Goal: Communication & Community: Answer question/provide support

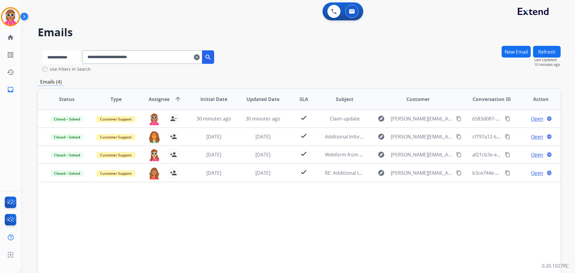
drag, startPoint x: 67, startPoint y: 57, endPoint x: 69, endPoint y: 62, distance: 4.9
click at [67, 57] on select "**********" at bounding box center [60, 56] width 37 height 13
select select "**********"
click at [42, 50] on select "**********" at bounding box center [60, 56] width 37 height 13
click at [121, 58] on input "**********" at bounding box center [143, 56] width 120 height 13
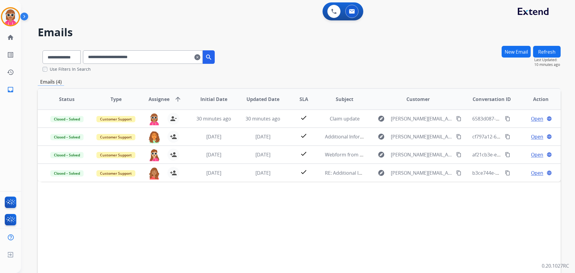
click at [121, 58] on input "**********" at bounding box center [143, 56] width 120 height 13
paste input "**********"
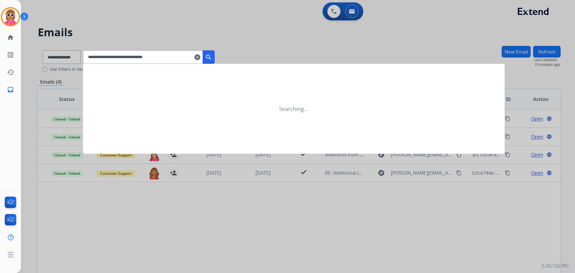
type input "**********"
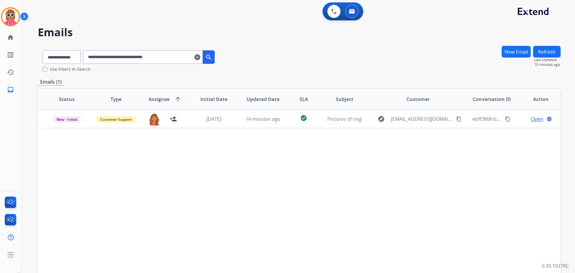
drag, startPoint x: 165, startPoint y: 179, endPoint x: 201, endPoint y: 173, distance: 36.4
click at [165, 179] on div "Status Type Assignee arrow_upward Initial Date Updated Date SLA Subject Custome…" at bounding box center [299, 188] width 522 height 200
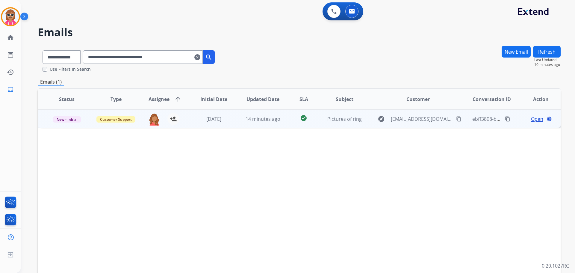
drag, startPoint x: 525, startPoint y: 118, endPoint x: 515, endPoint y: 119, distance: 9.3
click at [520, 114] on td "Open language" at bounding box center [535, 119] width 49 height 18
click at [538, 118] on span "Open" at bounding box center [537, 118] width 12 height 7
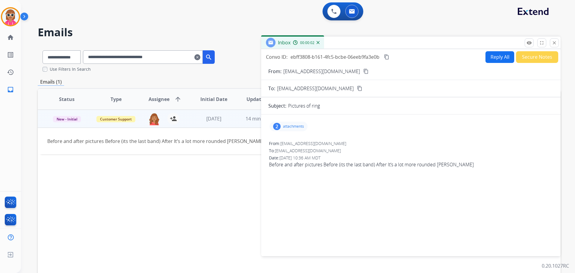
click at [362, 72] on button "content_copy" at bounding box center [365, 71] width 7 height 7
click at [555, 41] on mat-icon "close" at bounding box center [553, 42] width 5 height 5
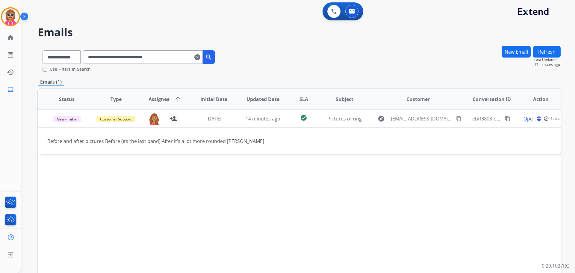
click at [538, 54] on button "Refresh" at bounding box center [547, 52] width 28 height 12
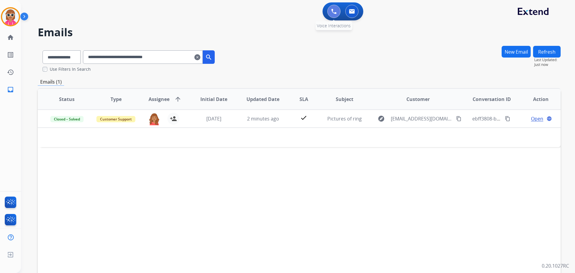
click at [330, 11] on button at bounding box center [333, 11] width 13 height 13
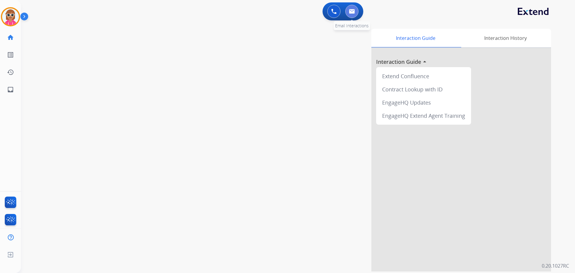
click at [354, 9] on button at bounding box center [351, 11] width 13 height 13
select select "**********"
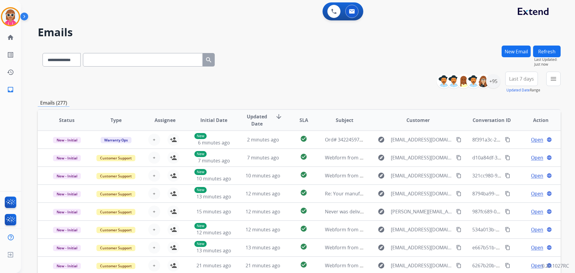
drag, startPoint x: 124, startPoint y: 59, endPoint x: 130, endPoint y: 57, distance: 6.3
click at [124, 59] on input "text" at bounding box center [143, 59] width 120 height 13
paste input "**********"
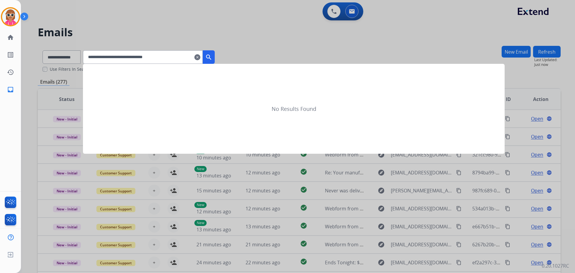
type input "**********"
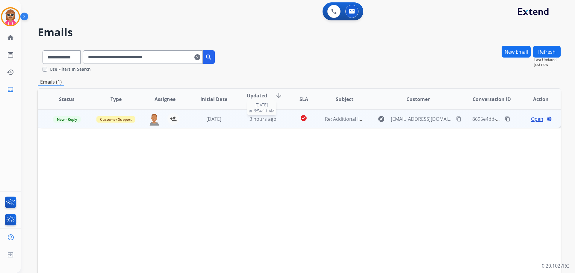
click at [246, 121] on div "3 hours ago" at bounding box center [262, 118] width 39 height 7
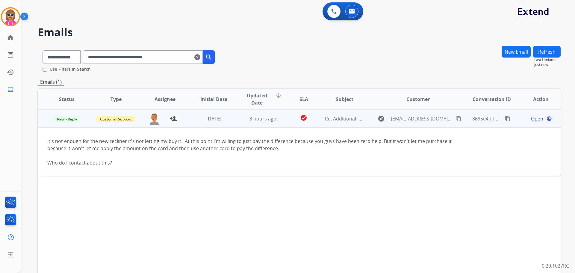
click at [531, 120] on span "Open" at bounding box center [537, 118] width 12 height 7
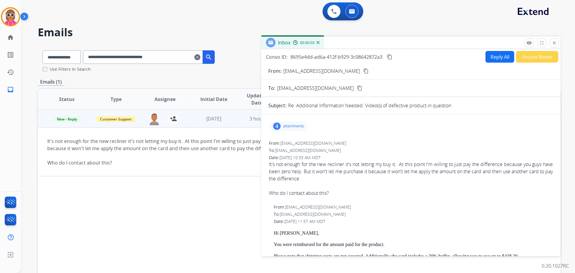
click at [485, 58] on button "Reply All" at bounding box center [499, 57] width 29 height 12
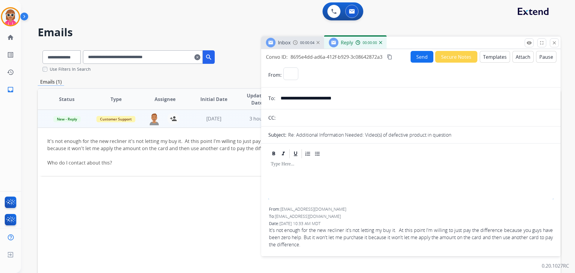
click at [484, 58] on button "Templates" at bounding box center [494, 57] width 30 height 12
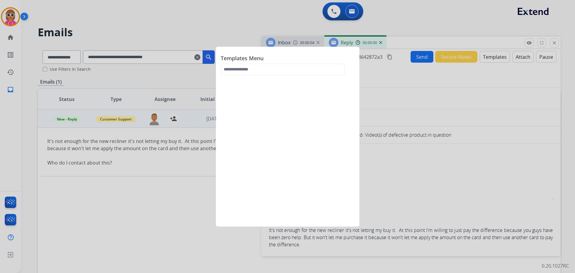
select select "**********"
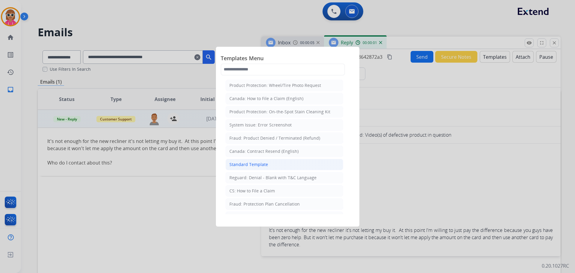
click at [268, 160] on li "Standard Template" at bounding box center [284, 164] width 118 height 11
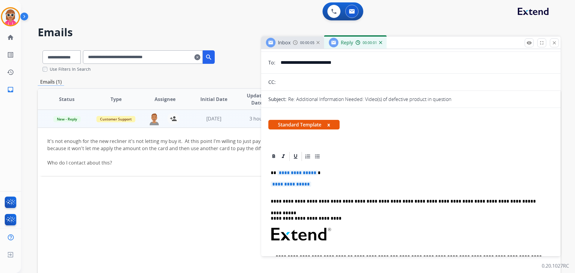
scroll to position [90, 0]
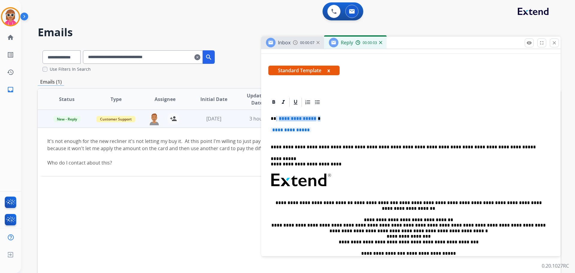
drag, startPoint x: 275, startPoint y: 120, endPoint x: 320, endPoint y: 126, distance: 45.9
click at [320, 126] on div "**********" at bounding box center [410, 193] width 285 height 173
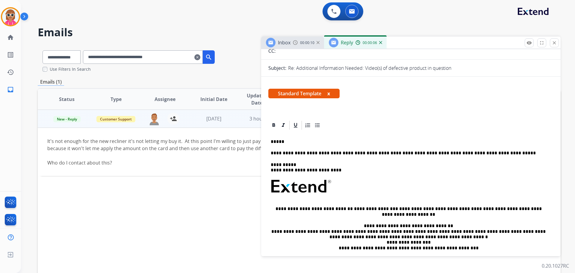
scroll to position [0, 0]
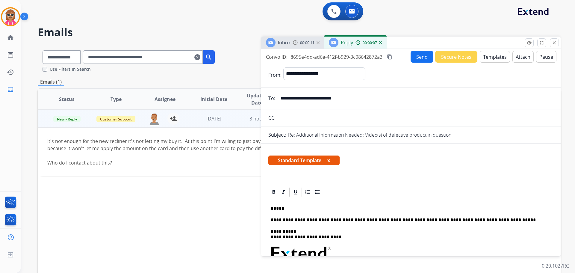
drag, startPoint x: 380, startPoint y: 95, endPoint x: 236, endPoint y: 101, distance: 144.0
click at [236, 101] on div "**********" at bounding box center [299, 182] width 522 height 274
click at [490, 50] on div "**********" at bounding box center [410, 151] width 299 height 204
click at [487, 58] on button "Templates" at bounding box center [494, 57] width 30 height 12
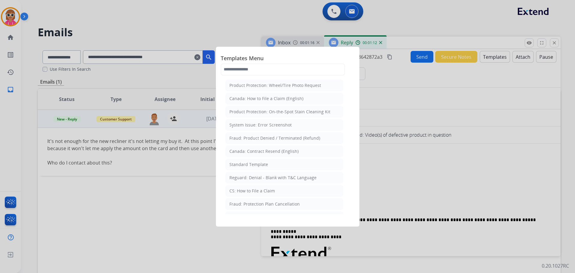
click at [260, 165] on div "Standard Template" at bounding box center [248, 164] width 39 height 6
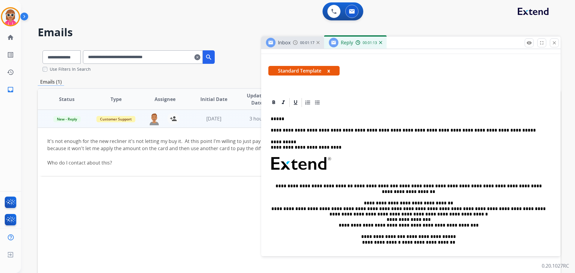
scroll to position [90, 0]
click at [282, 121] on div "**********" at bounding box center [410, 185] width 285 height 156
click at [284, 119] on p "*****" at bounding box center [408, 118] width 275 height 5
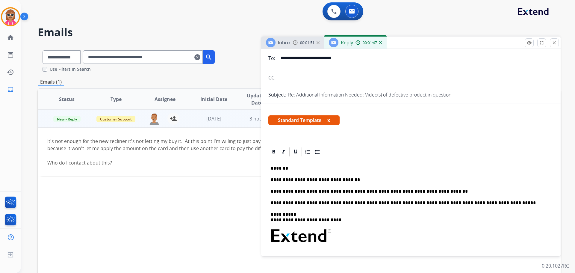
scroll to position [0, 0]
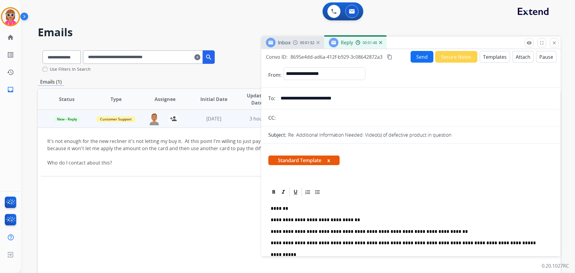
click at [391, 58] on mat-icon "content_copy" at bounding box center [389, 56] width 5 height 5
drag, startPoint x: 283, startPoint y: 209, endPoint x: 305, endPoint y: 147, distance: 65.7
click at [283, 209] on p "*******" at bounding box center [408, 208] width 275 height 5
click at [390, 60] on button "content_copy" at bounding box center [389, 56] width 7 height 7
click at [423, 60] on button "Send" at bounding box center [421, 57] width 23 height 12
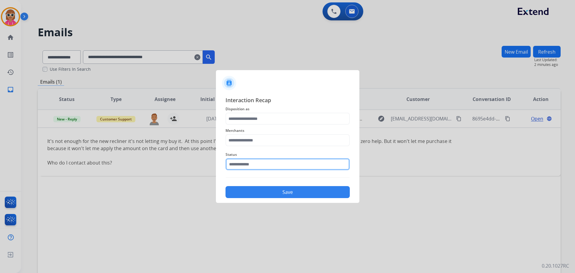
click at [243, 162] on input "text" at bounding box center [287, 164] width 124 height 12
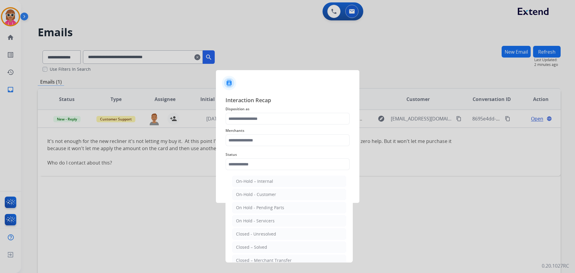
drag, startPoint x: 258, startPoint y: 244, endPoint x: 248, endPoint y: 151, distance: 93.6
click at [258, 243] on li "Closed – Solved" at bounding box center [289, 246] width 114 height 11
type input "**********"
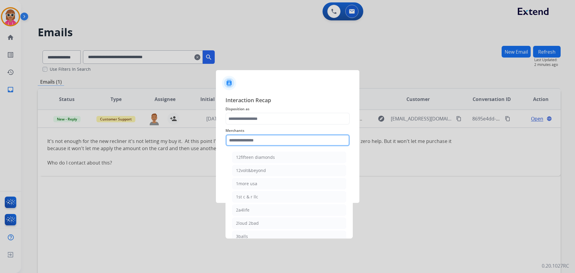
click at [241, 138] on input "text" at bounding box center [287, 140] width 124 height 12
drag, startPoint x: 253, startPoint y: 156, endPoint x: 251, endPoint y: 123, distance: 33.0
click at [253, 154] on div "Bed bath & beyond" at bounding box center [255, 157] width 39 height 6
type input "**********"
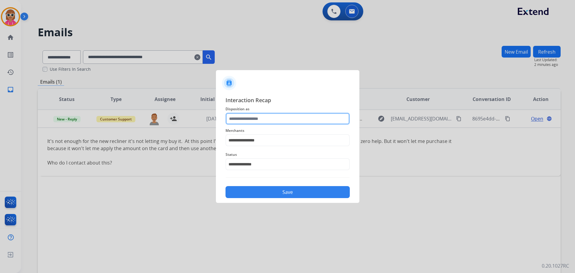
drag, startPoint x: 246, startPoint y: 117, endPoint x: 247, endPoint y: 120, distance: 3.1
click at [247, 117] on input "text" at bounding box center [287, 119] width 124 height 12
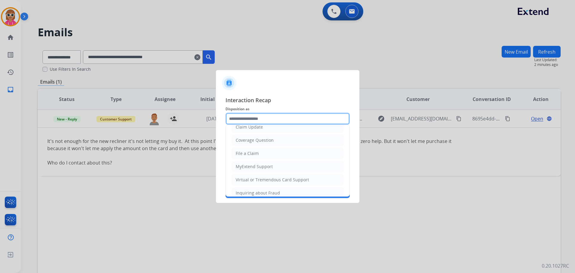
scroll to position [34, 0]
click at [273, 178] on div "Virtual or Tremendous Card Support" at bounding box center [272, 180] width 73 height 6
type input "**********"
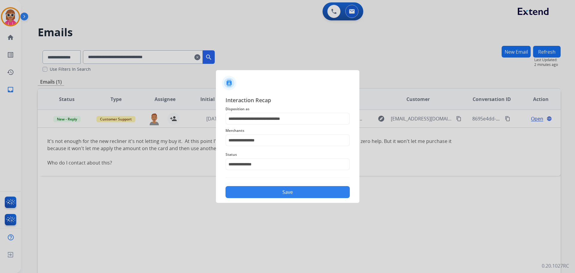
drag, startPoint x: 276, startPoint y: 195, endPoint x: 287, endPoint y: 182, distance: 16.8
click at [276, 196] on button "Save" at bounding box center [287, 192] width 124 height 12
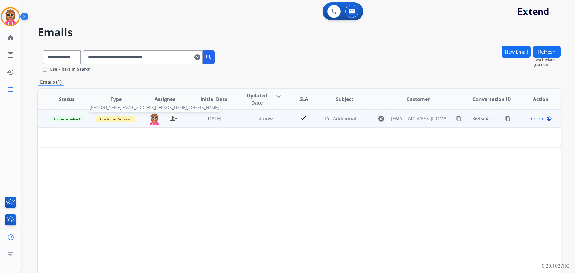
click at [157, 118] on img at bounding box center [154, 119] width 12 height 13
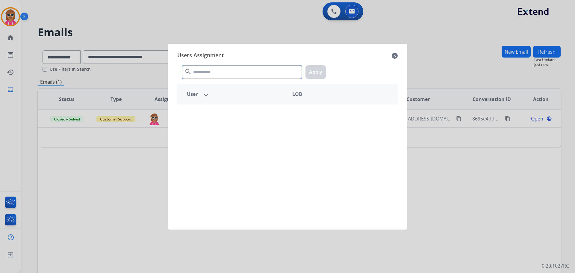
click at [228, 70] on input "text" at bounding box center [242, 71] width 120 height 13
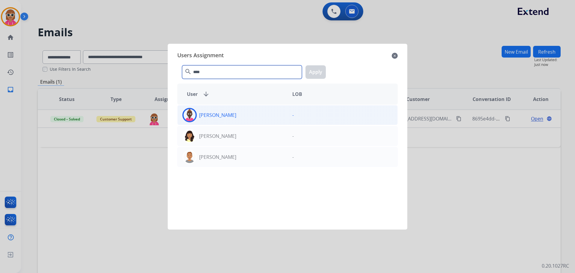
type input "****"
click at [222, 122] on div "Veronica Hixson -" at bounding box center [287, 115] width 220 height 20
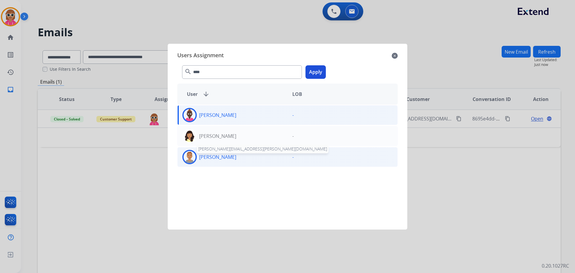
click at [231, 159] on p "[PERSON_NAME]" at bounding box center [217, 156] width 37 height 7
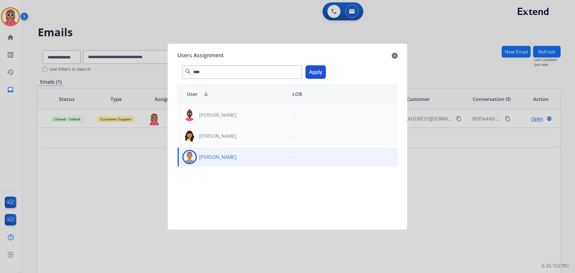
click at [313, 73] on button "Apply" at bounding box center [315, 71] width 20 height 13
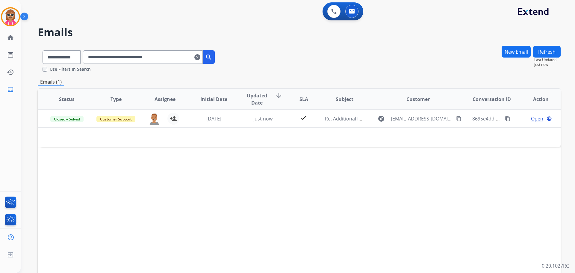
drag, startPoint x: 185, startPoint y: 61, endPoint x: 47, endPoint y: 65, distance: 137.7
click at [49, 63] on div "**********" at bounding box center [129, 55] width 182 height 21
paste input "text"
drag, startPoint x: 180, startPoint y: 56, endPoint x: 54, endPoint y: 67, distance: 126.8
click at [54, 67] on div "**********" at bounding box center [129, 58] width 182 height 27
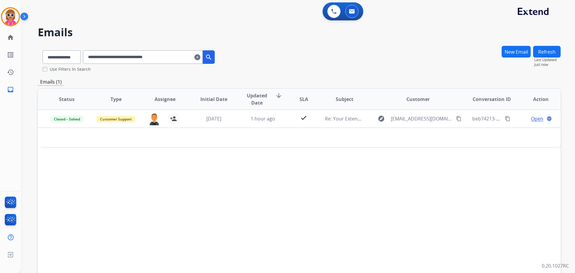
paste input "text"
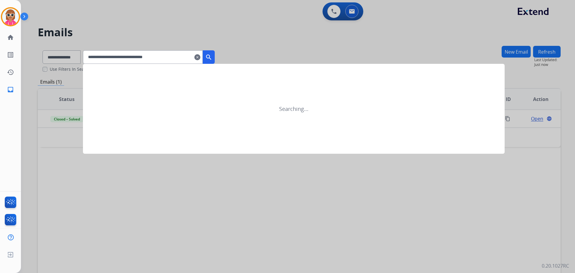
type input "**********"
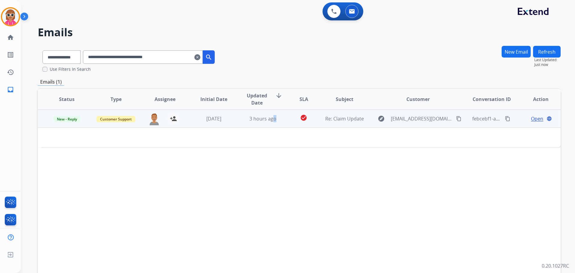
click at [273, 124] on td "3 hours ago" at bounding box center [258, 119] width 49 height 18
click at [274, 124] on td "3 hours ago" at bounding box center [258, 119] width 49 height 18
click at [531, 120] on span "Open" at bounding box center [537, 118] width 12 height 7
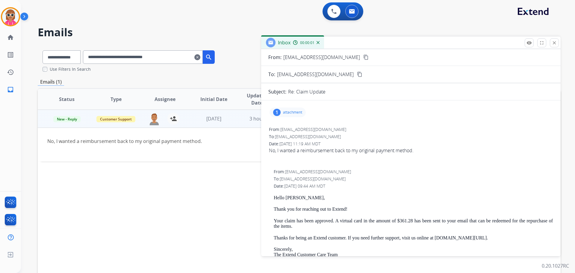
scroll to position [0, 0]
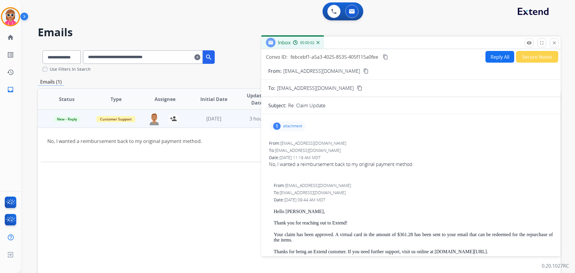
drag, startPoint x: 342, startPoint y: 67, endPoint x: 344, endPoint y: 72, distance: 4.7
click at [363, 72] on mat-icon "content_copy" at bounding box center [365, 70] width 5 height 5
click at [498, 58] on button "Reply All" at bounding box center [499, 57] width 29 height 12
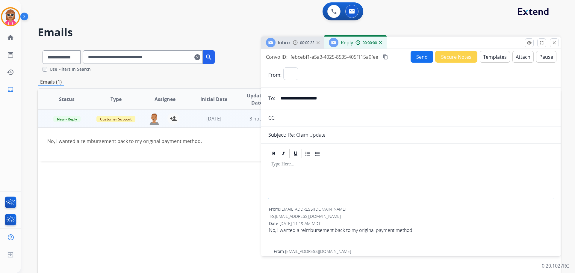
click at [485, 57] on button "Templates" at bounding box center [494, 57] width 30 height 12
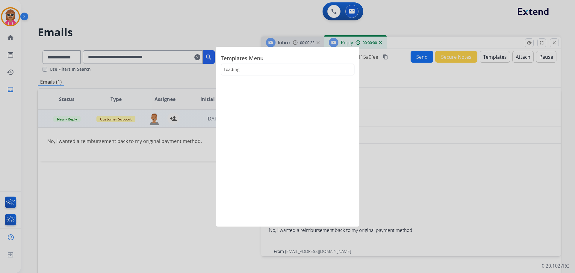
select select "**********"
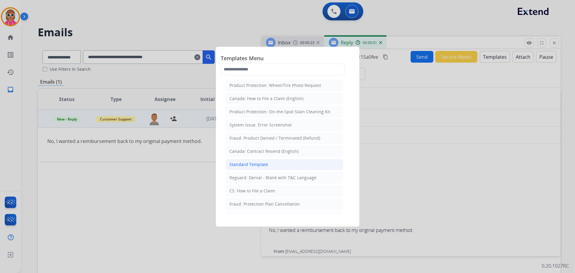
click at [277, 161] on li "Standard Template" at bounding box center [284, 164] width 118 height 11
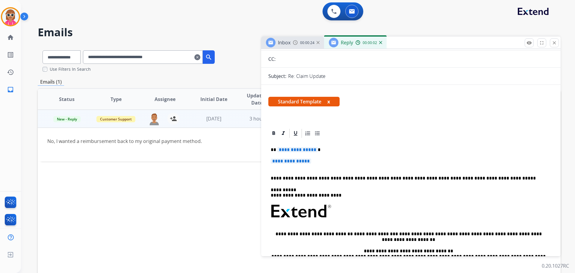
scroll to position [60, 0]
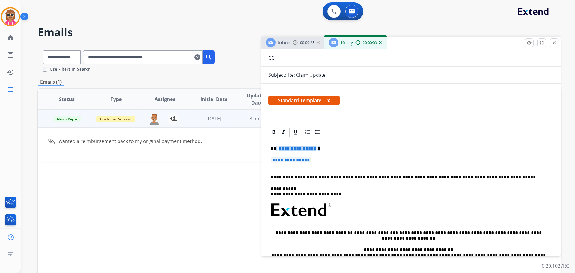
drag, startPoint x: 275, startPoint y: 149, endPoint x: 224, endPoint y: 124, distance: 57.0
click at [317, 158] on div "**********" at bounding box center [410, 223] width 285 height 173
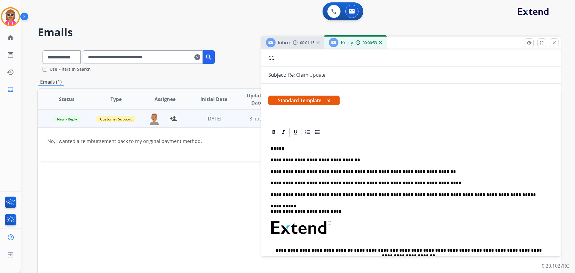
click at [284, 145] on div "**********" at bounding box center [410, 232] width 285 height 191
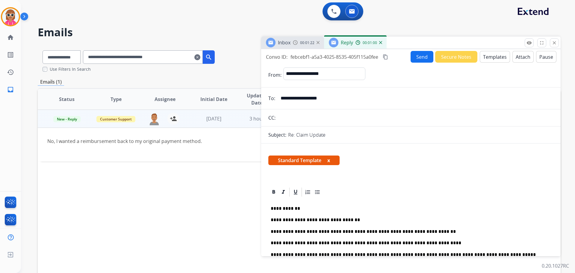
click at [385, 57] on mat-icon "content_copy" at bounding box center [384, 56] width 5 height 5
click at [414, 56] on button "Send" at bounding box center [421, 57] width 23 height 12
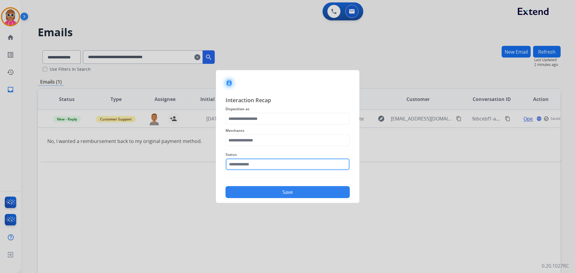
click at [268, 168] on input "text" at bounding box center [287, 164] width 124 height 12
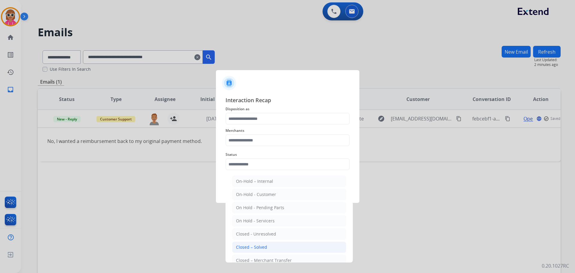
click at [269, 248] on li "Closed – Solved" at bounding box center [289, 246] width 114 height 11
type input "**********"
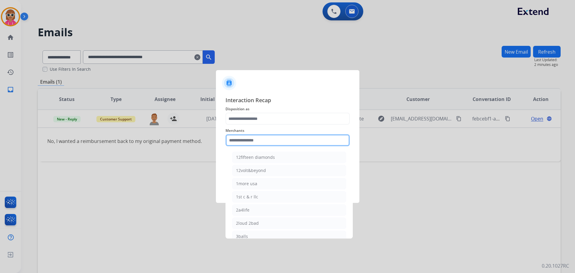
click at [263, 138] on input "text" at bounding box center [287, 140] width 124 height 12
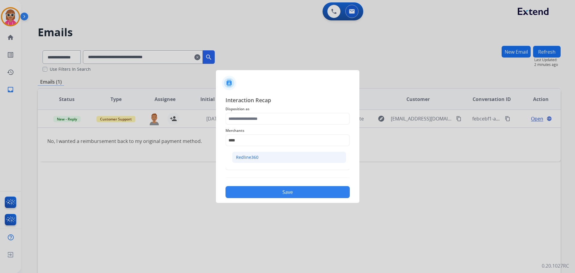
click at [251, 158] on div "Redline360" at bounding box center [247, 157] width 22 height 6
type input "**********"
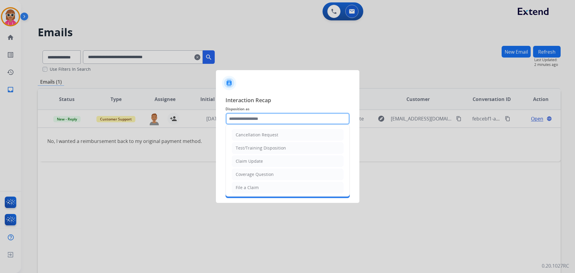
click at [261, 122] on input "text" at bounding box center [287, 119] width 124 height 12
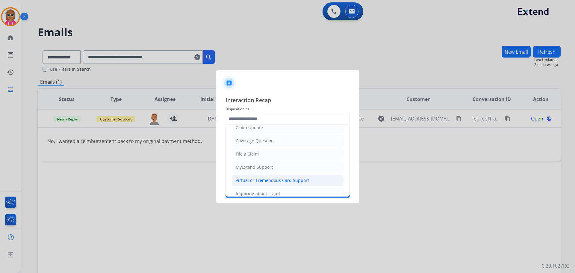
click at [274, 181] on div "Virtual or Tremendous Card Support" at bounding box center [272, 180] width 73 height 6
type input "**********"
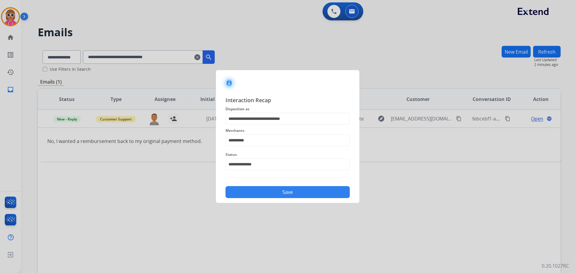
click at [275, 193] on button "Save" at bounding box center [287, 192] width 124 height 12
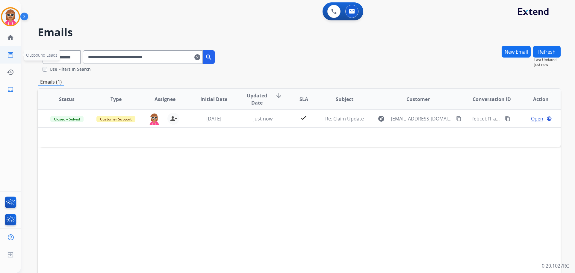
drag, startPoint x: 177, startPoint y: 56, endPoint x: 0, endPoint y: 59, distance: 177.5
click at [0, 59] on div "**********" at bounding box center [287, 136] width 575 height 273
paste input "text"
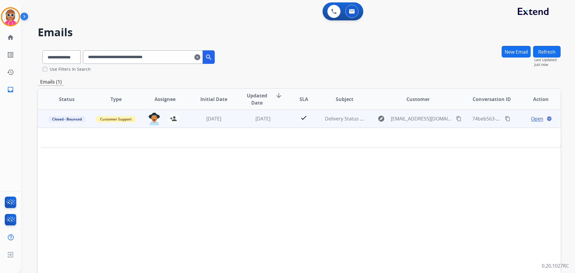
click at [534, 118] on span "Open" at bounding box center [537, 118] width 12 height 7
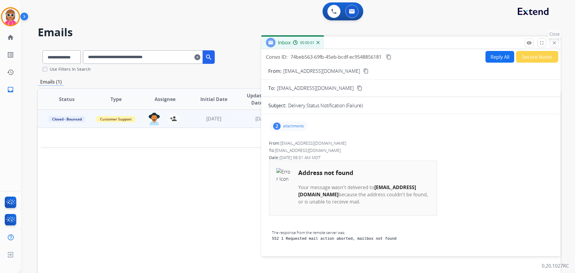
click at [553, 41] on mat-icon "close" at bounding box center [553, 42] width 5 height 5
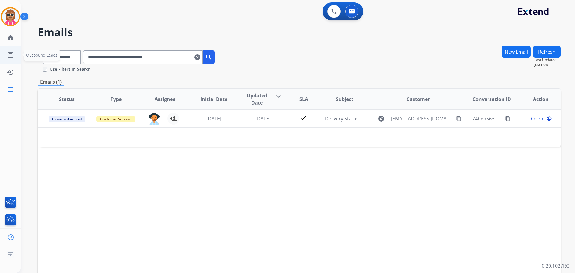
drag, startPoint x: 183, startPoint y: 54, endPoint x: 0, endPoint y: 59, distance: 182.6
click at [5, 56] on div "**********" at bounding box center [287, 136] width 575 height 273
paste input "text"
drag, startPoint x: 265, startPoint y: 202, endPoint x: 295, endPoint y: 236, distance: 44.5
click at [267, 203] on div "Status Type Assignee Initial Date Updated Date arrow_downward SLA Subject Custo…" at bounding box center [299, 188] width 522 height 200
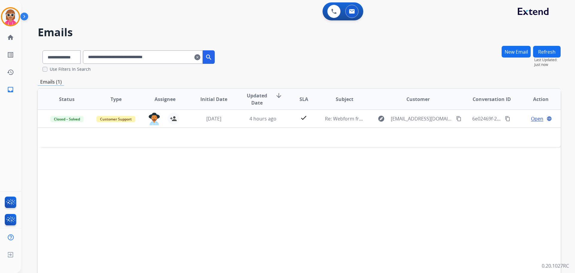
drag, startPoint x: 181, startPoint y: 57, endPoint x: 55, endPoint y: 62, distance: 125.5
click at [63, 59] on div "**********" at bounding box center [129, 55] width 182 height 21
paste input "text"
drag, startPoint x: 181, startPoint y: 58, endPoint x: 0, endPoint y: 56, distance: 181.1
click at [0, 64] on div "**********" at bounding box center [287, 136] width 575 height 273
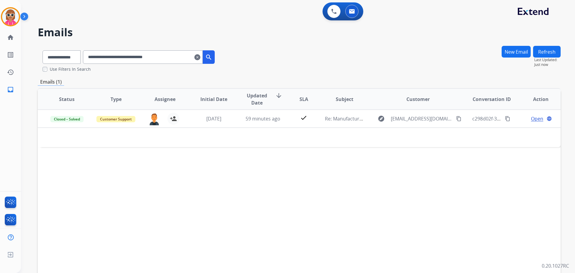
click at [171, 57] on input "**********" at bounding box center [143, 56] width 120 height 13
paste input "text"
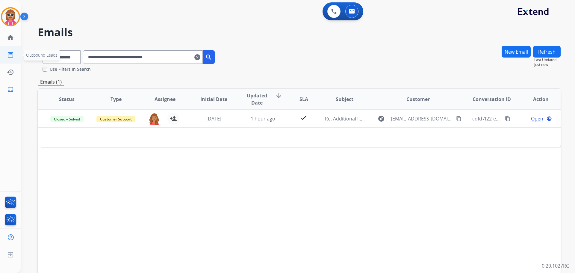
drag, startPoint x: 186, startPoint y: 59, endPoint x: 4, endPoint y: 55, distance: 181.4
click at [5, 55] on div "**********" at bounding box center [287, 136] width 575 height 273
click at [172, 53] on input "**********" at bounding box center [143, 56] width 120 height 13
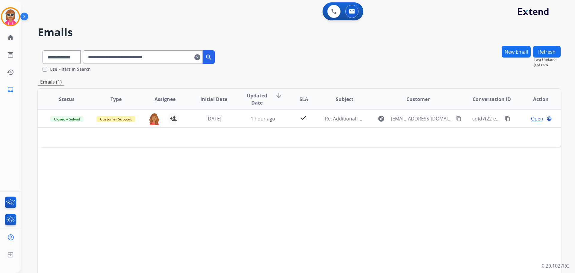
click at [172, 53] on input "**********" at bounding box center [143, 56] width 120 height 13
paste input "text"
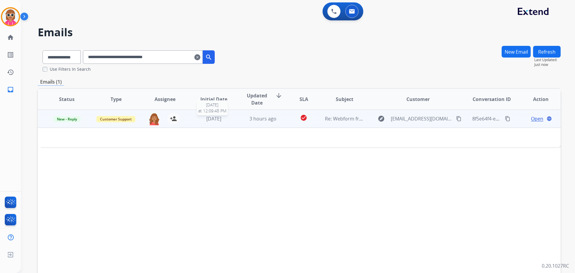
click at [220, 121] on span "6 days ago" at bounding box center [213, 118] width 15 height 7
click at [236, 121] on td "3 hours ago" at bounding box center [258, 119] width 49 height 18
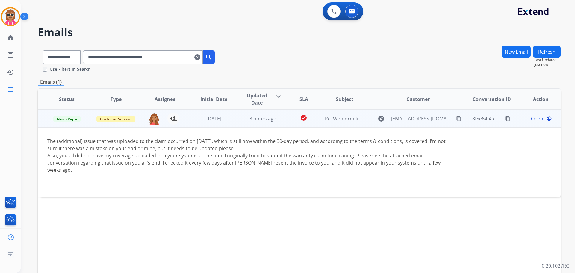
click at [531, 118] on span "Open" at bounding box center [537, 118] width 12 height 7
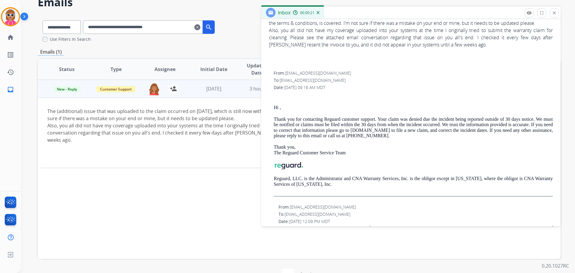
scroll to position [58, 0]
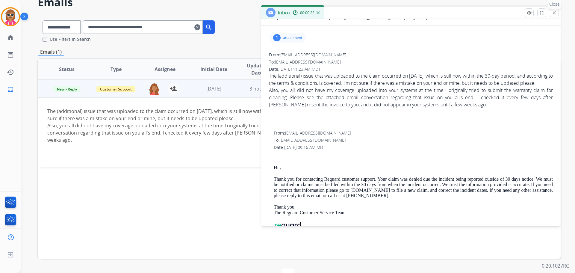
click at [556, 13] on mat-icon "close" at bounding box center [553, 12] width 5 height 5
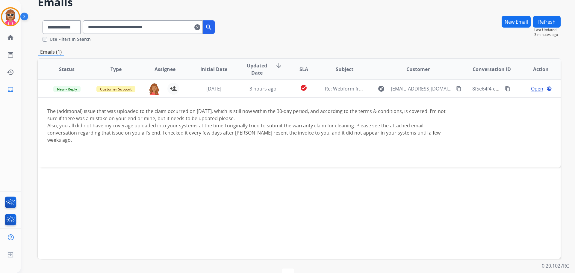
click at [190, 27] on input "**********" at bounding box center [143, 26] width 120 height 13
drag, startPoint x: 190, startPoint y: 28, endPoint x: 60, endPoint y: 46, distance: 130.9
click at [60, 46] on div "**********" at bounding box center [299, 153] width 522 height 274
paste input "text"
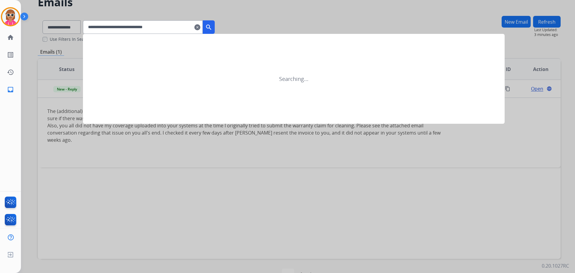
scroll to position [0, 0]
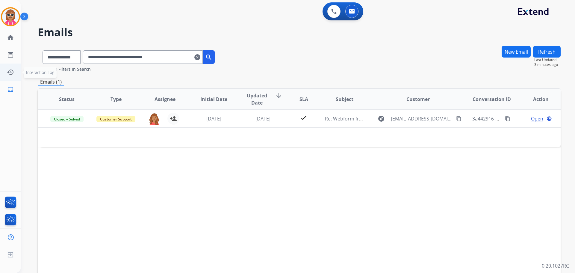
drag, startPoint x: 184, startPoint y: 59, endPoint x: 3, endPoint y: 68, distance: 181.6
click at [3, 68] on div "**********" at bounding box center [287, 136] width 575 height 273
paste input "text"
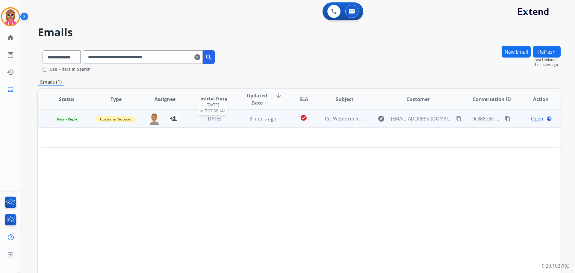
click at [230, 119] on div "6 days ago" at bounding box center [213, 118] width 39 height 7
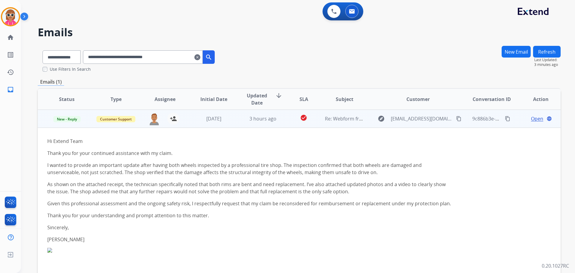
click at [531, 117] on span "Open" at bounding box center [537, 118] width 12 height 7
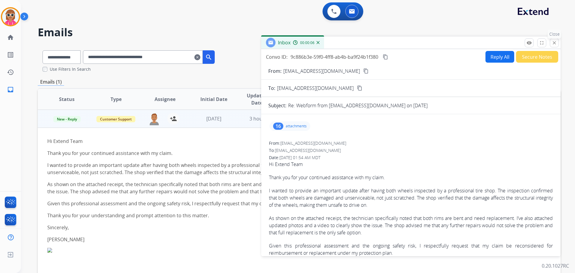
click at [552, 42] on mat-icon "close" at bounding box center [553, 42] width 5 height 5
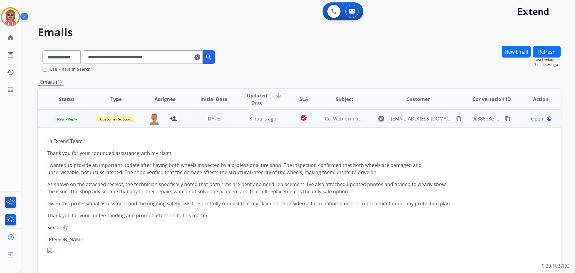
click at [165, 220] on div "Hi Extend Team Thank you for your continued assistance with my claim. I wanted …" at bounding box center [249, 189] width 405 height 105
drag, startPoint x: 168, startPoint y: 123, endPoint x: 165, endPoint y: 118, distance: 6.1
click at [167, 122] on div "person_add Assign to Me" at bounding box center [169, 119] width 19 height 12
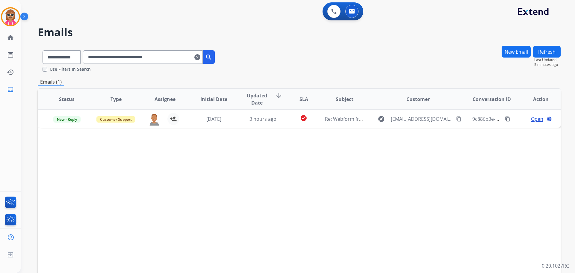
click at [277, 17] on div "0 Voice Interactions 0 Email Interactions" at bounding box center [294, 11] width 532 height 19
click at [349, 255] on div "Status Type Assignee Initial Date Updated Date arrow_downward SLA Subject Custo…" at bounding box center [299, 188] width 522 height 200
drag, startPoint x: 176, startPoint y: 60, endPoint x: 52, endPoint y: 68, distance: 124.1
click at [51, 69] on div "**********" at bounding box center [129, 58] width 182 height 27
paste input "text"
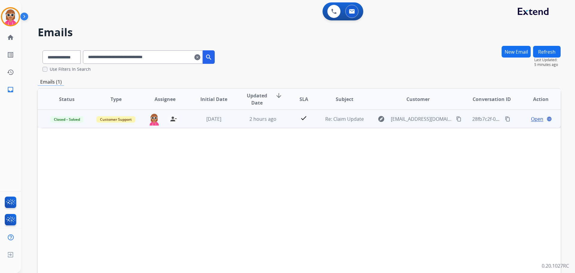
click at [282, 120] on td "check" at bounding box center [298, 119] width 33 height 18
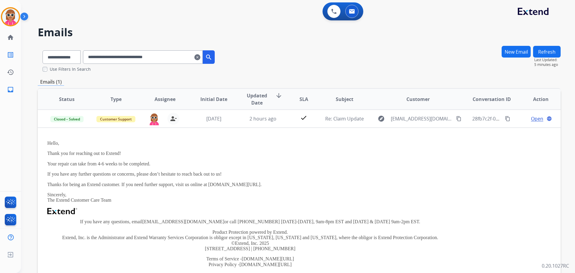
drag, startPoint x: 187, startPoint y: 54, endPoint x: 94, endPoint y: 57, distance: 93.1
click at [0, 56] on div "**********" at bounding box center [287, 136] width 575 height 273
click at [172, 55] on input "**********" at bounding box center [143, 56] width 120 height 13
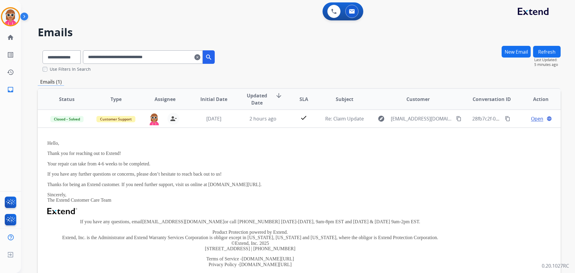
click at [172, 56] on input "**********" at bounding box center [143, 56] width 120 height 13
click at [171, 66] on div "Use Filters In Search" at bounding box center [130, 69] width 177 height 6
click at [131, 55] on input "**********" at bounding box center [143, 56] width 120 height 13
click at [131, 56] on input "**********" at bounding box center [143, 56] width 120 height 13
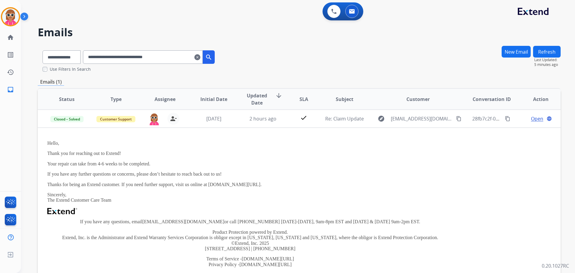
paste input "text"
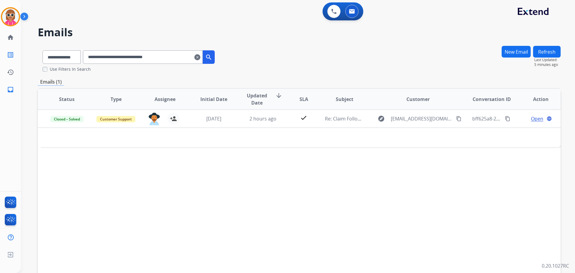
drag, startPoint x: 187, startPoint y: 55, endPoint x: 98, endPoint y: 57, distance: 88.9
click at [7, 62] on div "**********" at bounding box center [287, 136] width 575 height 273
click at [123, 53] on input "**********" at bounding box center [143, 56] width 120 height 13
click at [122, 53] on input "**********" at bounding box center [143, 56] width 120 height 13
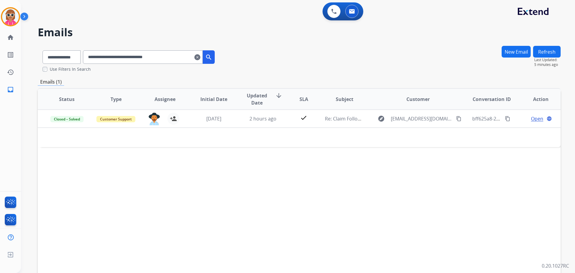
click at [122, 53] on input "**********" at bounding box center [143, 56] width 120 height 13
click at [180, 58] on input "**********" at bounding box center [143, 56] width 120 height 13
paste input "text"
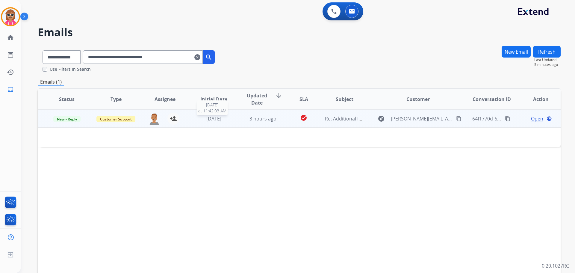
click at [225, 119] on div "[DATE]" at bounding box center [213, 118] width 39 height 7
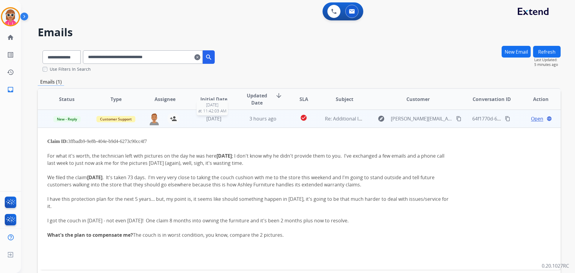
click at [224, 119] on div "[DATE]" at bounding box center [213, 118] width 39 height 7
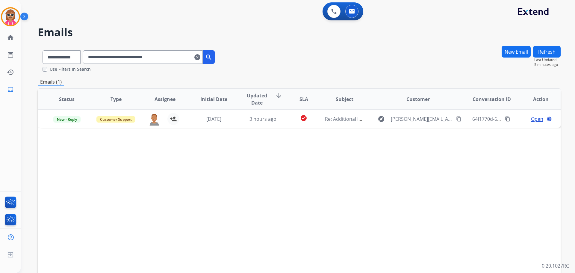
drag, startPoint x: 278, startPoint y: 250, endPoint x: 295, endPoint y: 256, distance: 17.2
click at [286, 252] on div "Status Type Assignee Initial Date Updated Date arrow_downward SLA Subject Custo…" at bounding box center [299, 188] width 522 height 200
drag, startPoint x: 191, startPoint y: 57, endPoint x: 78, endPoint y: 58, distance: 113.7
click at [78, 58] on div "**********" at bounding box center [129, 55] width 182 height 21
paste input "text"
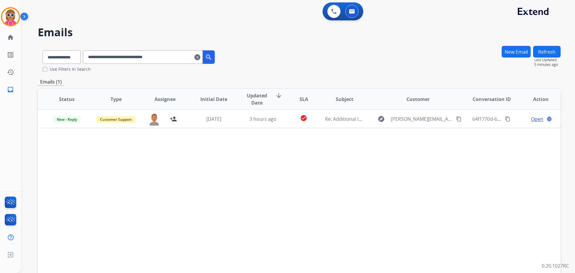
type input "**********"
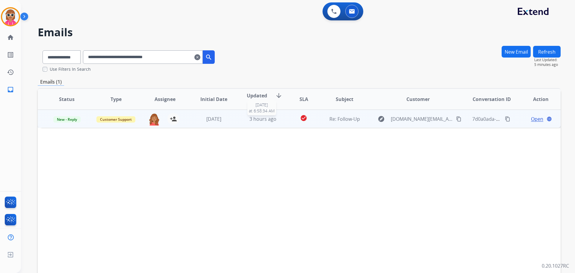
click at [254, 120] on span "3 hours ago" at bounding box center [262, 119] width 27 height 7
click at [531, 117] on span "Open" at bounding box center [537, 118] width 12 height 7
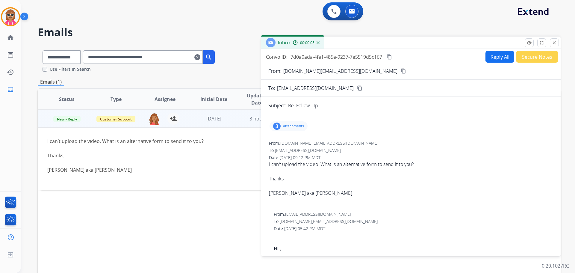
click at [300, 126] on p "attachments" at bounding box center [293, 126] width 21 height 5
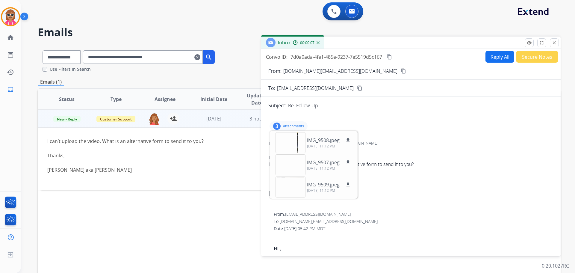
click at [297, 123] on div "3 attachments IMG_9508.jpeg download 09/20/2025, 11:12 PM IMG_9507.jpeg downloa…" at bounding box center [288, 126] width 38 height 10
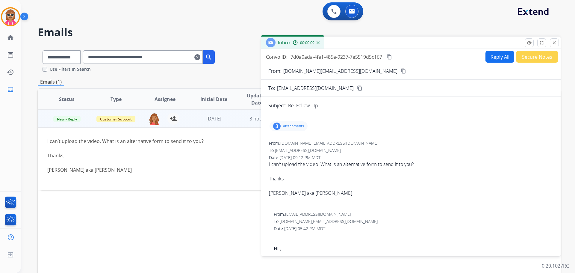
click at [487, 58] on button "Reply All" at bounding box center [499, 57] width 29 height 12
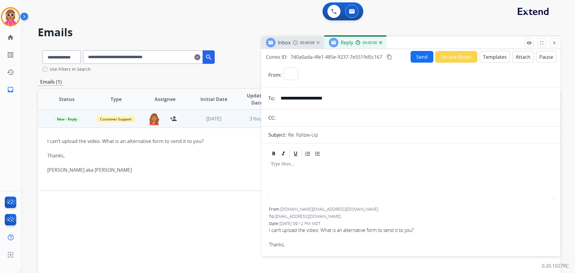
click at [487, 58] on button "Templates" at bounding box center [494, 57] width 30 height 12
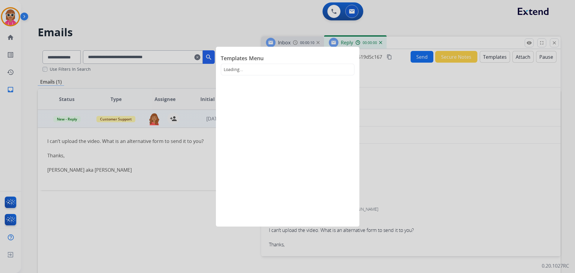
select select "**********"
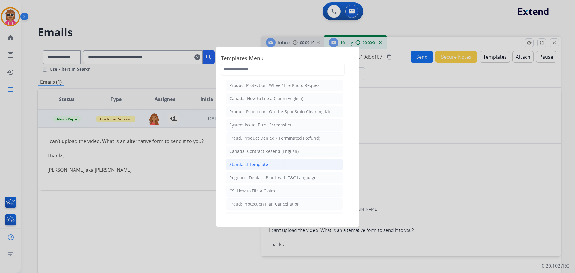
click at [270, 166] on li "Standard Template" at bounding box center [284, 164] width 118 height 11
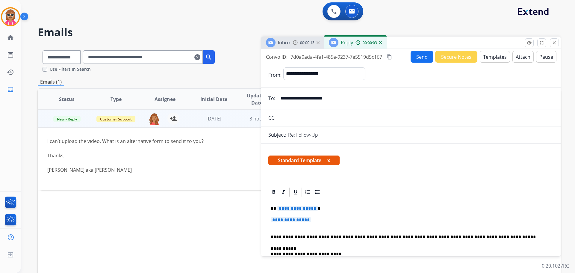
click at [492, 60] on button "Templates" at bounding box center [494, 57] width 30 height 12
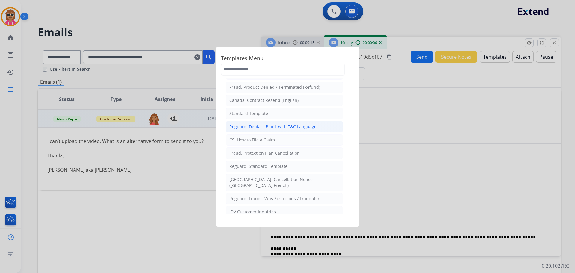
scroll to position [60, 0]
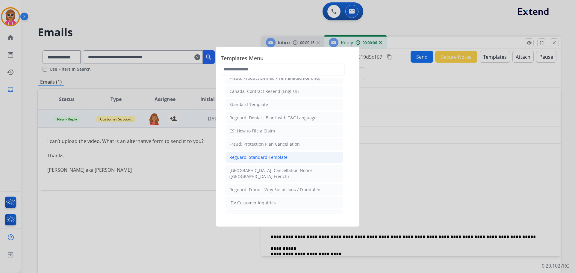
click at [262, 159] on div "Reguard: Standard Template" at bounding box center [258, 157] width 58 height 6
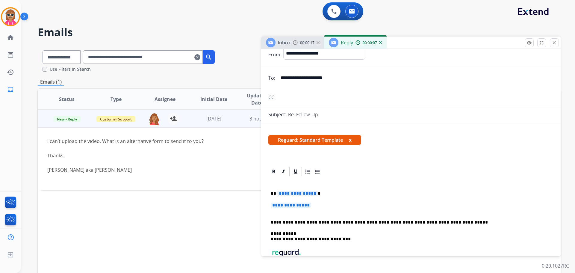
scroll to position [30, 0]
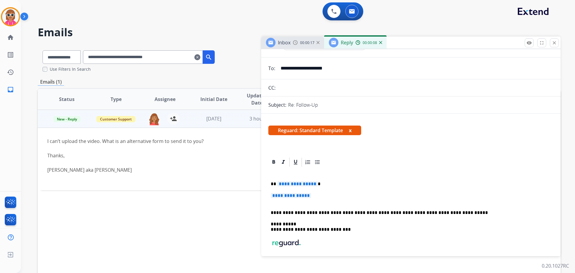
click at [275, 185] on p "**********" at bounding box center [408, 183] width 275 height 5
drag, startPoint x: 274, startPoint y: 185, endPoint x: 316, endPoint y: 196, distance: 43.3
click at [316, 196] on div "**********" at bounding box center [410, 229] width 285 height 124
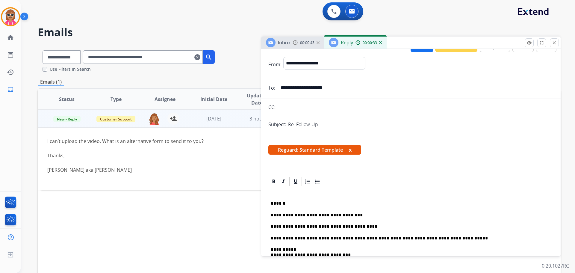
scroll to position [0, 0]
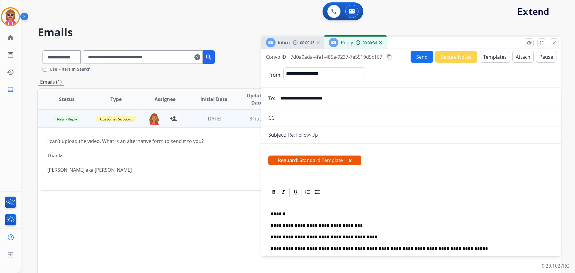
click at [414, 56] on button "Send" at bounding box center [421, 57] width 23 height 12
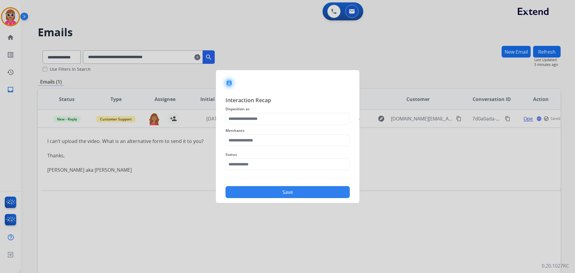
click at [247, 154] on span "Status" at bounding box center [287, 154] width 124 height 7
drag, startPoint x: 253, startPoint y: 166, endPoint x: 253, endPoint y: 170, distance: 3.4
click at [253, 167] on input "text" at bounding box center [287, 164] width 124 height 12
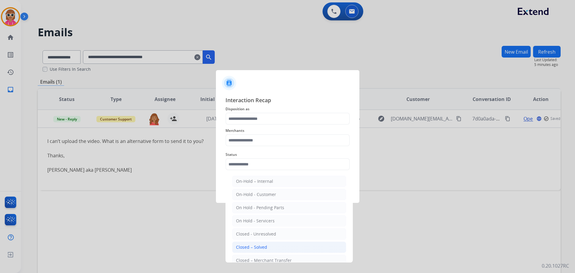
click at [259, 243] on li "Closed – Solved" at bounding box center [289, 246] width 114 height 11
type input "**********"
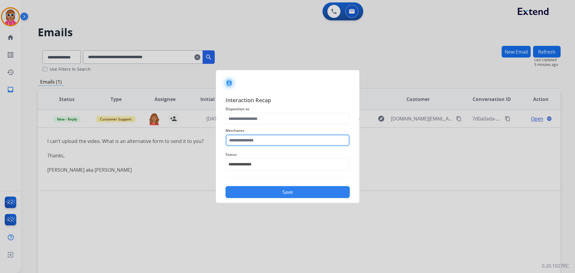
click at [256, 143] on input "text" at bounding box center [287, 140] width 124 height 12
drag, startPoint x: 248, startPoint y: 160, endPoint x: 250, endPoint y: 131, distance: 29.4
click at [249, 159] on div "[PERSON_NAME]" at bounding box center [253, 157] width 34 height 6
type input "**********"
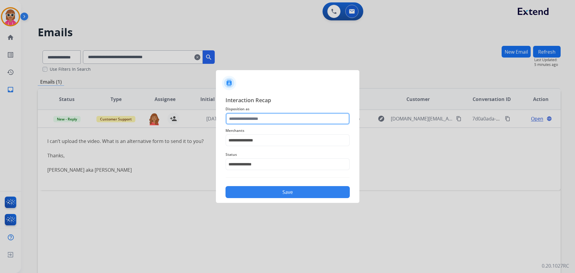
drag, startPoint x: 249, startPoint y: 114, endPoint x: 250, endPoint y: 119, distance: 4.5
click at [249, 116] on input "text" at bounding box center [287, 119] width 124 height 12
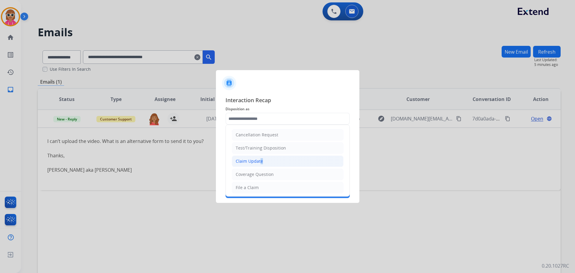
click at [259, 161] on div "Claim Update" at bounding box center [249, 161] width 27 height 6
type input "**********"
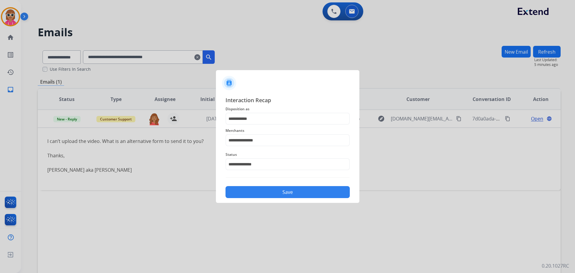
click at [259, 186] on button "Save" at bounding box center [287, 192] width 124 height 12
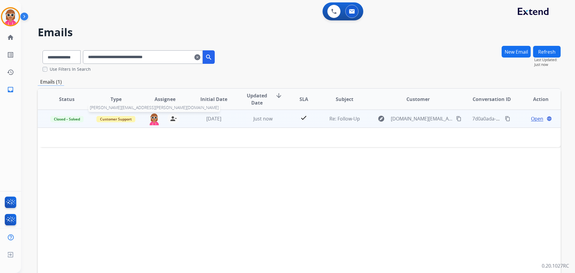
click at [153, 119] on img at bounding box center [154, 119] width 12 height 13
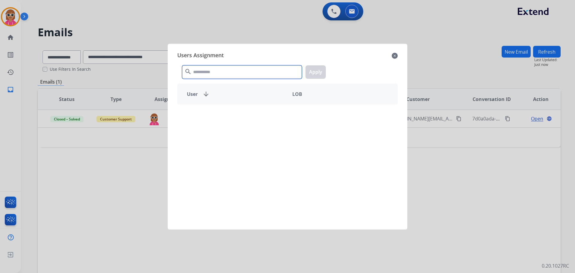
click at [196, 71] on input "text" at bounding box center [242, 71] width 120 height 13
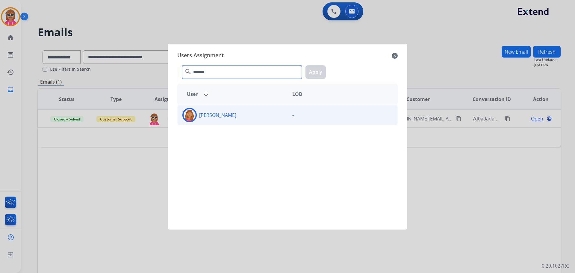
type input "*******"
click at [199, 116] on div "[PERSON_NAME]" at bounding box center [232, 115] width 110 height 14
click at [317, 72] on button "Apply" at bounding box center [315, 71] width 20 height 13
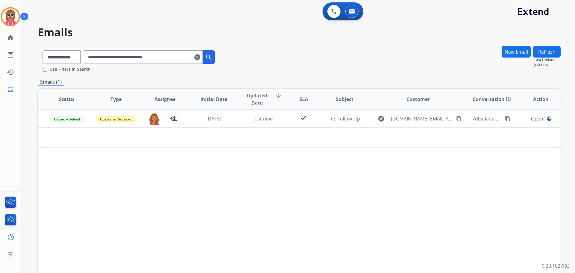
drag, startPoint x: 190, startPoint y: 55, endPoint x: 72, endPoint y: 60, distance: 118.0
click at [72, 61] on div "**********" at bounding box center [129, 55] width 182 height 21
click at [151, 57] on input "**********" at bounding box center [143, 56] width 120 height 13
paste input "text"
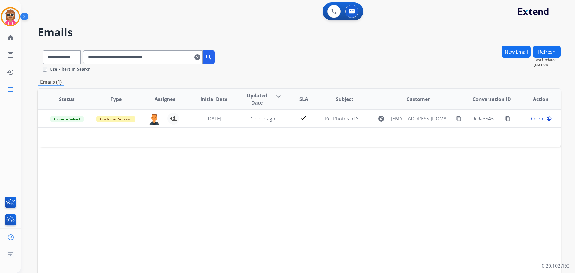
drag, startPoint x: 179, startPoint y: 58, endPoint x: 32, endPoint y: 58, distance: 147.2
click at [35, 59] on div "**********" at bounding box center [290, 158] width 539 height 273
click at [153, 57] on input "**********" at bounding box center [143, 56] width 120 height 13
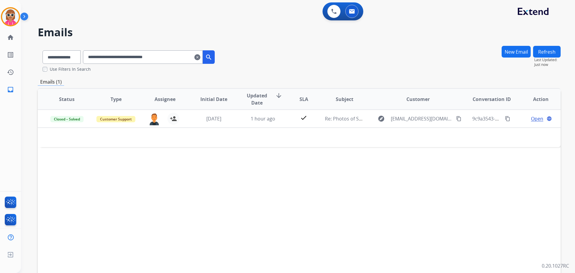
paste input "text"
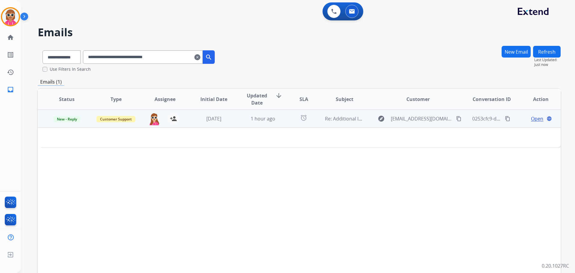
click at [238, 121] on td "1 hour ago" at bounding box center [258, 119] width 49 height 18
click at [239, 121] on td "1 hour ago" at bounding box center [258, 119] width 49 height 18
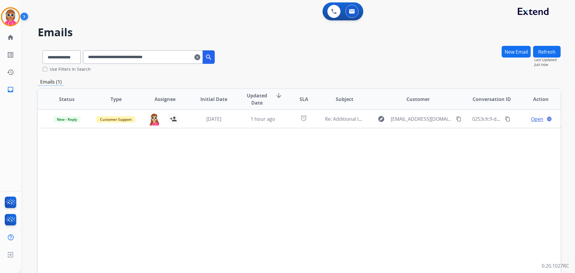
drag, startPoint x: 183, startPoint y: 61, endPoint x: 25, endPoint y: 44, distance: 158.3
click at [69, 51] on div "**********" at bounding box center [129, 55] width 182 height 21
paste input "text"
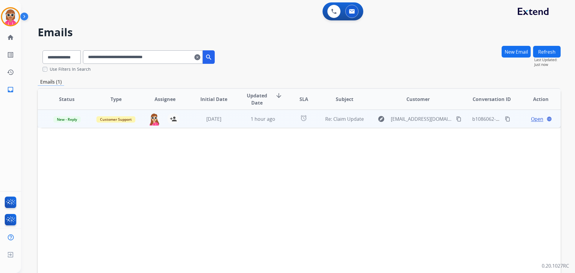
click at [267, 123] on td "1 hour ago" at bounding box center [258, 119] width 49 height 18
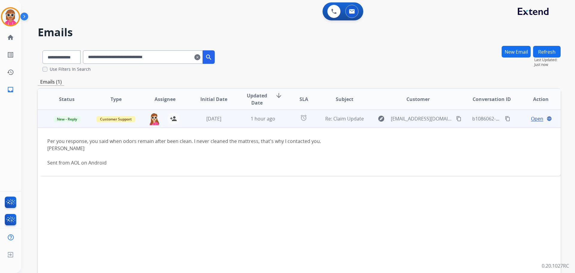
click at [266, 124] on td "1 hour ago" at bounding box center [258, 119] width 49 height 18
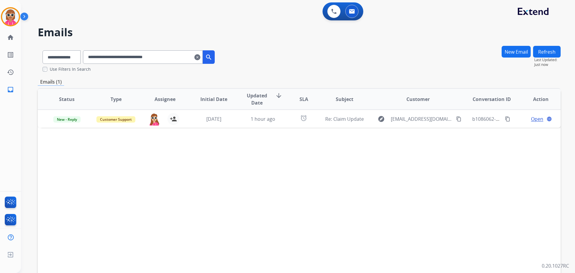
drag, startPoint x: 361, startPoint y: 240, endPoint x: 362, endPoint y: 253, distance: 13.2
click at [361, 247] on div "Status Type Assignee Initial Date Updated Date arrow_downward SLA Subject Custo…" at bounding box center [299, 188] width 522 height 200
drag, startPoint x: 190, startPoint y: 56, endPoint x: 0, endPoint y: 63, distance: 189.8
click at [0, 68] on div "**********" at bounding box center [287, 136] width 575 height 273
paste input "text"
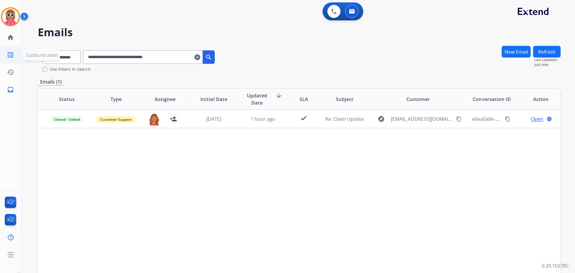
drag, startPoint x: 137, startPoint y: 60, endPoint x: 0, endPoint y: 58, distance: 137.4
click at [2, 59] on div "**********" at bounding box center [287, 136] width 575 height 273
paste input "text"
drag, startPoint x: 186, startPoint y: 54, endPoint x: 82, endPoint y: 49, distance: 104.9
click at [84, 52] on div "**********" at bounding box center [129, 55] width 182 height 21
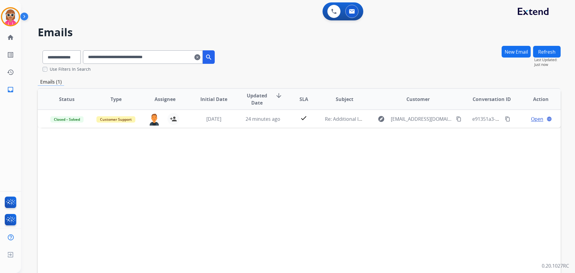
paste input "text"
drag, startPoint x: 189, startPoint y: 62, endPoint x: 71, endPoint y: 42, distance: 119.8
click at [73, 57] on div "**********" at bounding box center [129, 55] width 182 height 21
paste input "text"
drag, startPoint x: 184, startPoint y: 55, endPoint x: 7, endPoint y: 43, distance: 177.9
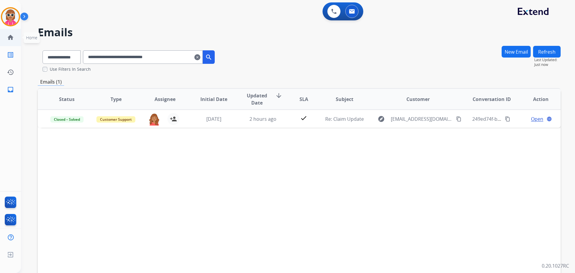
click at [2, 48] on div "**********" at bounding box center [287, 136] width 575 height 273
paste input "text"
drag, startPoint x: 189, startPoint y: 61, endPoint x: 44, endPoint y: 32, distance: 148.3
click at [10, 15] on div "**********" at bounding box center [287, 136] width 575 height 273
paste input "text"
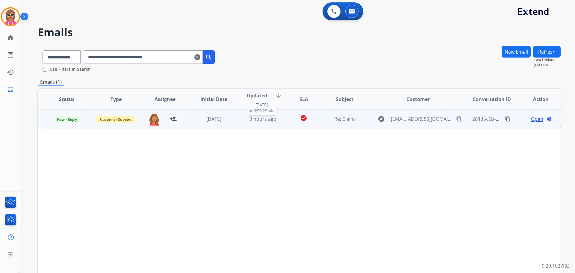
click at [243, 121] on div "3 hours ago" at bounding box center [262, 118] width 39 height 7
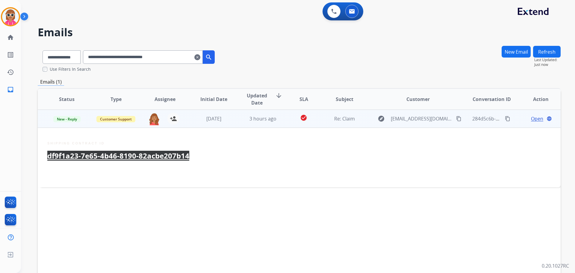
click at [227, 174] on div at bounding box center [249, 173] width 405 height 7
click at [529, 119] on div "Open language" at bounding box center [540, 118] width 39 height 7
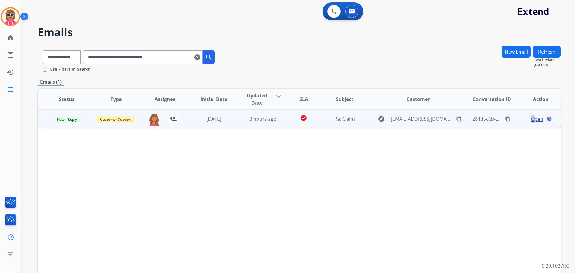
click at [531, 119] on span "Open" at bounding box center [537, 118] width 12 height 7
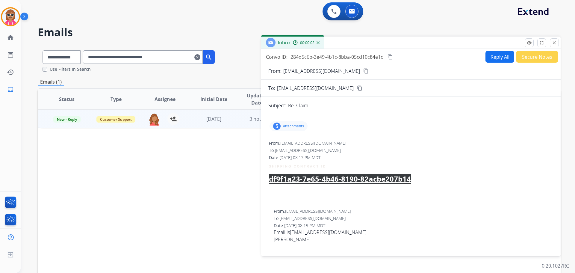
click at [363, 72] on mat-icon "content_copy" at bounding box center [365, 70] width 5 height 5
click at [313, 178] on u "df9f1a23-7e65-4b46-8190-82acbe207b14" at bounding box center [340, 179] width 142 height 10
click at [412, 186] on div "SHIPPING CONTRACT ID df9f1a23-7e65-4b46-8190-82acbe207b14" at bounding box center [411, 176] width 284 height 33
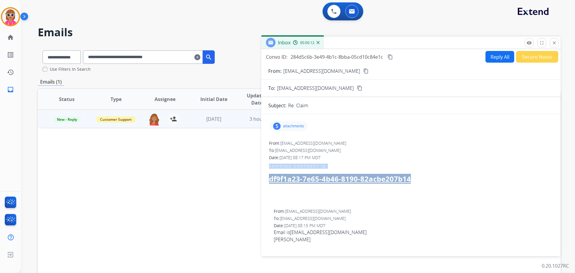
drag, startPoint x: 413, startPoint y: 183, endPoint x: 267, endPoint y: 177, distance: 145.8
copy div "SHIPPING CONTRACT ID df9f1a23-7e65-4b46-8190-82acbe207b14"
click at [557, 45] on button "close Close" at bounding box center [553, 42] width 9 height 9
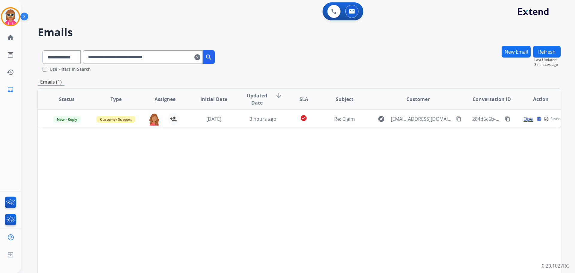
click at [180, 52] on input "**********" at bounding box center [143, 56] width 120 height 13
click at [179, 52] on input "**********" at bounding box center [143, 56] width 120 height 13
paste input "text"
drag, startPoint x: 189, startPoint y: 56, endPoint x: 24, endPoint y: 55, distance: 165.2
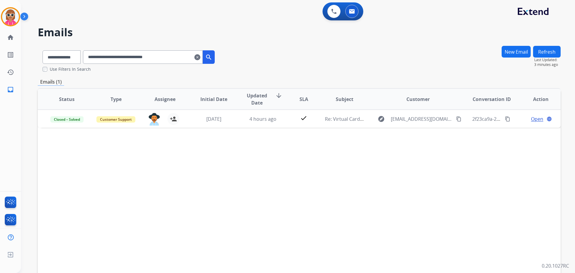
click at [24, 55] on div "**********" at bounding box center [290, 158] width 539 height 273
paste input "text"
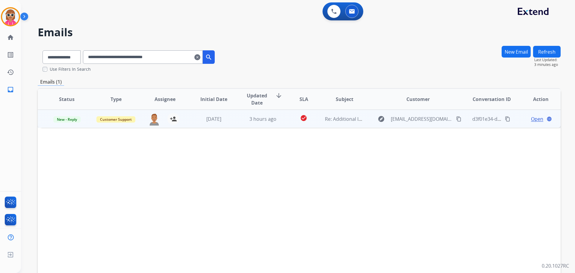
click at [287, 118] on td "check_circle" at bounding box center [298, 119] width 33 height 18
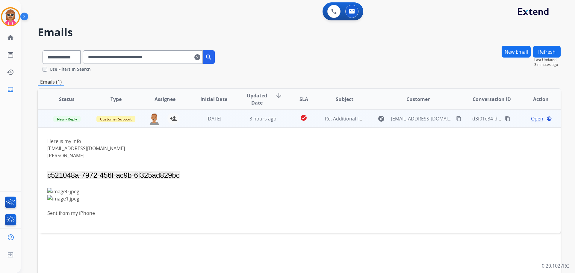
click at [287, 117] on td "check_circle" at bounding box center [298, 119] width 33 height 18
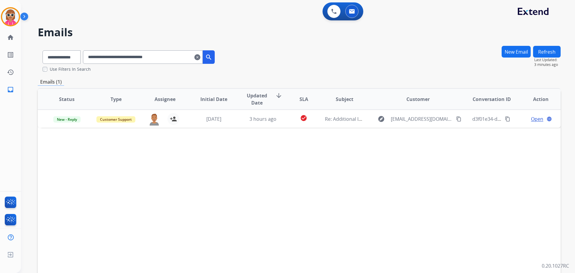
drag, startPoint x: 184, startPoint y: 59, endPoint x: 44, endPoint y: 58, distance: 140.6
click at [43, 58] on div "**********" at bounding box center [129, 55] width 182 height 21
paste input "text"
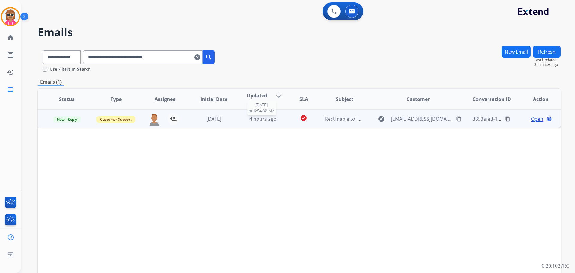
click at [268, 118] on span "4 hours ago" at bounding box center [262, 119] width 27 height 7
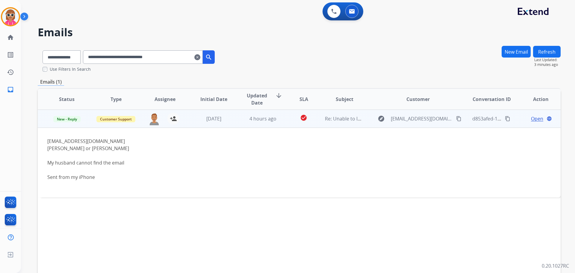
click at [266, 122] on div "4 hours ago" at bounding box center [262, 118] width 39 height 7
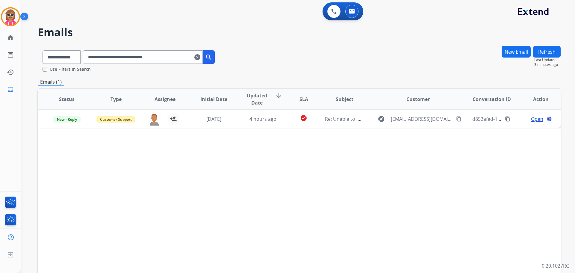
drag, startPoint x: 181, startPoint y: 55, endPoint x: 57, endPoint y: 58, distance: 123.9
click at [57, 59] on div "**********" at bounding box center [129, 55] width 182 height 21
paste input "text"
drag, startPoint x: 178, startPoint y: 56, endPoint x: 49, endPoint y: 57, distance: 128.7
click at [56, 56] on div "**********" at bounding box center [129, 55] width 182 height 21
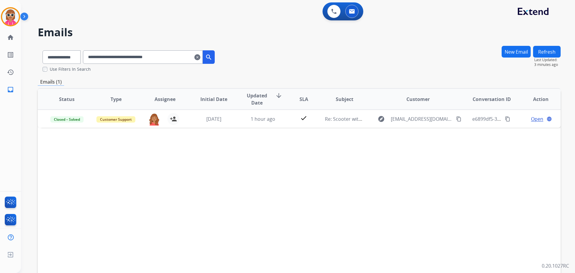
paste input "text"
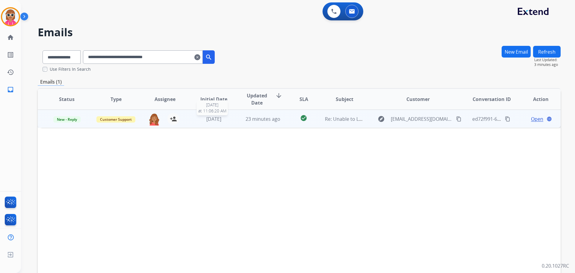
click at [231, 119] on div "[DATE]" at bounding box center [213, 118] width 39 height 7
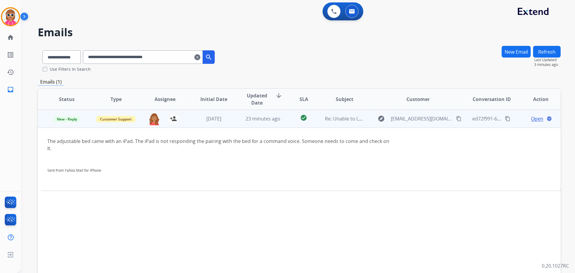
click at [531, 118] on span "Open" at bounding box center [537, 118] width 12 height 7
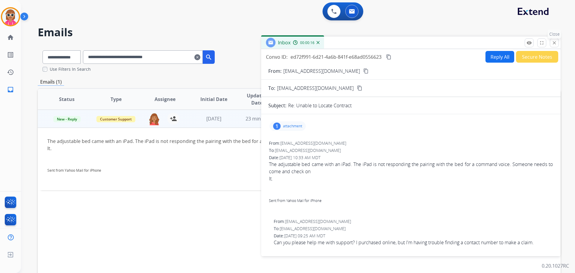
click at [556, 44] on mat-icon "close" at bounding box center [553, 42] width 5 height 5
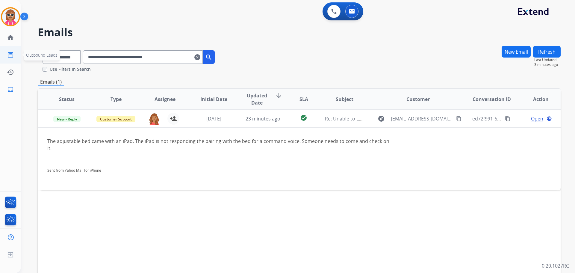
drag, startPoint x: 186, startPoint y: 58, endPoint x: 19, endPoint y: 55, distance: 166.7
click at [19, 55] on div "**********" at bounding box center [287, 136] width 575 height 273
click at [139, 53] on input "**********" at bounding box center [143, 56] width 120 height 13
click at [138, 53] on input "**********" at bounding box center [143, 56] width 120 height 13
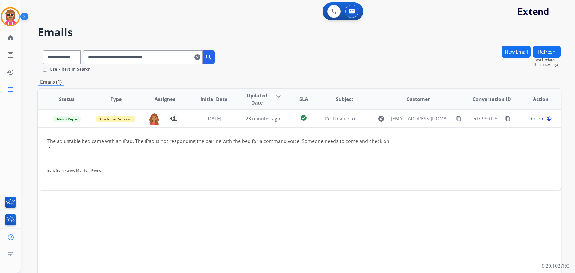
click at [137, 54] on input "**********" at bounding box center [143, 56] width 120 height 13
click at [137, 57] on input "**********" at bounding box center [143, 56] width 120 height 13
paste input "text"
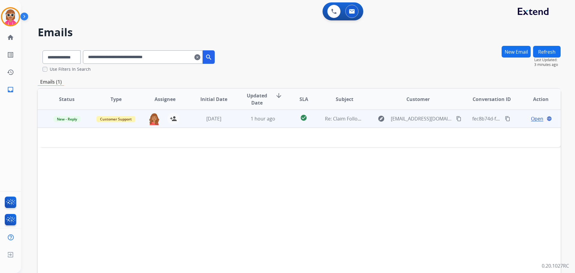
click at [284, 121] on td "check_circle" at bounding box center [298, 119] width 33 height 18
click at [538, 119] on span "Open" at bounding box center [537, 118] width 12 height 7
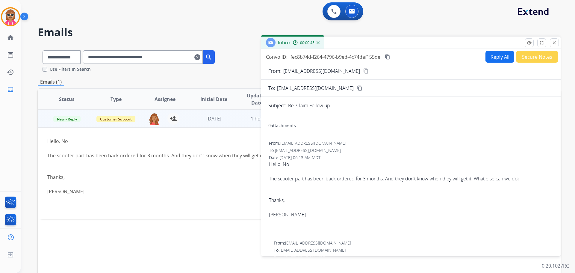
click at [137, 60] on input "**********" at bounding box center [143, 56] width 120 height 13
click at [136, 60] on input "**********" at bounding box center [143, 56] width 120 height 13
drag, startPoint x: 554, startPoint y: 43, endPoint x: 377, endPoint y: 63, distance: 178.2
click at [554, 43] on mat-icon "close" at bounding box center [553, 42] width 5 height 5
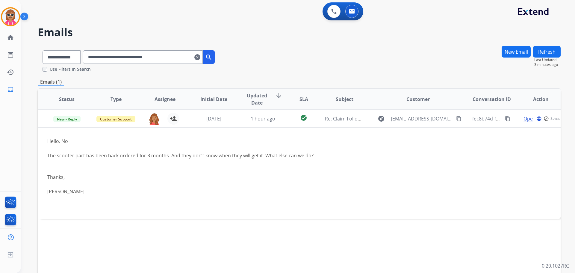
click at [198, 60] on input "**********" at bounding box center [143, 56] width 120 height 13
drag, startPoint x: 193, startPoint y: 57, endPoint x: 52, endPoint y: 59, distance: 140.7
click at [52, 59] on div "**********" at bounding box center [129, 55] width 182 height 21
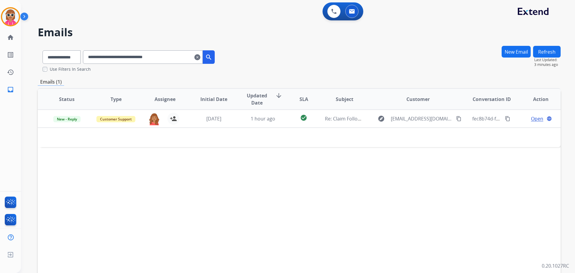
paste input "text"
type input "**********"
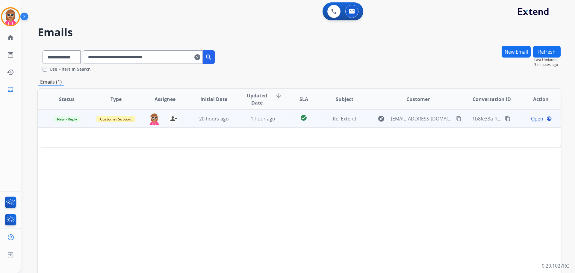
click at [283, 131] on td at bounding box center [250, 136] width 425 height 19
click at [288, 117] on td "check_circle" at bounding box center [298, 119] width 33 height 18
click at [531, 117] on span "Open" at bounding box center [537, 118] width 12 height 7
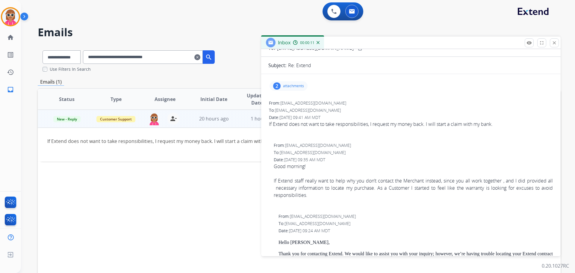
scroll to position [30, 0]
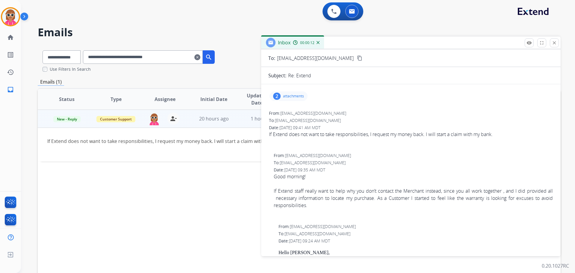
click at [289, 94] on p "attachments" at bounding box center [293, 96] width 21 height 5
click at [296, 117] on div at bounding box center [290, 112] width 30 height 21
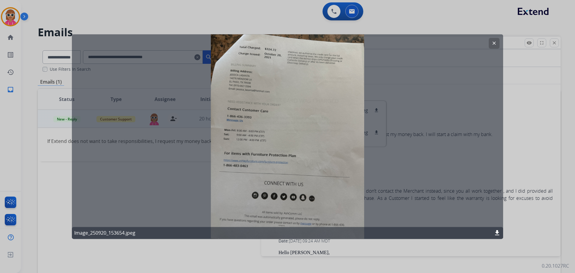
click at [493, 46] on button "clear" at bounding box center [493, 43] width 11 height 11
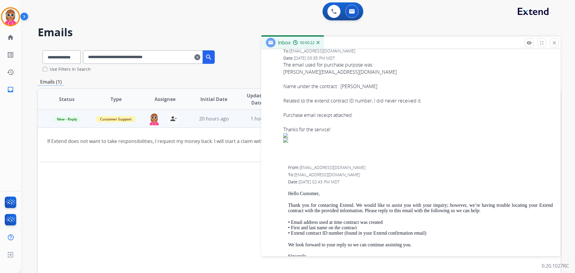
scroll to position [329, 0]
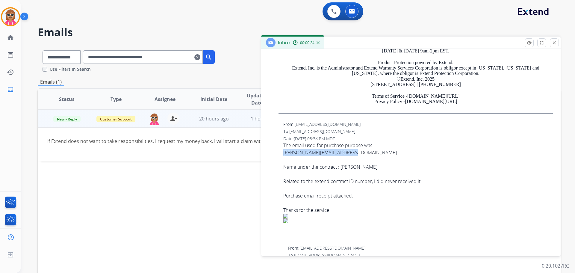
drag, startPoint x: 352, startPoint y: 155, endPoint x: 281, endPoint y: 154, distance: 70.6
click at [281, 154] on div "From: lasanta1065@gmail.com To: support@extend.com Date: 09/20/2025 - 03:38 PM …" at bounding box center [410, 182] width 285 height 122
copy link "jessica_lasanta@hotmail.com"
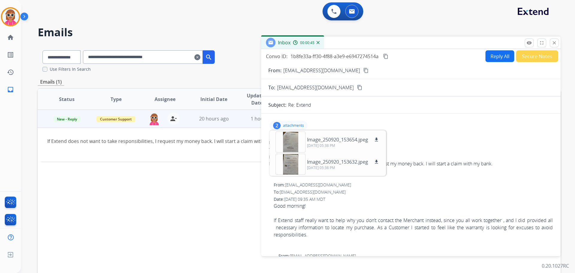
scroll to position [0, 0]
click at [292, 125] on p "attachments" at bounding box center [293, 126] width 21 height 5
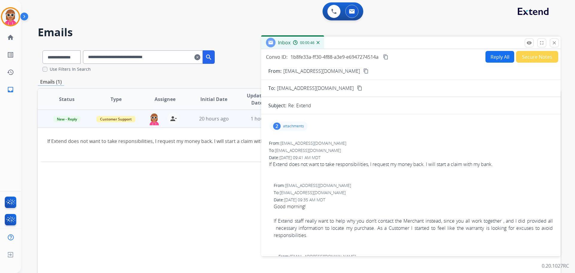
click at [498, 51] on button "Reply All" at bounding box center [499, 57] width 29 height 12
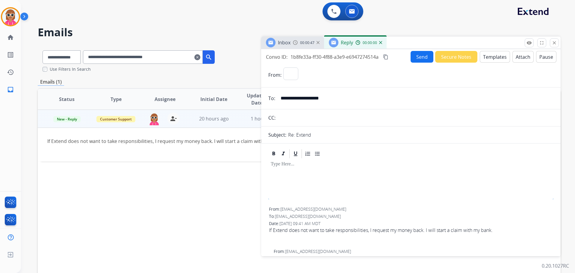
click at [496, 54] on button "Templates" at bounding box center [494, 57] width 30 height 12
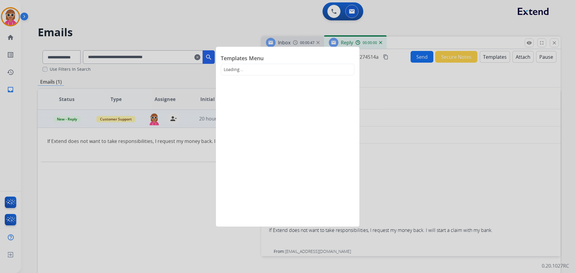
select select "**********"
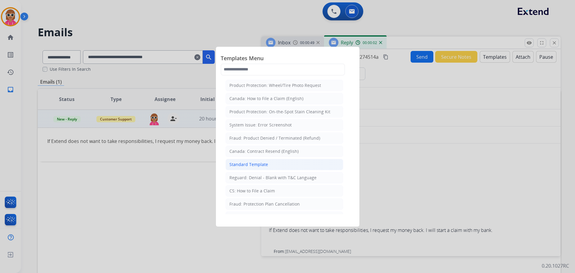
click at [259, 163] on div "Standard Template" at bounding box center [248, 164] width 39 height 6
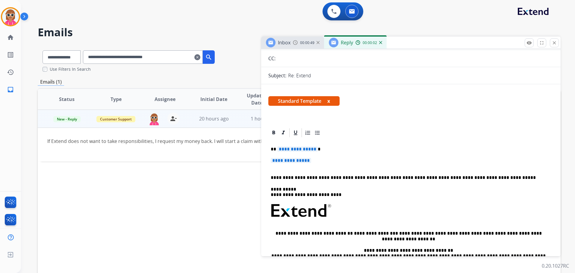
scroll to position [60, 0]
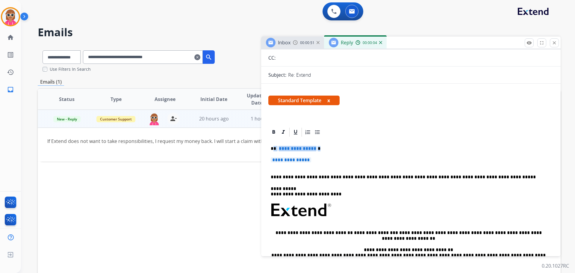
drag, startPoint x: 274, startPoint y: 149, endPoint x: 317, endPoint y: 154, distance: 43.7
click at [317, 154] on div "**********" at bounding box center [410, 223] width 285 height 173
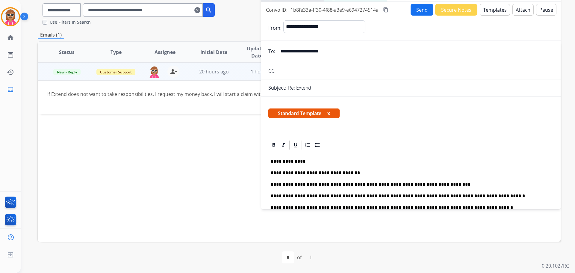
scroll to position [0, 0]
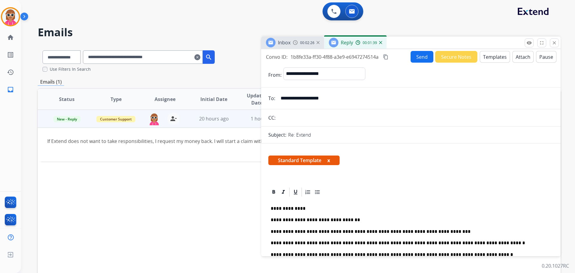
click at [415, 56] on button "Send" at bounding box center [421, 57] width 23 height 12
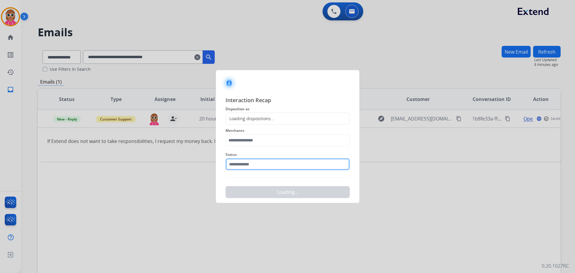
drag, startPoint x: 252, startPoint y: 161, endPoint x: 250, endPoint y: 168, distance: 8.0
click at [253, 159] on input "text" at bounding box center [287, 164] width 124 height 12
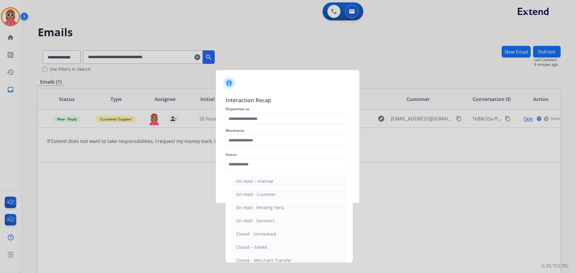
click at [258, 244] on div "Closed – Solved" at bounding box center [251, 247] width 31 height 6
type input "**********"
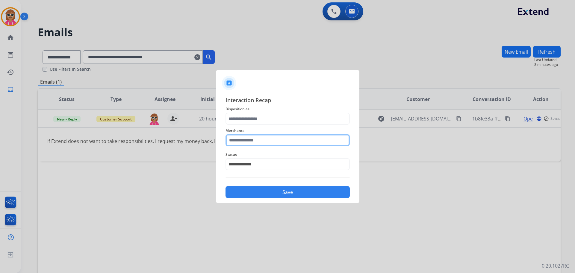
click at [261, 142] on input "text" at bounding box center [287, 140] width 124 height 12
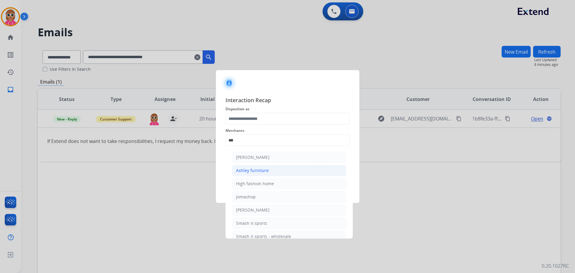
click at [263, 174] on li "Ashley furniture" at bounding box center [289, 170] width 114 height 11
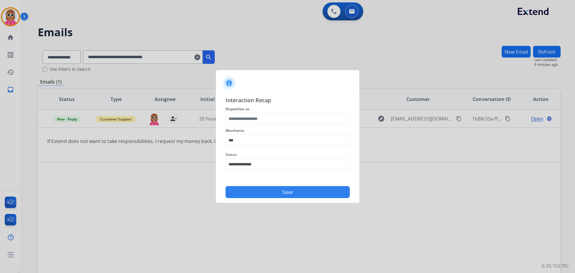
type input "**********"
click at [260, 119] on input "text" at bounding box center [287, 119] width 124 height 12
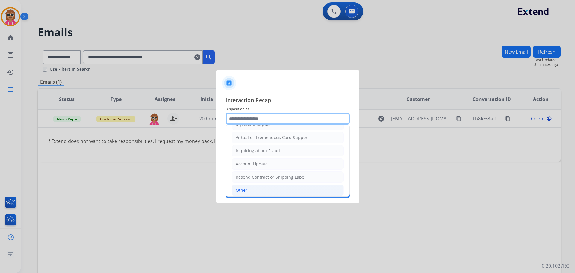
scroll to position [90, 0]
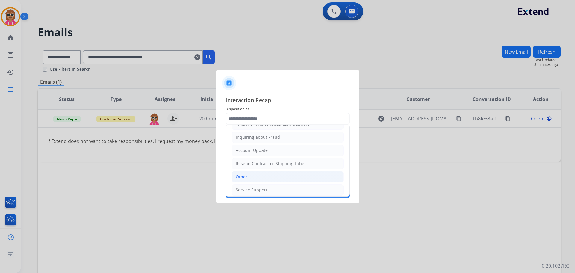
click at [250, 178] on li "Other" at bounding box center [288, 176] width 112 height 11
type input "*****"
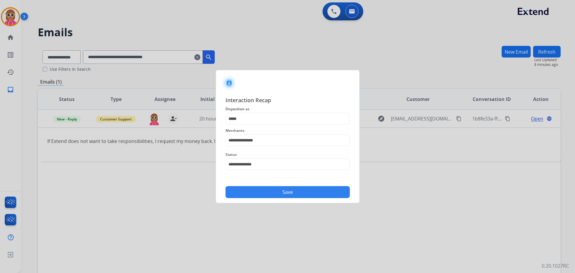
click at [250, 194] on button "Save" at bounding box center [287, 192] width 124 height 12
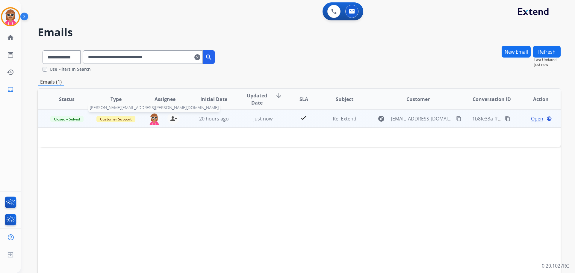
click at [155, 122] on img at bounding box center [154, 119] width 12 height 13
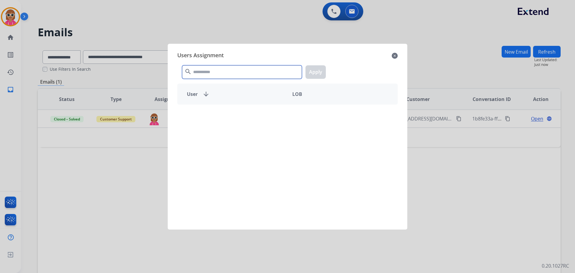
click at [212, 75] on input "text" at bounding box center [242, 71] width 120 height 13
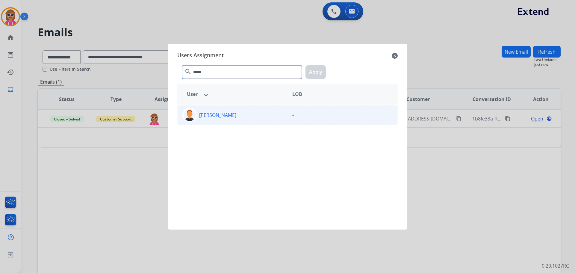
type input "*****"
click at [215, 120] on div "[PERSON_NAME]" at bounding box center [232, 115] width 110 height 14
click at [315, 75] on button "Apply" at bounding box center [315, 71] width 20 height 13
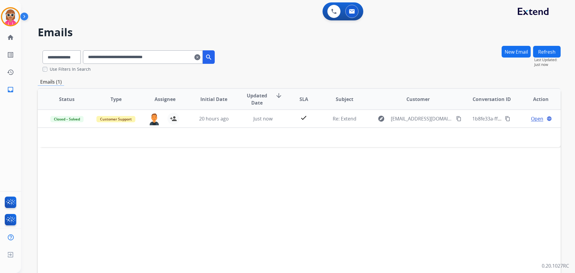
click at [179, 50] on div "**********" at bounding box center [129, 55] width 182 height 21
drag, startPoint x: 179, startPoint y: 56, endPoint x: 41, endPoint y: 71, distance: 138.2
click at [41, 71] on div "**********" at bounding box center [129, 58] width 182 height 27
paste input "text"
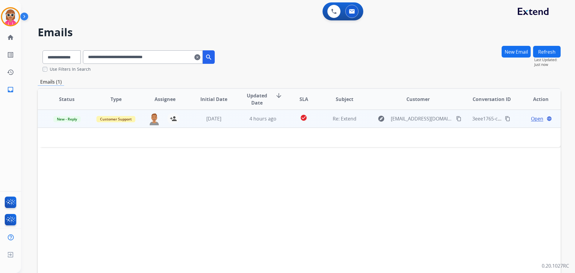
click at [238, 118] on td "4 hours ago" at bounding box center [258, 119] width 49 height 18
click at [239, 118] on td "4 hours ago" at bounding box center [258, 119] width 49 height 18
click at [531, 116] on span "Open" at bounding box center [537, 118] width 12 height 7
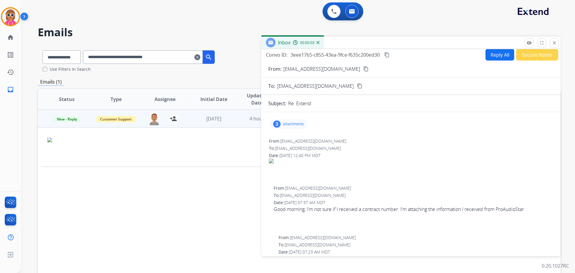
scroll to position [0, 0]
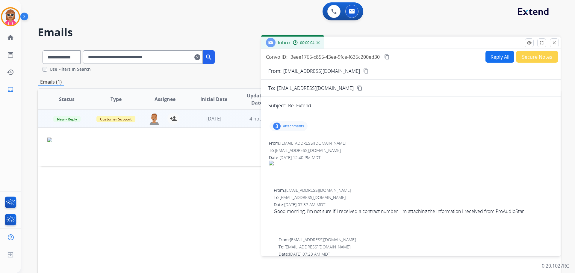
click at [294, 122] on div "3 attachments" at bounding box center [288, 126] width 38 height 10
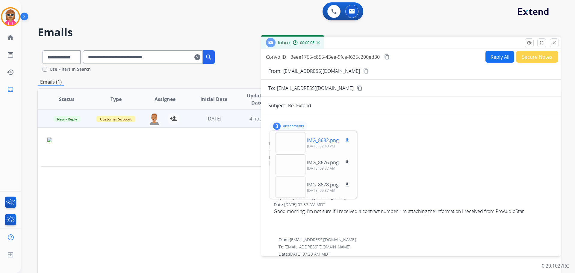
click at [298, 145] on div at bounding box center [290, 142] width 30 height 21
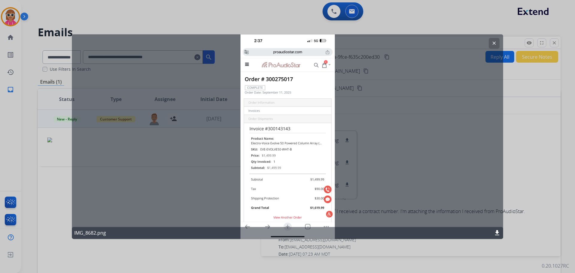
drag, startPoint x: 493, startPoint y: 45, endPoint x: 410, endPoint y: 85, distance: 91.6
click at [491, 45] on button "clear" at bounding box center [493, 43] width 11 height 11
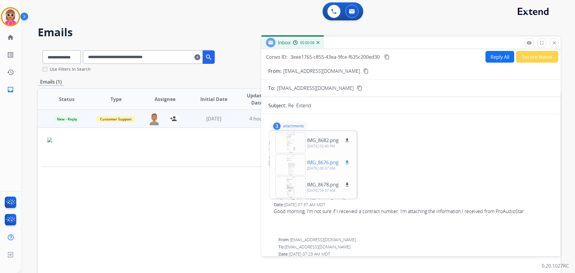
click at [294, 168] on div at bounding box center [290, 164] width 30 height 21
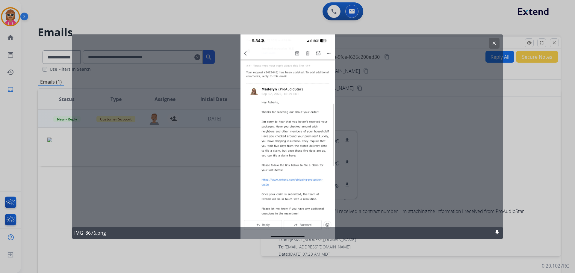
drag, startPoint x: 495, startPoint y: 40, endPoint x: 401, endPoint y: 97, distance: 109.7
click at [494, 40] on button "clear" at bounding box center [493, 43] width 11 height 11
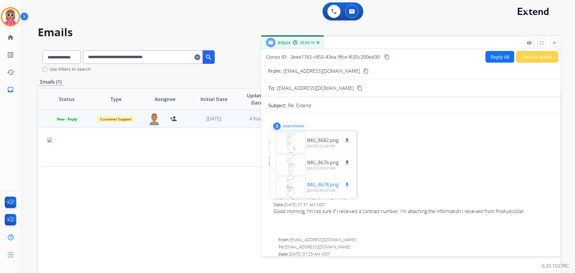
click at [291, 182] on div at bounding box center [290, 186] width 30 height 21
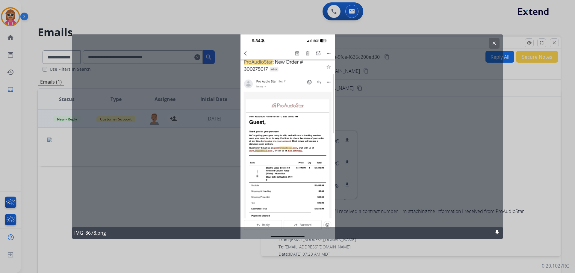
click at [490, 41] on button "clear" at bounding box center [493, 43] width 11 height 11
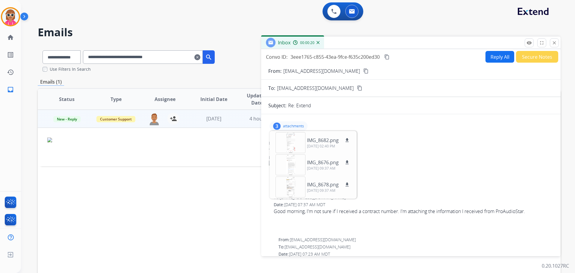
click at [363, 69] on mat-icon "content_copy" at bounding box center [365, 70] width 5 height 5
click at [558, 43] on button "close Close" at bounding box center [553, 42] width 9 height 9
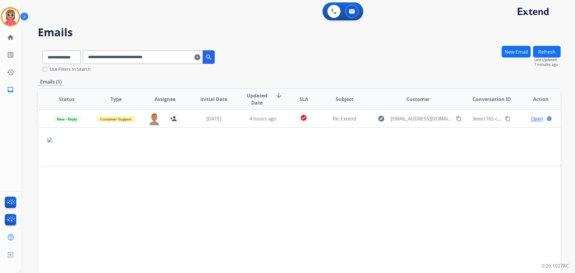
drag, startPoint x: 186, startPoint y: 57, endPoint x: 137, endPoint y: 51, distance: 49.8
click at [77, 54] on div "**********" at bounding box center [129, 55] width 182 height 21
paste input "text"
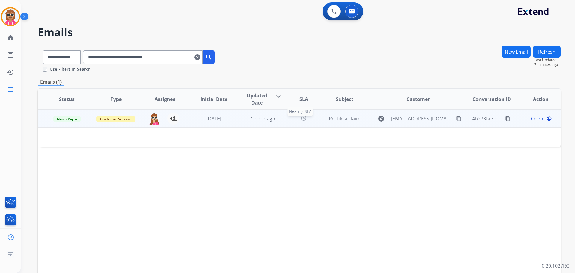
click at [292, 121] on div "alarm" at bounding box center [303, 118] width 23 height 9
click at [531, 116] on span "Open" at bounding box center [537, 118] width 12 height 7
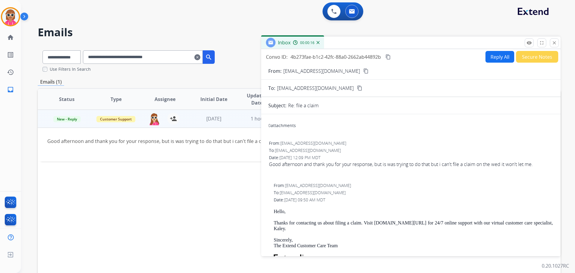
drag, startPoint x: 555, startPoint y: 41, endPoint x: 479, endPoint y: 57, distance: 78.0
click at [555, 41] on mat-icon "close" at bounding box center [553, 42] width 5 height 5
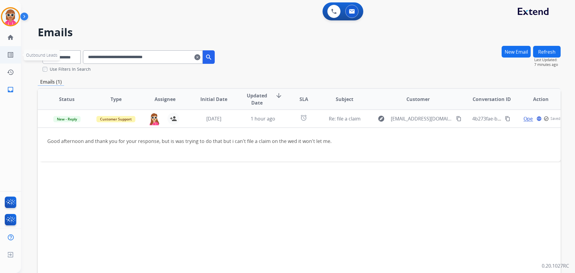
drag, startPoint x: 184, startPoint y: 56, endPoint x: 16, endPoint y: 51, distance: 168.3
click at [2, 55] on div "**********" at bounding box center [287, 136] width 575 height 273
paste input "text"
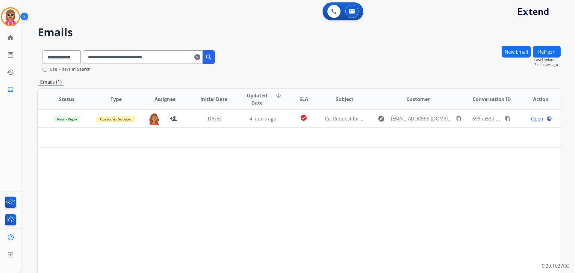
click at [249, 203] on div "Status Type Assignee Initial Date Updated Date arrow_downward SLA Subject Custo…" at bounding box center [299, 188] width 522 height 200
drag, startPoint x: 181, startPoint y: 57, endPoint x: 110, endPoint y: 57, distance: 71.2
click at [89, 55] on div "**********" at bounding box center [129, 55] width 182 height 21
paste input "text"
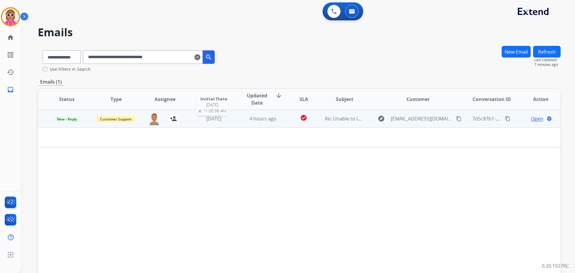
click at [218, 120] on span "[DATE]" at bounding box center [213, 118] width 15 height 7
click at [334, 121] on span "Re: Unable to locate contract" at bounding box center [358, 119] width 66 height 7
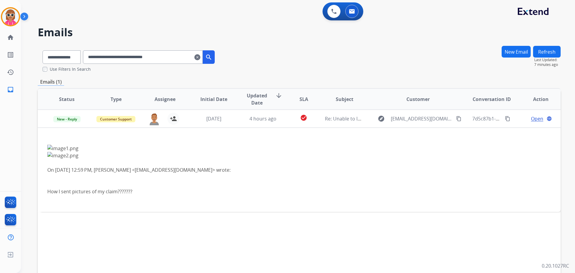
drag, startPoint x: 181, startPoint y: 62, endPoint x: 83, endPoint y: 62, distance: 98.5
click at [83, 62] on div "**********" at bounding box center [129, 55] width 182 height 21
paste input "text"
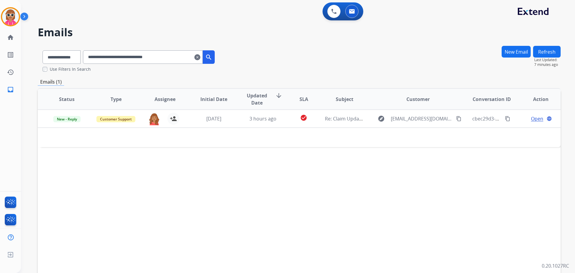
drag, startPoint x: 174, startPoint y: 55, endPoint x: 28, endPoint y: 49, distance: 147.0
click at [28, 49] on div "**********" at bounding box center [290, 158] width 539 height 273
paste input "text"
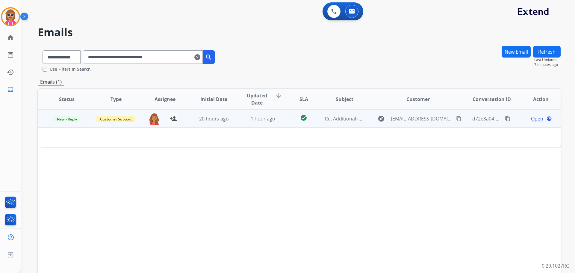
click at [282, 122] on td "check_circle" at bounding box center [298, 119] width 33 height 18
click at [282, 121] on td "check_circle" at bounding box center [298, 119] width 33 height 18
click at [531, 117] on span "Open" at bounding box center [537, 118] width 12 height 7
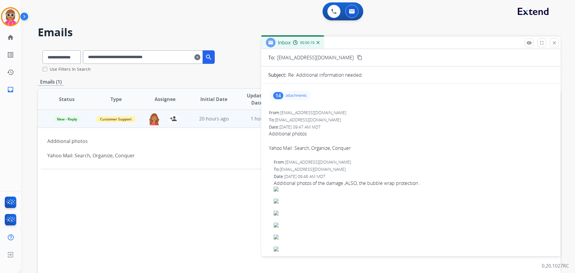
scroll to position [30, 0]
click at [557, 44] on button "close Close" at bounding box center [553, 42] width 9 height 9
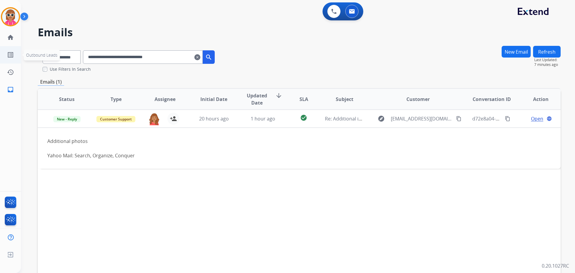
drag, startPoint x: 187, startPoint y: 57, endPoint x: 0, endPoint y: 50, distance: 186.9
click at [0, 56] on div "**********" at bounding box center [287, 136] width 575 height 273
paste input "text"
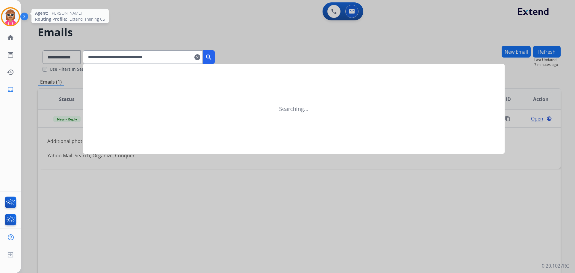
type input "**********"
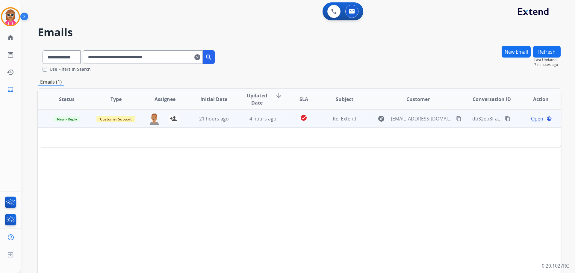
click at [212, 124] on td "21 hours ago" at bounding box center [209, 119] width 49 height 18
click at [531, 117] on span "Open" at bounding box center [537, 118] width 12 height 7
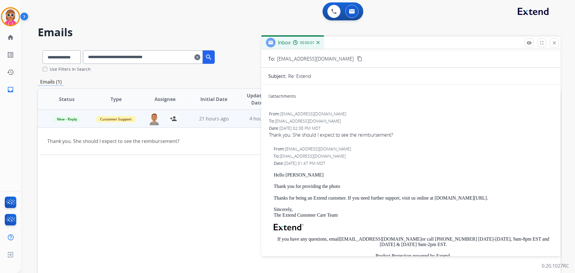
scroll to position [0, 0]
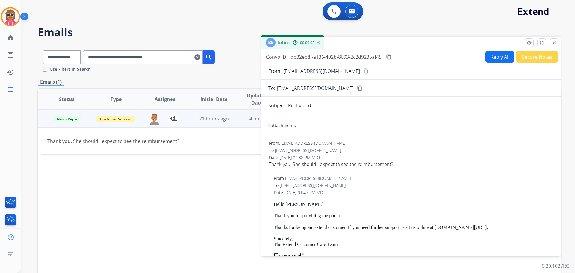
click at [363, 72] on mat-icon "content_copy" at bounding box center [365, 70] width 5 height 5
click at [553, 42] on mat-icon "close" at bounding box center [553, 42] width 5 height 5
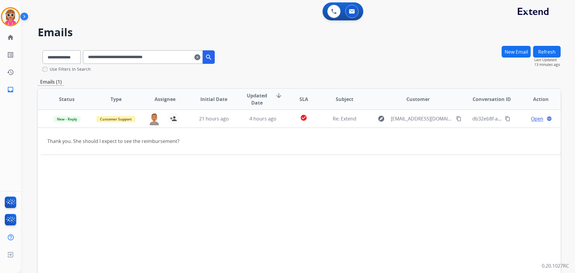
click at [200, 55] on mat-icon "clear" at bounding box center [197, 57] width 6 height 7
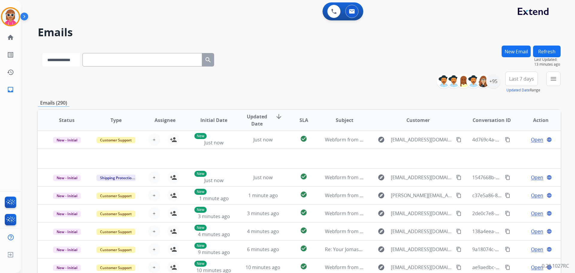
click at [63, 57] on select "**********" at bounding box center [60, 59] width 37 height 13
select select "**********"
click at [42, 53] on select "**********" at bounding box center [60, 59] width 37 height 13
paste input "**********"
type input "**********"
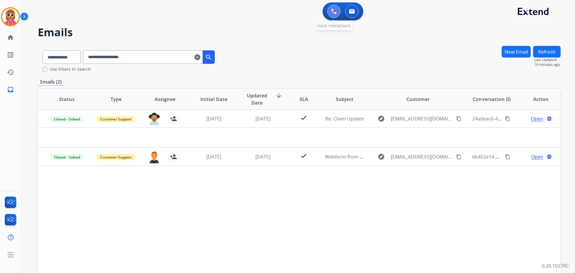
click at [335, 13] on img at bounding box center [333, 11] width 5 height 5
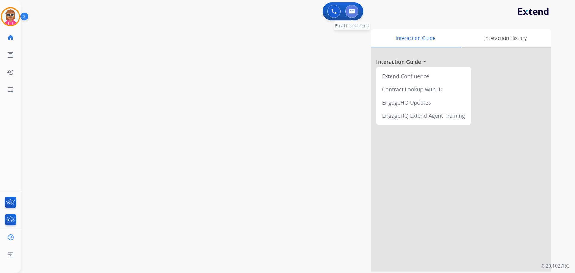
click at [348, 11] on button at bounding box center [351, 11] width 13 height 13
select select "**********"
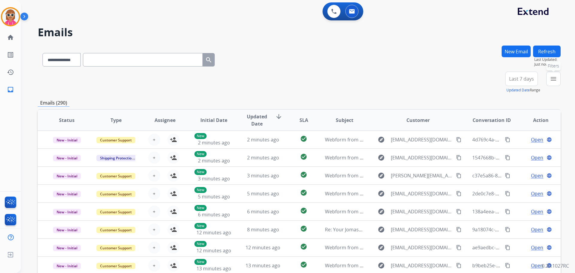
drag, startPoint x: 551, startPoint y: 80, endPoint x: 555, endPoint y: 94, distance: 14.1
click at [551, 82] on mat-icon "menu" at bounding box center [552, 78] width 7 height 7
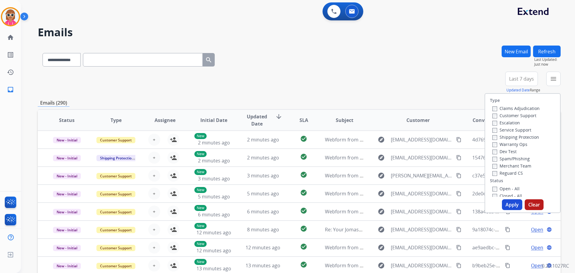
click at [518, 116] on label "Customer Support" at bounding box center [514, 116] width 44 height 6
click at [514, 134] on label "Shipping Protection" at bounding box center [515, 137] width 47 height 6
click at [509, 171] on label "Reguard CS" at bounding box center [507, 173] width 31 height 6
drag, startPoint x: 504, startPoint y: 189, endPoint x: 505, endPoint y: 195, distance: 5.8
click at [504, 190] on label "Open - All" at bounding box center [505, 189] width 27 height 6
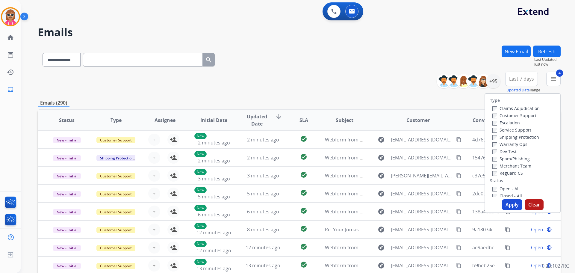
click at [507, 208] on button "Apply" at bounding box center [512, 204] width 20 height 11
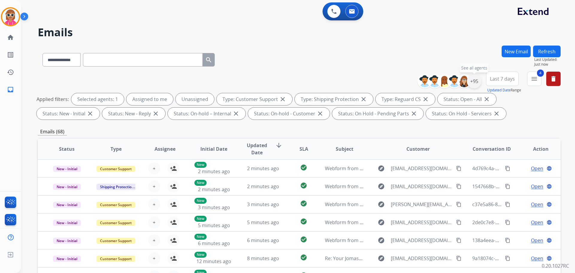
click at [471, 83] on div "+95" at bounding box center [474, 81] width 14 height 14
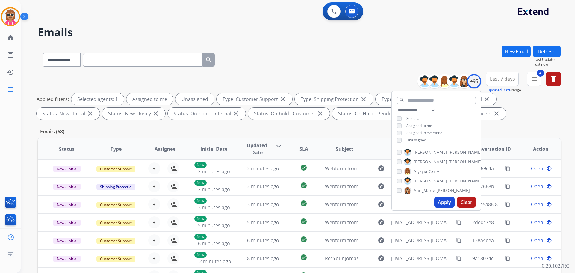
click at [419, 128] on div "**********" at bounding box center [436, 126] width 89 height 38
click at [421, 124] on span "Assigned to me" at bounding box center [419, 125] width 26 height 5
click at [418, 138] on span "Unassigned" at bounding box center [416, 139] width 20 height 5
click at [428, 110] on select "**********" at bounding box center [417, 110] width 41 height 7
select select "**********"
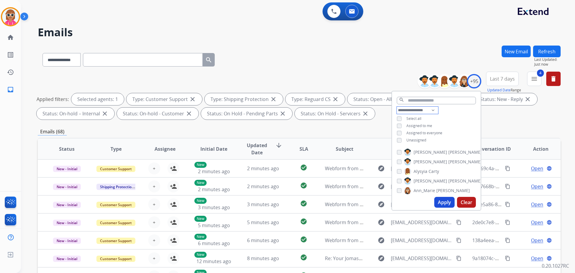
click at [397, 107] on select "**********" at bounding box center [417, 110] width 41 height 7
drag, startPoint x: 452, startPoint y: 112, endPoint x: 451, endPoint y: 115, distance: 3.1
click at [451, 114] on div "**********" at bounding box center [436, 122] width 89 height 31
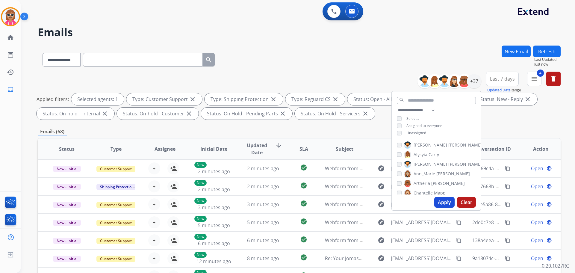
drag, startPoint x: 438, startPoint y: 143, endPoint x: 434, endPoint y: 148, distance: 6.2
click at [448, 143] on span "[PERSON_NAME]" at bounding box center [465, 145] width 34 height 6
click at [423, 155] on span "Alysyia" at bounding box center [420, 154] width 14 height 6
click at [425, 162] on span "[PERSON_NAME]" at bounding box center [430, 164] width 34 height 6
click at [429, 171] on span "Ann_Marie" at bounding box center [424, 174] width 22 height 6
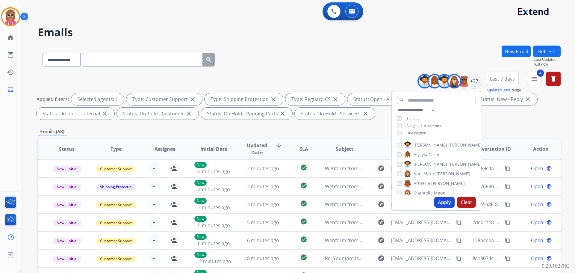
drag, startPoint x: 433, startPoint y: 181, endPoint x: 433, endPoint y: 189, distance: 7.5
click at [433, 182] on span "[PERSON_NAME]" at bounding box center [448, 183] width 34 height 6
click at [434, 191] on span "Mapp" at bounding box center [440, 193] width 12 height 6
click at [423, 172] on span "[PERSON_NAME]" at bounding box center [430, 172] width 34 height 6
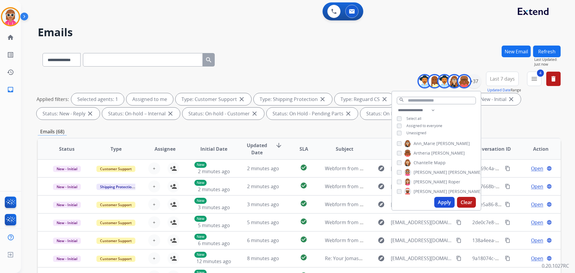
click at [423, 182] on span "[PERSON_NAME]" at bounding box center [430, 182] width 34 height 6
click at [424, 190] on label "[PERSON_NAME]" at bounding box center [443, 191] width 78 height 7
click at [440, 168] on span "[PERSON_NAME]" at bounding box center [455, 171] width 34 height 6
click at [423, 177] on label "[PERSON_NAME]" at bounding box center [435, 180] width 63 height 7
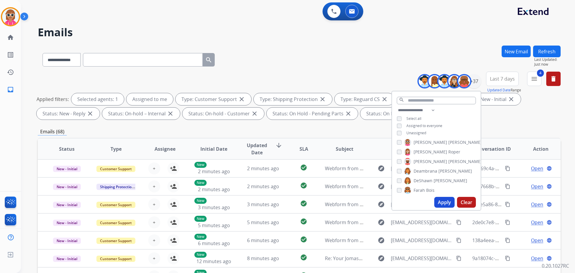
drag, startPoint x: 420, startPoint y: 189, endPoint x: 422, endPoint y: 174, distance: 14.7
click at [420, 189] on span "Farah" at bounding box center [418, 190] width 11 height 6
drag, startPoint x: 420, startPoint y: 148, endPoint x: 420, endPoint y: 140, distance: 8.1
click at [420, 147] on span "Jaquayla" at bounding box center [421, 149] width 17 height 6
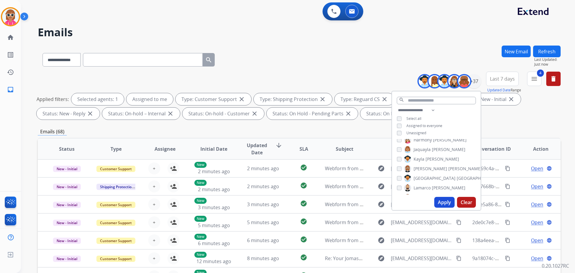
click at [420, 139] on span "Harmony" at bounding box center [422, 140] width 18 height 6
click at [419, 160] on span "Kayla" at bounding box center [418, 160] width 11 height 6
drag, startPoint x: 420, startPoint y: 168, endPoint x: 422, endPoint y: 179, distance: 11.2
click at [420, 168] on label "[PERSON_NAME]" at bounding box center [443, 169] width 78 height 7
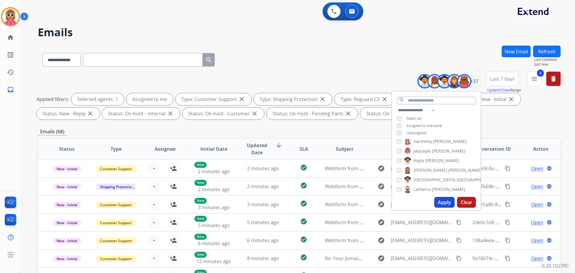
click at [423, 182] on span "[GEOGRAPHIC_DATA]" at bounding box center [434, 180] width 42 height 6
drag, startPoint x: 423, startPoint y: 189, endPoint x: 422, endPoint y: 180, distance: 8.5
click at [423, 189] on span "Lamarco" at bounding box center [421, 189] width 17 height 6
click at [426, 138] on div "**********" at bounding box center [436, 151] width 90 height 120
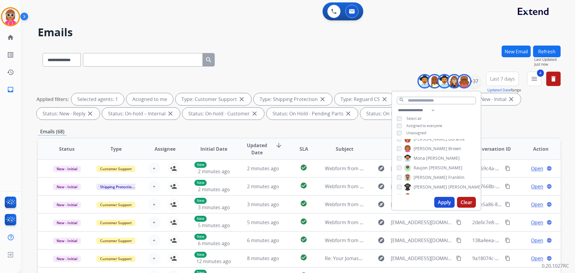
click at [448, 140] on span "Durante" at bounding box center [456, 139] width 16 height 6
drag, startPoint x: 426, startPoint y: 147, endPoint x: 426, endPoint y: 151, distance: 4.5
click at [426, 148] on label "[PERSON_NAME]" at bounding box center [432, 150] width 57 height 7
click at [426, 157] on span "[PERSON_NAME]" at bounding box center [443, 160] width 34 height 6
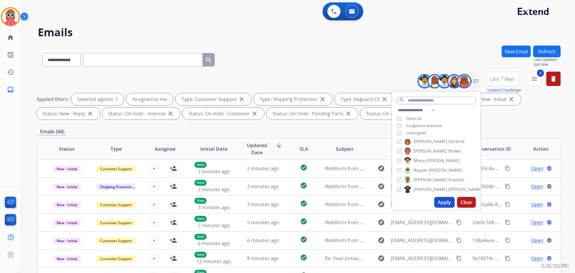
drag, startPoint x: 427, startPoint y: 169, endPoint x: 425, endPoint y: 179, distance: 9.4
click at [426, 170] on label "[PERSON_NAME]" at bounding box center [433, 169] width 58 height 7
click at [424, 181] on span "[PERSON_NAME]" at bounding box center [430, 180] width 34 height 6
click at [424, 186] on span "[PERSON_NAME]" at bounding box center [430, 189] width 34 height 6
click at [426, 172] on label "[PERSON_NAME]" at bounding box center [433, 169] width 58 height 7
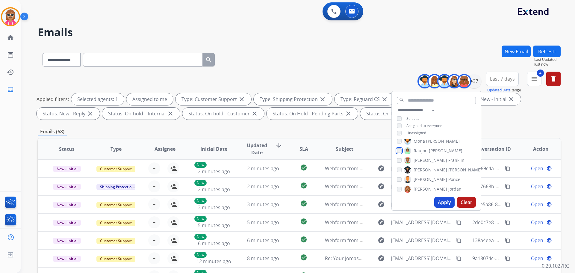
scroll to position [206, 0]
click at [423, 168] on span "[PERSON_NAME]" at bounding box center [430, 169] width 34 height 6
drag, startPoint x: 422, startPoint y: 177, endPoint x: 421, endPoint y: 185, distance: 8.8
click at [421, 177] on span "[PERSON_NAME]" at bounding box center [430, 178] width 34 height 6
click at [420, 189] on span "Shamaya" at bounding box center [422, 188] width 18 height 6
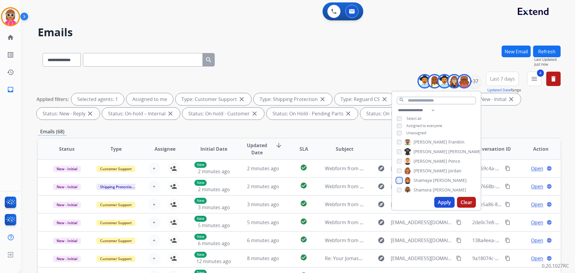
scroll to position [236, 0]
click at [427, 163] on div "[PERSON_NAME] [PERSON_NAME] [PERSON_NAME] [PERSON_NAME] [PERSON_NAME] [PERSON_N…" at bounding box center [436, 166] width 89 height 55
click at [426, 166] on span "Shamora" at bounding box center [422, 168] width 18 height 6
click at [427, 177] on span "Shqnetta" at bounding box center [422, 177] width 18 height 6
click at [426, 184] on span "[PERSON_NAME]" at bounding box center [430, 187] width 34 height 6
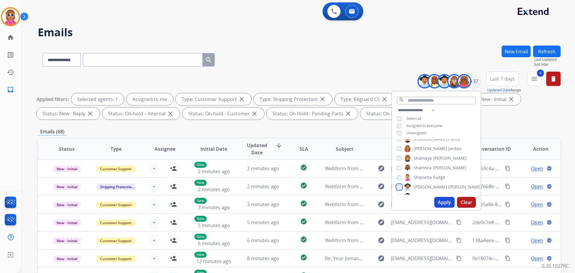
scroll to position [266, 0]
click at [426, 165] on span "[PERSON_NAME]" at bounding box center [430, 166] width 34 height 6
click at [423, 175] on span "Timaya" at bounding box center [420, 176] width 14 height 6
drag, startPoint x: 424, startPoint y: 184, endPoint x: 423, endPoint y: 187, distance: 3.8
click at [448, 184] on span "[PERSON_NAME]" at bounding box center [465, 186] width 34 height 6
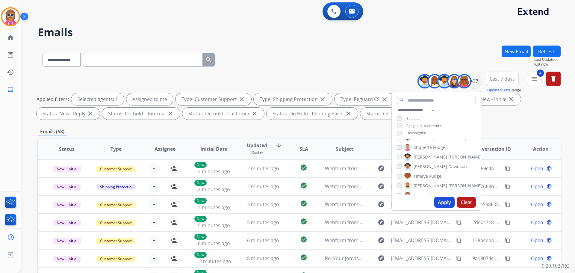
click at [423, 193] on span "Tyquanda" at bounding box center [423, 195] width 20 height 6
click at [428, 170] on span "King" at bounding box center [430, 172] width 9 height 6
drag, startPoint x: 428, startPoint y: 179, endPoint x: 427, endPoint y: 182, distance: 3.1
click at [427, 180] on span "[GEOGRAPHIC_DATA]" at bounding box center [434, 182] width 42 height 6
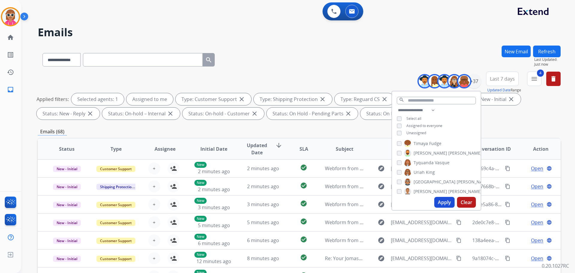
click at [425, 188] on label "[PERSON_NAME]" at bounding box center [443, 191] width 78 height 7
click at [424, 180] on span "[GEOGRAPHIC_DATA]" at bounding box center [434, 182] width 42 height 6
click at [436, 200] on button "Apply" at bounding box center [444, 202] width 20 height 11
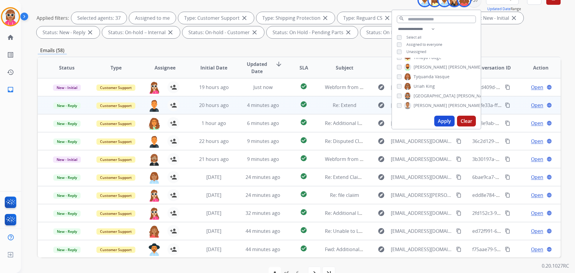
scroll to position [97, 0]
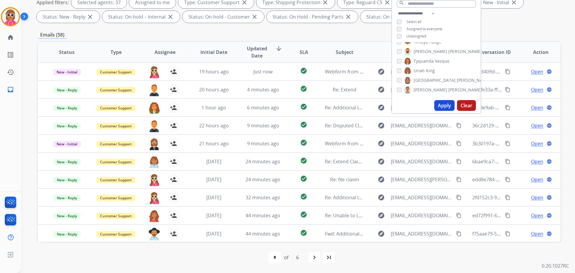
click at [163, 51] on span "Assignee" at bounding box center [164, 51] width 21 height 7
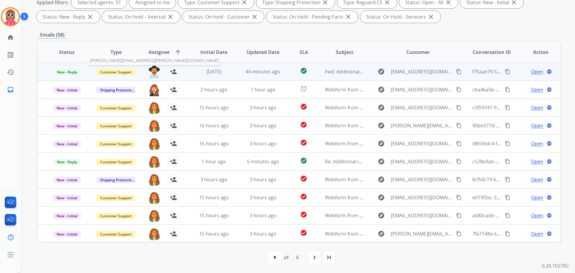
click at [152, 71] on img at bounding box center [154, 72] width 12 height 13
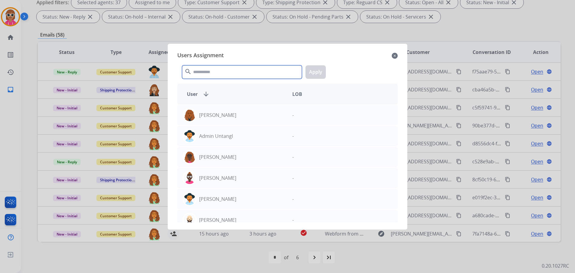
click at [239, 66] on input "text" at bounding box center [242, 71] width 120 height 13
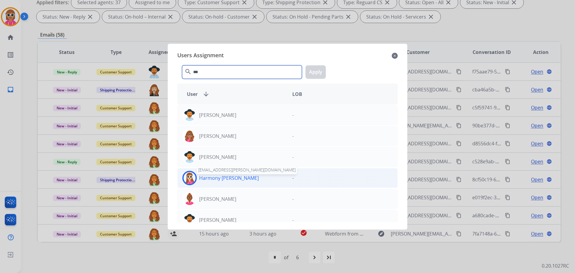
type input "***"
click at [231, 180] on p "Harmony [PERSON_NAME]" at bounding box center [229, 177] width 60 height 7
click at [309, 70] on button "Apply" at bounding box center [315, 71] width 20 height 13
click at [245, 176] on div "Harmony [PERSON_NAME]" at bounding box center [232, 178] width 110 height 14
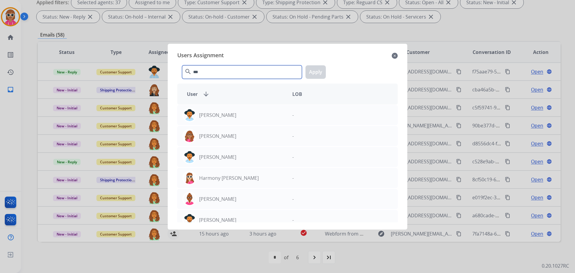
click at [231, 74] on input "***" at bounding box center [242, 71] width 120 height 13
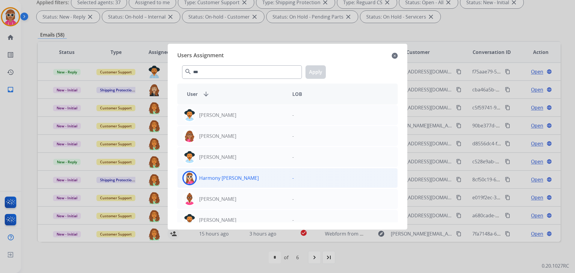
click at [243, 172] on div "Harmony [PERSON_NAME]" at bounding box center [232, 178] width 110 height 14
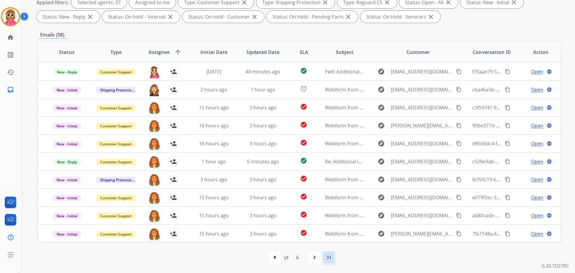
drag, startPoint x: 330, startPoint y: 255, endPoint x: 326, endPoint y: 254, distance: 4.0
click at [329, 256] on mat-icon "last_page" at bounding box center [328, 256] width 7 height 7
select select "*"
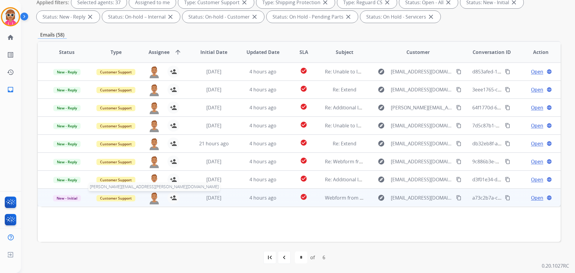
click at [152, 198] on img at bounding box center [154, 198] width 12 height 13
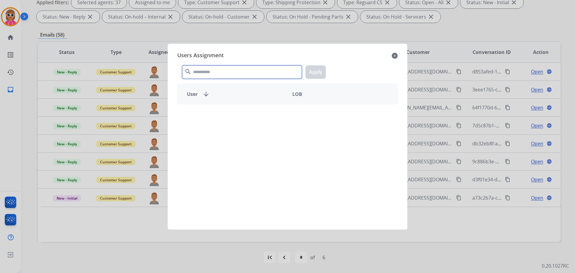
click at [219, 73] on input "text" at bounding box center [242, 71] width 120 height 13
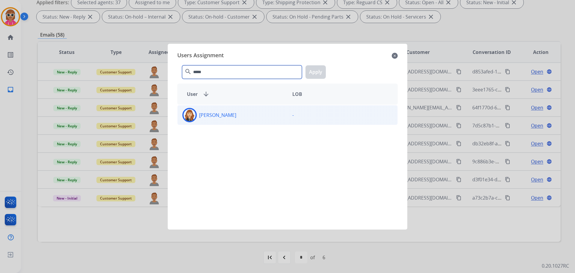
type input "*****"
drag, startPoint x: 236, startPoint y: 117, endPoint x: 292, endPoint y: 84, distance: 65.1
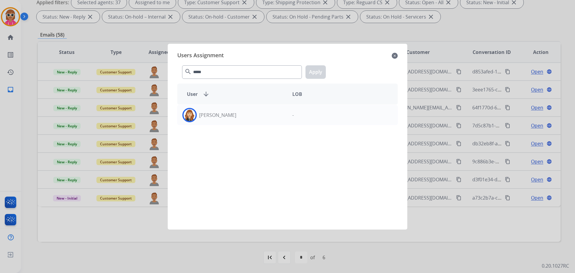
click at [236, 117] on div "[PERSON_NAME]" at bounding box center [232, 115] width 110 height 14
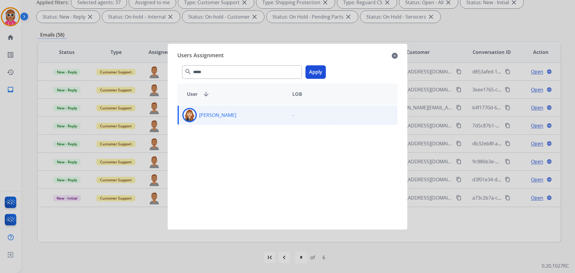
drag, startPoint x: 321, startPoint y: 71, endPoint x: 294, endPoint y: 86, distance: 30.3
click at [320, 71] on button "Apply" at bounding box center [315, 71] width 20 height 13
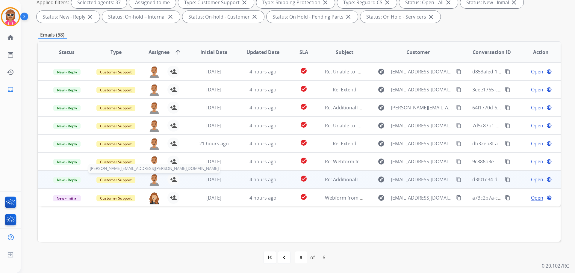
click at [153, 178] on img at bounding box center [154, 179] width 12 height 13
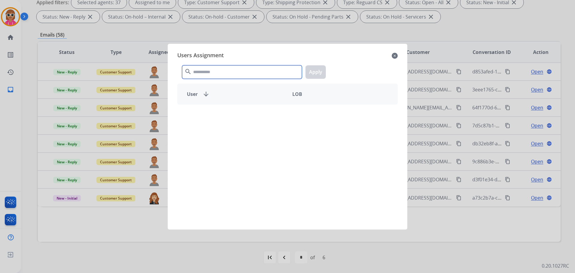
click at [203, 72] on input "text" at bounding box center [242, 71] width 120 height 13
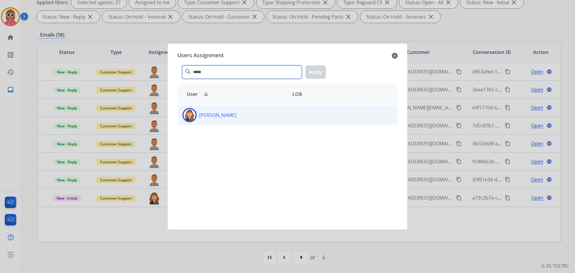
type input "*****"
click at [226, 124] on div "Chantelle Mapp -" at bounding box center [287, 115] width 220 height 20
click at [318, 69] on button "Apply" at bounding box center [315, 71] width 20 height 13
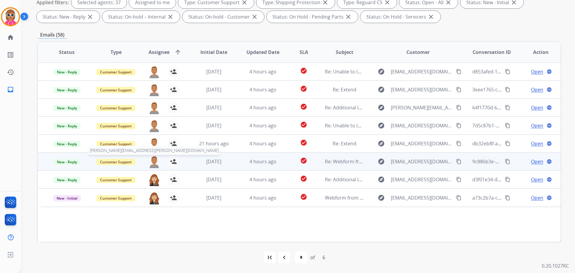
click at [152, 160] on img at bounding box center [154, 161] width 12 height 13
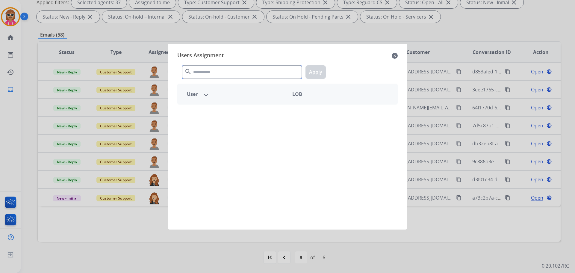
click at [212, 74] on input "text" at bounding box center [242, 71] width 120 height 13
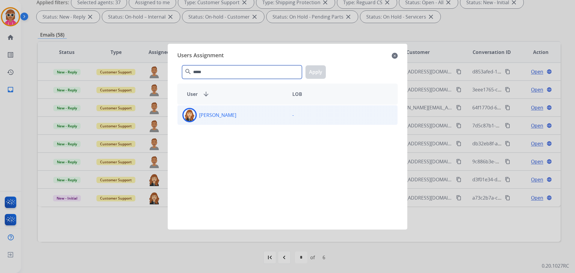
type input "*****"
drag, startPoint x: 224, startPoint y: 116, endPoint x: 238, endPoint y: 111, distance: 15.3
click at [223, 116] on p "[PERSON_NAME]" at bounding box center [217, 114] width 37 height 7
drag, startPoint x: 313, startPoint y: 66, endPoint x: 305, endPoint y: 70, distance: 8.6
click at [311, 67] on button "Apply" at bounding box center [315, 71] width 20 height 13
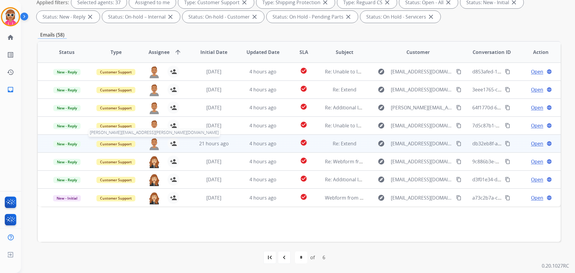
click at [151, 142] on img at bounding box center [154, 143] width 12 height 13
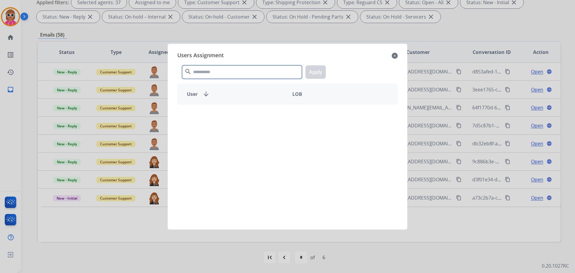
click at [212, 74] on input "text" at bounding box center [242, 71] width 120 height 13
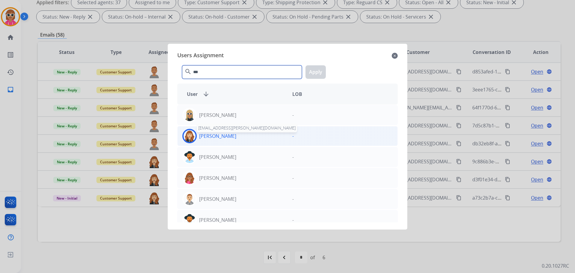
type input "***"
click at [229, 132] on p "[PERSON_NAME]" at bounding box center [217, 135] width 37 height 7
click at [316, 67] on button "Apply" at bounding box center [315, 71] width 20 height 13
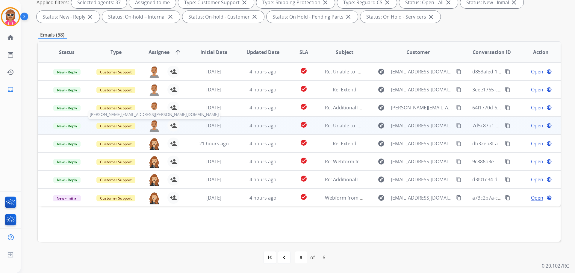
click at [153, 124] on img at bounding box center [154, 125] width 12 height 13
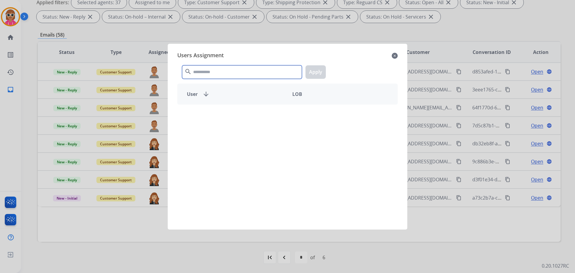
click at [220, 67] on input "text" at bounding box center [242, 71] width 120 height 13
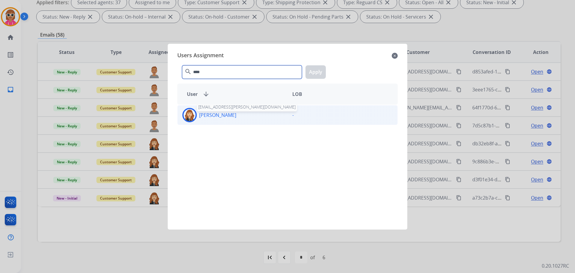
type input "****"
drag, startPoint x: 222, startPoint y: 118, endPoint x: 244, endPoint y: 108, distance: 24.1
click at [224, 116] on p "[PERSON_NAME]" at bounding box center [217, 114] width 37 height 7
click at [324, 77] on button "Apply" at bounding box center [315, 71] width 20 height 13
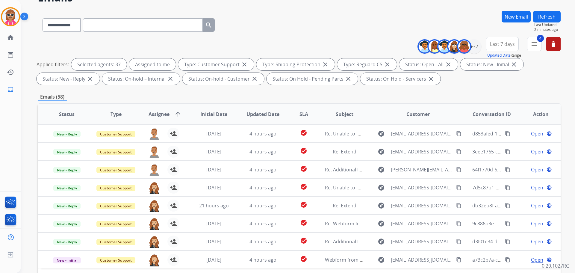
scroll to position [7, 0]
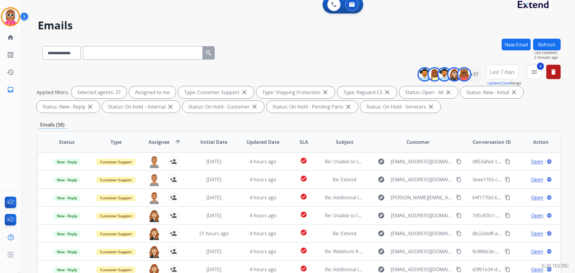
click at [543, 44] on button "Refresh" at bounding box center [547, 45] width 28 height 12
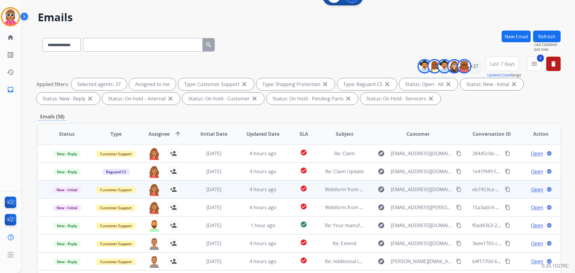
scroll to position [97, 0]
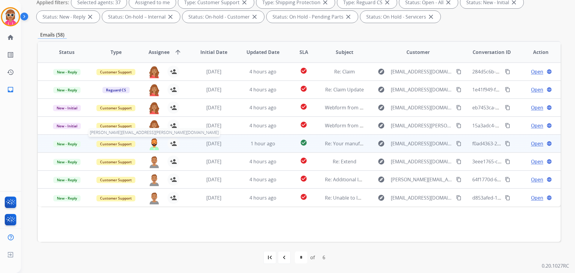
click at [153, 142] on img at bounding box center [154, 143] width 12 height 13
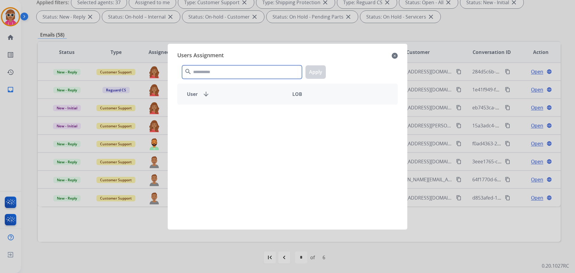
click at [240, 70] on input "text" at bounding box center [242, 71] width 120 height 13
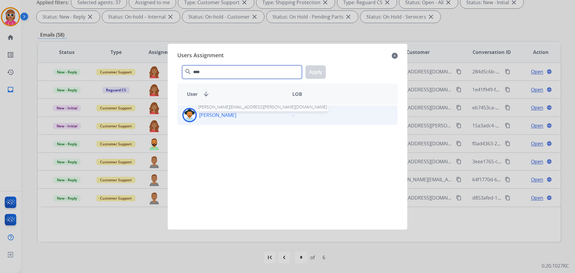
type input "****"
click at [221, 112] on p "[PERSON_NAME]" at bounding box center [217, 114] width 37 height 7
click at [326, 74] on div "**** search Apply" at bounding box center [287, 70] width 220 height 21
click at [318, 73] on button "Apply" at bounding box center [315, 71] width 20 height 13
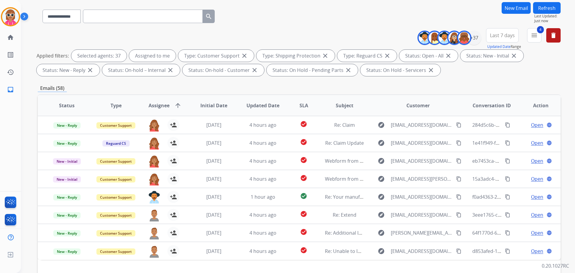
scroll to position [37, 0]
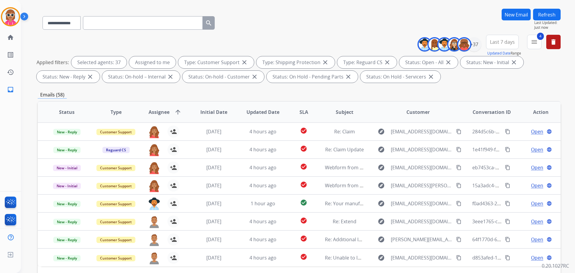
drag, startPoint x: 545, startPoint y: 15, endPoint x: 405, endPoint y: 129, distance: 180.4
click at [544, 16] on button "Refresh" at bounding box center [547, 15] width 28 height 12
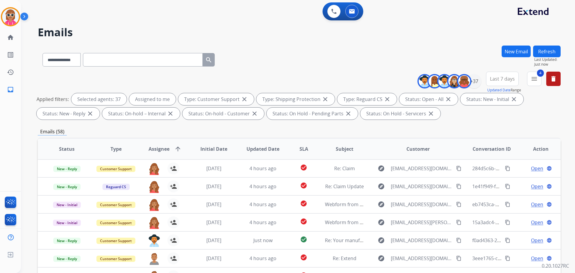
drag, startPoint x: 306, startPoint y: 50, endPoint x: 434, endPoint y: 68, distance: 129.3
click at [307, 50] on div "**********" at bounding box center [299, 58] width 522 height 26
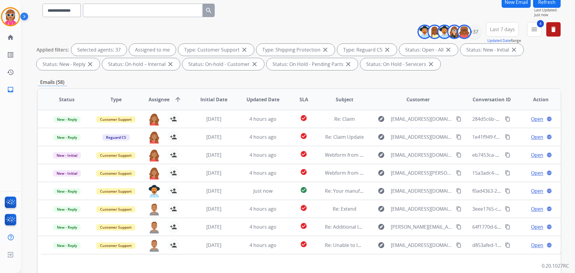
scroll to position [37, 0]
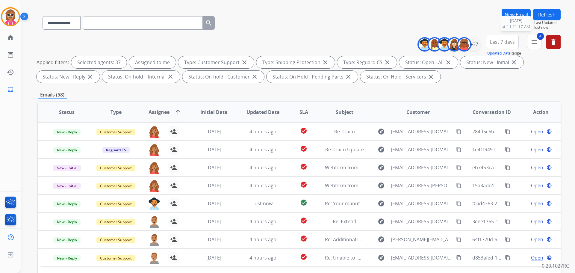
click at [549, 21] on span "Last Updated:" at bounding box center [547, 22] width 26 height 5
drag, startPoint x: 558, startPoint y: 12, endPoint x: 544, endPoint y: 21, distance: 16.4
click at [557, 12] on button "Refresh" at bounding box center [547, 15] width 28 height 12
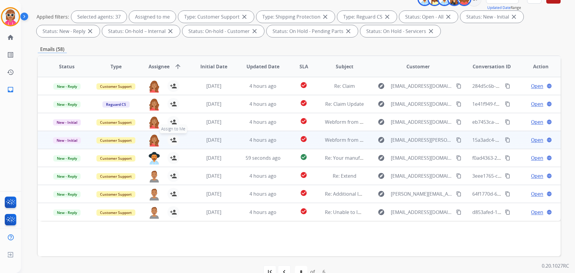
scroll to position [97, 0]
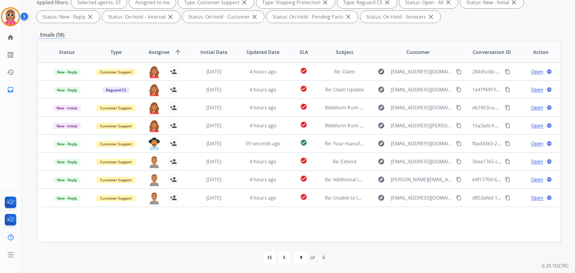
drag, startPoint x: 193, startPoint y: 231, endPoint x: 185, endPoint y: 156, distance: 75.2
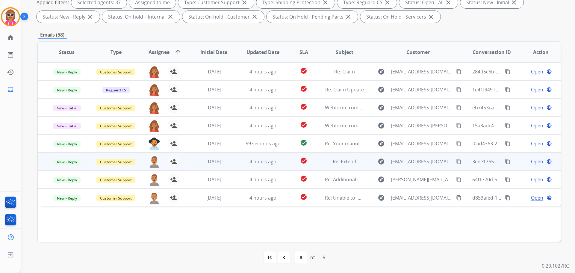
click at [193, 230] on div "Status Type Assignee arrow_upward Initial Date Updated Date SLA Subject Custome…" at bounding box center [299, 141] width 522 height 200
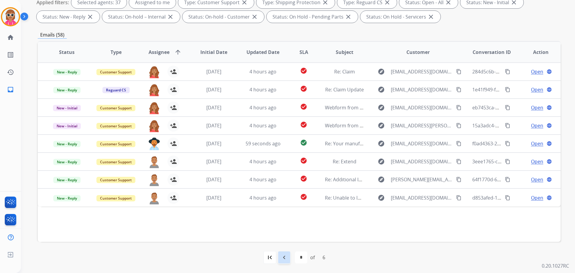
drag, startPoint x: 292, startPoint y: 253, endPoint x: 286, endPoint y: 254, distance: 6.5
click at [288, 253] on div "first_page navigate_before * * * * * * of 6 navigate_next last_page" at bounding box center [299, 257] width 522 height 12
click at [282, 255] on mat-icon "navigate_before" at bounding box center [283, 256] width 7 height 7
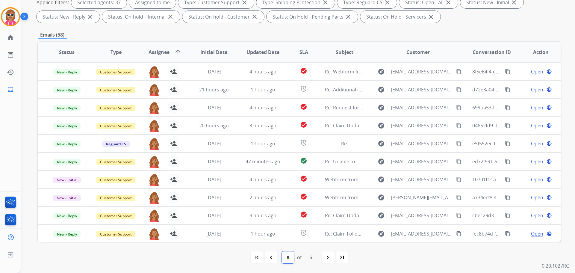
click at [289, 256] on select "* * * * * *" at bounding box center [288, 257] width 12 height 12
click at [247, 245] on div "first_page navigate_before * * * * * * of 6 navigate_next last_page" at bounding box center [299, 256] width 522 height 31
click at [270, 253] on div "navigate_before" at bounding box center [270, 256] width 13 height 13
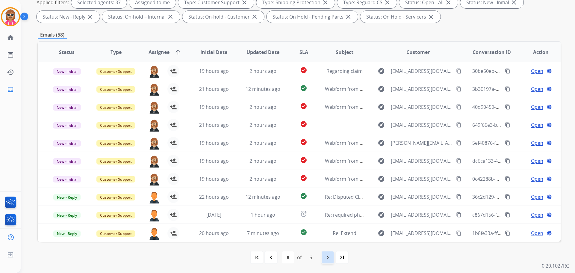
click at [325, 255] on mat-icon "navigate_next" at bounding box center [327, 256] width 7 height 7
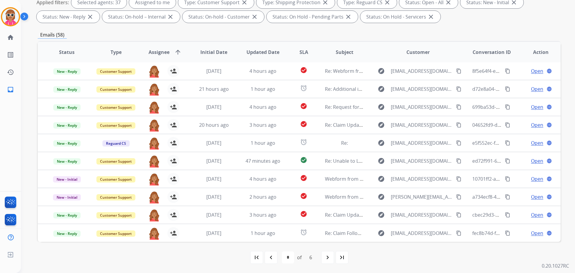
click at [274, 255] on div "navigate_before" at bounding box center [270, 256] width 13 height 13
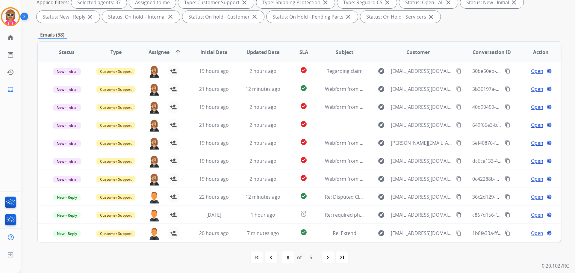
click at [274, 261] on div "navigate_before" at bounding box center [270, 256] width 13 height 13
select select "*"
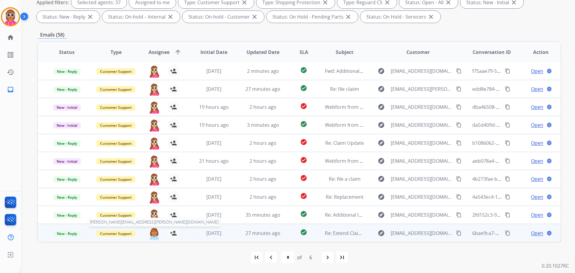
click at [154, 232] on img at bounding box center [154, 233] width 12 height 13
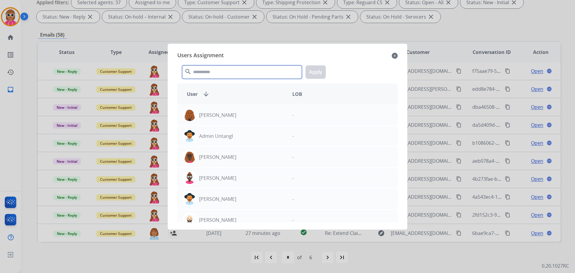
click at [211, 66] on input "text" at bounding box center [242, 71] width 120 height 13
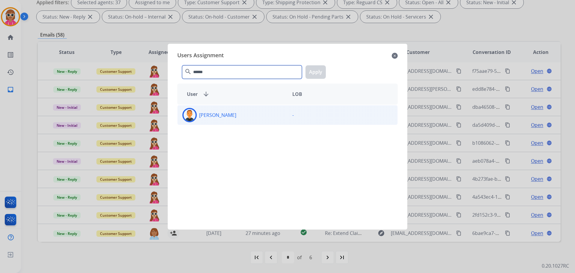
type input "******"
click at [212, 114] on p "[PERSON_NAME]" at bounding box center [217, 114] width 37 height 7
click at [312, 76] on button "Apply" at bounding box center [315, 71] width 20 height 13
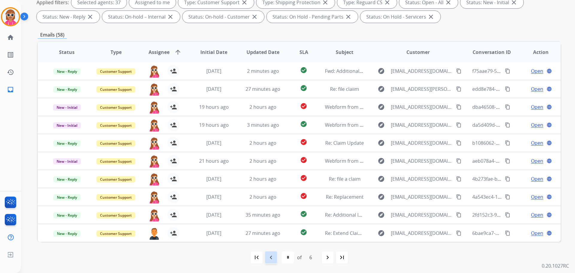
click at [269, 253] on div "navigate_before" at bounding box center [270, 256] width 13 height 13
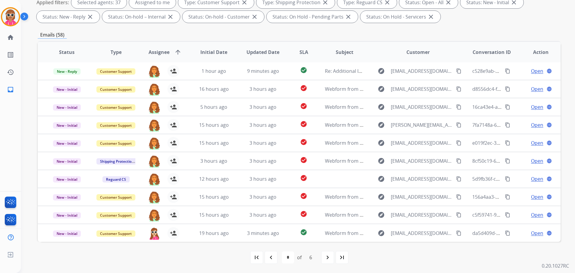
click at [273, 258] on mat-icon "navigate_before" at bounding box center [270, 256] width 7 height 7
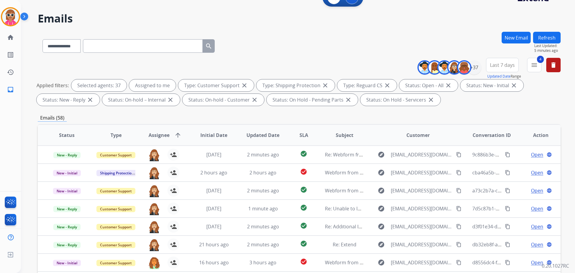
scroll to position [7, 0]
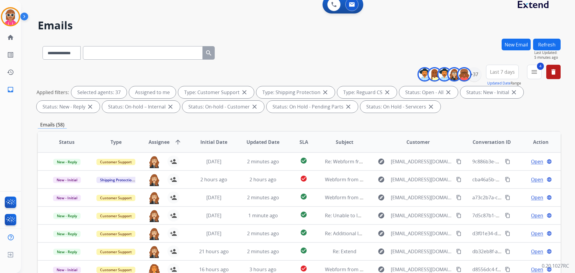
click at [560, 47] on div "Refresh Last Updated: 5 minutes ago" at bounding box center [547, 49] width 28 height 21
click at [552, 45] on button "Refresh" at bounding box center [547, 45] width 28 height 12
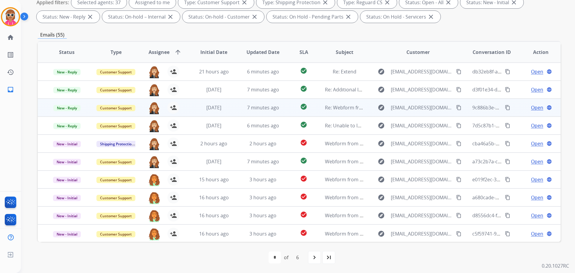
scroll to position [1, 0]
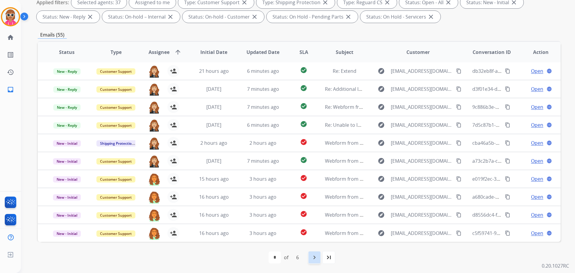
click at [310, 254] on div "navigate_next" at bounding box center [314, 256] width 13 height 13
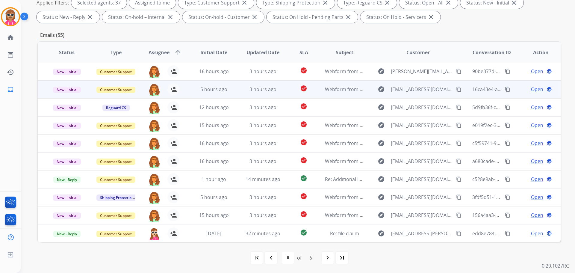
scroll to position [97, 0]
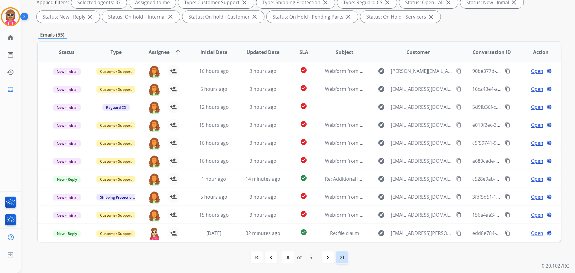
click at [338, 255] on mat-icon "last_page" at bounding box center [341, 256] width 7 height 7
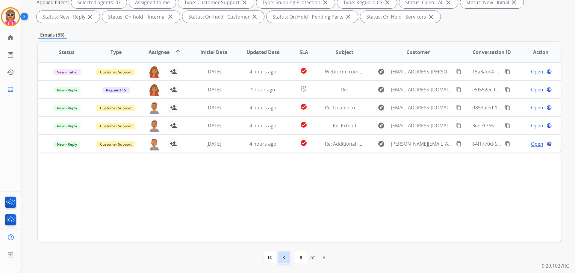
click at [282, 253] on div "navigate_before" at bounding box center [283, 256] width 13 height 13
select select "*"
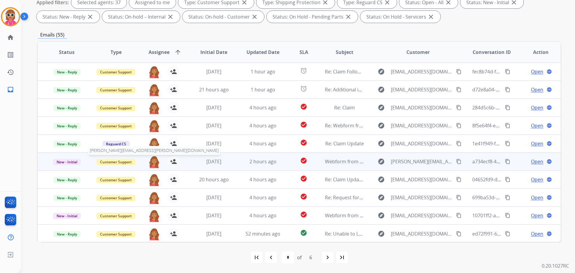
click at [156, 160] on img at bounding box center [154, 161] width 12 height 13
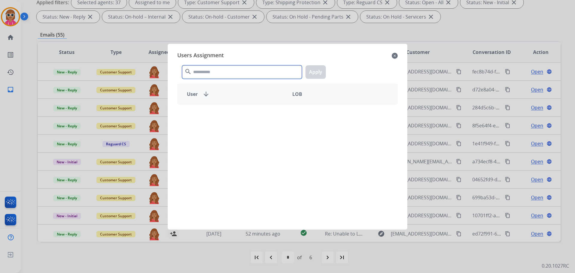
click at [215, 65] on input "text" at bounding box center [242, 71] width 120 height 13
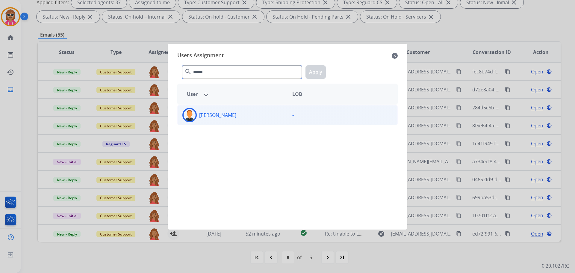
type input "******"
click at [230, 116] on div "[PERSON_NAME]" at bounding box center [232, 115] width 110 height 14
click at [314, 72] on button "Apply" at bounding box center [315, 71] width 20 height 13
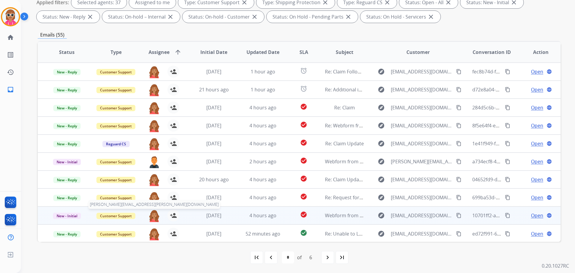
click at [155, 214] on img at bounding box center [154, 215] width 12 height 13
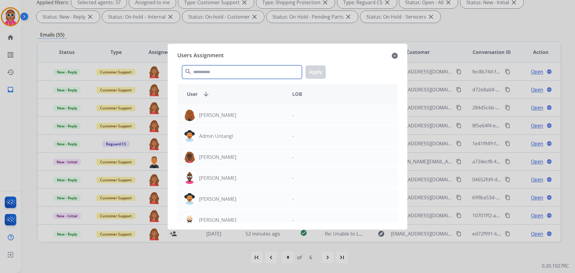
click at [228, 73] on input "text" at bounding box center [242, 71] width 120 height 13
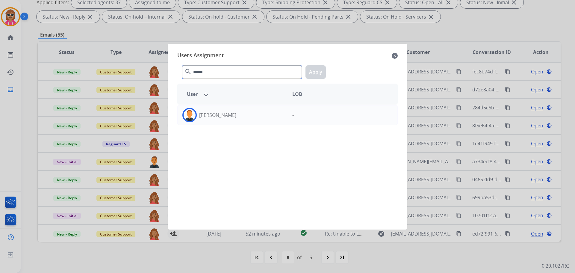
type input "******"
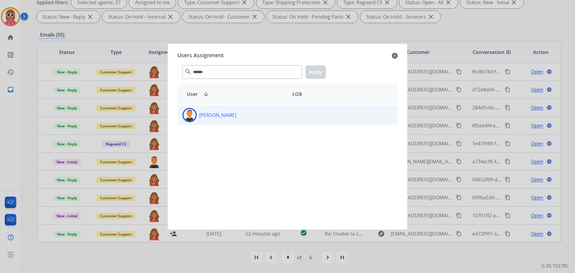
click at [235, 124] on div "Richie Ponce -" at bounding box center [287, 163] width 220 height 118
click at [237, 120] on div "[PERSON_NAME]" at bounding box center [232, 115] width 110 height 14
click at [313, 73] on button "Apply" at bounding box center [315, 71] width 20 height 13
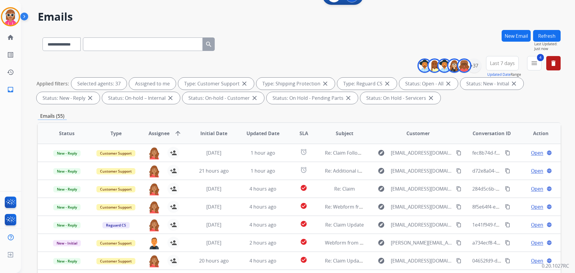
scroll to position [7, 0]
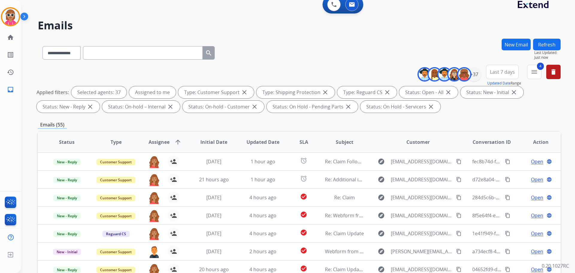
click at [537, 42] on button "Refresh" at bounding box center [547, 45] width 28 height 12
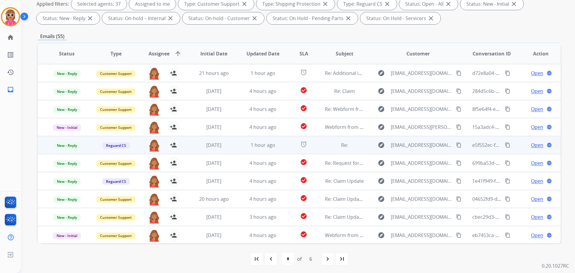
scroll to position [97, 0]
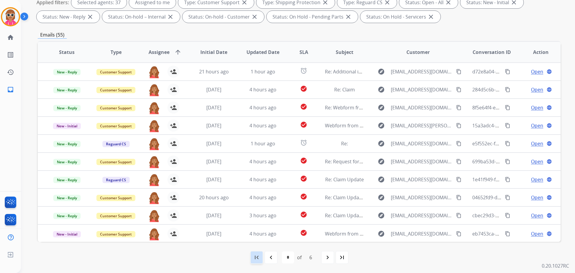
click at [262, 255] on div "first_page" at bounding box center [256, 256] width 13 height 13
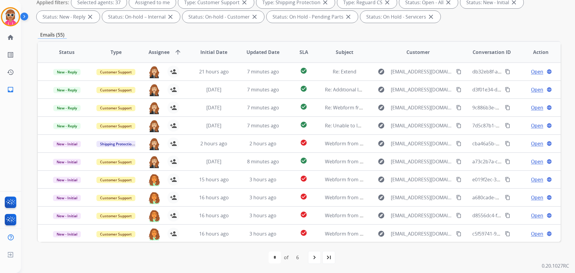
click at [312, 256] on mat-icon "navigate_next" at bounding box center [314, 256] width 7 height 7
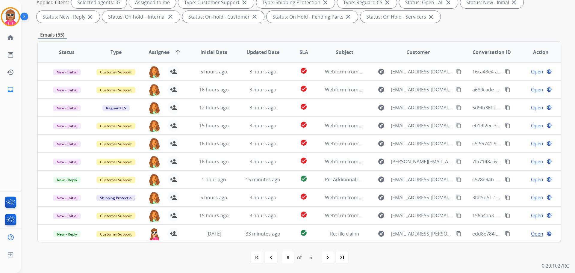
click at [328, 258] on mat-icon "navigate_next" at bounding box center [327, 256] width 7 height 7
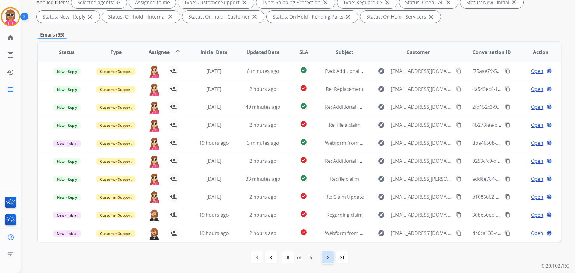
click at [327, 259] on mat-icon "navigate_next" at bounding box center [327, 256] width 7 height 7
select select "*"
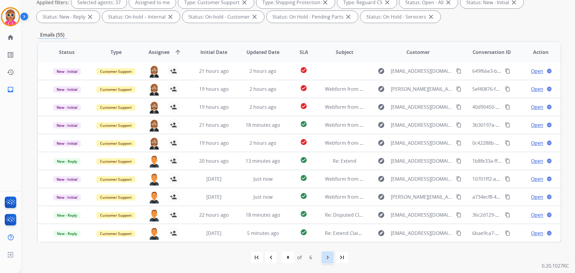
drag, startPoint x: 327, startPoint y: 255, endPoint x: 324, endPoint y: 250, distance: 5.7
click at [327, 255] on mat-icon "navigate_next" at bounding box center [327, 256] width 7 height 7
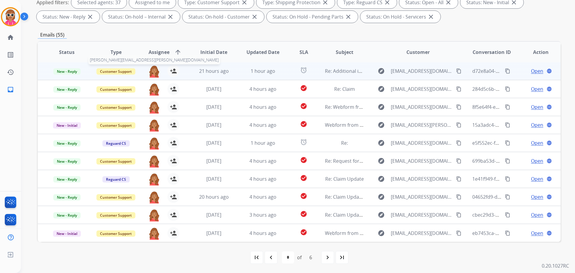
click at [155, 72] on img at bounding box center [154, 71] width 12 height 13
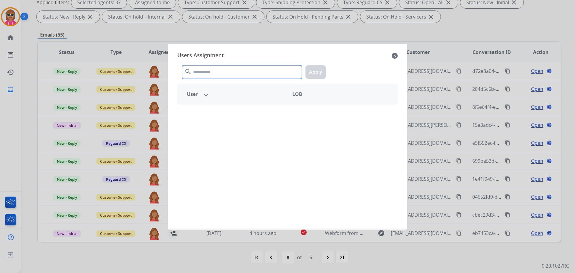
drag, startPoint x: 211, startPoint y: 71, endPoint x: 211, endPoint y: 65, distance: 6.6
click at [211, 70] on input "text" at bounding box center [242, 71] width 120 height 13
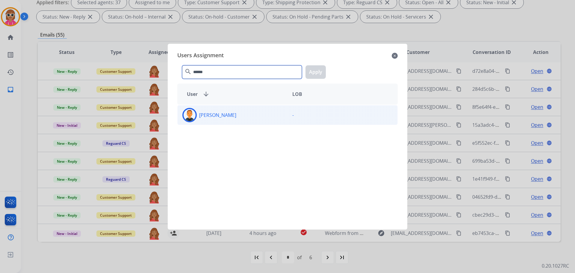
type input "******"
click at [228, 121] on div "[PERSON_NAME]" at bounding box center [232, 115] width 110 height 14
click at [335, 70] on div "****** search Apply" at bounding box center [287, 70] width 220 height 21
drag, startPoint x: 327, startPoint y: 70, endPoint x: 321, endPoint y: 72, distance: 5.7
click at [326, 70] on div "****** search Apply" at bounding box center [287, 70] width 220 height 21
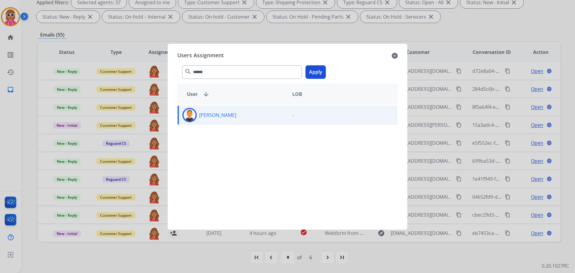
drag, startPoint x: 320, startPoint y: 72, endPoint x: 315, endPoint y: 75, distance: 6.3
click at [320, 72] on button "Apply" at bounding box center [315, 71] width 20 height 13
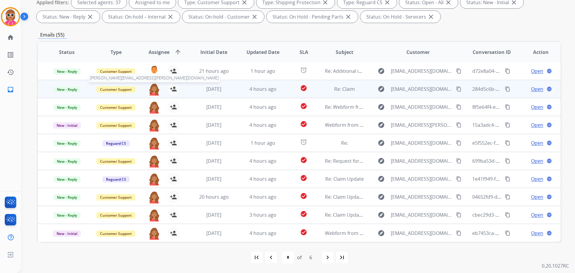
click at [152, 90] on img at bounding box center [154, 89] width 12 height 13
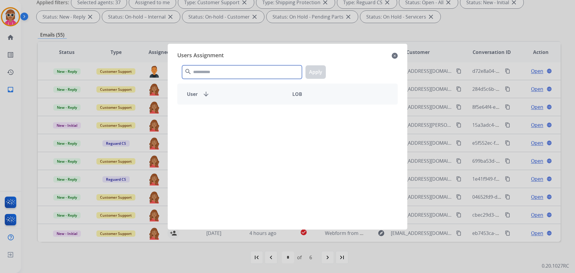
click at [208, 66] on input "text" at bounding box center [242, 71] width 120 height 13
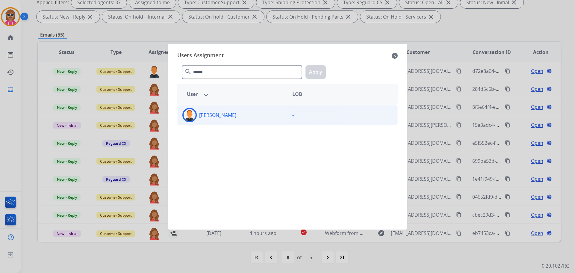
type input "******"
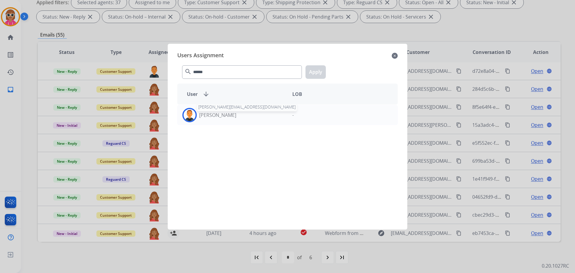
drag, startPoint x: 224, startPoint y: 111, endPoint x: 254, endPoint y: 98, distance: 32.8
click at [225, 110] on div "Richie Ponce richie.ponce@eccogroupusa.com" at bounding box center [232, 115] width 110 height 14
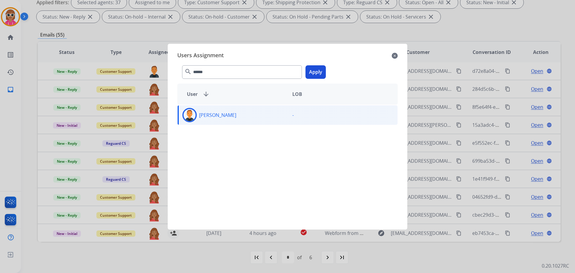
click at [332, 72] on div "****** search Apply" at bounding box center [287, 70] width 220 height 21
click at [312, 71] on button "Apply" at bounding box center [315, 71] width 20 height 13
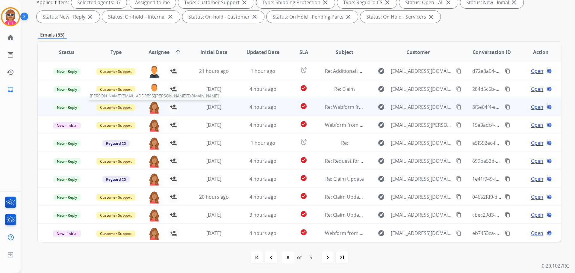
click at [151, 107] on img at bounding box center [154, 107] width 12 height 13
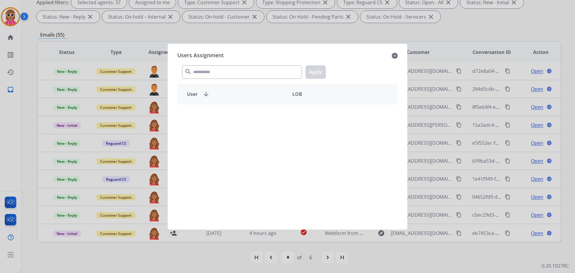
click at [223, 65] on div "search Apply" at bounding box center [287, 70] width 220 height 21
click at [221, 69] on input "text" at bounding box center [242, 71] width 120 height 13
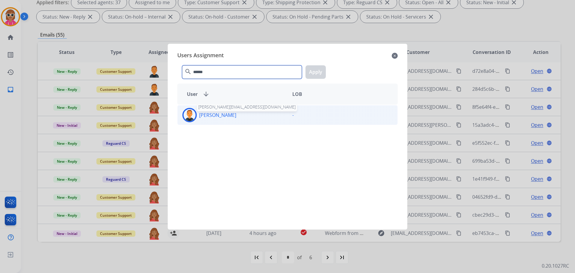
type input "******"
click at [216, 112] on p "[PERSON_NAME]" at bounding box center [217, 114] width 37 height 7
click at [323, 65] on div "****** search Apply" at bounding box center [287, 70] width 220 height 21
click at [319, 72] on button "Apply" at bounding box center [315, 71] width 20 height 13
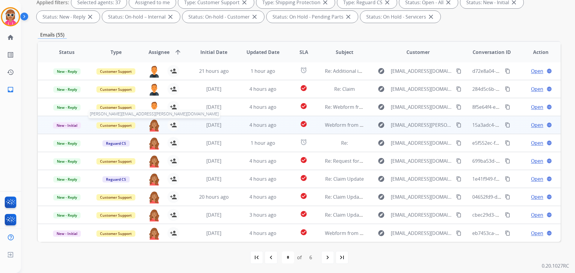
click at [149, 124] on img at bounding box center [154, 125] width 12 height 13
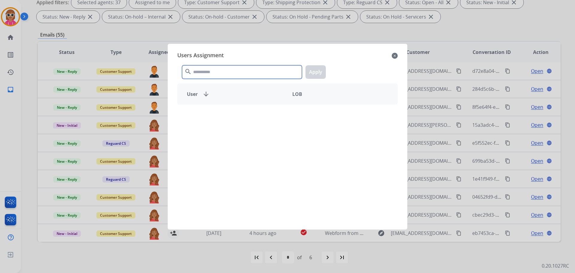
click at [217, 70] on input "text" at bounding box center [242, 71] width 120 height 13
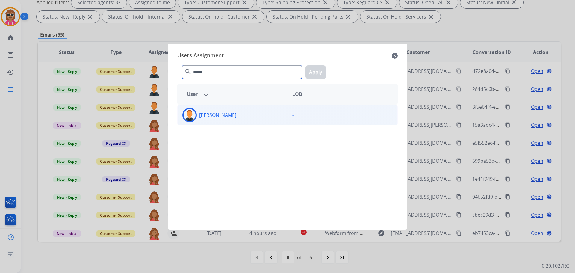
type input "******"
click at [281, 110] on div "[PERSON_NAME]" at bounding box center [232, 115] width 110 height 14
click at [314, 72] on button "Apply" at bounding box center [315, 71] width 20 height 13
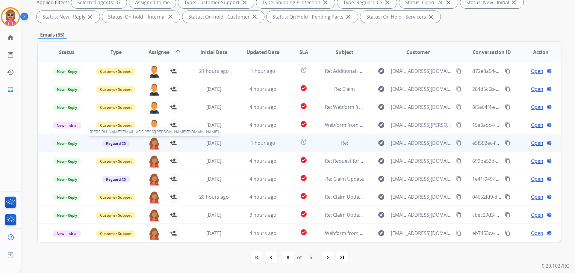
click at [151, 142] on img at bounding box center [154, 143] width 12 height 13
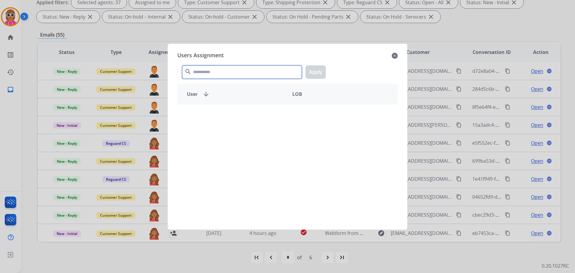
click at [230, 72] on input "text" at bounding box center [242, 71] width 120 height 13
type input "******"
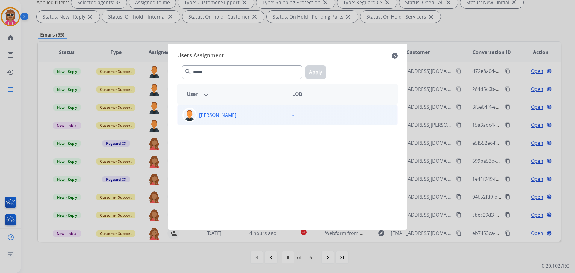
drag, startPoint x: 241, startPoint y: 125, endPoint x: 241, endPoint y: 120, distance: 5.1
click at [241, 123] on div "Richie Ponce -" at bounding box center [287, 163] width 220 height 118
click at [241, 113] on div "[PERSON_NAME]" at bounding box center [232, 115] width 110 height 14
click at [317, 72] on button "Apply" at bounding box center [315, 71] width 20 height 13
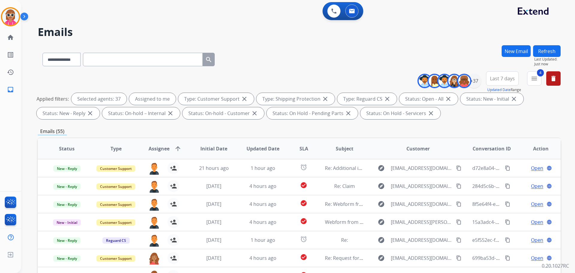
scroll to position [0, 0]
click at [543, 49] on button "Refresh" at bounding box center [547, 51] width 28 height 12
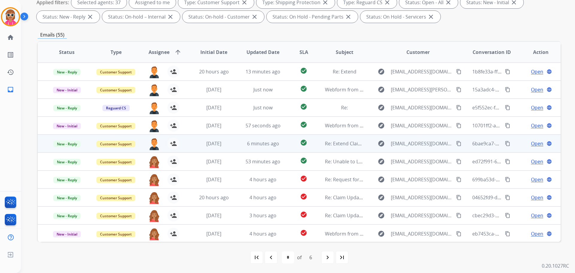
scroll to position [1, 0]
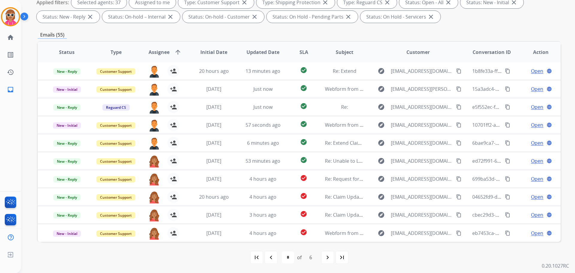
click at [324, 258] on mat-icon "navigate_next" at bounding box center [327, 256] width 7 height 7
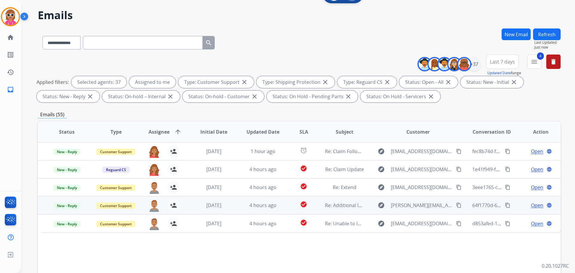
scroll to position [90, 0]
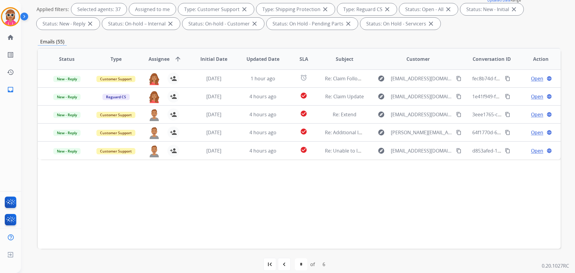
drag, startPoint x: 285, startPoint y: 268, endPoint x: 284, endPoint y: 243, distance: 25.2
click at [285, 268] on div "navigate_before" at bounding box center [283, 263] width 13 height 13
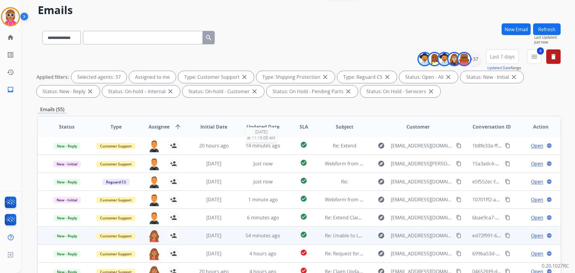
scroll to position [97, 0]
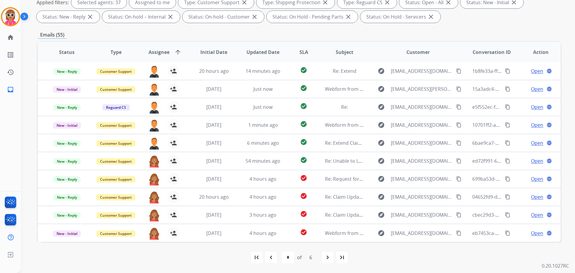
drag, startPoint x: 275, startPoint y: 258, endPoint x: 268, endPoint y: 233, distance: 25.7
click at [274, 258] on div "navigate_before" at bounding box center [270, 256] width 13 height 13
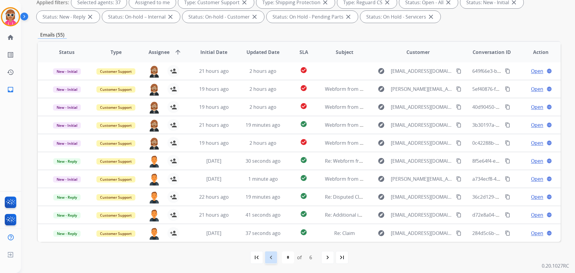
click at [271, 255] on mat-icon "navigate_before" at bounding box center [270, 256] width 7 height 7
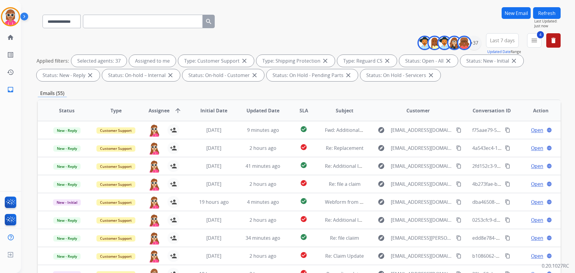
scroll to position [37, 0]
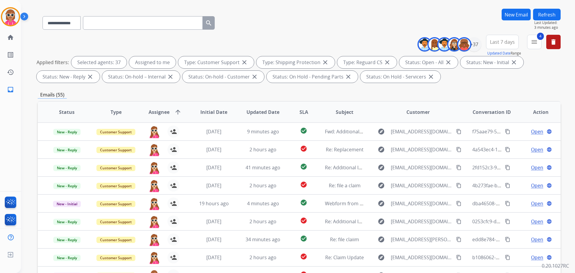
click at [548, 11] on button "Refresh" at bounding box center [547, 15] width 28 height 12
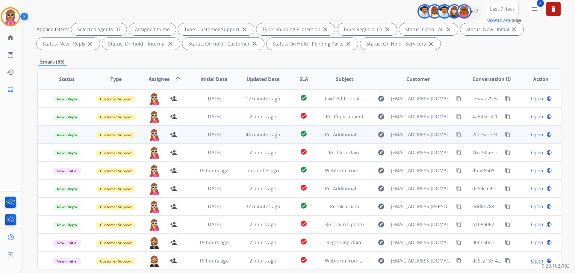
scroll to position [97, 0]
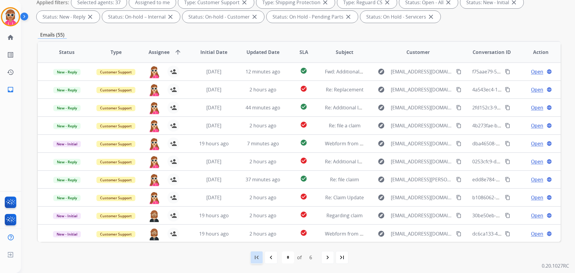
click at [257, 256] on mat-icon "first_page" at bounding box center [256, 256] width 7 height 7
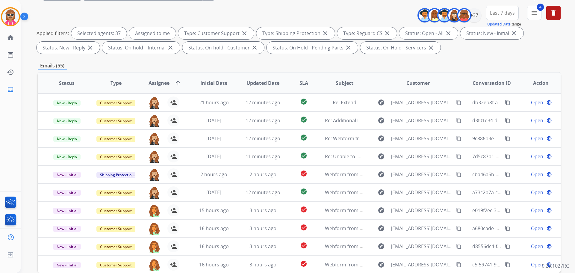
scroll to position [37, 0]
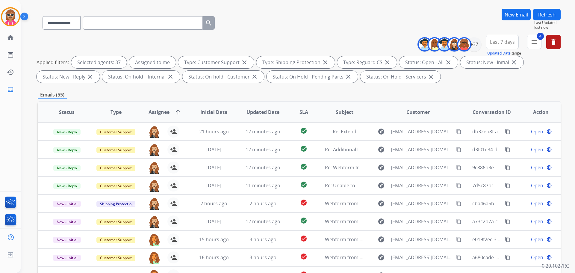
click at [553, 19] on button "Refresh" at bounding box center [547, 15] width 28 height 12
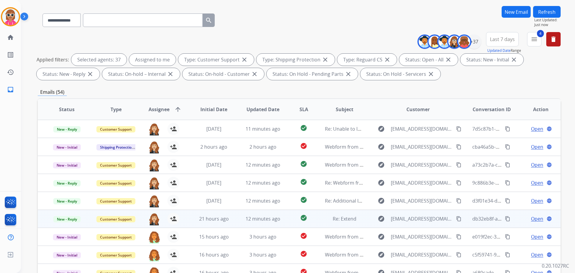
scroll to position [90, 0]
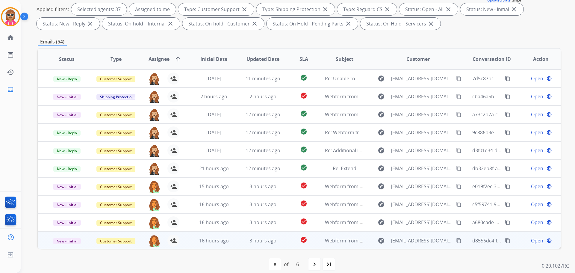
drag, startPoint x: 401, startPoint y: 259, endPoint x: 403, endPoint y: 240, distance: 19.9
click at [401, 259] on div "first_page navigate_before * * * * * * of 6 navigate_next last_page" at bounding box center [299, 264] width 522 height 12
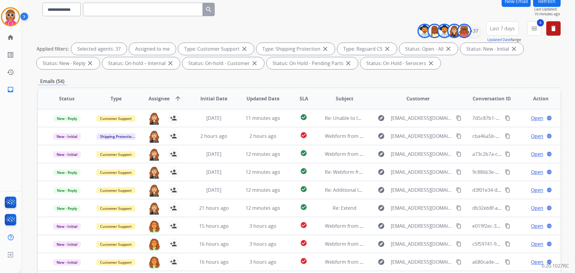
scroll to position [30, 0]
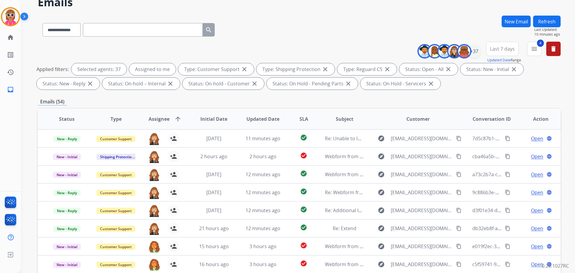
click at [536, 17] on button "Refresh" at bounding box center [547, 22] width 28 height 12
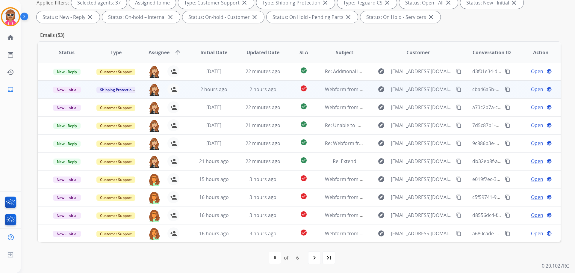
scroll to position [97, 0]
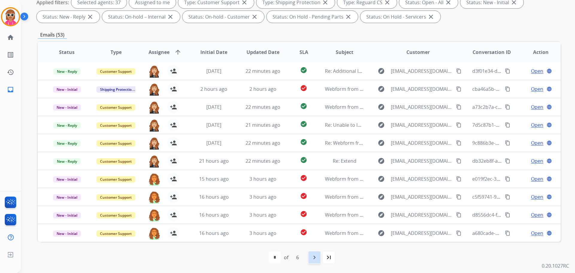
click at [310, 257] on div "navigate_next" at bounding box center [314, 256] width 13 height 13
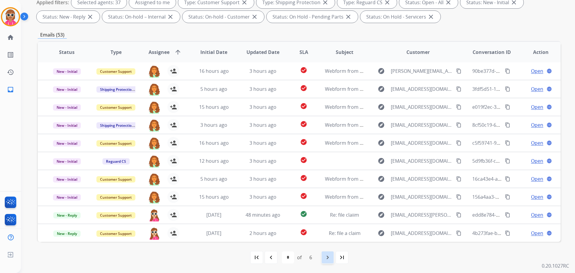
click at [334, 260] on div "first_page navigate_before * * * * * * of 6 navigate_next last_page" at bounding box center [299, 257] width 522 height 12
click at [333, 259] on div "navigate_next" at bounding box center [327, 256] width 13 height 13
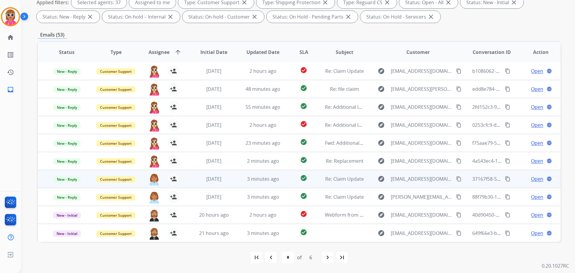
click at [271, 184] on td "3 minutes ago" at bounding box center [258, 179] width 49 height 18
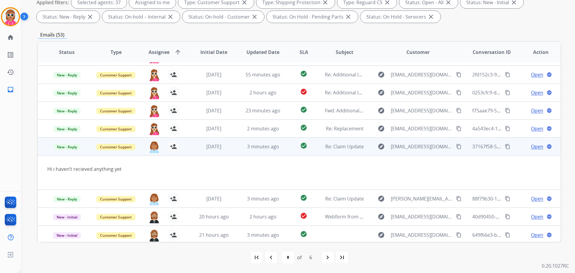
scroll to position [35, 0]
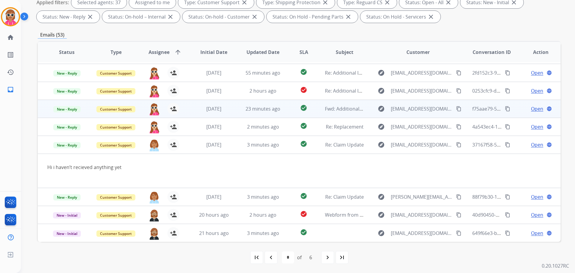
click at [250, 148] on div "3 minutes ago" at bounding box center [262, 144] width 39 height 7
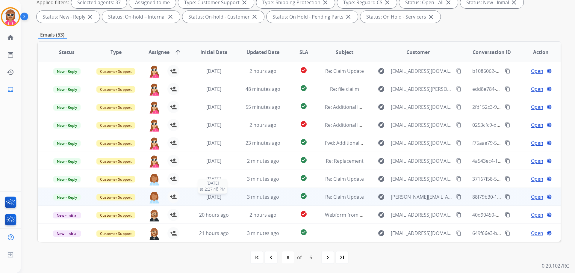
click at [223, 197] on div "[DATE]" at bounding box center [213, 196] width 39 height 7
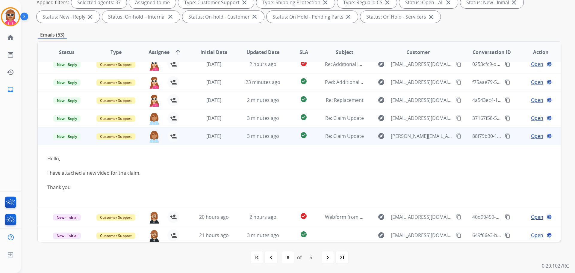
scroll to position [63, 0]
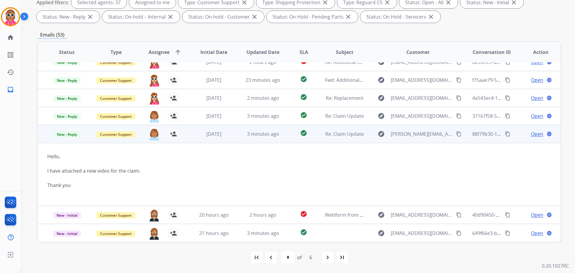
click at [234, 134] on td "3 minutes ago" at bounding box center [258, 134] width 49 height 18
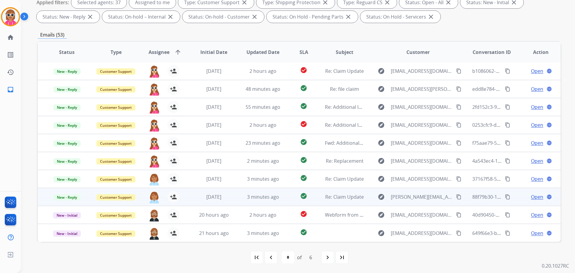
click at [531, 196] on span "Open" at bounding box center [537, 196] width 12 height 7
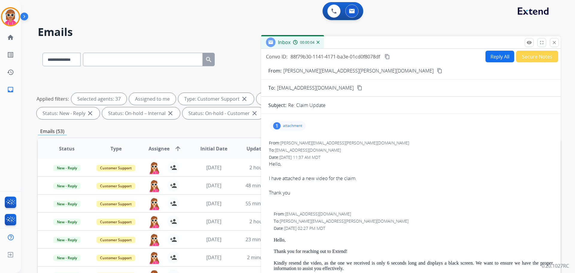
scroll to position [0, 0]
click at [551, 42] on button "close Close" at bounding box center [553, 42] width 9 height 9
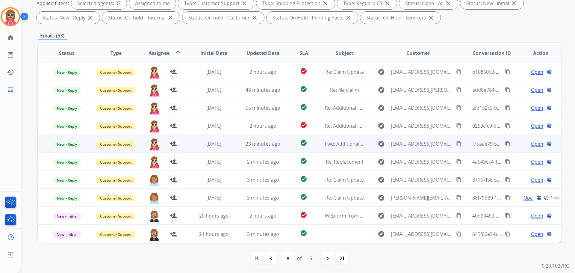
scroll to position [97, 0]
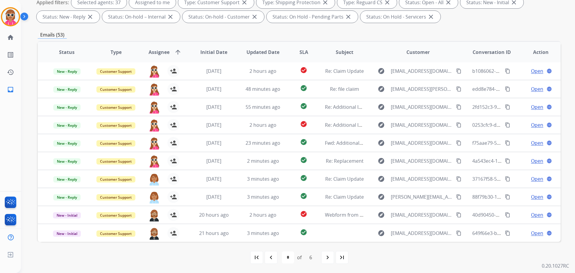
click at [321, 257] on div "first_page navigate_before * * * * * * of 6 navigate_next last_page" at bounding box center [299, 257] width 522 height 12
click at [322, 257] on div "navigate_next" at bounding box center [327, 256] width 13 height 13
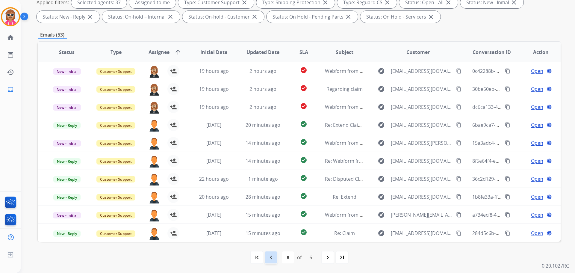
click at [271, 255] on mat-icon "navigate_before" at bounding box center [270, 256] width 7 height 7
select select "*"
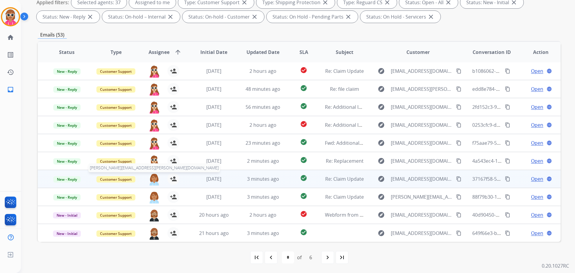
click at [149, 177] on img at bounding box center [154, 179] width 12 height 13
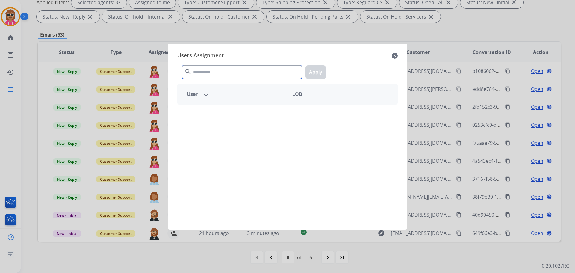
click at [224, 68] on input "text" at bounding box center [242, 71] width 120 height 13
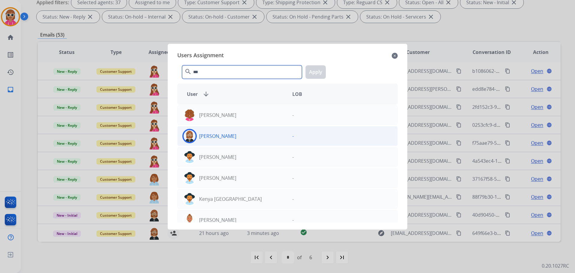
type input "***"
drag, startPoint x: 227, startPoint y: 138, endPoint x: 234, endPoint y: 134, distance: 8.8
click at [227, 138] on div "[PERSON_NAME]" at bounding box center [232, 136] width 110 height 14
click at [320, 73] on button "Apply" at bounding box center [315, 71] width 20 height 13
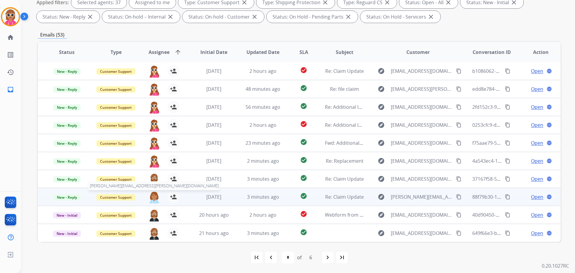
click at [155, 197] on img at bounding box center [154, 197] width 12 height 13
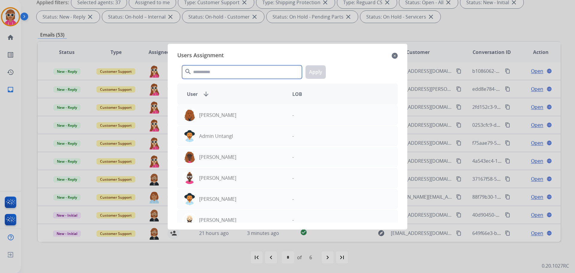
click at [219, 73] on input "text" at bounding box center [242, 71] width 120 height 13
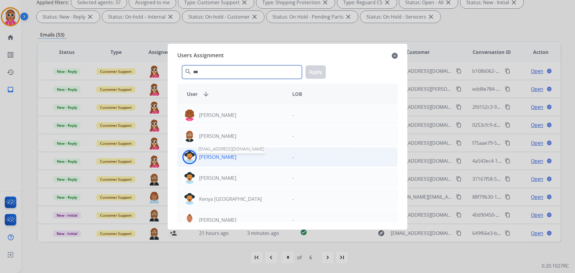
type input "***"
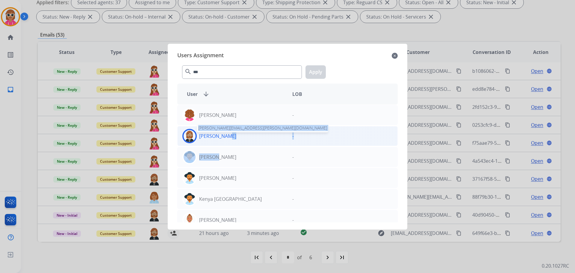
drag, startPoint x: 214, startPoint y: 155, endPoint x: 222, endPoint y: 133, distance: 23.7
click at [222, 133] on div "Cheyanne Kent - Ken Lewton ken.lewton@eccogroupusa.com - Kendra Swarn - Kenneth…" at bounding box center [287, 163] width 220 height 118
click at [222, 133] on p "[PERSON_NAME]" at bounding box center [217, 135] width 37 height 7
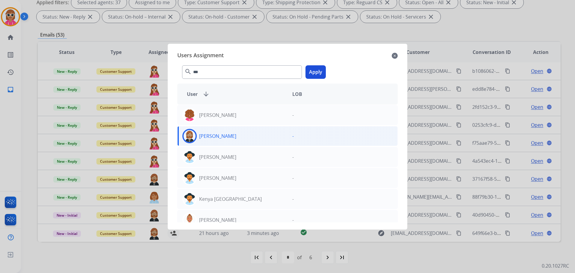
click at [317, 69] on button "Apply" at bounding box center [315, 71] width 20 height 13
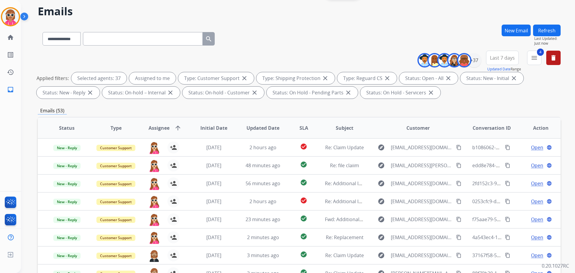
scroll to position [7, 0]
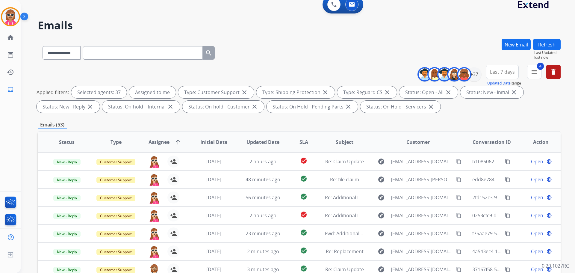
drag, startPoint x: 540, startPoint y: 41, endPoint x: 488, endPoint y: 54, distance: 53.1
click at [540, 41] on button "Refresh" at bounding box center [547, 45] width 28 height 12
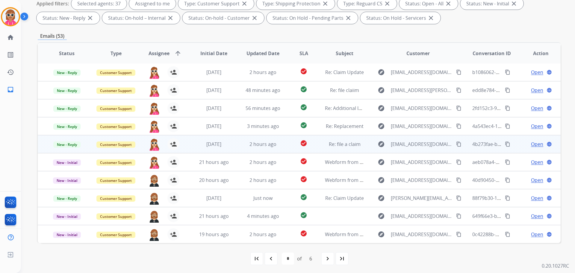
scroll to position [97, 0]
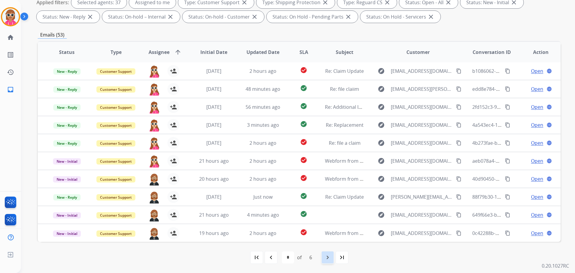
click at [323, 255] on div "navigate_next" at bounding box center [327, 256] width 13 height 13
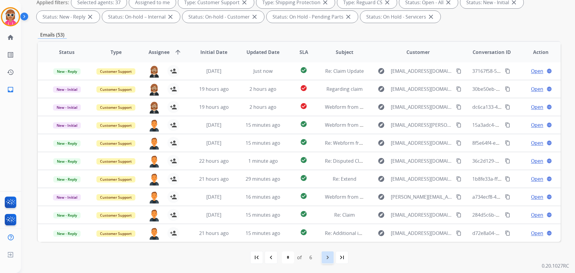
click at [332, 256] on div "navigate_next" at bounding box center [327, 256] width 13 height 13
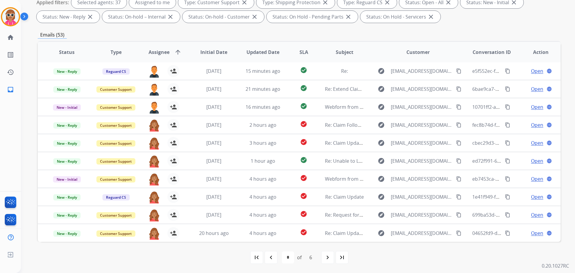
click at [320, 253] on div "first_page navigate_before * * * * * * of 6 navigate_next last_page" at bounding box center [299, 257] width 522 height 12
click at [322, 253] on div "navigate_next" at bounding box center [327, 256] width 13 height 13
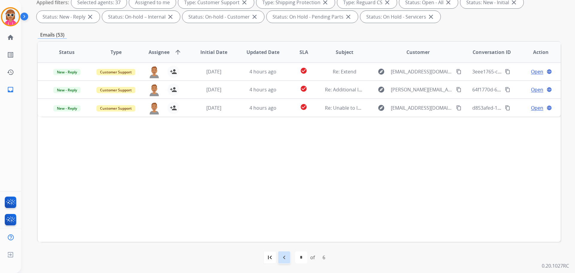
click at [288, 262] on div "navigate_before" at bounding box center [283, 256] width 13 height 13
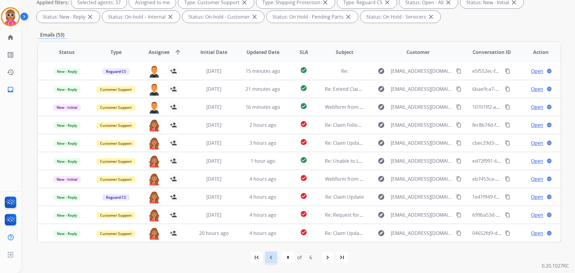
click at [273, 256] on mat-icon "navigate_before" at bounding box center [270, 256] width 7 height 7
select select "*"
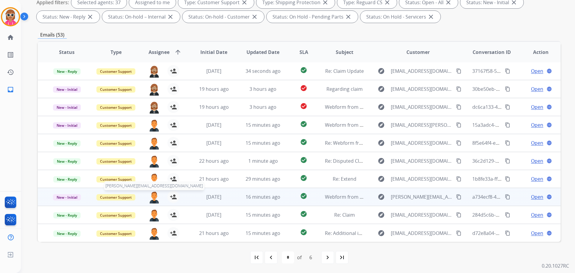
click at [154, 198] on img at bounding box center [154, 197] width 12 height 13
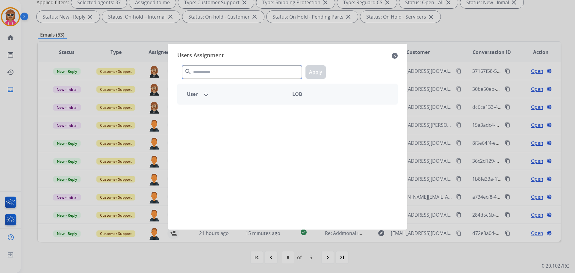
click at [218, 69] on input "text" at bounding box center [242, 71] width 120 height 13
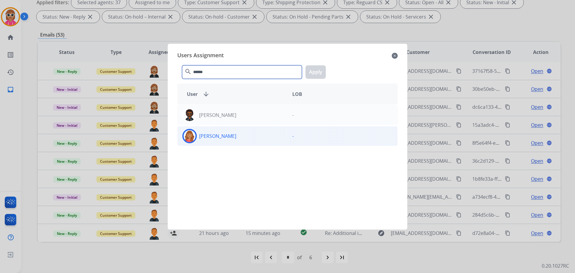
type input "******"
click at [259, 145] on div "Roberta Jordan -" at bounding box center [287, 136] width 220 height 20
click at [325, 70] on div "****** search Apply" at bounding box center [287, 70] width 220 height 21
click at [324, 71] on button "Apply" at bounding box center [315, 71] width 20 height 13
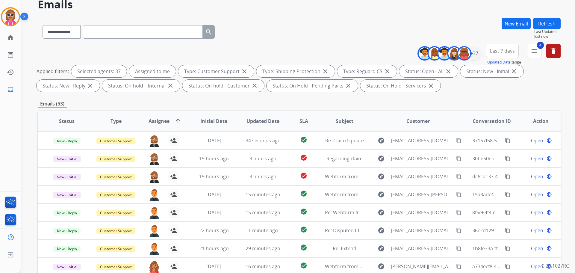
scroll to position [7, 0]
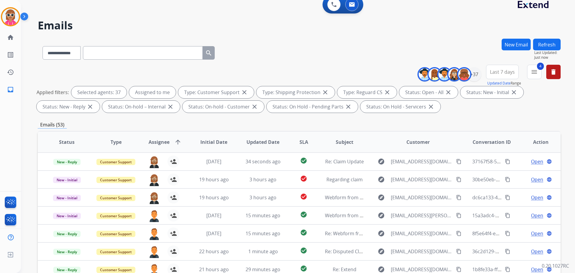
click at [541, 43] on button "Refresh" at bounding box center [547, 45] width 28 height 12
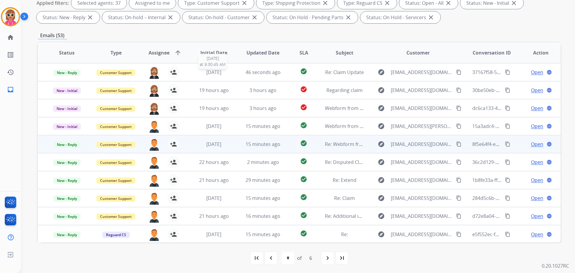
scroll to position [97, 0]
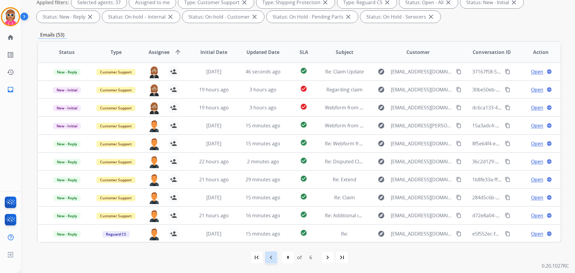
click at [268, 255] on mat-icon "navigate_before" at bounding box center [270, 256] width 7 height 7
select select "*"
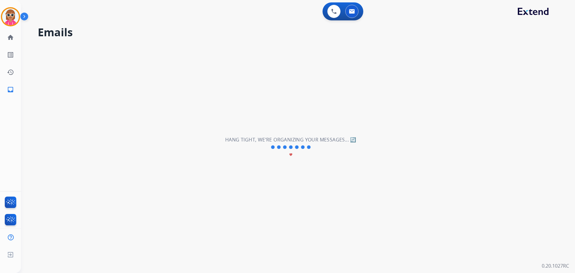
scroll to position [0, 0]
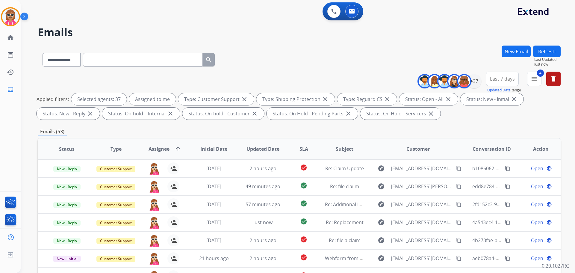
select select "**********"
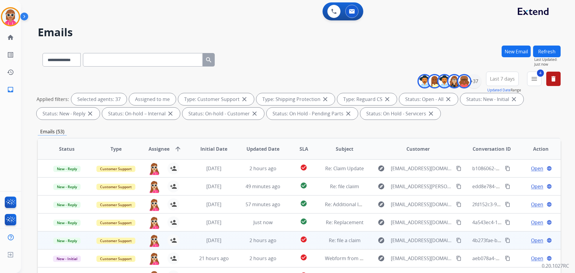
scroll to position [97, 0]
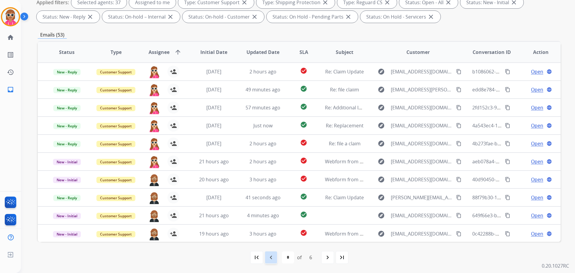
click at [271, 253] on div "navigate_before" at bounding box center [270, 256] width 13 height 13
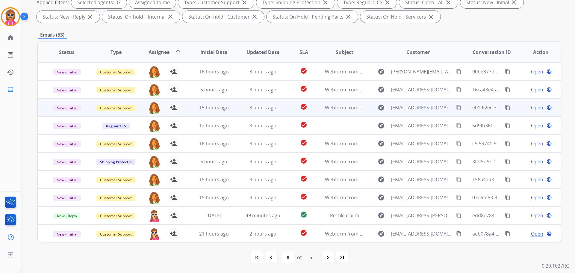
scroll to position [1, 0]
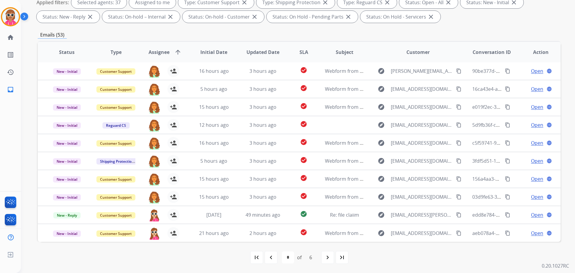
drag, startPoint x: 276, startPoint y: 255, endPoint x: 273, endPoint y: 250, distance: 5.4
click at [275, 255] on div "navigate_before" at bounding box center [270, 256] width 13 height 13
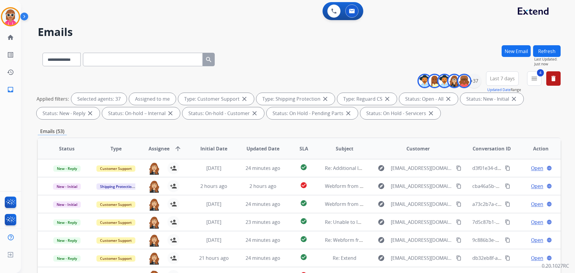
scroll to position [0, 0]
drag, startPoint x: 551, startPoint y: 48, endPoint x: 547, endPoint y: 55, distance: 7.8
click at [548, 52] on button "Refresh" at bounding box center [547, 51] width 28 height 12
click at [268, 39] on div "**********" at bounding box center [290, 158] width 539 height 273
drag, startPoint x: 553, startPoint y: 53, endPoint x: 547, endPoint y: 57, distance: 7.1
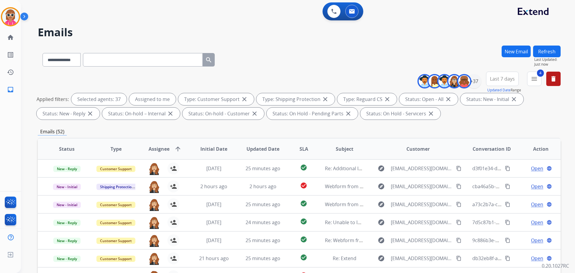
click at [553, 53] on button "Refresh" at bounding box center [547, 51] width 28 height 12
click at [292, 42] on div "**********" at bounding box center [290, 158] width 539 height 273
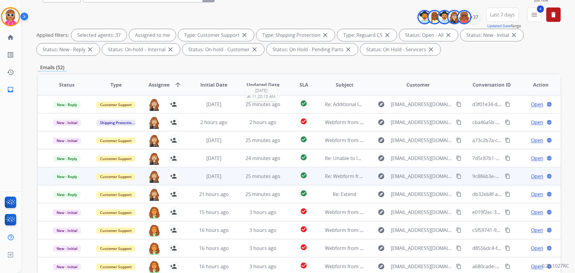
scroll to position [90, 0]
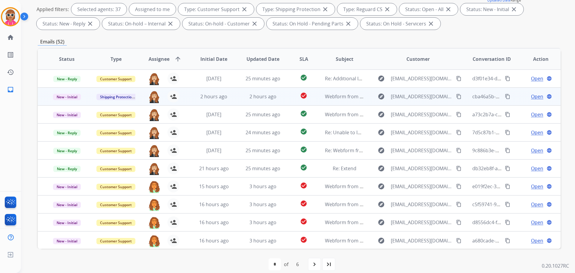
click at [244, 92] on td "2 hours ago" at bounding box center [258, 96] width 49 height 18
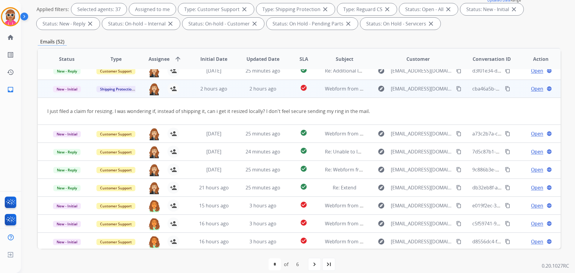
scroll to position [0, 0]
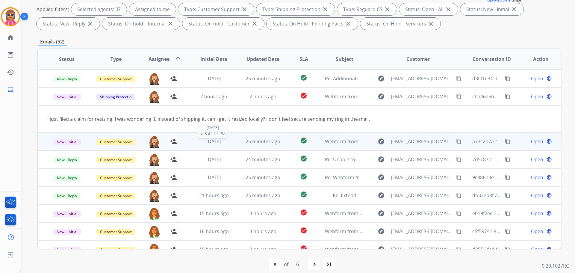
click at [226, 140] on div "[DATE]" at bounding box center [213, 141] width 39 height 7
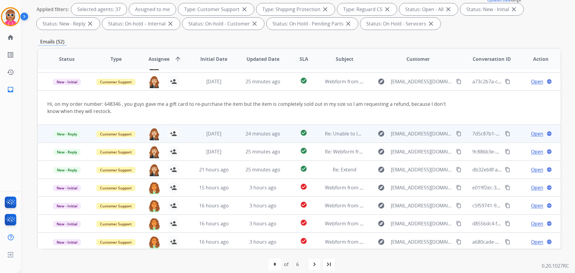
scroll to position [35, 0]
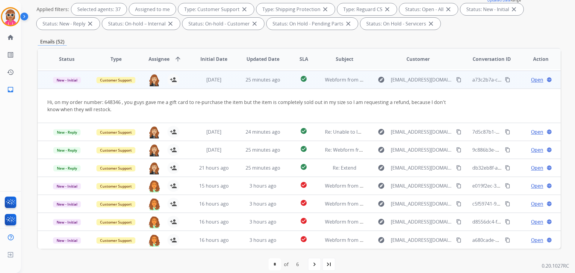
click at [456, 77] on mat-icon "content_copy" at bounding box center [458, 79] width 5 height 5
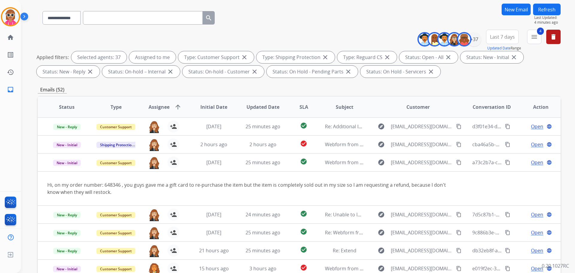
scroll to position [0, 0]
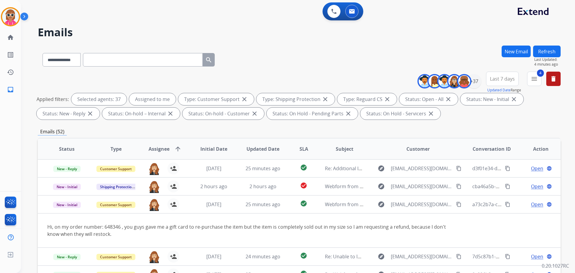
click at [545, 54] on button "Refresh" at bounding box center [547, 51] width 28 height 12
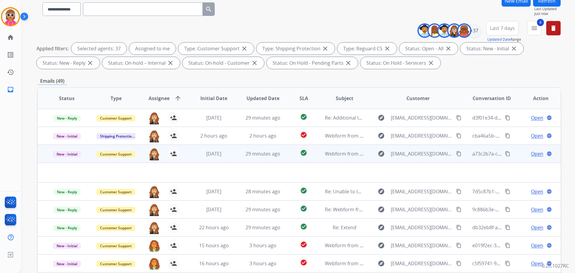
scroll to position [97, 0]
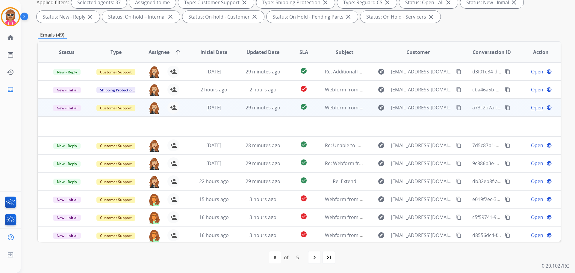
click at [192, 103] on td "[DATE]" at bounding box center [209, 107] width 49 height 18
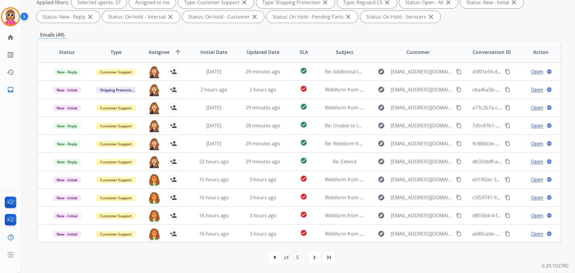
click at [312, 256] on mat-icon "navigate_next" at bounding box center [314, 256] width 7 height 7
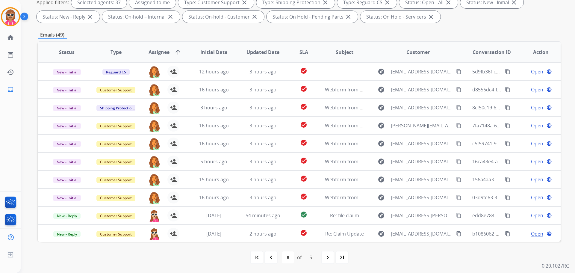
click at [330, 261] on div "navigate_next" at bounding box center [327, 256] width 13 height 13
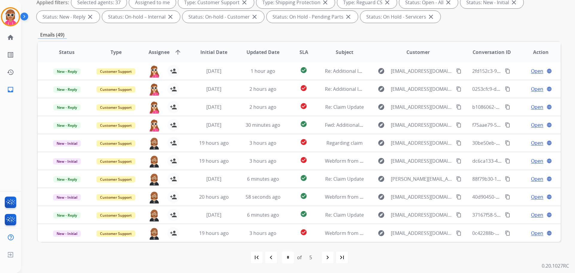
drag, startPoint x: 332, startPoint y: 255, endPoint x: 329, endPoint y: 250, distance: 5.9
click at [331, 255] on div "navigate_next" at bounding box center [327, 256] width 13 height 13
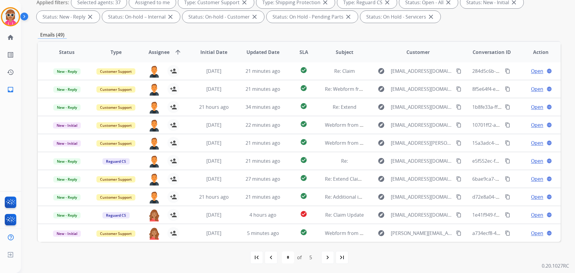
drag, startPoint x: 325, startPoint y: 259, endPoint x: 330, endPoint y: 259, distance: 5.1
click at [325, 259] on mat-icon "navigate_next" at bounding box center [327, 256] width 7 height 7
select select "*"
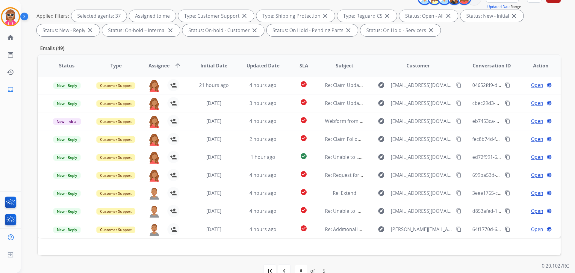
scroll to position [0, 0]
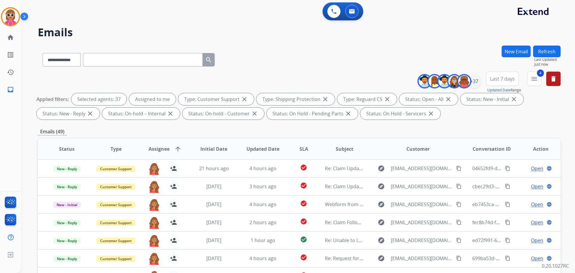
click at [542, 54] on button "Refresh" at bounding box center [547, 51] width 28 height 12
click at [144, 58] on input "text" at bounding box center [143, 59] width 120 height 13
paste input "**********"
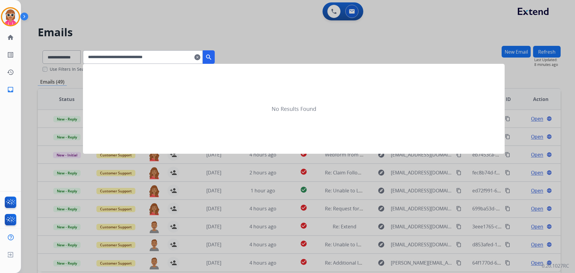
type input "**********"
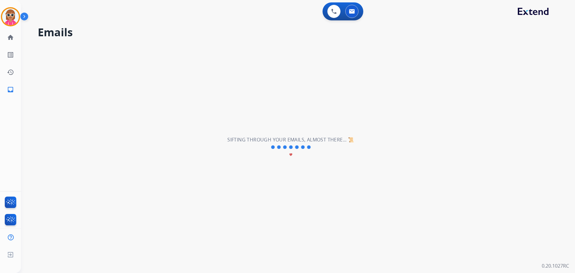
select select "*"
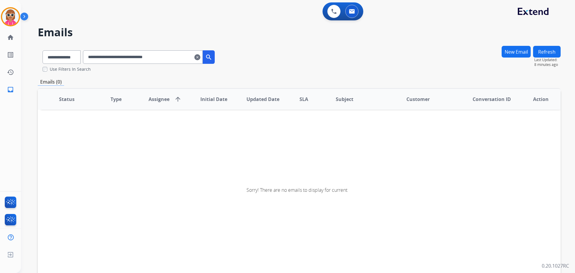
drag, startPoint x: 172, startPoint y: 54, endPoint x: 178, endPoint y: 54, distance: 6.0
click at [174, 54] on input "**********" at bounding box center [143, 56] width 120 height 13
click at [180, 55] on input "**********" at bounding box center [143, 56] width 120 height 13
click at [179, 55] on input "**********" at bounding box center [143, 56] width 120 height 13
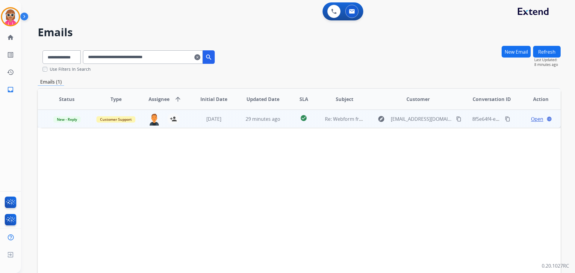
click at [531, 118] on span "Open" at bounding box center [537, 118] width 12 height 7
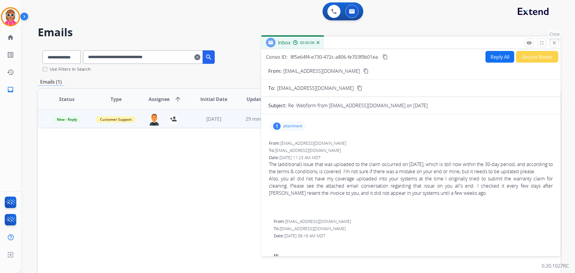
click at [552, 40] on button "close Close" at bounding box center [553, 42] width 9 height 9
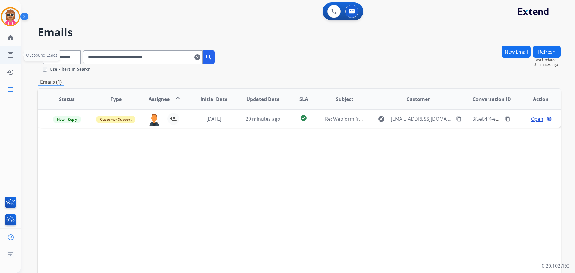
drag, startPoint x: 187, startPoint y: 55, endPoint x: 36, endPoint y: 53, distance: 150.5
click at [19, 55] on div "**********" at bounding box center [287, 136] width 575 height 273
paste input "text"
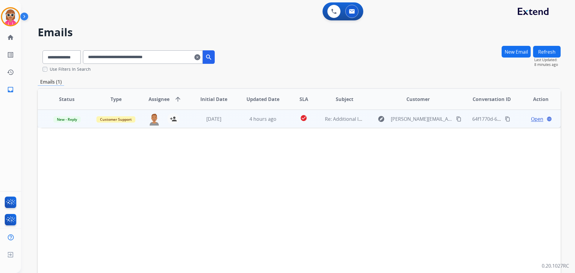
click at [531, 117] on span "Open" at bounding box center [537, 118] width 12 height 7
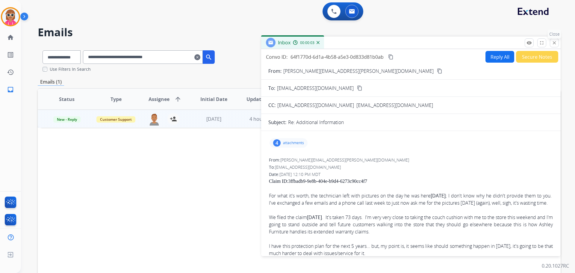
drag, startPoint x: 558, startPoint y: 42, endPoint x: 554, endPoint y: 44, distance: 4.6
click at [557, 42] on div "Inbox 00:00:03" at bounding box center [410, 43] width 299 height 13
click at [554, 44] on mat-icon "close" at bounding box center [551, 42] width 5 height 5
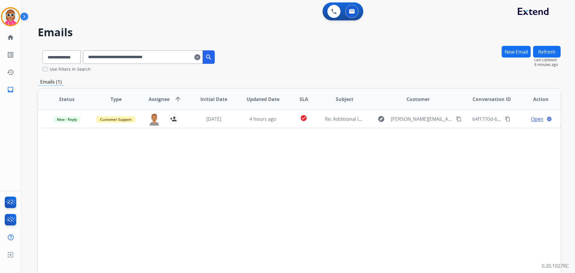
drag, startPoint x: 180, startPoint y: 55, endPoint x: 38, endPoint y: 56, distance: 141.3
click at [37, 56] on div "**********" at bounding box center [290, 158] width 539 height 273
paste input "text"
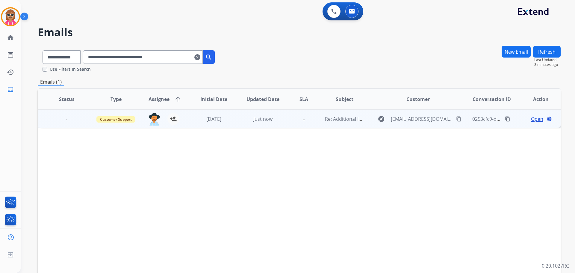
click at [282, 118] on td "-" at bounding box center [298, 119] width 33 height 18
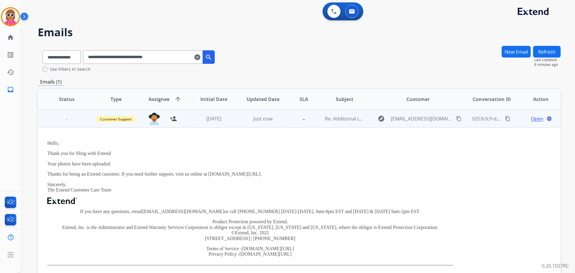
click at [531, 117] on span "Open" at bounding box center [537, 118] width 12 height 7
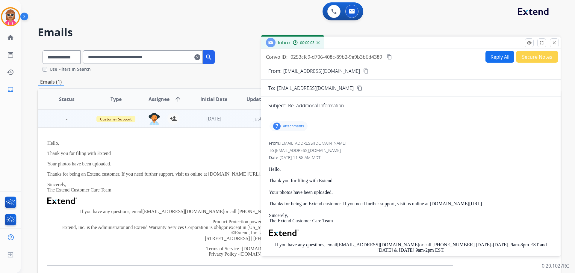
drag, startPoint x: 391, startPoint y: 56, endPoint x: 387, endPoint y: 66, distance: 11.5
click at [390, 57] on mat-icon "content_copy" at bounding box center [388, 56] width 5 height 5
drag, startPoint x: 174, startPoint y: 175, endPoint x: 177, endPoint y: 173, distance: 4.3
click at [176, 174] on p "Thanks for being an Extend customer. If you need further support, visit us onli…" at bounding box center [249, 173] width 405 height 5
click at [357, 89] on mat-icon "content_copy" at bounding box center [359, 87] width 5 height 5
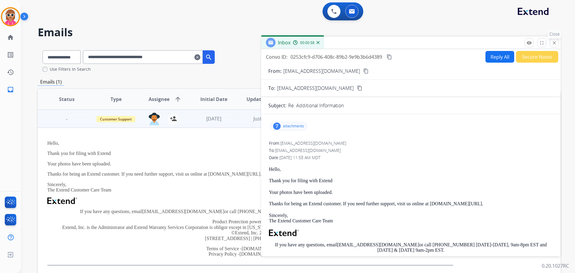
click at [549, 41] on div "remove_red_eye Logs fullscreen Expand close Close" at bounding box center [541, 42] width 34 height 9
click at [551, 41] on button "close Close" at bounding box center [553, 42] width 9 height 9
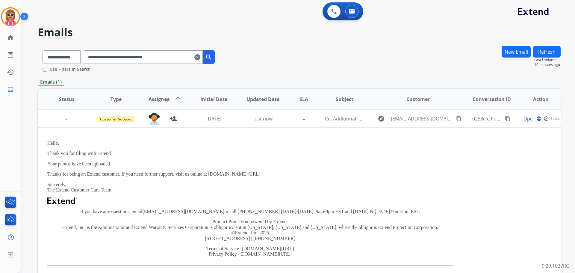
drag, startPoint x: 181, startPoint y: 63, endPoint x: 89, endPoint y: 60, distance: 91.6
click at [90, 60] on div "**********" at bounding box center [129, 55] width 182 height 21
paste input "text"
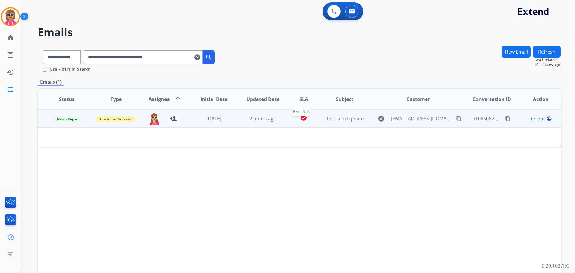
click at [293, 122] on div "check_circle" at bounding box center [303, 118] width 23 height 9
click at [289, 124] on td "check_circle" at bounding box center [298, 119] width 33 height 18
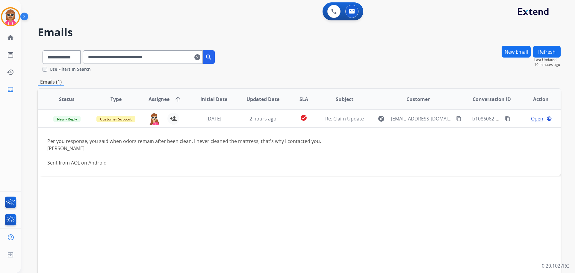
click at [319, 240] on div "Status Type Assignee arrow_upward Initial Date Updated Date SLA Subject Custome…" at bounding box center [299, 188] width 522 height 200
drag, startPoint x: 180, startPoint y: 58, endPoint x: 89, endPoint y: 56, distance: 91.0
click at [89, 56] on div "**********" at bounding box center [129, 55] width 182 height 21
paste input "text"
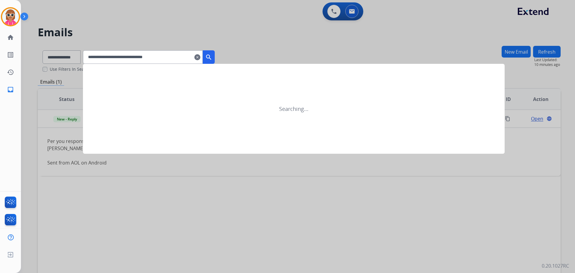
click at [215, 63] on button "search" at bounding box center [209, 56] width 12 height 13
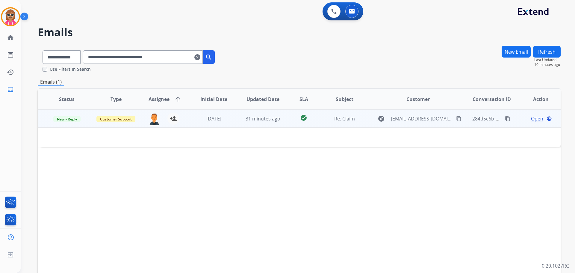
click at [531, 119] on span "Open" at bounding box center [537, 118] width 12 height 7
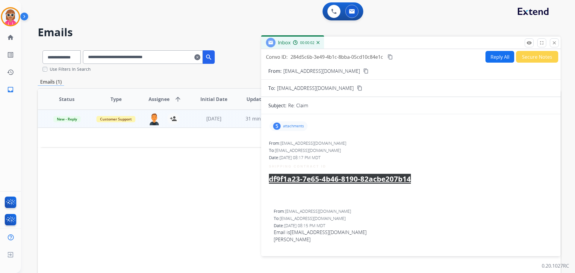
drag, startPoint x: 555, startPoint y: 43, endPoint x: 448, endPoint y: 121, distance: 132.6
click at [555, 43] on mat-icon "close" at bounding box center [553, 42] width 5 height 5
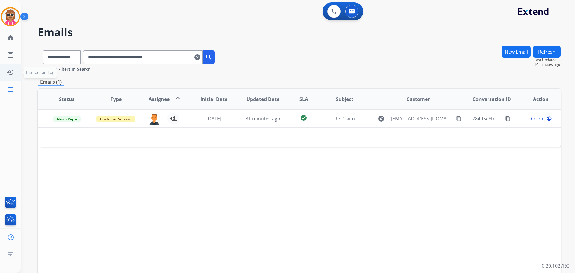
drag, startPoint x: 182, startPoint y: 57, endPoint x: 0, endPoint y: 65, distance: 181.8
click at [0, 68] on div "**********" at bounding box center [287, 136] width 575 height 273
paste input "text"
drag, startPoint x: 186, startPoint y: 60, endPoint x: 23, endPoint y: 57, distance: 163.1
click at [16, 58] on div "**********" at bounding box center [287, 136] width 575 height 273
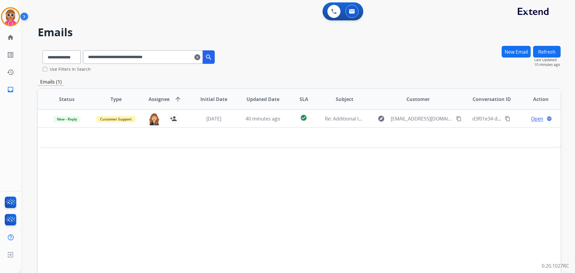
click at [108, 53] on input "**********" at bounding box center [143, 56] width 120 height 13
click at [110, 58] on input "**********" at bounding box center [143, 56] width 120 height 13
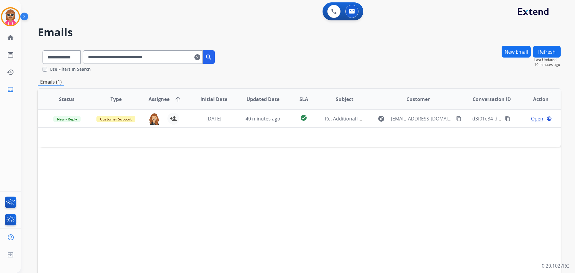
click at [110, 58] on input "**********" at bounding box center [143, 56] width 120 height 13
paste input "text"
click at [124, 204] on div "Status Type Assignee arrow_upward Initial Date Updated Date SLA Subject Custome…" at bounding box center [299, 188] width 522 height 200
drag, startPoint x: 143, startPoint y: 57, endPoint x: 101, endPoint y: 57, distance: 41.6
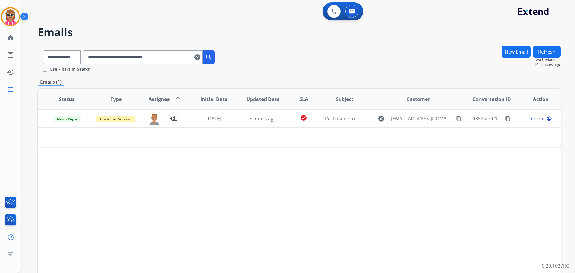
click at [18, 57] on div "**********" at bounding box center [287, 136] width 575 height 273
click at [144, 57] on input "**********" at bounding box center [143, 56] width 120 height 13
click at [143, 57] on input "**********" at bounding box center [143, 56] width 120 height 13
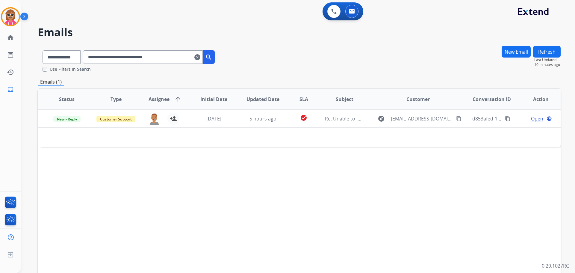
click at [143, 57] on input "**********" at bounding box center [143, 56] width 120 height 13
paste input "text"
drag, startPoint x: 177, startPoint y: 57, endPoint x: 29, endPoint y: 58, distance: 148.1
click at [28, 60] on div "**********" at bounding box center [290, 158] width 539 height 273
paste input "text"
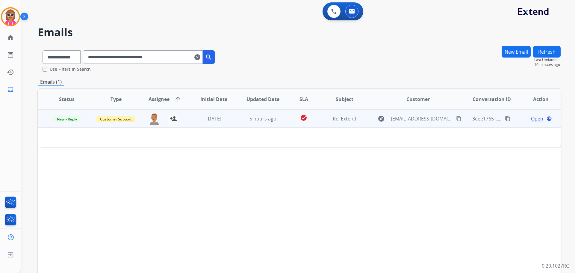
click at [203, 141] on td at bounding box center [250, 136] width 425 height 19
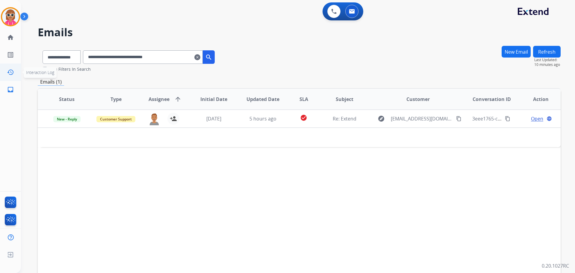
drag, startPoint x: 175, startPoint y: 58, endPoint x: 19, endPoint y: 66, distance: 156.1
click at [19, 66] on div "**********" at bounding box center [287, 136] width 575 height 273
paste input "text"
drag, startPoint x: 186, startPoint y: 58, endPoint x: 34, endPoint y: 69, distance: 153.1
click at [34, 69] on div "**********" at bounding box center [290, 158] width 539 height 273
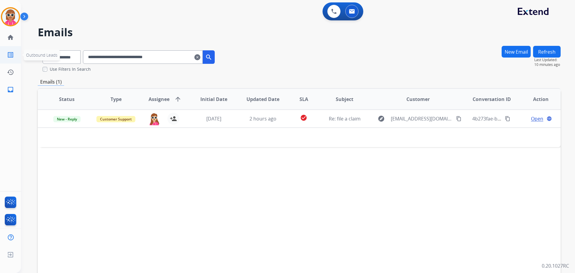
paste input "text"
drag, startPoint x: 183, startPoint y: 53, endPoint x: 0, endPoint y: 53, distance: 182.5
click at [0, 54] on div "**********" at bounding box center [287, 136] width 575 height 273
paste input "text"
drag, startPoint x: 342, startPoint y: 230, endPoint x: 344, endPoint y: 233, distance: 3.1
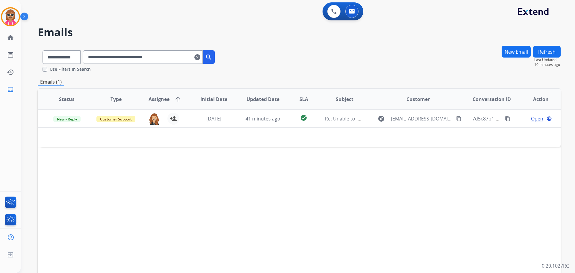
click at [342, 230] on div "Status Type Assignee arrow_upward Initial Date Updated Date SLA Subject Custome…" at bounding box center [299, 188] width 522 height 200
drag, startPoint x: 185, startPoint y: 53, endPoint x: 40, endPoint y: 53, distance: 144.8
click at [40, 53] on div "**********" at bounding box center [129, 55] width 182 height 21
paste input "text"
drag, startPoint x: 191, startPoint y: 57, endPoint x: 7, endPoint y: 55, distance: 183.4
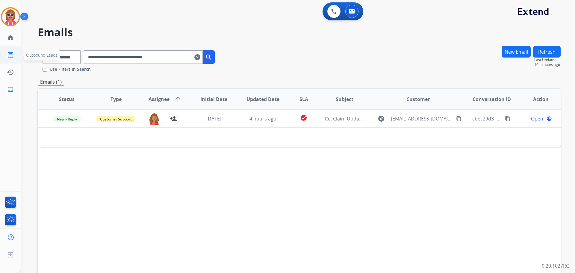
click at [7, 55] on div "**********" at bounding box center [287, 136] width 575 height 273
paste input "text"
drag, startPoint x: 187, startPoint y: 54, endPoint x: 42, endPoint y: 40, distance: 146.1
click at [64, 53] on div "**********" at bounding box center [129, 55] width 182 height 21
paste input "text"
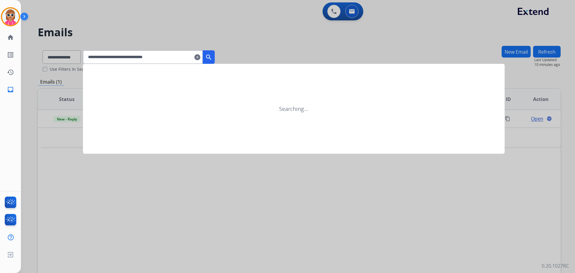
type input "**********"
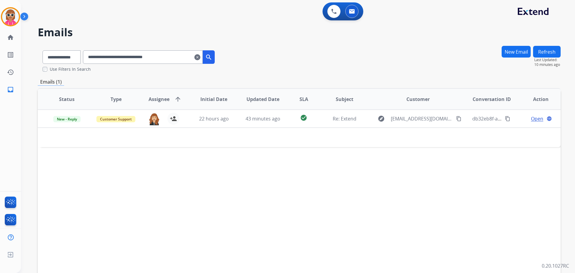
click at [273, 182] on div "Status Type Assignee arrow_upward Initial Date Updated Date SLA Subject Custome…" at bounding box center [299, 188] width 522 height 200
click at [329, 15] on button at bounding box center [333, 11] width 13 height 13
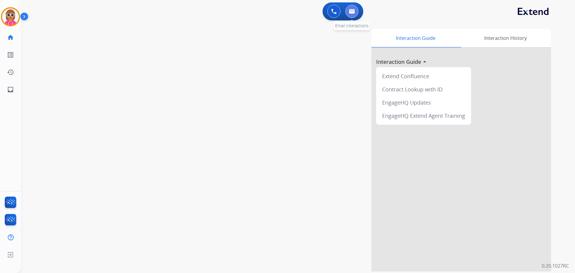
click at [353, 14] on button at bounding box center [351, 11] width 13 height 13
select select "**********"
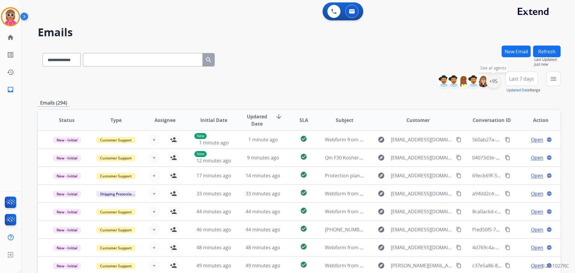
click at [497, 79] on div "+95" at bounding box center [493, 81] width 14 height 14
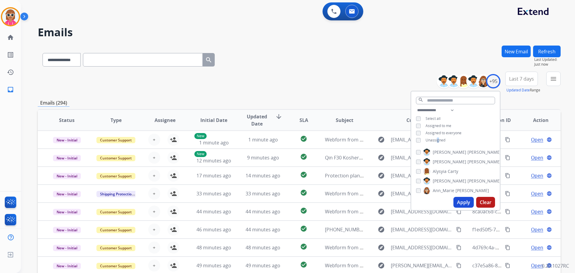
click at [437, 136] on div "**********" at bounding box center [455, 126] width 89 height 38
click at [438, 141] on span "Unassigned" at bounding box center [435, 139] width 20 height 5
click at [438, 125] on span "Assigned to me" at bounding box center [438, 125] width 26 height 5
drag, startPoint x: 436, startPoint y: 143, endPoint x: 438, endPoint y: 139, distance: 3.8
click at [438, 141] on div "**********" at bounding box center [455, 126] width 89 height 38
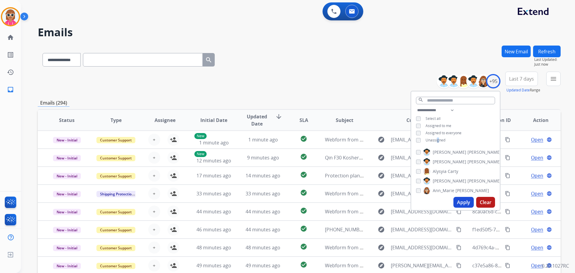
click at [438, 139] on span "Unassigned" at bounding box center [435, 139] width 20 height 5
click at [459, 200] on button "Apply" at bounding box center [463, 202] width 20 height 11
click at [553, 79] on mat-icon "menu" at bounding box center [552, 78] width 7 height 7
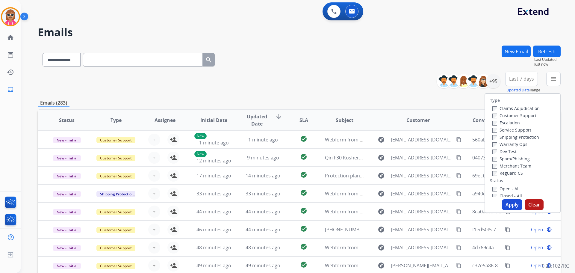
click at [510, 114] on label "Customer Support" at bounding box center [514, 116] width 44 height 6
click at [511, 133] on div "Service Support" at bounding box center [515, 129] width 47 height 7
click at [511, 136] on label "Shipping Protection" at bounding box center [515, 137] width 47 height 6
drag, startPoint x: 507, startPoint y: 172, endPoint x: 506, endPoint y: 179, distance: 7.3
click at [506, 172] on label "Reguard CS" at bounding box center [507, 173] width 31 height 6
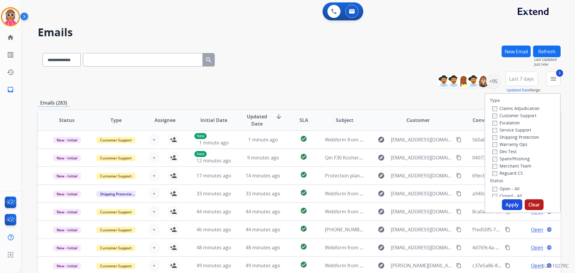
click at [505, 191] on label "Open - All" at bounding box center [505, 189] width 27 height 6
click at [507, 203] on button "Apply" at bounding box center [512, 204] width 20 height 11
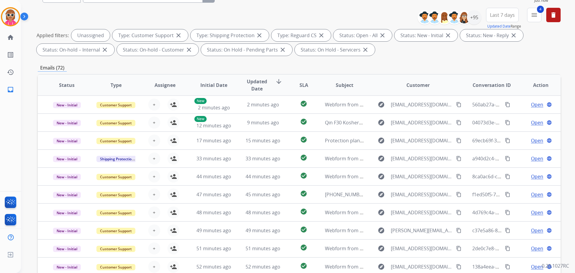
scroll to position [7, 0]
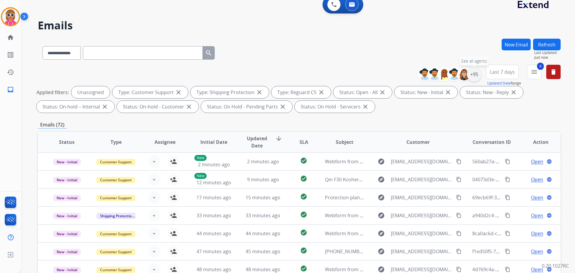
click at [477, 75] on div "+95" at bounding box center [474, 74] width 14 height 14
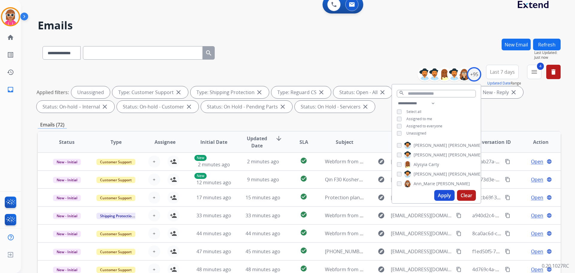
click at [416, 132] on span "Unassigned" at bounding box center [416, 132] width 20 height 5
drag, startPoint x: 434, startPoint y: 100, endPoint x: 433, endPoint y: 105, distance: 4.9
click at [434, 100] on select "**********" at bounding box center [417, 103] width 41 height 7
click at [397, 100] on select "**********" at bounding box center [417, 103] width 41 height 7
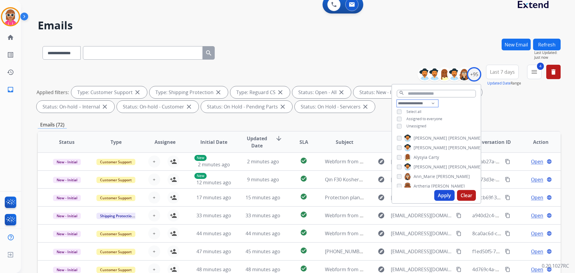
click at [426, 104] on select "**********" at bounding box center [417, 103] width 41 height 7
select select "**********"
click at [397, 100] on select "**********" at bounding box center [417, 103] width 41 height 7
click at [452, 107] on div "**********" at bounding box center [436, 115] width 89 height 31
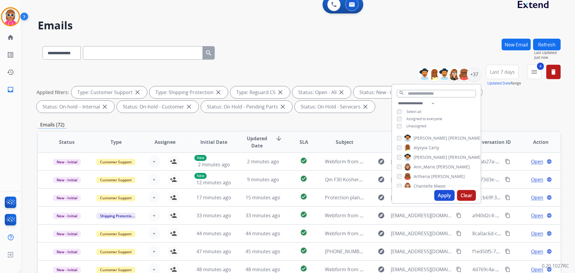
click at [448, 139] on span "[PERSON_NAME]" at bounding box center [465, 138] width 34 height 6
click at [422, 149] on span "Alysyia" at bounding box center [420, 148] width 14 height 6
click at [421, 157] on span "[PERSON_NAME]" at bounding box center [430, 157] width 34 height 6
click at [420, 166] on span "Ann_Marie" at bounding box center [424, 167] width 22 height 6
click at [422, 154] on span "[PERSON_NAME]" at bounding box center [430, 157] width 34 height 6
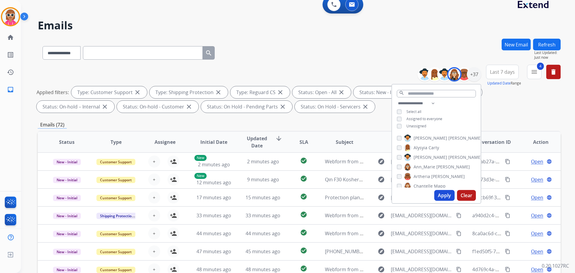
click at [423, 146] on span "Alysyia" at bounding box center [420, 148] width 14 height 6
click at [420, 156] on span "[PERSON_NAME]" at bounding box center [430, 157] width 34 height 6
click at [448, 140] on span "[PERSON_NAME]" at bounding box center [465, 138] width 34 height 6
click at [423, 168] on span "Ann_Marie" at bounding box center [424, 167] width 22 height 6
click at [423, 175] on span "Artheria" at bounding box center [421, 176] width 16 height 6
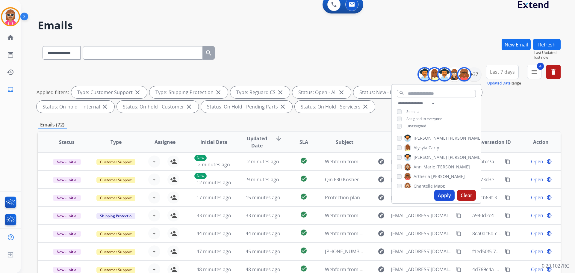
click at [425, 160] on label "[PERSON_NAME]" at bounding box center [443, 157] width 78 height 7
drag, startPoint x: 424, startPoint y: 165, endPoint x: 423, endPoint y: 169, distance: 4.1
click at [424, 165] on span "Ann_Marie" at bounding box center [424, 167] width 22 height 6
click at [423, 157] on span "[PERSON_NAME]" at bounding box center [430, 157] width 34 height 6
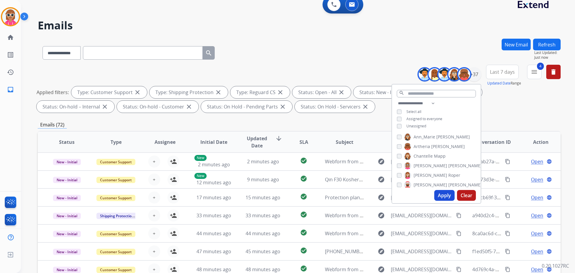
click at [420, 154] on span "Chantelle" at bounding box center [422, 156] width 19 height 6
click at [417, 164] on span "[PERSON_NAME]" at bounding box center [430, 165] width 34 height 6
click at [420, 177] on span "[PERSON_NAME]" at bounding box center [430, 175] width 34 height 6
click at [421, 184] on span "[PERSON_NAME]" at bounding box center [430, 185] width 34 height 6
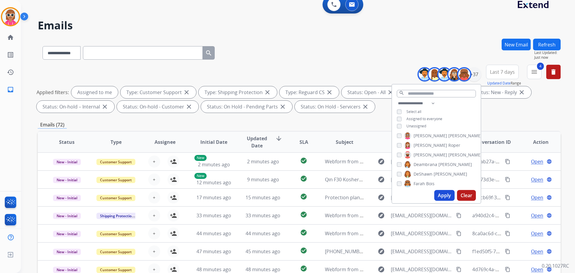
drag, startPoint x: 426, startPoint y: 160, endPoint x: 423, endPoint y: 170, distance: 10.7
click at [426, 161] on div "[PERSON_NAME] [PERSON_NAME] [PERSON_NAME] [PERSON_NAME] [PERSON_NAME] [PERSON_N…" at bounding box center [436, 159] width 89 height 55
click at [425, 163] on span "Deambrana" at bounding box center [425, 164] width 24 height 6
click at [423, 172] on span "DeShawn" at bounding box center [422, 174] width 19 height 6
click at [426, 183] on span "Bois" at bounding box center [430, 183] width 8 height 6
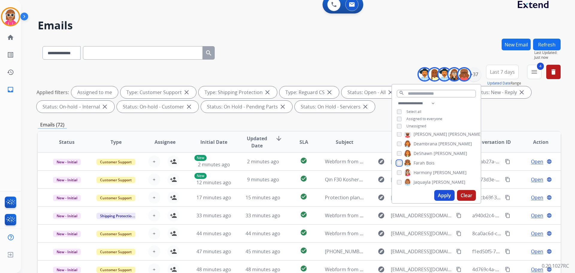
scroll to position [90, 0]
click at [426, 160] on label "Harmony [PERSON_NAME]" at bounding box center [435, 163] width 63 height 7
click at [423, 172] on span "Jaquayla" at bounding box center [421, 173] width 17 height 6
click at [426, 180] on span "[PERSON_NAME]" at bounding box center [442, 182] width 34 height 6
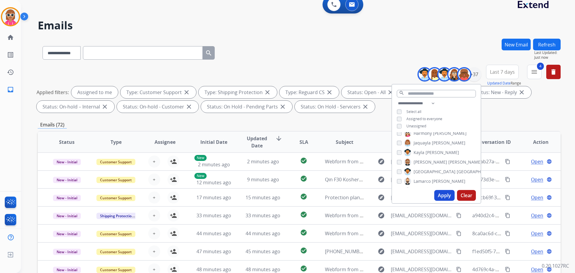
click at [448, 163] on span "[PERSON_NAME]" at bounding box center [465, 162] width 34 height 6
click at [422, 174] on label "Kenya [GEOGRAPHIC_DATA]" at bounding box center [451, 171] width 95 height 7
click at [422, 181] on span "Lamarco" at bounding box center [421, 181] width 17 height 6
drag, startPoint x: 428, startPoint y: 160, endPoint x: 426, endPoint y: 169, distance: 9.1
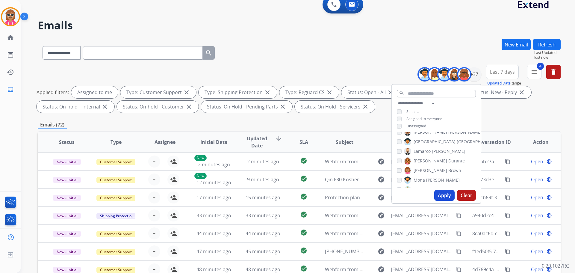
click at [448, 161] on span "Durante" at bounding box center [456, 161] width 16 height 6
drag, startPoint x: 426, startPoint y: 169, endPoint x: 426, endPoint y: 174, distance: 5.1
click at [426, 169] on span "[PERSON_NAME]" at bounding box center [430, 170] width 34 height 6
drag, startPoint x: 425, startPoint y: 178, endPoint x: 425, endPoint y: 175, distance: 3.3
click at [426, 179] on span "[PERSON_NAME]" at bounding box center [443, 180] width 34 height 6
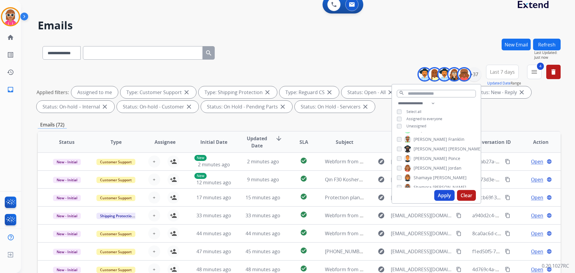
scroll to position [180, 0]
click at [421, 160] on span "Raujon" at bounding box center [420, 160] width 14 height 6
click at [420, 169] on span "[PERSON_NAME]" at bounding box center [430, 169] width 34 height 6
drag, startPoint x: 421, startPoint y: 179, endPoint x: 421, endPoint y: 188, distance: 9.0
click at [421, 180] on span "[PERSON_NAME]" at bounding box center [430, 179] width 34 height 6
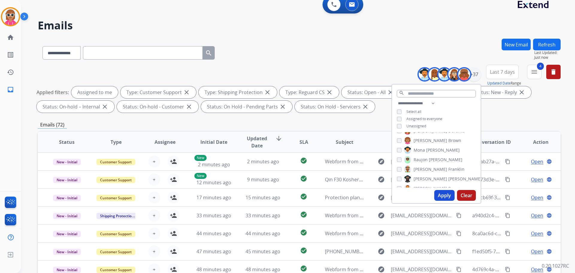
click at [420, 187] on span "[PERSON_NAME]" at bounding box center [430, 188] width 34 height 6
click at [422, 166] on span "[PERSON_NAME]" at bounding box center [430, 165] width 34 height 6
click at [419, 174] on span "Shamaya" at bounding box center [422, 175] width 18 height 6
click at [417, 183] on span "Shamora" at bounding box center [422, 184] width 18 height 6
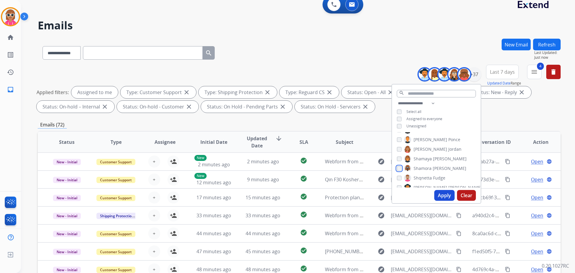
scroll to position [242, 0]
drag, startPoint x: 426, startPoint y: 163, endPoint x: 425, endPoint y: 166, distance: 3.0
click at [426, 165] on span "Shqnetta" at bounding box center [422, 164] width 18 height 6
click at [425, 174] on span "[PERSON_NAME]" at bounding box center [430, 174] width 34 height 6
click at [424, 181] on span "[PERSON_NAME]" at bounding box center [430, 183] width 34 height 6
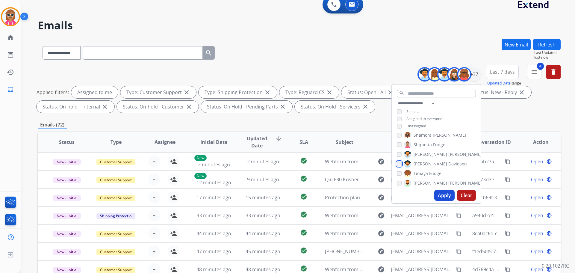
scroll to position [272, 0]
drag, startPoint x: 427, startPoint y: 160, endPoint x: 426, endPoint y: 167, distance: 6.8
click at [427, 162] on label "[PERSON_NAME]" at bounding box center [422, 162] width 37 height 7
click at [448, 173] on span "[PERSON_NAME]" at bounding box center [465, 172] width 34 height 6
click at [423, 182] on span "Tyquanda" at bounding box center [423, 182] width 20 height 6
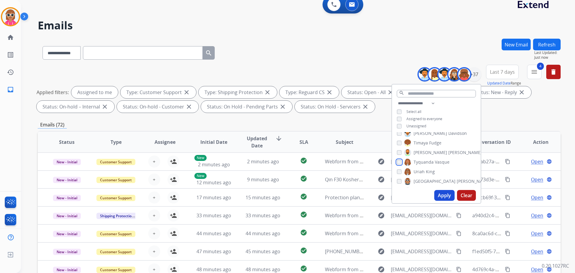
scroll to position [302, 0]
drag, startPoint x: 429, startPoint y: 161, endPoint x: 428, endPoint y: 165, distance: 4.3
click at [429, 162] on span "King" at bounding box center [430, 162] width 9 height 6
click at [426, 172] on span "[GEOGRAPHIC_DATA]" at bounding box center [434, 171] width 42 height 6
click at [424, 182] on span "[PERSON_NAME]" at bounding box center [430, 181] width 34 height 6
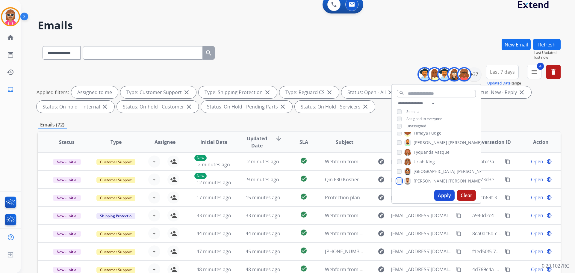
scroll to position [303, 0]
click at [442, 196] on button "Apply" at bounding box center [444, 195] width 20 height 11
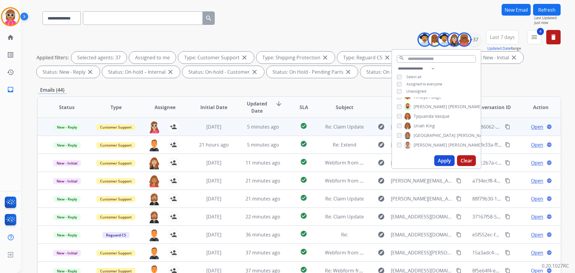
scroll to position [97, 0]
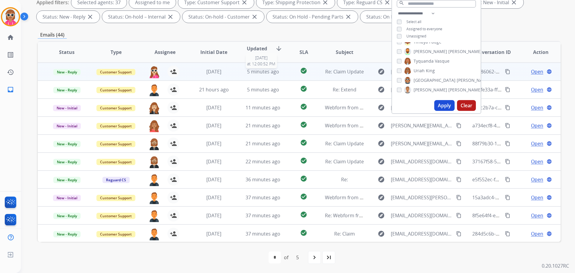
click at [264, 72] on span "5 minutes ago" at bounding box center [263, 71] width 32 height 7
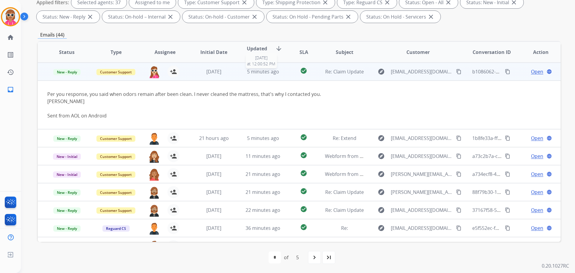
click at [248, 75] on div "5 minutes ago" at bounding box center [262, 71] width 39 height 7
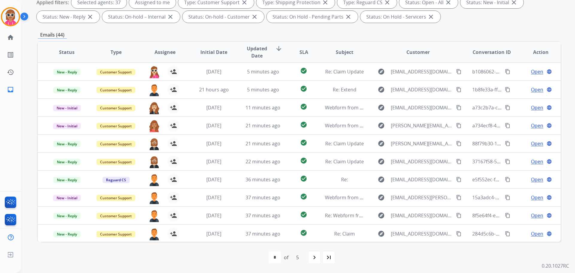
click at [168, 52] on span "Assignee" at bounding box center [164, 51] width 21 height 7
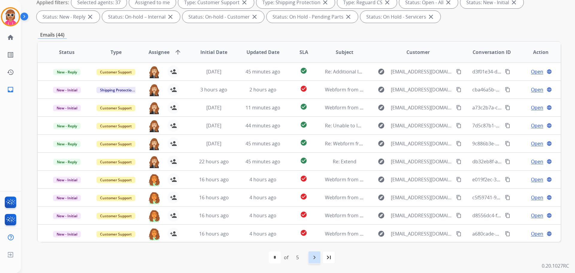
click at [311, 252] on div "navigate_next" at bounding box center [314, 256] width 13 height 13
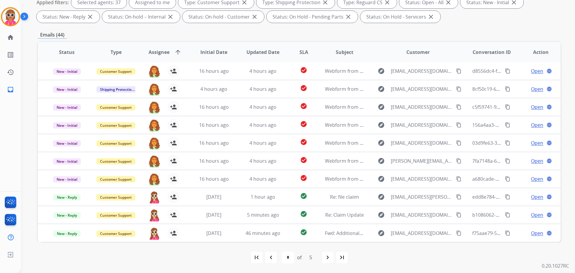
click at [332, 256] on div "navigate_next" at bounding box center [327, 256] width 13 height 13
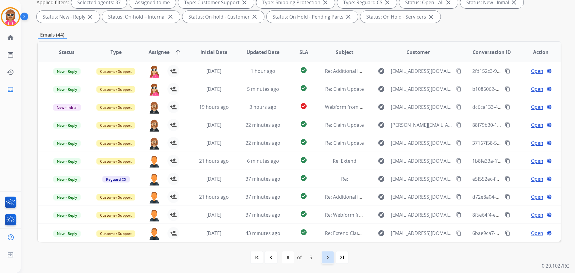
click at [330, 259] on mat-icon "navigate_next" at bounding box center [327, 256] width 7 height 7
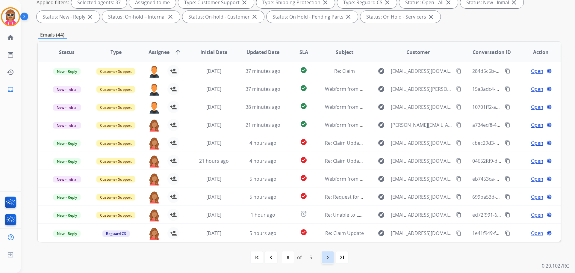
click at [329, 254] on mat-icon "navigate_next" at bounding box center [327, 256] width 7 height 7
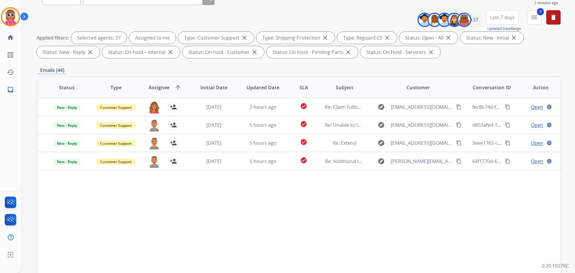
scroll to position [7, 0]
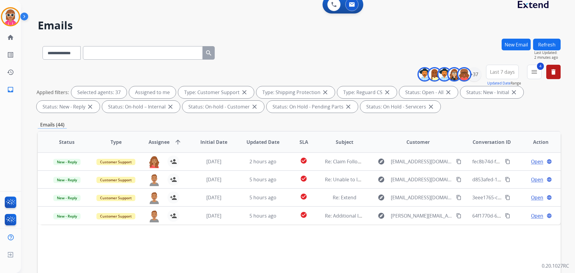
click at [550, 40] on button "Refresh" at bounding box center [547, 45] width 28 height 12
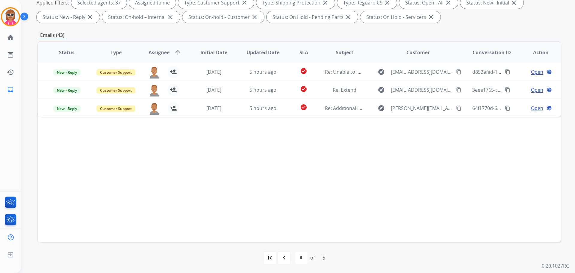
scroll to position [97, 0]
click at [281, 257] on mat-icon "navigate_before" at bounding box center [283, 256] width 7 height 7
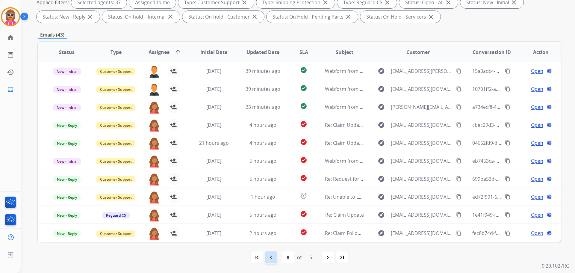
click at [267, 260] on mat-icon "navigate_before" at bounding box center [270, 256] width 7 height 7
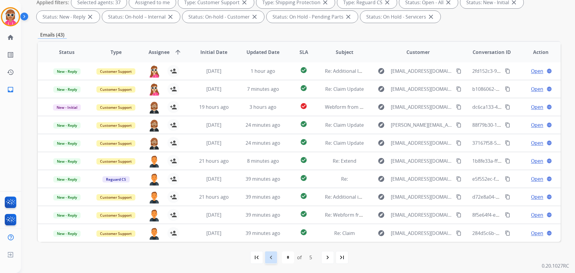
click at [270, 259] on mat-icon "navigate_before" at bounding box center [270, 256] width 7 height 7
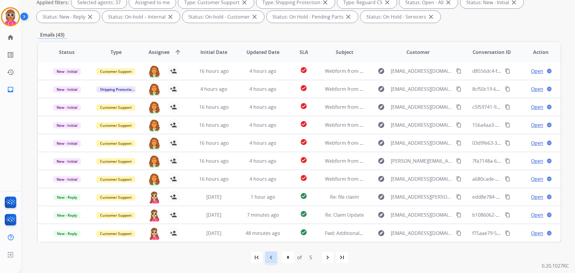
click at [270, 254] on mat-icon "navigate_before" at bounding box center [270, 256] width 7 height 7
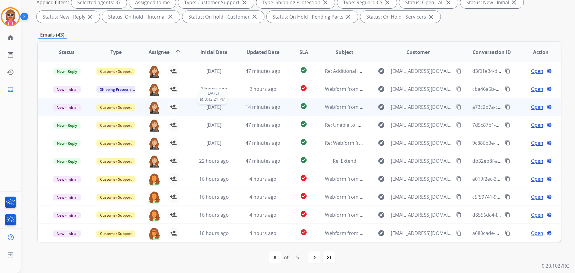
click at [198, 110] on div "[DATE]" at bounding box center [213, 106] width 39 height 7
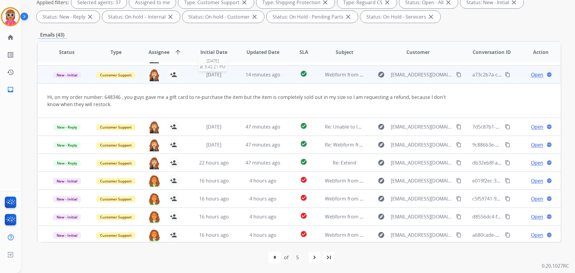
scroll to position [35, 0]
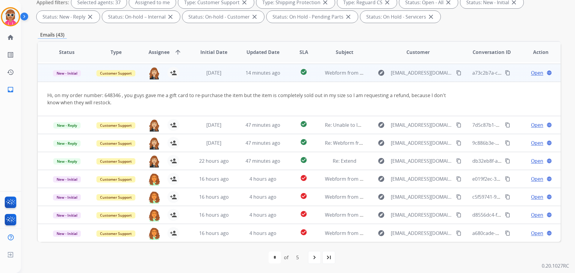
click at [213, 79] on td "[DATE]" at bounding box center [209, 73] width 49 height 18
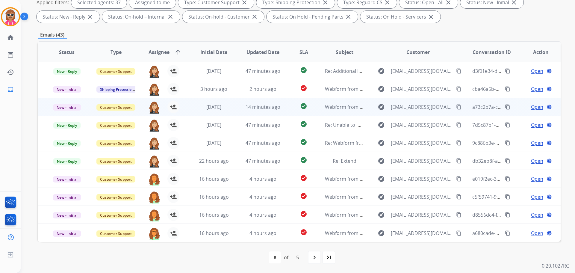
scroll to position [1, 0]
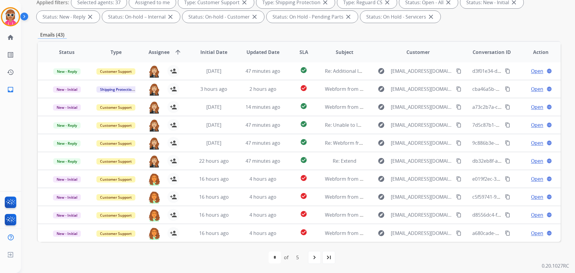
click at [313, 255] on mat-icon "navigate_next" at bounding box center [314, 256] width 7 height 7
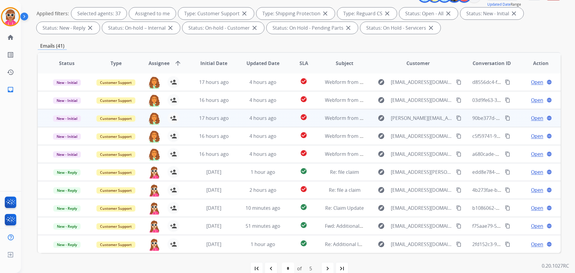
scroll to position [97, 0]
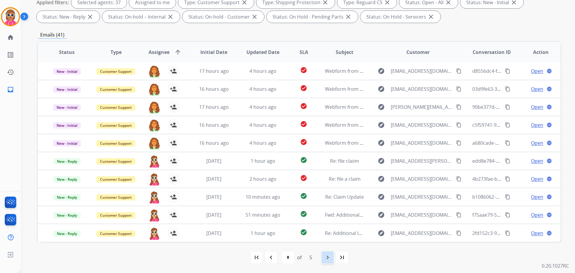
click at [321, 258] on div "navigate_next" at bounding box center [327, 256] width 13 height 13
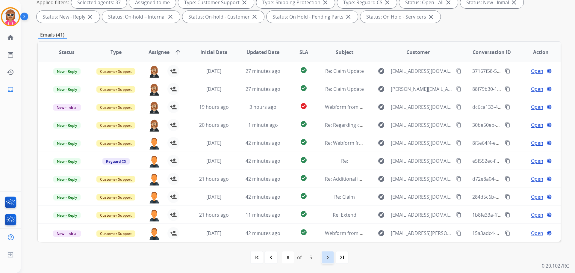
click at [328, 257] on mat-icon "navigate_next" at bounding box center [327, 256] width 7 height 7
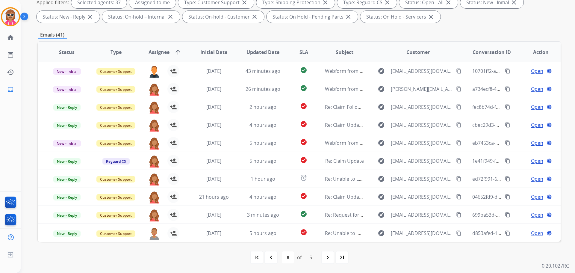
drag, startPoint x: 394, startPoint y: 263, endPoint x: 397, endPoint y: 259, distance: 4.5
click at [395, 262] on div "first_page navigate_before * * * * * of 5 navigate_next last_page" at bounding box center [299, 256] width 522 height 31
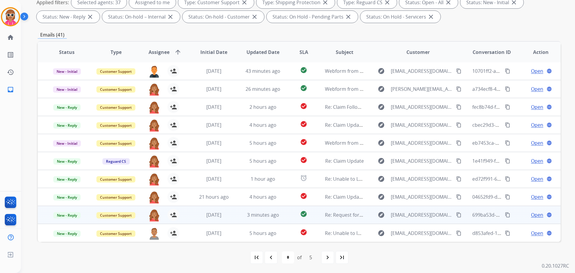
click at [456, 215] on button "content_copy" at bounding box center [458, 214] width 7 height 7
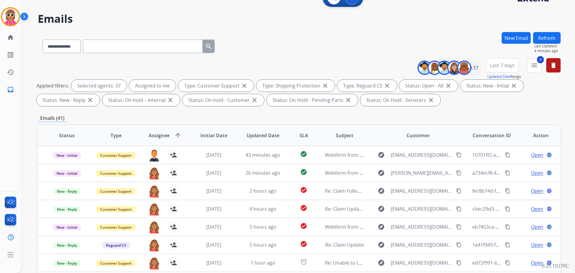
scroll to position [7, 0]
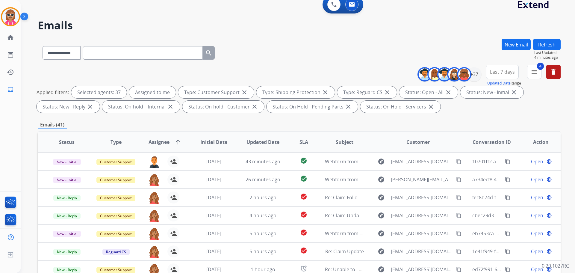
click at [542, 48] on button "Refresh" at bounding box center [547, 45] width 28 height 12
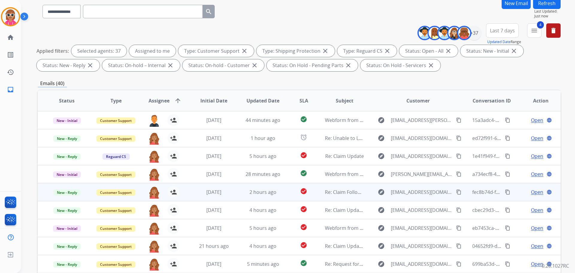
scroll to position [97, 0]
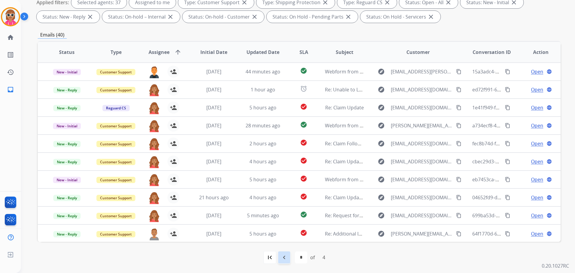
click at [282, 258] on mat-icon "navigate_before" at bounding box center [283, 256] width 7 height 7
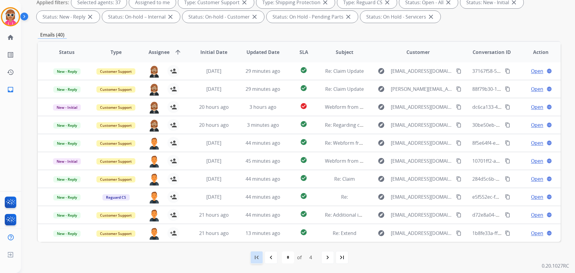
click at [259, 259] on mat-icon "first_page" at bounding box center [256, 256] width 7 height 7
select select "*"
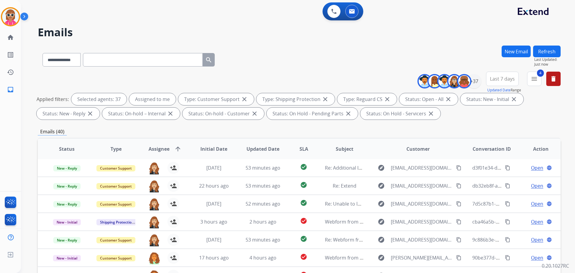
click at [272, 65] on div "**********" at bounding box center [299, 58] width 522 height 26
click at [128, 61] on input "text" at bounding box center [143, 59] width 120 height 13
paste input "**********"
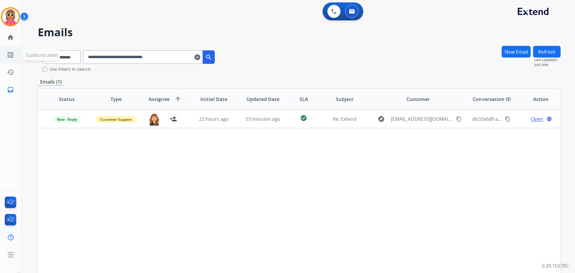
drag, startPoint x: 187, startPoint y: 52, endPoint x: 0, endPoint y: 63, distance: 187.6
click at [0, 62] on div "**********" at bounding box center [287, 136] width 575 height 273
paste input "text"
drag, startPoint x: 184, startPoint y: 58, endPoint x: 0, endPoint y: 58, distance: 184.0
click at [0, 58] on div "**********" at bounding box center [287, 136] width 575 height 273
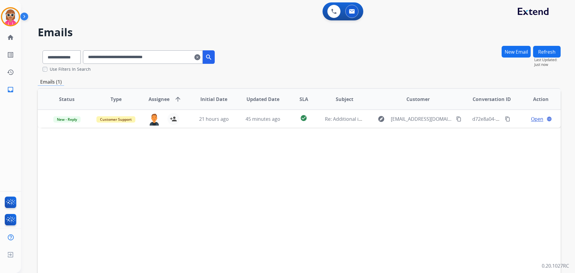
paste input "text"
drag, startPoint x: 194, startPoint y: 56, endPoint x: 8, endPoint y: 58, distance: 185.5
click at [15, 56] on div "**********" at bounding box center [287, 136] width 575 height 273
paste input "text"
drag, startPoint x: 187, startPoint y: 61, endPoint x: 10, endPoint y: 53, distance: 177.6
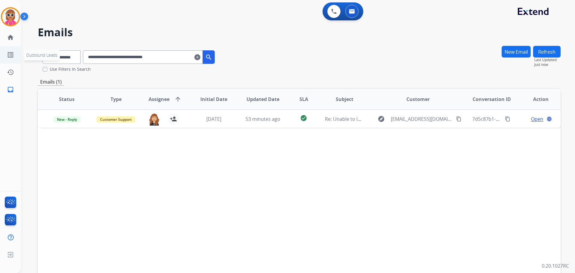
click at [30, 63] on div "**********" at bounding box center [290, 158] width 539 height 273
paste input "text"
drag, startPoint x: 174, startPoint y: 57, endPoint x: 31, endPoint y: 57, distance: 143.0
click at [31, 57] on div "**********" at bounding box center [290, 158] width 539 height 273
paste input "text"
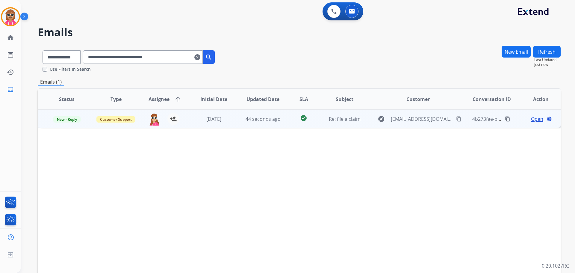
drag, startPoint x: 282, startPoint y: 118, endPoint x: 278, endPoint y: 116, distance: 4.4
click at [278, 116] on tr "New - Reply Customer Support harmony.busick@eccogroupusa.com person_add Assign …" at bounding box center [299, 119] width 522 height 18
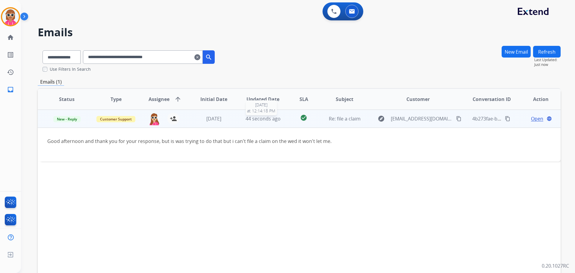
click at [276, 116] on span "44 seconds ago" at bounding box center [262, 118] width 35 height 7
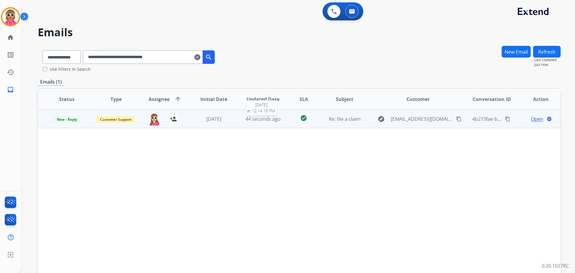
click at [277, 116] on span "44 seconds ago" at bounding box center [262, 119] width 35 height 7
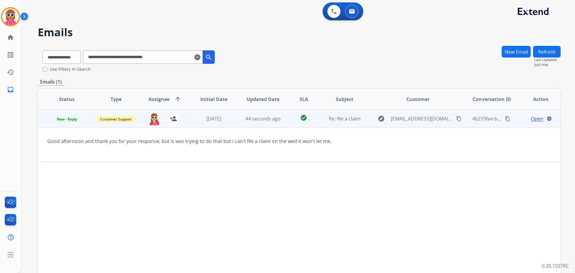
click at [531, 116] on span "Open" at bounding box center [537, 118] width 12 height 7
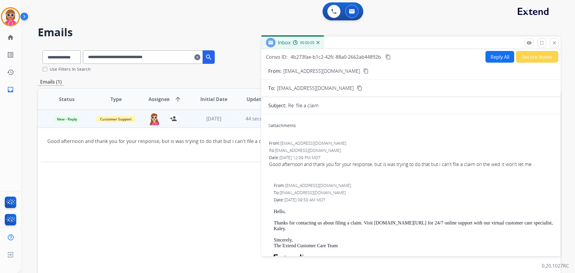
click at [223, 184] on div "Status Type Assignee arrow_upward Initial Date Updated Date SLA Subject Custome…" at bounding box center [299, 188] width 522 height 200
click at [362, 69] on button "content_copy" at bounding box center [365, 70] width 7 height 7
drag, startPoint x: 557, startPoint y: 42, endPoint x: 527, endPoint y: 54, distance: 32.1
click at [556, 42] on button "close Close" at bounding box center [553, 42] width 9 height 9
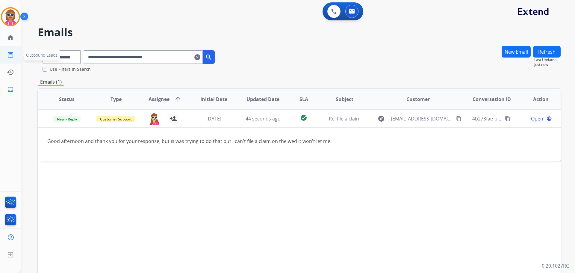
drag, startPoint x: 183, startPoint y: 56, endPoint x: 0, endPoint y: 57, distance: 183.1
click at [0, 57] on div "**********" at bounding box center [287, 136] width 575 height 273
paste input "text"
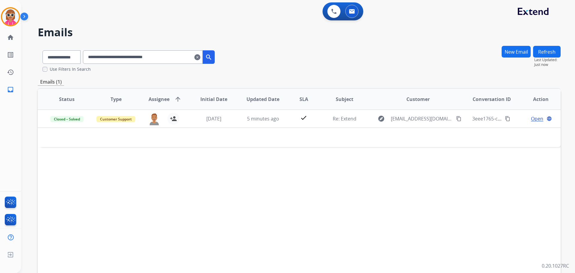
drag, startPoint x: 188, startPoint y: 57, endPoint x: 75, endPoint y: 64, distance: 113.3
click at [75, 64] on div "**********" at bounding box center [129, 55] width 182 height 21
paste input "text"
drag, startPoint x: 180, startPoint y: 52, endPoint x: 28, endPoint y: 55, distance: 151.8
click at [30, 59] on div "**********" at bounding box center [290, 158] width 539 height 273
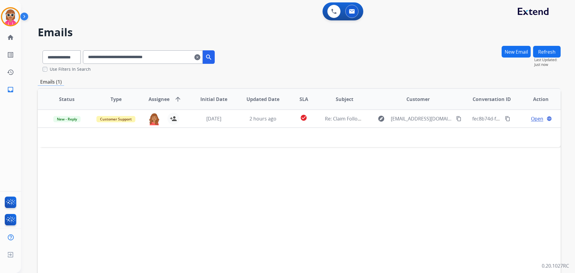
paste input "text"
drag, startPoint x: 187, startPoint y: 53, endPoint x: 47, endPoint y: 58, distance: 140.2
click at [47, 64] on div "**********" at bounding box center [129, 55] width 182 height 21
paste input "text"
drag, startPoint x: 181, startPoint y: 55, endPoint x: 31, endPoint y: 57, distance: 149.6
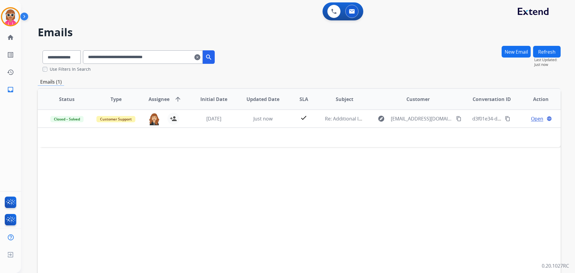
click at [31, 57] on div "**********" at bounding box center [290, 158] width 539 height 273
paste input "text"
drag, startPoint x: 181, startPoint y: 56, endPoint x: 52, endPoint y: 54, distance: 129.3
click at [51, 55] on div "**********" at bounding box center [129, 55] width 182 height 21
paste input "text"
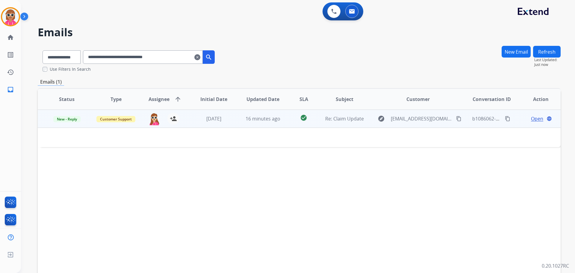
click at [531, 116] on span "Open" at bounding box center [537, 118] width 12 height 7
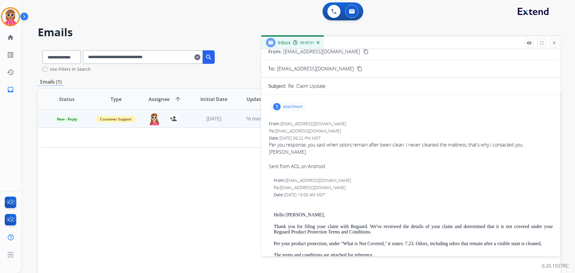
scroll to position [30, 0]
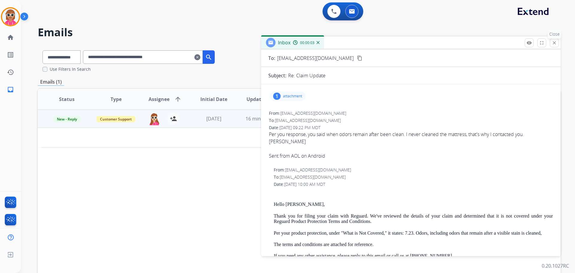
click at [551, 43] on button "close Close" at bounding box center [553, 42] width 9 height 9
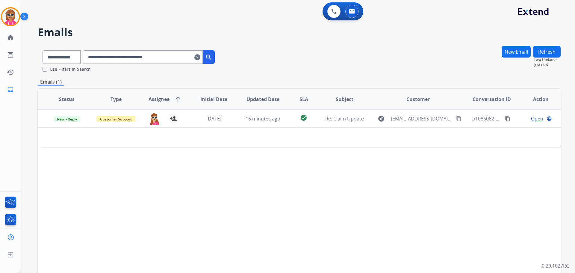
click at [547, 50] on button "Refresh" at bounding box center [547, 52] width 28 height 12
drag, startPoint x: 180, startPoint y: 55, endPoint x: 19, endPoint y: 34, distance: 162.6
click at [0, 50] on div "**********" at bounding box center [287, 136] width 575 height 273
paste input "text"
drag, startPoint x: 177, startPoint y: 60, endPoint x: 0, endPoint y: 59, distance: 176.6
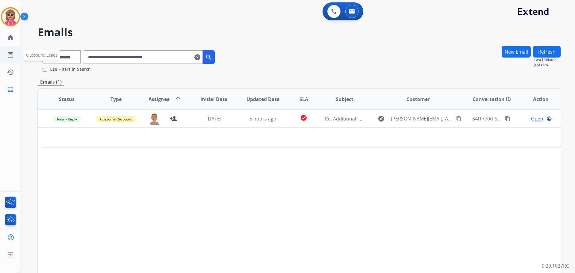
click at [0, 59] on div "**********" at bounding box center [287, 136] width 575 height 273
paste input "text"
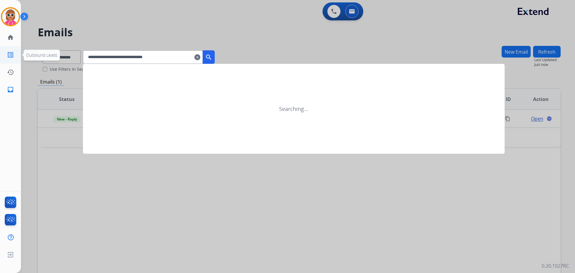
type input "**********"
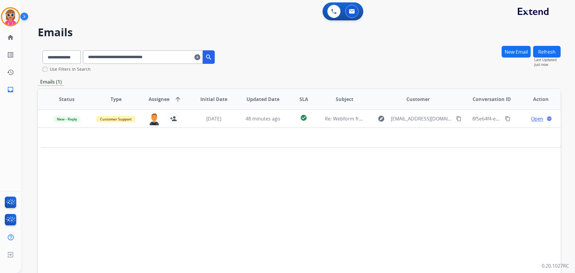
click at [336, 18] on div "0 Voice Interactions 0 Email Interactions" at bounding box center [342, 11] width 41 height 18
click at [337, 10] on button at bounding box center [333, 11] width 13 height 13
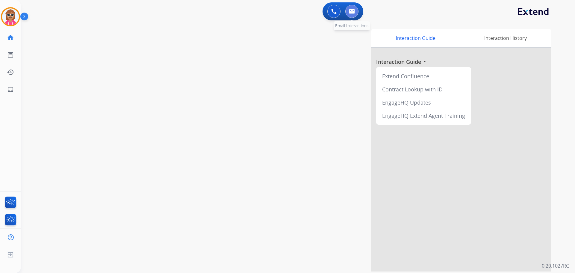
click at [350, 15] on button at bounding box center [351, 11] width 13 height 13
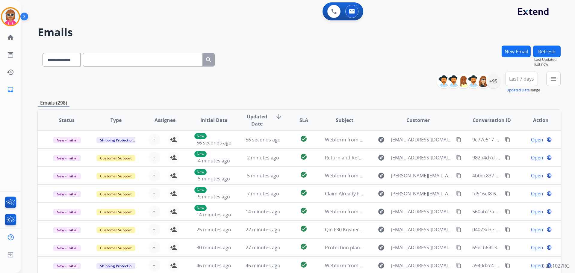
click at [546, 53] on button "Refresh" at bounding box center [547, 51] width 28 height 12
click at [498, 79] on div "+95" at bounding box center [493, 81] width 14 height 14
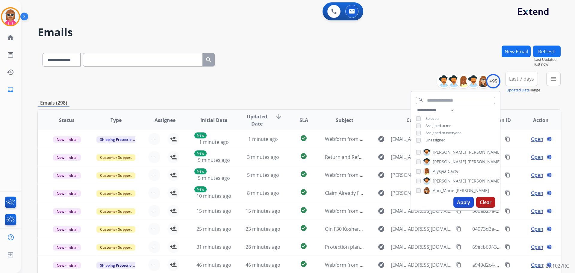
drag, startPoint x: 436, startPoint y: 125, endPoint x: 435, endPoint y: 129, distance: 3.5
click at [435, 127] on span "Assigned to me" at bounding box center [438, 125] width 26 height 5
click at [437, 136] on div "**********" at bounding box center [455, 126] width 89 height 38
drag, startPoint x: 439, startPoint y: 140, endPoint x: 448, endPoint y: 117, distance: 24.8
click at [439, 140] on span "Unassigned" at bounding box center [435, 139] width 20 height 5
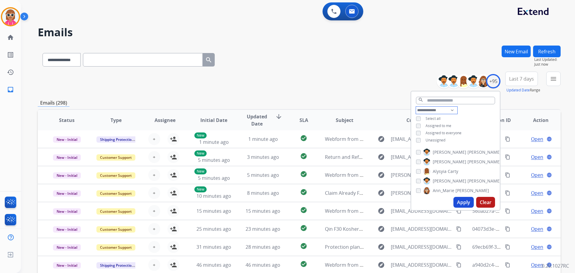
click at [449, 111] on select "**********" at bounding box center [436, 110] width 41 height 7
select select "**********"
click at [416, 107] on select "**********" at bounding box center [436, 110] width 41 height 7
click at [476, 115] on div "**********" at bounding box center [455, 122] width 89 height 31
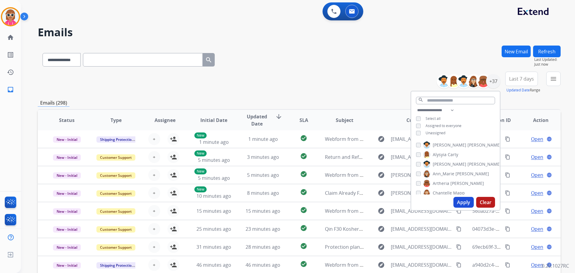
click at [439, 145] on span "[PERSON_NAME]" at bounding box center [449, 145] width 34 height 6
click at [443, 157] on label "Alysyia Carty" at bounding box center [440, 154] width 35 height 7
drag, startPoint x: 445, startPoint y: 163, endPoint x: 445, endPoint y: 166, distance: 3.0
click at [445, 163] on span "[PERSON_NAME]" at bounding box center [449, 164] width 34 height 6
drag, startPoint x: 446, startPoint y: 173, endPoint x: 449, endPoint y: 183, distance: 10.2
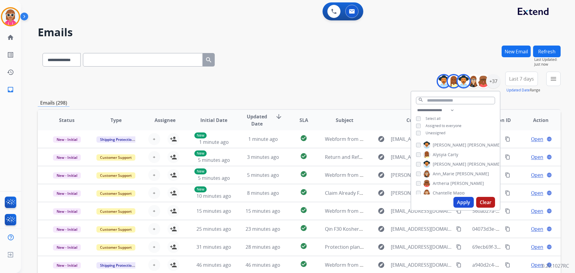
click at [446, 173] on span "Ann_Marie" at bounding box center [443, 174] width 22 height 6
click at [450, 183] on span "[PERSON_NAME]" at bounding box center [467, 183] width 34 height 6
drag, startPoint x: 449, startPoint y: 189, endPoint x: 450, endPoint y: 172, distance: 17.2
click at [448, 190] on span "Chantelle" at bounding box center [441, 193] width 19 height 6
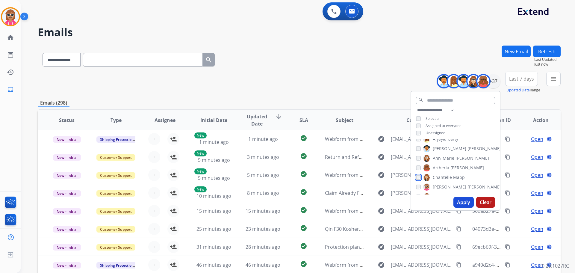
scroll to position [30, 0]
click at [447, 171] on span "[PERSON_NAME]" at bounding box center [449, 172] width 34 height 6
drag, startPoint x: 446, startPoint y: 178, endPoint x: 445, endPoint y: 189, distance: 10.5
click at [446, 179] on span "[PERSON_NAME]" at bounding box center [449, 182] width 34 height 6
drag, startPoint x: 446, startPoint y: 192, endPoint x: 447, endPoint y: 186, distance: 5.7
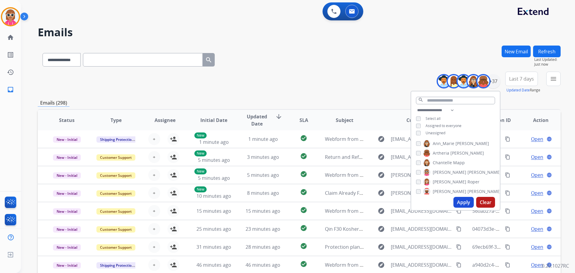
click at [467, 192] on span "[PERSON_NAME]" at bounding box center [484, 191] width 34 height 6
click at [449, 168] on span "Deambrana" at bounding box center [444, 171] width 24 height 6
click at [449, 178] on span "DeShawn" at bounding box center [441, 180] width 19 height 6
click at [446, 189] on span "Bois" at bounding box center [449, 190] width 8 height 6
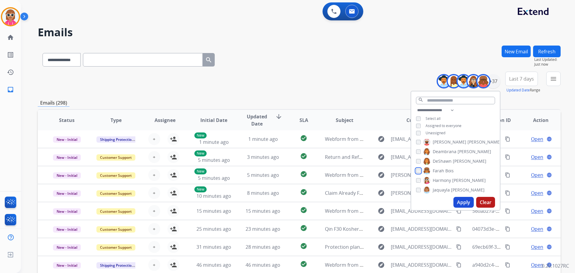
scroll to position [90, 0]
drag, startPoint x: 450, startPoint y: 170, endPoint x: 449, endPoint y: 177, distance: 6.7
click at [449, 170] on span "Harmony" at bounding box center [441, 170] width 18 height 6
click at [448, 180] on label "[PERSON_NAME]" at bounding box center [453, 179] width 61 height 7
click at [448, 186] on span "[PERSON_NAME]" at bounding box center [461, 189] width 34 height 6
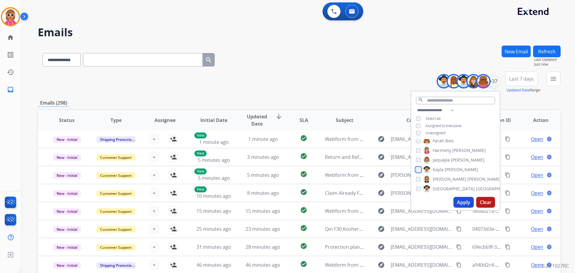
scroll to position [120, 0]
click at [467, 168] on span "[PERSON_NAME]" at bounding box center [484, 168] width 34 height 6
drag, startPoint x: 449, startPoint y: 178, endPoint x: 448, endPoint y: 187, distance: 9.0
click at [476, 179] on span "[GEOGRAPHIC_DATA]" at bounding box center [497, 178] width 42 height 6
click at [447, 189] on span "Lamarco" at bounding box center [440, 188] width 17 height 6
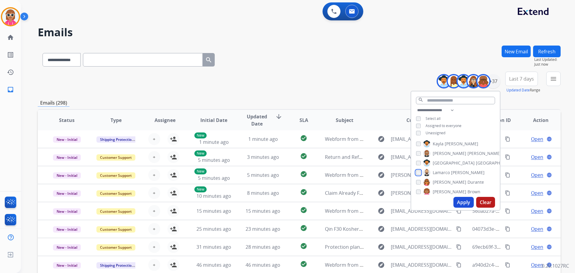
scroll to position [150, 0]
click at [467, 167] on span "Durante" at bounding box center [475, 167] width 16 height 6
click at [446, 178] on span "[PERSON_NAME]" at bounding box center [449, 177] width 34 height 6
drag, startPoint x: 446, startPoint y: 186, endPoint x: 449, endPoint y: 173, distance: 13.7
click at [446, 186] on span "[PERSON_NAME]" at bounding box center [462, 186] width 34 height 6
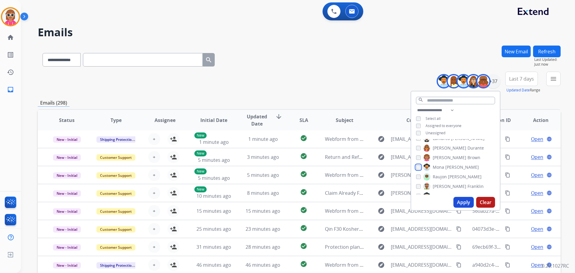
scroll to position [180, 0]
drag, startPoint x: 447, startPoint y: 165, endPoint x: 445, endPoint y: 171, distance: 7.0
click at [448, 165] on span "[PERSON_NAME]" at bounding box center [465, 166] width 34 height 6
click at [445, 174] on span "[PERSON_NAME]" at bounding box center [449, 176] width 34 height 6
drag, startPoint x: 445, startPoint y: 183, endPoint x: 444, endPoint y: 191, distance: 8.4
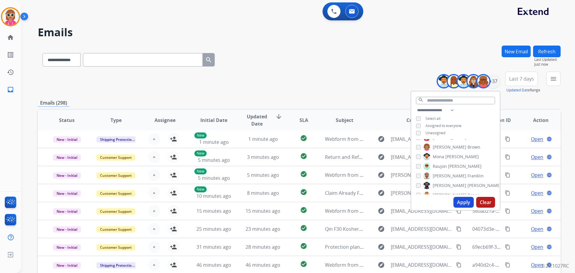
click at [445, 184] on span "[PERSON_NAME]" at bounding box center [449, 185] width 34 height 6
drag, startPoint x: 444, startPoint y: 192, endPoint x: 445, endPoint y: 177, distance: 15.3
click at [444, 192] on label "[PERSON_NAME]" at bounding box center [451, 194] width 56 height 7
click at [442, 141] on span "[PERSON_NAME]" at bounding box center [449, 142] width 34 height 6
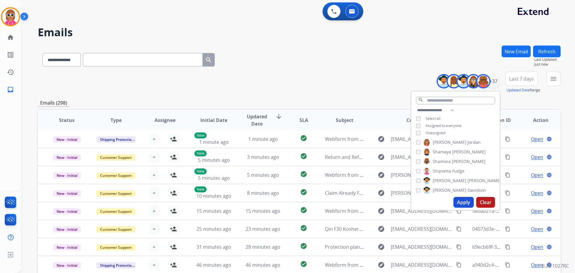
click at [442, 154] on label "[PERSON_NAME]" at bounding box center [454, 151] width 63 height 7
click at [443, 165] on div "[PERSON_NAME] [PERSON_NAME] [PERSON_NAME] [PERSON_NAME] [PERSON_NAME] [PERSON_N…" at bounding box center [455, 166] width 89 height 55
click at [444, 160] on span "Shamora" at bounding box center [441, 161] width 18 height 6
drag, startPoint x: 444, startPoint y: 171, endPoint x: 445, endPoint y: 177, distance: 6.2
click at [444, 171] on span "Shqnetta" at bounding box center [441, 171] width 18 height 6
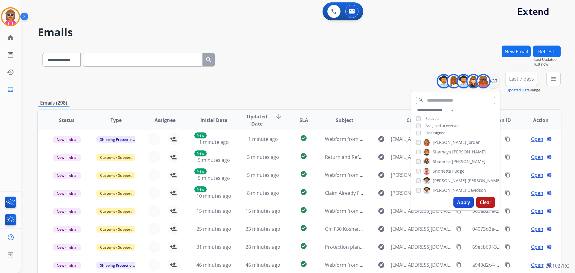
click at [446, 178] on span "[PERSON_NAME]" at bounding box center [449, 180] width 34 height 6
drag, startPoint x: 446, startPoint y: 188, endPoint x: 448, endPoint y: 174, distance: 14.0
click at [446, 188] on span "[PERSON_NAME]" at bounding box center [449, 190] width 34 height 6
click at [448, 167] on span "Fudge" at bounding box center [454, 170] width 12 height 6
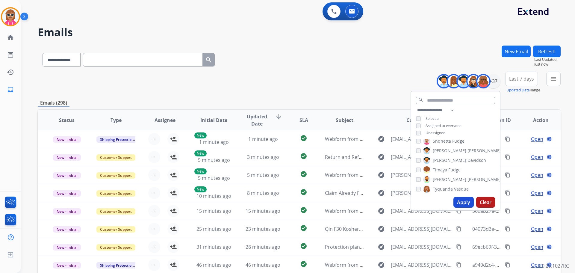
click at [467, 177] on span "[PERSON_NAME]" at bounding box center [484, 179] width 34 height 6
click at [448, 185] on label "Tyquanda Vasque" at bounding box center [445, 188] width 45 height 7
click at [446, 165] on span "King" at bounding box center [449, 168] width 9 height 6
click at [447, 179] on span "[GEOGRAPHIC_DATA]" at bounding box center [453, 178] width 42 height 6
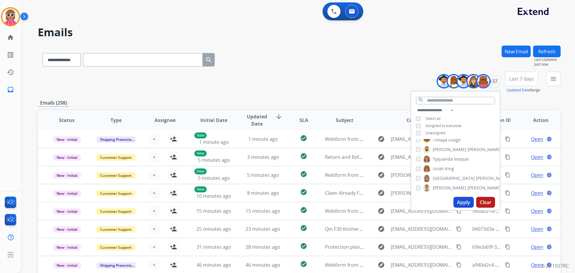
drag, startPoint x: 448, startPoint y: 188, endPoint x: 450, endPoint y: 176, distance: 12.2
click at [448, 186] on span "[PERSON_NAME]" at bounding box center [449, 188] width 34 height 6
click at [461, 200] on button "Apply" at bounding box center [463, 202] width 20 height 11
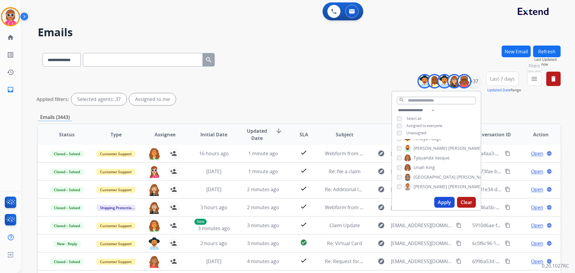
drag, startPoint x: 536, startPoint y: 79, endPoint x: 533, endPoint y: 84, distance: 6.0
click at [535, 80] on mat-icon "menu" at bounding box center [533, 78] width 7 height 7
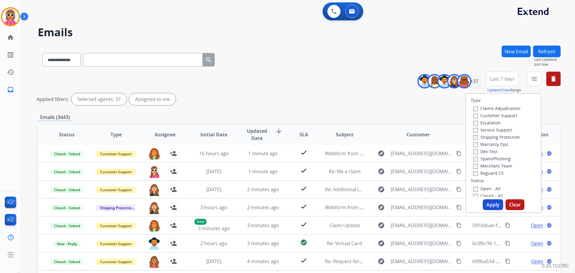
click at [497, 114] on label "Customer Support" at bounding box center [495, 116] width 44 height 6
click at [498, 139] on label "Shipping Protection" at bounding box center [496, 137] width 47 height 6
drag, startPoint x: 492, startPoint y: 175, endPoint x: 488, endPoint y: 180, distance: 6.4
click at [492, 175] on label "Reguard CS" at bounding box center [488, 173] width 31 height 6
drag, startPoint x: 485, startPoint y: 187, endPoint x: 493, endPoint y: 208, distance: 21.7
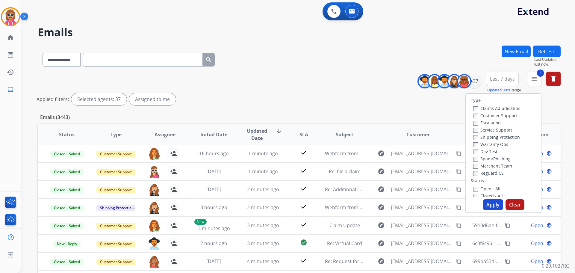
click at [485, 188] on label "Open - All" at bounding box center [486, 189] width 27 height 6
click at [494, 207] on button "Apply" at bounding box center [492, 204] width 20 height 11
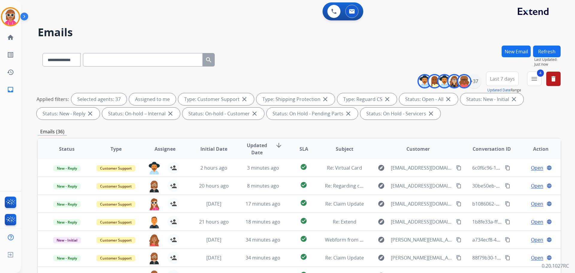
drag, startPoint x: 376, startPoint y: 59, endPoint x: 286, endPoint y: 58, distance: 89.5
click at [375, 59] on div "**********" at bounding box center [299, 58] width 522 height 26
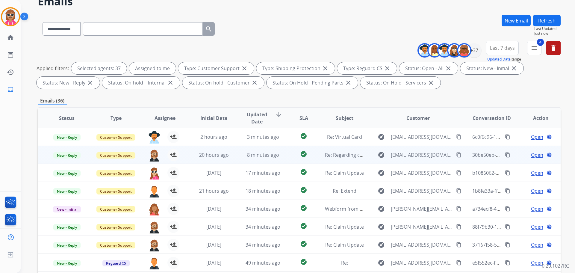
scroll to position [97, 0]
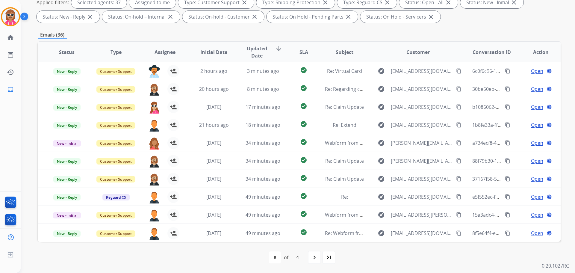
click at [159, 47] on th "Assignee" at bounding box center [160, 52] width 49 height 21
click at [160, 52] on span "Assignee" at bounding box center [164, 51] width 21 height 7
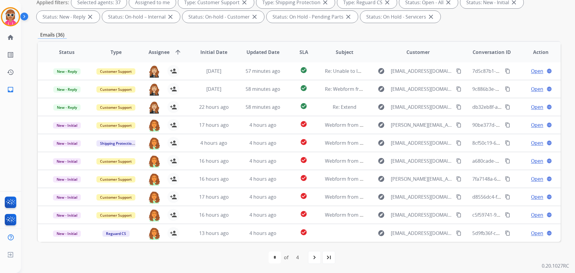
click at [315, 258] on mat-icon "navigate_next" at bounding box center [314, 256] width 7 height 7
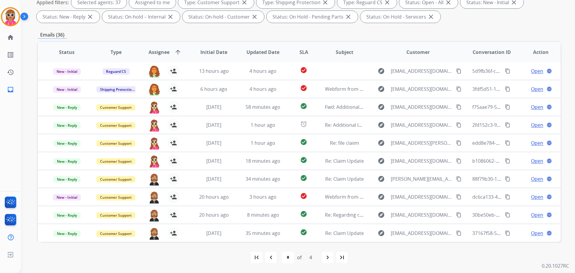
click at [321, 255] on div "first_page navigate_before * * * * of 4 navigate_next last_page" at bounding box center [299, 257] width 522 height 12
click at [325, 256] on mat-icon "navigate_next" at bounding box center [327, 256] width 7 height 7
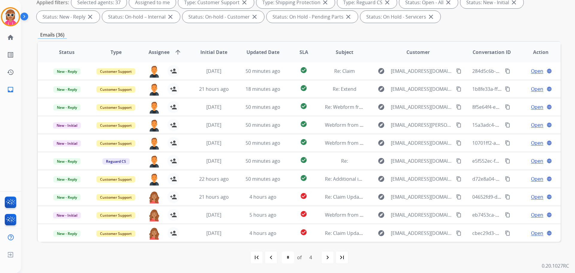
drag, startPoint x: 326, startPoint y: 263, endPoint x: 325, endPoint y: 259, distance: 4.4
click at [326, 263] on div "navigate_next" at bounding box center [327, 256] width 13 height 13
select select "*"
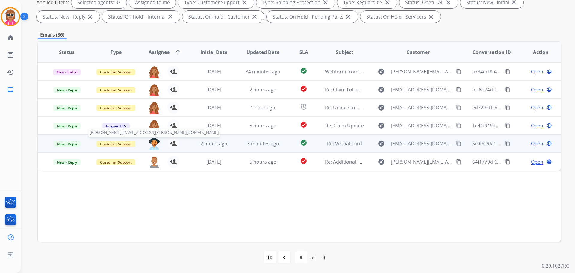
click at [155, 143] on img at bounding box center [154, 143] width 12 height 13
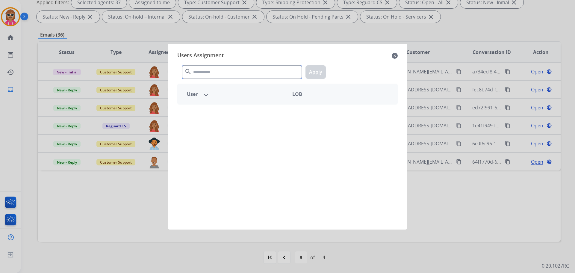
click at [212, 69] on input "text" at bounding box center [242, 71] width 120 height 13
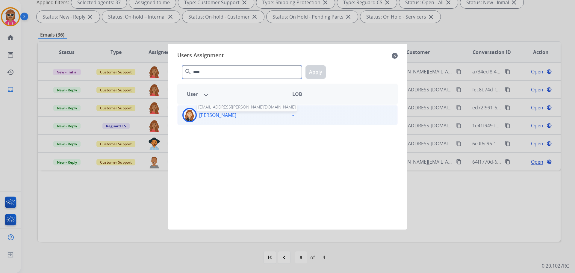
type input "****"
drag, startPoint x: 224, startPoint y: 119, endPoint x: 252, endPoint y: 106, distance: 30.7
click at [227, 117] on div "Chantelle Mapp chantelle.mapp@eccogroupusa.com" at bounding box center [232, 115] width 110 height 14
click at [311, 77] on button "Apply" at bounding box center [315, 71] width 20 height 13
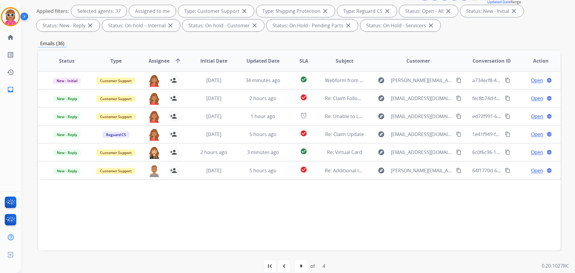
scroll to position [7, 0]
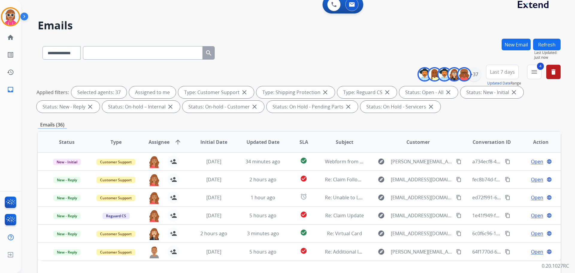
click at [534, 48] on button "Refresh" at bounding box center [547, 45] width 28 height 12
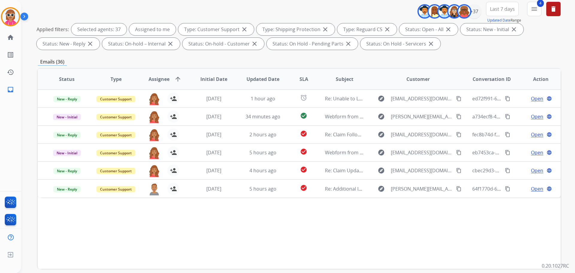
scroll to position [97, 0]
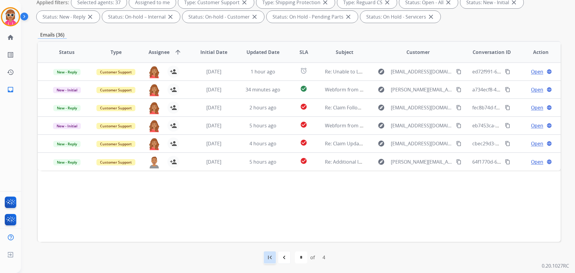
click at [271, 258] on mat-icon "first_page" at bounding box center [269, 256] width 7 height 7
select select "*"
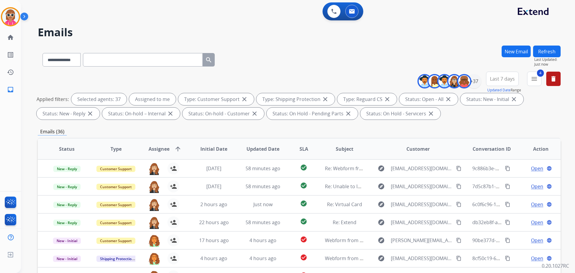
scroll to position [1, 0]
click at [478, 83] on div "+37" at bounding box center [474, 81] width 14 height 14
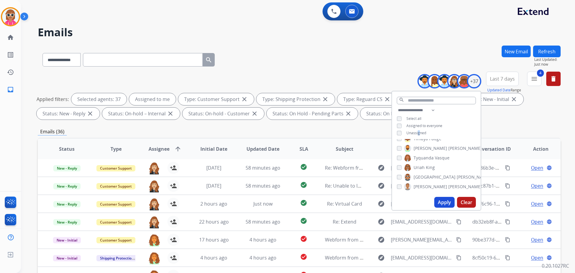
drag, startPoint x: 417, startPoint y: 130, endPoint x: 418, endPoint y: 135, distance: 4.6
click at [417, 131] on span "Unassigned" at bounding box center [416, 132] width 20 height 5
click at [442, 200] on button "Apply" at bounding box center [444, 202] width 20 height 11
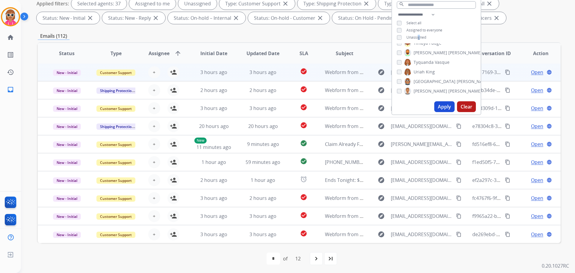
scroll to position [97, 0]
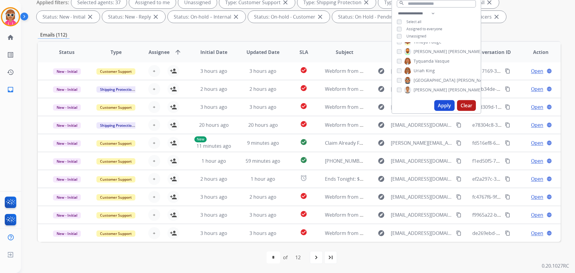
click at [300, 51] on span "SLA" at bounding box center [303, 51] width 9 height 7
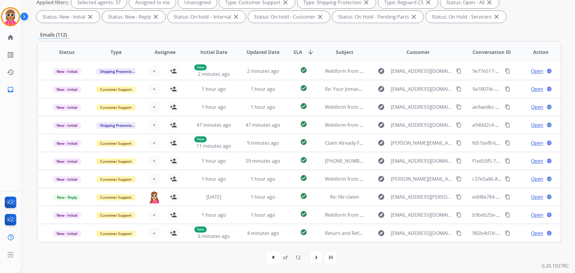
click at [299, 53] on span "SLA" at bounding box center [297, 51] width 9 height 7
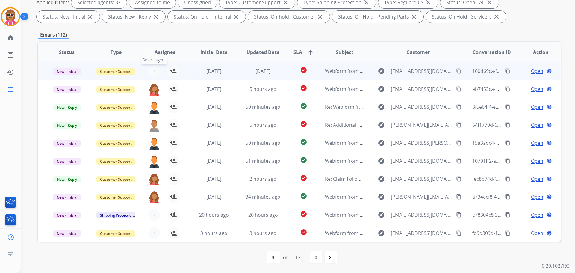
click at [154, 71] on button "+ Select agent" at bounding box center [154, 71] width 12 height 12
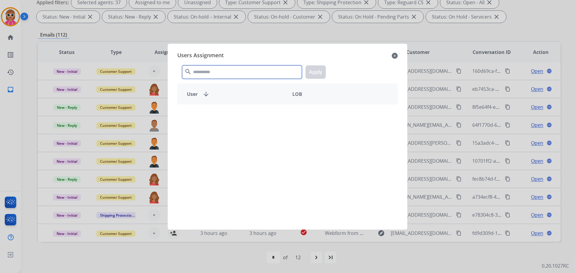
drag, startPoint x: 202, startPoint y: 73, endPoint x: 243, endPoint y: 60, distance: 43.7
click at [202, 74] on input "text" at bounding box center [242, 71] width 120 height 13
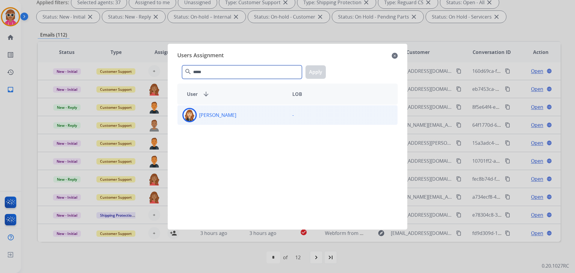
type input "*****"
click at [236, 121] on div "[PERSON_NAME]" at bounding box center [232, 115] width 110 height 14
click at [310, 76] on button "Apply" at bounding box center [315, 71] width 20 height 13
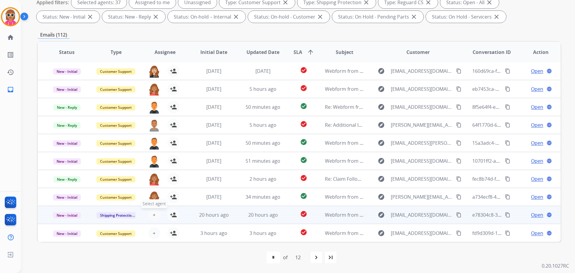
click at [153, 214] on span "+" at bounding box center [154, 214] width 3 height 7
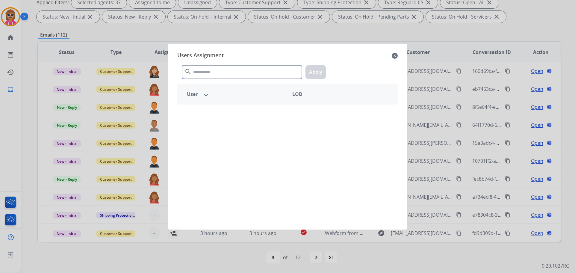
click at [225, 69] on input "text" at bounding box center [242, 71] width 120 height 13
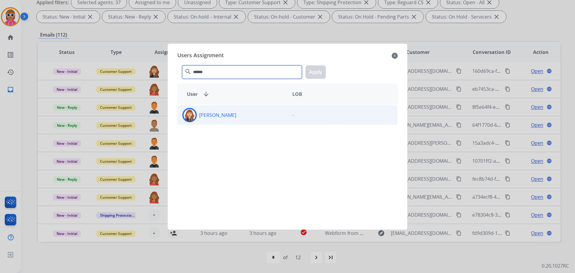
type input "******"
click at [240, 122] on div "[PERSON_NAME]" at bounding box center [232, 115] width 110 height 14
drag, startPoint x: 316, startPoint y: 69, endPoint x: 275, endPoint y: 97, distance: 49.5
click at [315, 69] on button "Apply" at bounding box center [315, 71] width 20 height 13
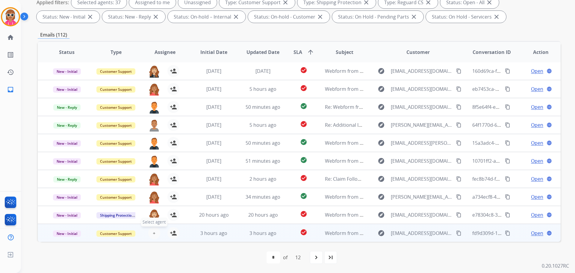
click at [153, 236] on span "+" at bounding box center [154, 232] width 3 height 7
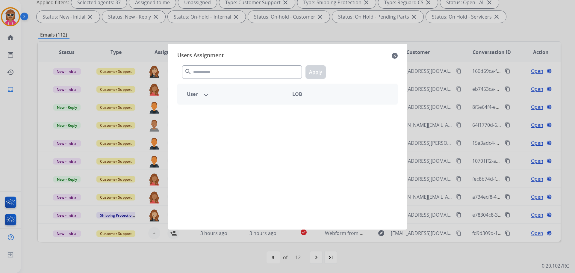
drag, startPoint x: 250, startPoint y: 60, endPoint x: 241, endPoint y: 70, distance: 13.8
click at [241, 70] on div "Users Assignment close search Apply User arrow_downward LOB" at bounding box center [287, 136] width 230 height 176
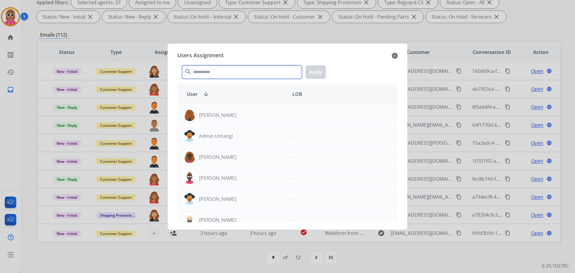
click at [241, 70] on input "text" at bounding box center [242, 71] width 120 height 13
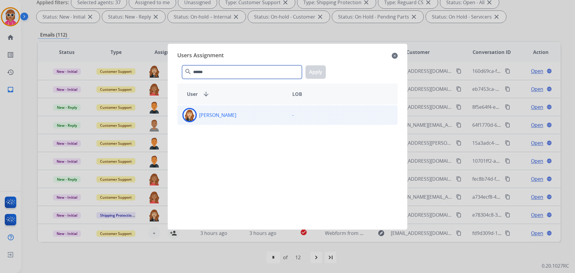
type input "******"
click at [326, 118] on div "-" at bounding box center [342, 115] width 110 height 14
drag, startPoint x: 315, startPoint y: 71, endPoint x: 321, endPoint y: 69, distance: 6.8
click at [316, 71] on button "Apply" at bounding box center [315, 71] width 20 height 13
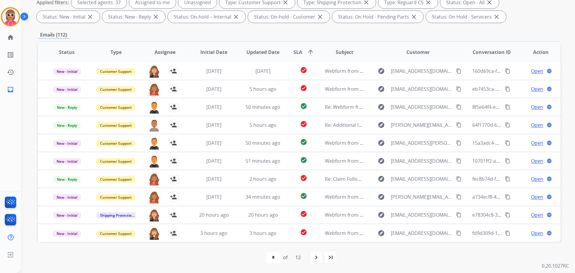
click at [308, 256] on div "first_page navigate_before * * * * * * * * * ** ** ** of 12 navigate_next last_…" at bounding box center [299, 257] width 522 height 12
drag, startPoint x: 313, startPoint y: 257, endPoint x: 316, endPoint y: 254, distance: 4.0
click at [314, 257] on mat-icon "navigate_next" at bounding box center [315, 256] width 7 height 7
select select "*"
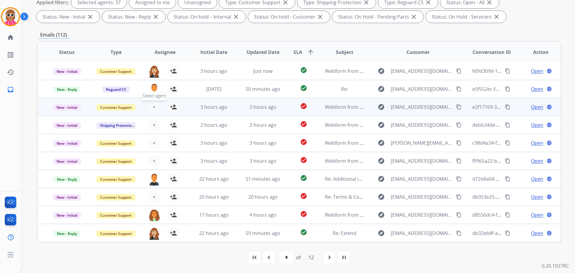
click at [151, 107] on button "+ Select agent" at bounding box center [154, 107] width 12 height 12
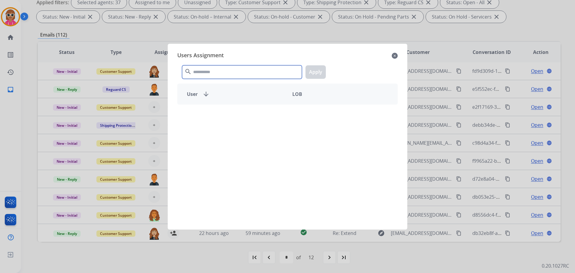
click at [224, 75] on input "text" at bounding box center [242, 71] width 120 height 13
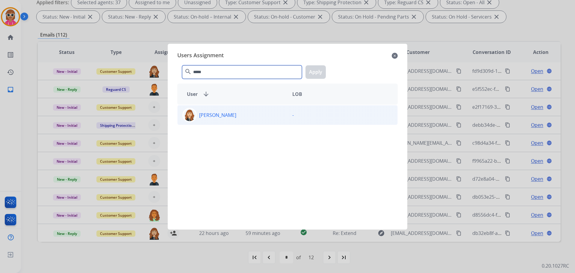
type input "*****"
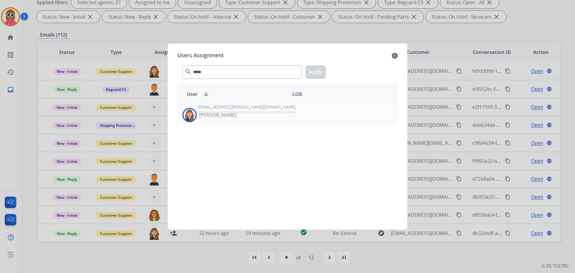
drag, startPoint x: 228, startPoint y: 113, endPoint x: 252, endPoint y: 86, distance: 36.5
click at [229, 113] on p "[PERSON_NAME]" at bounding box center [217, 114] width 37 height 7
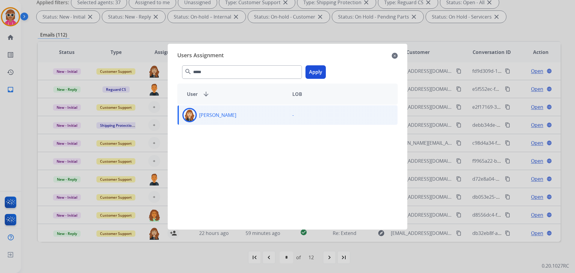
click at [321, 69] on button "Apply" at bounding box center [315, 71] width 20 height 13
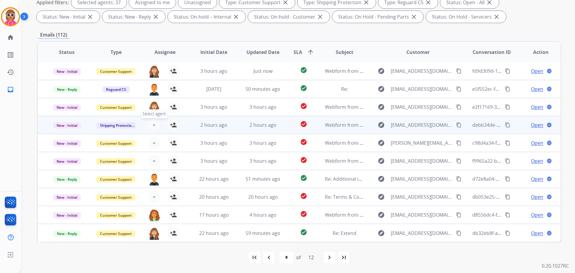
click at [153, 125] on span "+" at bounding box center [154, 124] width 3 height 7
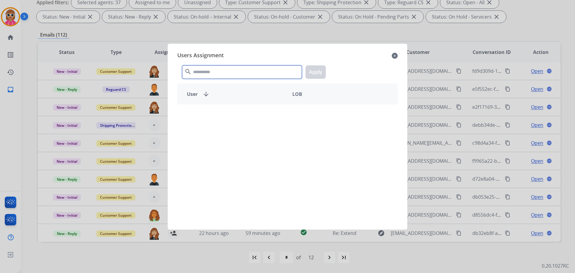
click at [209, 70] on input "text" at bounding box center [242, 71] width 120 height 13
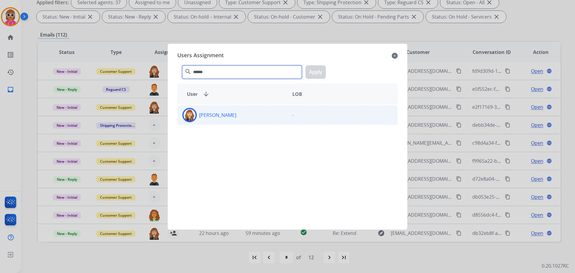
type input "******"
click at [225, 109] on div "[PERSON_NAME]" at bounding box center [232, 115] width 110 height 14
click at [320, 81] on div "****** search Apply" at bounding box center [287, 70] width 220 height 21
click at [318, 71] on button "Apply" at bounding box center [315, 71] width 20 height 13
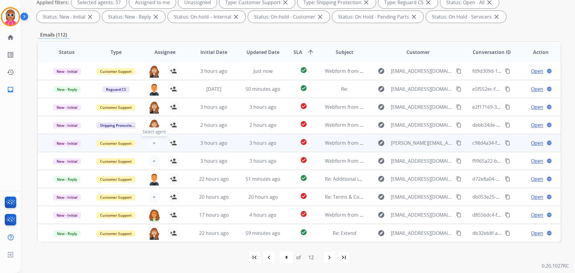
click at [153, 141] on span "+" at bounding box center [154, 142] width 3 height 7
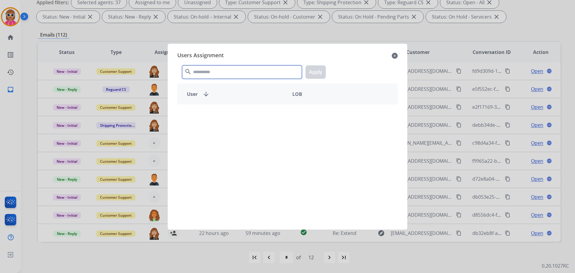
click at [224, 78] on input "text" at bounding box center [242, 71] width 120 height 13
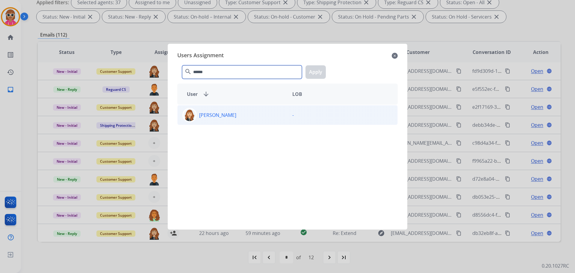
type input "******"
click at [250, 108] on div "[PERSON_NAME]" at bounding box center [232, 115] width 110 height 14
click at [321, 69] on button "Apply" at bounding box center [315, 71] width 20 height 13
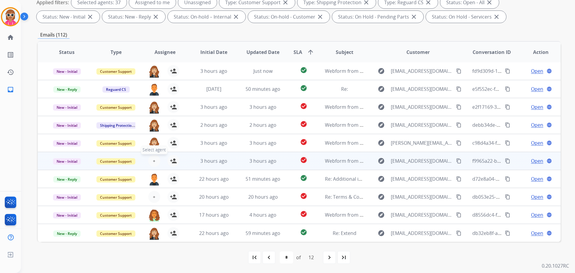
click at [154, 161] on span "+" at bounding box center [154, 160] width 3 height 7
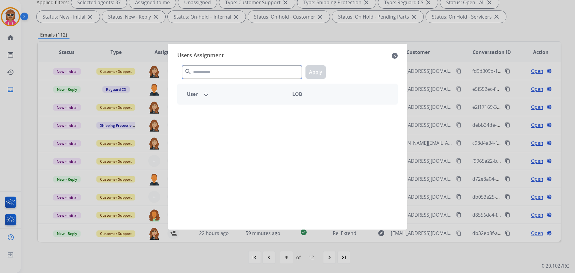
click at [214, 72] on input "text" at bounding box center [242, 71] width 120 height 13
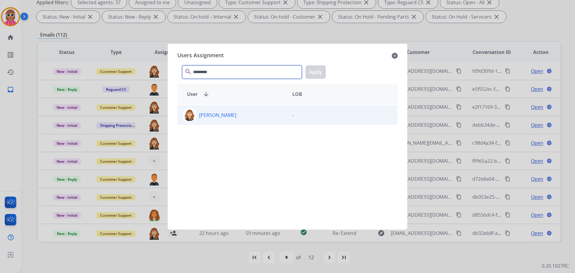
type input "*********"
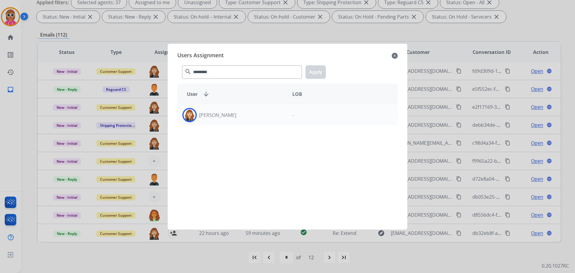
drag, startPoint x: 256, startPoint y: 112, endPoint x: 289, endPoint y: 93, distance: 37.7
click at [257, 112] on div "[PERSON_NAME]" at bounding box center [232, 115] width 110 height 14
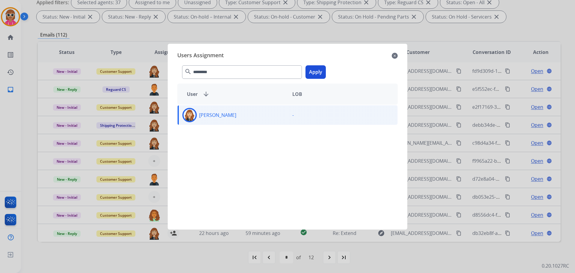
click at [323, 71] on button "Apply" at bounding box center [315, 71] width 20 height 13
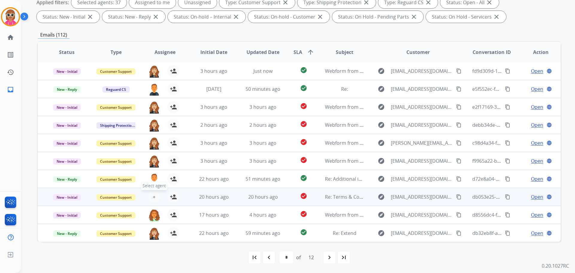
click at [154, 196] on span "+" at bounding box center [154, 196] width 3 height 7
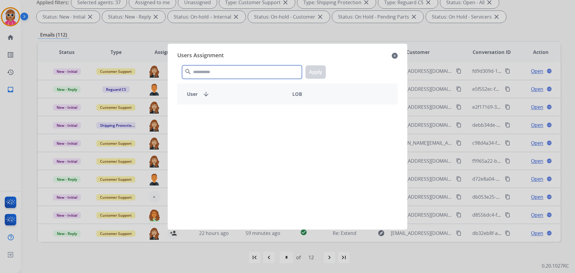
click at [234, 69] on input "text" at bounding box center [242, 71] width 120 height 13
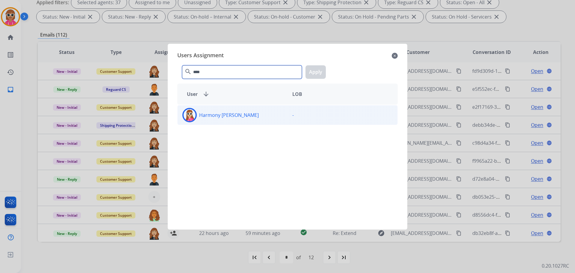
type input "****"
drag, startPoint x: 253, startPoint y: 121, endPoint x: 261, endPoint y: 108, distance: 15.3
click at [253, 120] on div "Harmony [PERSON_NAME]" at bounding box center [232, 115] width 110 height 14
click at [314, 73] on button "Apply" at bounding box center [315, 71] width 20 height 13
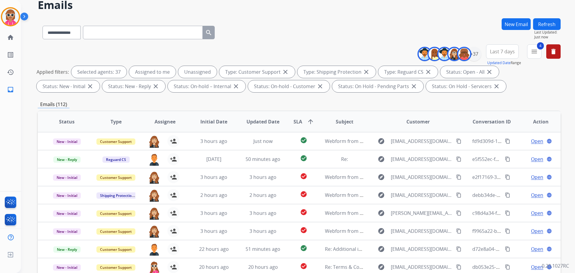
scroll to position [7, 0]
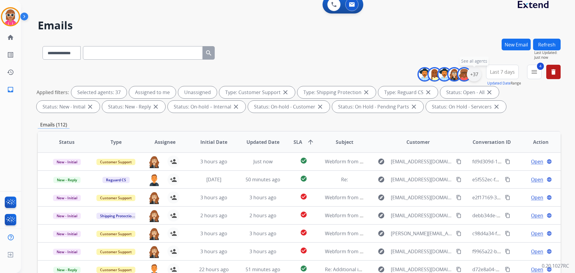
click at [475, 74] on div "+37" at bounding box center [474, 74] width 14 height 14
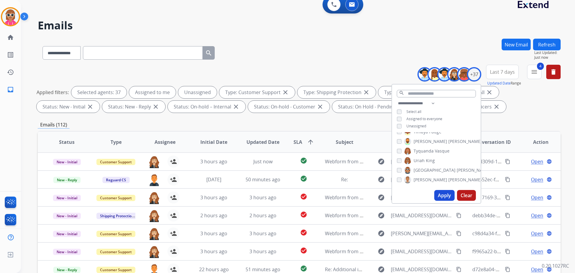
click at [419, 125] on span "Unassigned" at bounding box center [416, 125] width 20 height 5
click at [552, 49] on button "Refresh" at bounding box center [547, 45] width 28 height 12
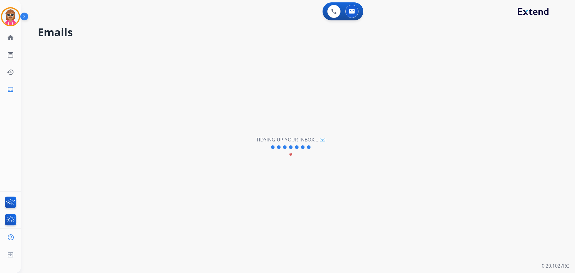
scroll to position [0, 0]
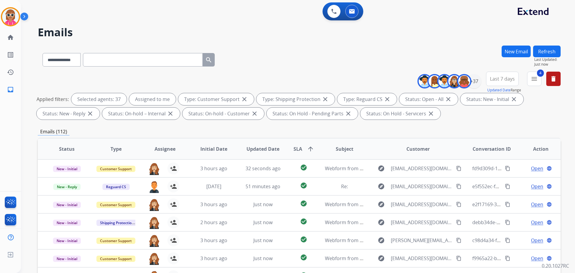
click at [324, 40] on div "**********" at bounding box center [290, 158] width 539 height 273
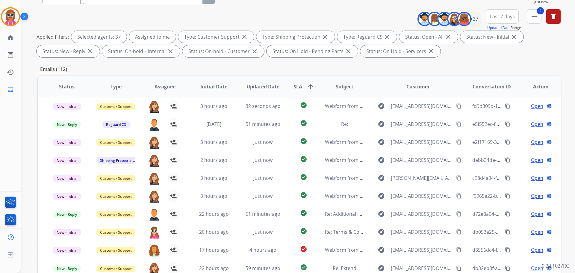
scroll to position [30, 0]
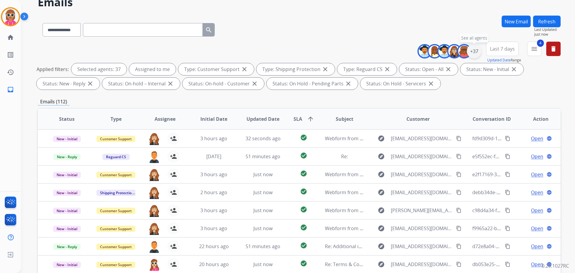
click at [474, 51] on div "+37" at bounding box center [474, 51] width 14 height 14
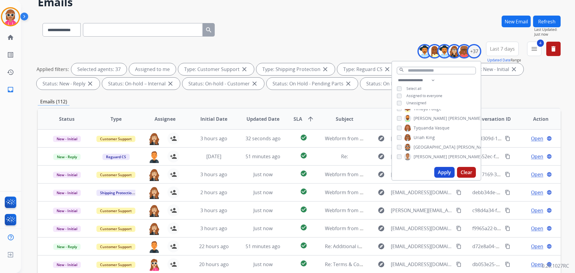
click at [445, 172] on button "Apply" at bounding box center [444, 172] width 20 height 11
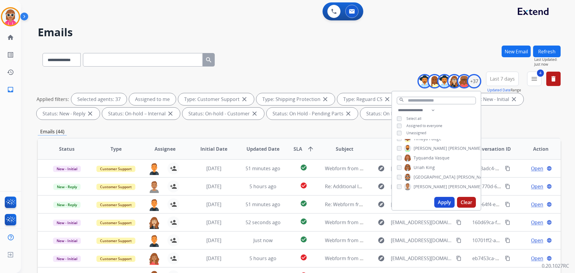
click at [230, 133] on div "Emails (44)" at bounding box center [299, 131] width 522 height 7
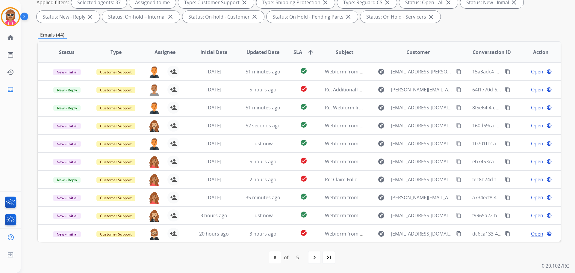
scroll to position [67, 0]
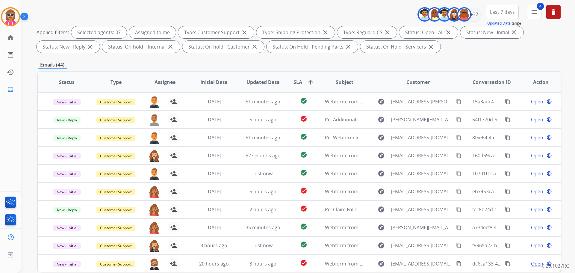
drag, startPoint x: 139, startPoint y: 85, endPoint x: 165, endPoint y: 85, distance: 26.0
click at [161, 85] on th "Assignee" at bounding box center [160, 82] width 49 height 21
click at [166, 84] on span "Assignee" at bounding box center [164, 81] width 21 height 7
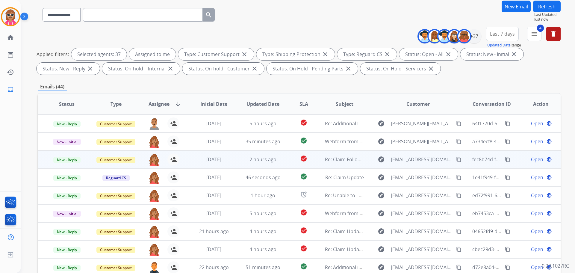
scroll to position [90, 0]
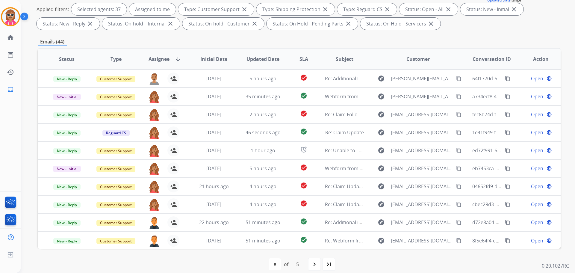
click at [319, 262] on div "navigate_next" at bounding box center [314, 263] width 13 height 13
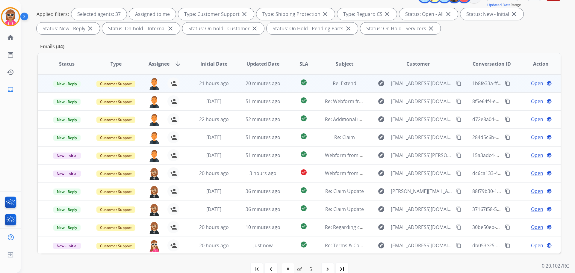
scroll to position [97, 0]
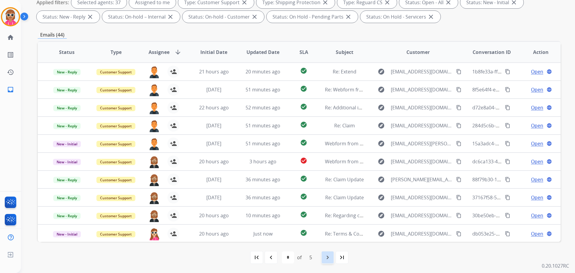
click at [328, 260] on mat-icon "navigate_next" at bounding box center [327, 256] width 7 height 7
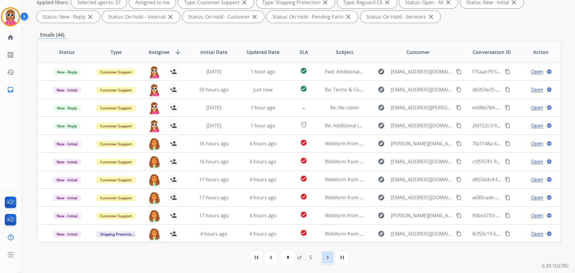
click at [325, 256] on mat-icon "navigate_next" at bounding box center [327, 256] width 7 height 7
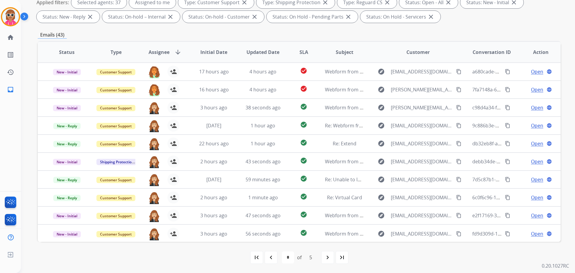
click at [278, 37] on div "Emails (43)" at bounding box center [299, 34] width 522 height 7
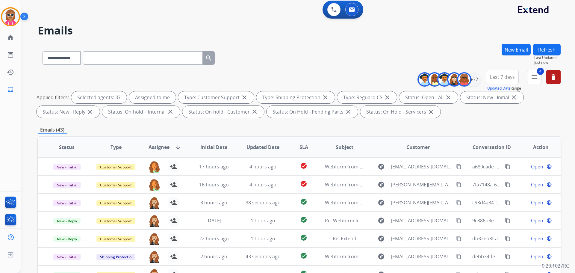
scroll to position [0, 0]
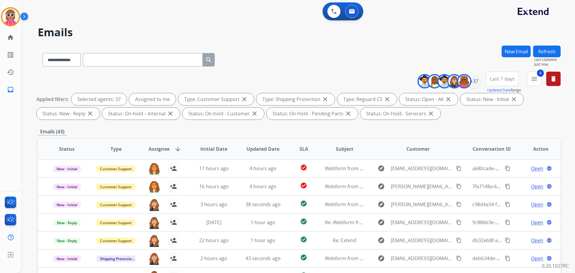
drag, startPoint x: 537, startPoint y: 48, endPoint x: 538, endPoint y: 57, distance: 8.8
click at [538, 56] on button "Refresh" at bounding box center [547, 51] width 28 height 12
drag, startPoint x: 549, startPoint y: 45, endPoint x: 550, endPoint y: 49, distance: 3.9
click at [549, 46] on div "**********" at bounding box center [290, 158] width 539 height 273
click at [550, 49] on button "Refresh" at bounding box center [547, 51] width 28 height 12
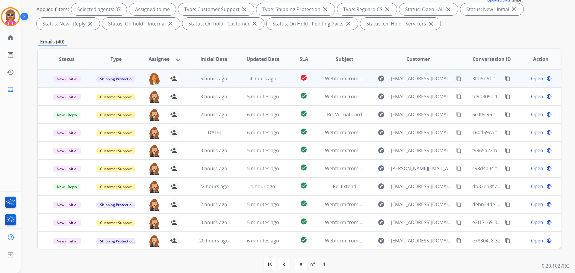
scroll to position [1, 0]
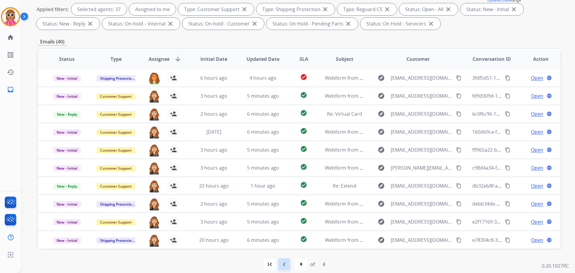
click at [282, 259] on div "navigate_before" at bounding box center [283, 263] width 13 height 13
select select "*"
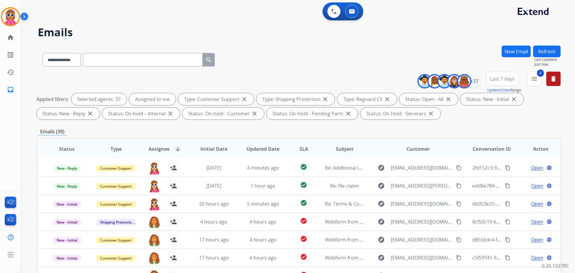
drag, startPoint x: 276, startPoint y: 41, endPoint x: 270, endPoint y: 61, distance: 20.2
click at [282, 37] on div "**********" at bounding box center [290, 158] width 539 height 273
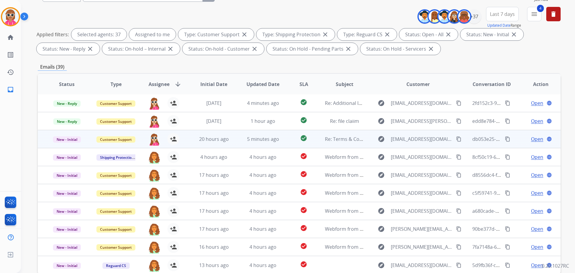
scroll to position [97, 0]
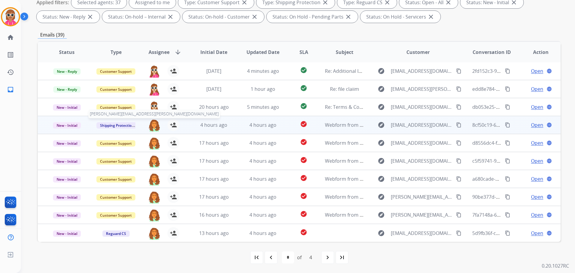
click at [154, 125] on img at bounding box center [154, 125] width 12 height 13
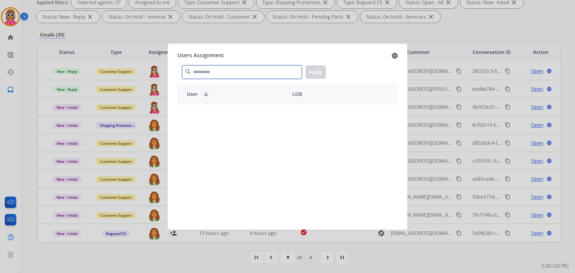
click at [236, 71] on input "text" at bounding box center [242, 71] width 120 height 13
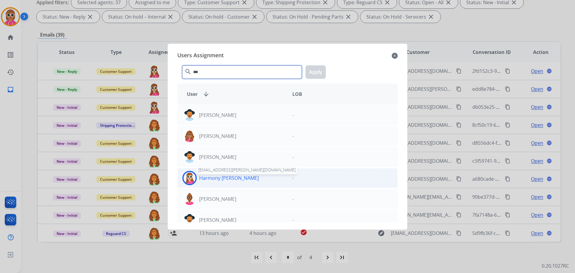
type input "***"
click at [231, 179] on p "Harmony [PERSON_NAME]" at bounding box center [229, 177] width 60 height 7
click at [317, 67] on button "Apply" at bounding box center [315, 71] width 20 height 13
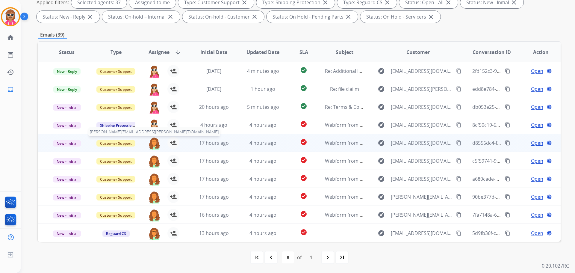
click at [154, 145] on img at bounding box center [154, 143] width 12 height 13
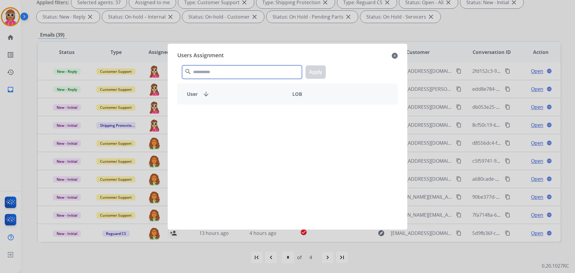
click at [250, 71] on input "text" at bounding box center [242, 71] width 120 height 13
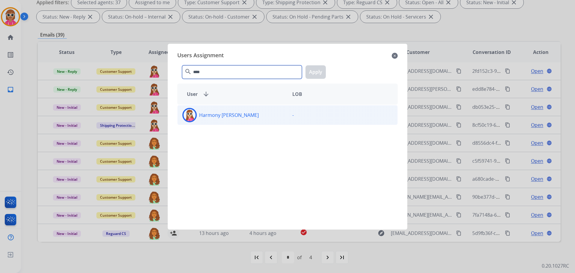
type input "****"
click at [249, 109] on div "Harmony [PERSON_NAME]" at bounding box center [232, 115] width 110 height 14
click at [312, 73] on button "Apply" at bounding box center [315, 71] width 20 height 13
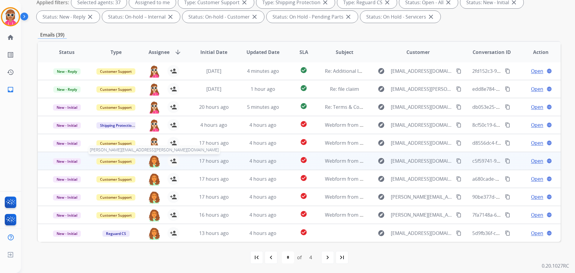
click at [152, 161] on img at bounding box center [154, 161] width 12 height 13
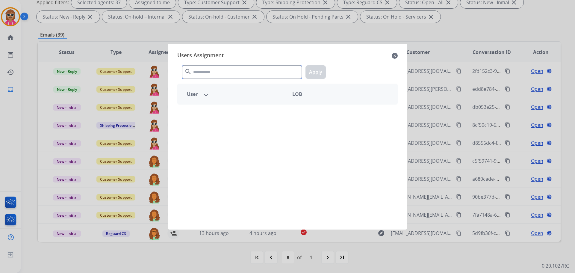
click at [224, 70] on input "text" at bounding box center [242, 71] width 120 height 13
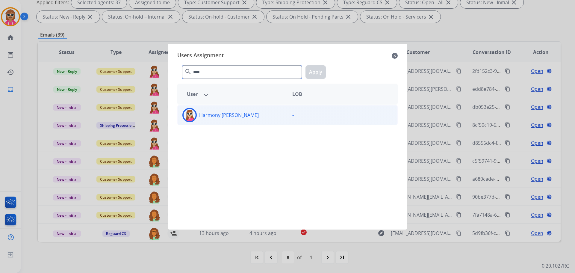
type input "****"
drag, startPoint x: 217, startPoint y: 108, endPoint x: 243, endPoint y: 106, distance: 26.4
click at [217, 109] on div "Harmony [PERSON_NAME]" at bounding box center [232, 115] width 110 height 14
click at [317, 71] on button "Apply" at bounding box center [315, 71] width 20 height 13
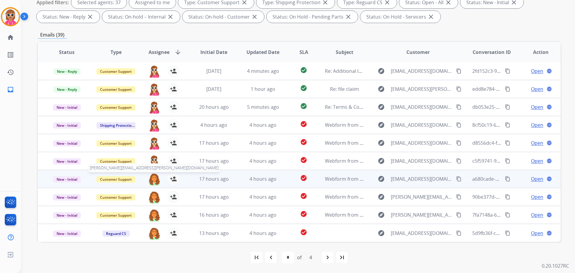
click at [152, 177] on img at bounding box center [154, 179] width 12 height 13
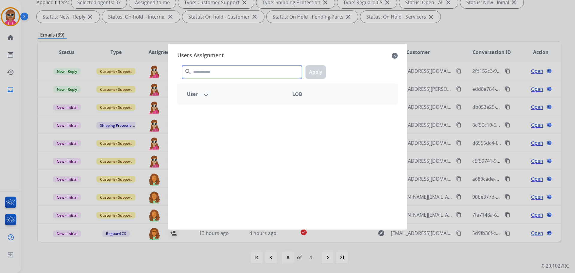
click at [235, 76] on input "text" at bounding box center [242, 71] width 120 height 13
type input "*****"
click at [243, 125] on div "Harmony [PERSON_NAME] -" at bounding box center [287, 163] width 220 height 118
drag, startPoint x: 247, startPoint y: 119, endPoint x: 271, endPoint y: 98, distance: 32.3
click at [247, 118] on div "Harmony [PERSON_NAME]" at bounding box center [232, 115] width 110 height 14
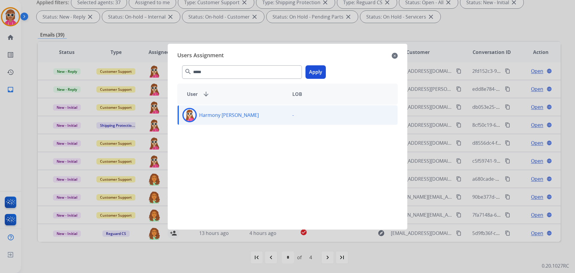
click at [315, 72] on button "Apply" at bounding box center [315, 71] width 20 height 13
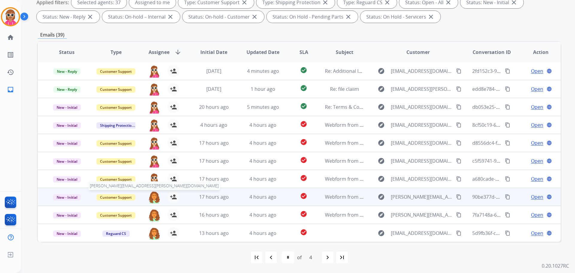
click at [148, 197] on img at bounding box center [154, 197] width 12 height 13
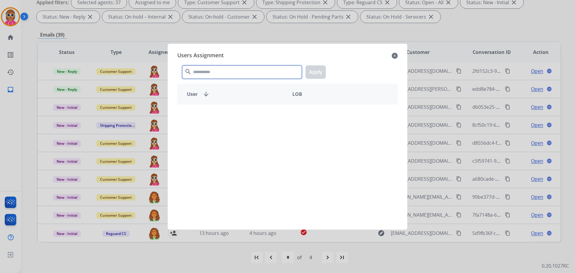
click at [233, 66] on input "text" at bounding box center [242, 71] width 120 height 13
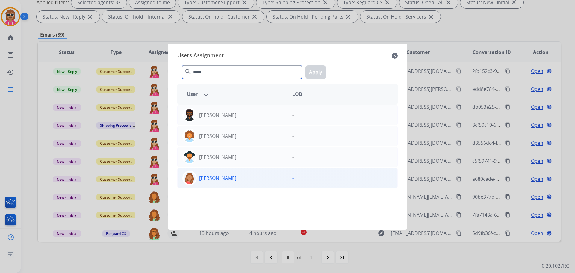
type input "*****"
drag, startPoint x: 241, startPoint y: 179, endPoint x: 245, endPoint y: 172, distance: 8.6
click at [241, 179] on div "[PERSON_NAME]" at bounding box center [232, 178] width 110 height 14
drag, startPoint x: 322, startPoint y: 71, endPoint x: 290, endPoint y: 88, distance: 36.5
click at [323, 72] on button "Apply" at bounding box center [315, 71] width 20 height 13
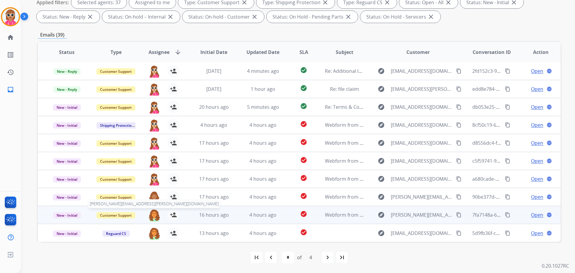
click at [154, 215] on img at bounding box center [154, 215] width 12 height 13
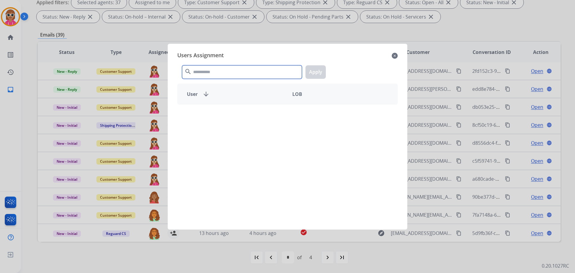
click at [214, 73] on input "text" at bounding box center [242, 71] width 120 height 13
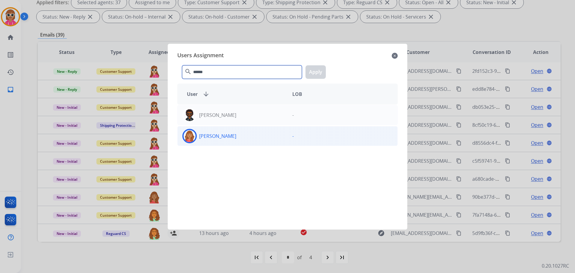
type input "******"
click at [233, 142] on div "[PERSON_NAME]" at bounding box center [232, 136] width 110 height 14
click at [314, 73] on button "Apply" at bounding box center [315, 71] width 20 height 13
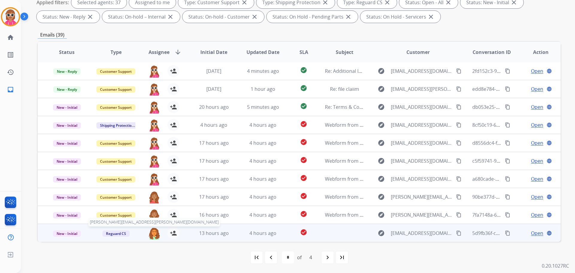
click at [154, 234] on img at bounding box center [154, 233] width 12 height 13
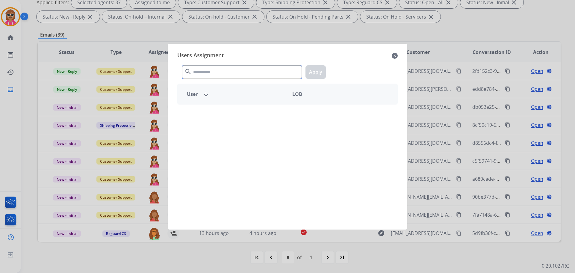
click at [237, 72] on input "text" at bounding box center [242, 71] width 120 height 13
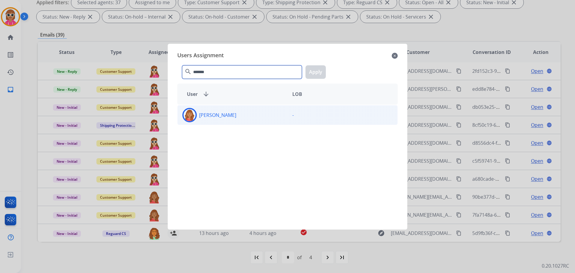
type input "*******"
click at [247, 116] on div "[PERSON_NAME]" at bounding box center [232, 115] width 110 height 14
click at [311, 74] on button "Apply" at bounding box center [315, 71] width 20 height 13
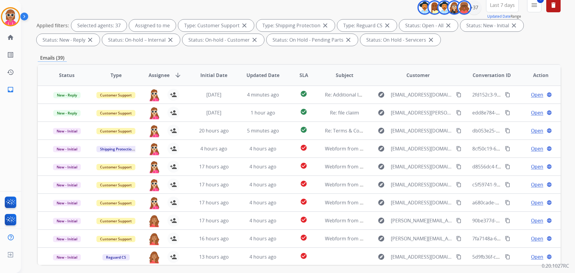
scroll to position [37, 0]
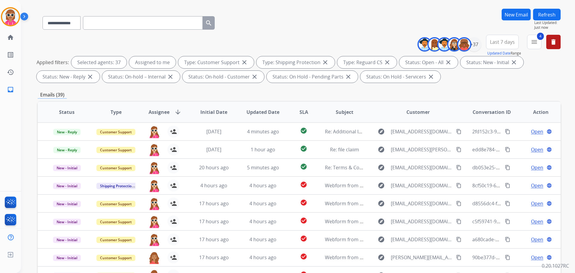
click at [550, 16] on button "Refresh" at bounding box center [547, 15] width 28 height 12
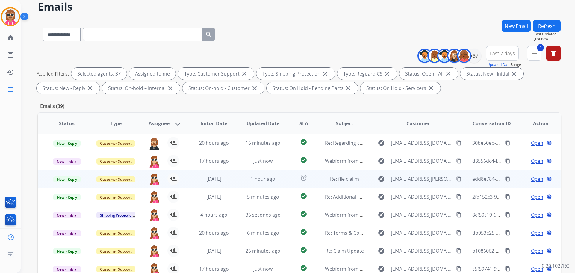
scroll to position [97, 0]
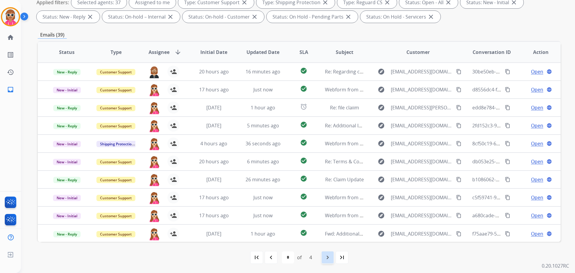
click at [324, 257] on mat-icon "navigate_next" at bounding box center [327, 256] width 7 height 7
select select "*"
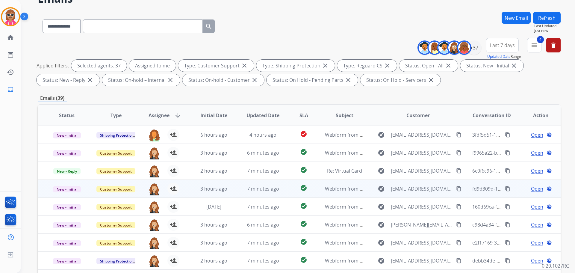
scroll to position [90, 0]
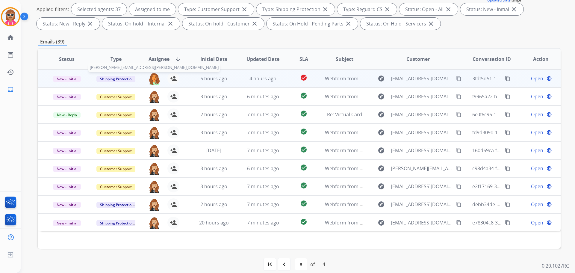
click at [153, 77] on img at bounding box center [154, 78] width 12 height 13
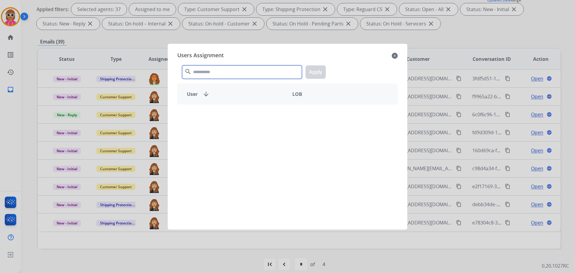
click at [196, 69] on input "text" at bounding box center [242, 71] width 120 height 13
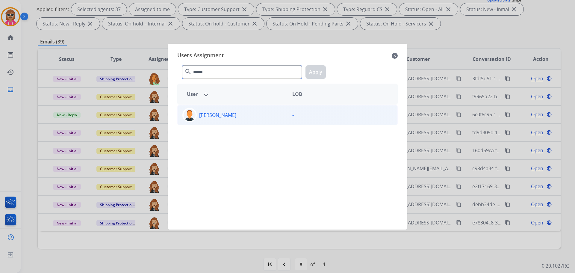
type input "******"
click at [249, 120] on div "[PERSON_NAME]" at bounding box center [232, 115] width 110 height 14
click at [324, 76] on button "Apply" at bounding box center [315, 71] width 20 height 13
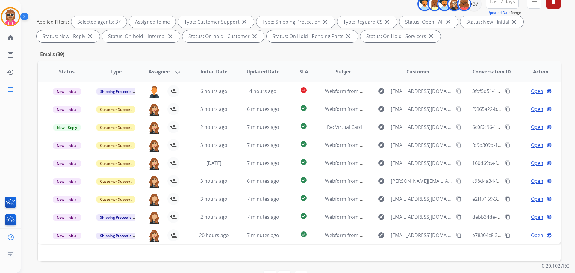
scroll to position [30, 0]
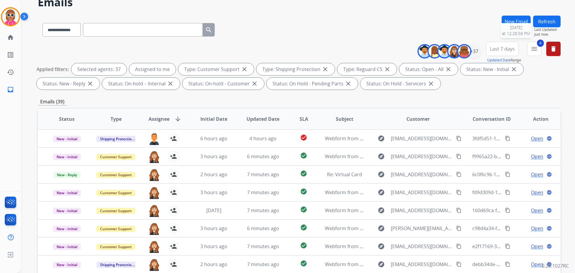
click at [544, 24] on button "Refresh" at bounding box center [547, 22] width 28 height 12
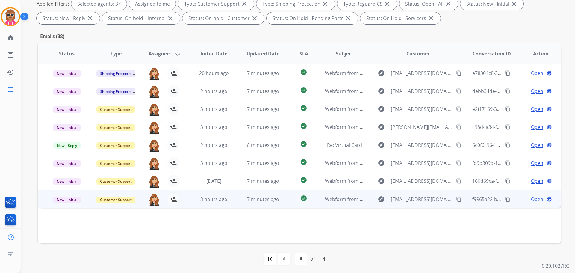
scroll to position [97, 0]
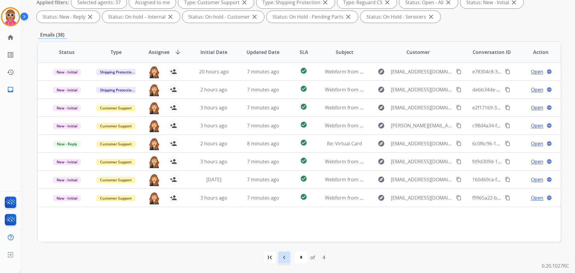
click at [286, 255] on mat-icon "navigate_before" at bounding box center [283, 256] width 7 height 7
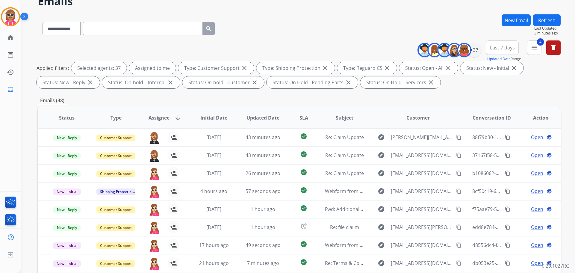
scroll to position [60, 0]
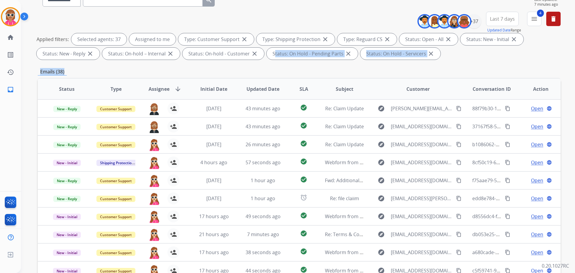
click at [219, 64] on div "**********" at bounding box center [299, 148] width 522 height 324
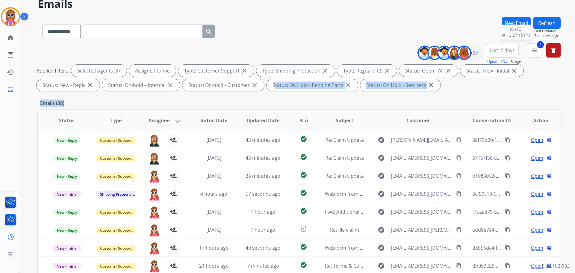
scroll to position [0, 0]
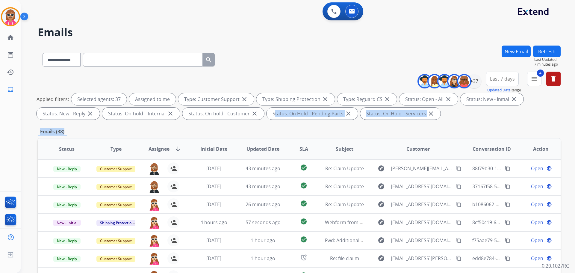
drag, startPoint x: 544, startPoint y: 52, endPoint x: 536, endPoint y: 53, distance: 8.4
click at [544, 51] on button "Refresh" at bounding box center [547, 51] width 28 height 12
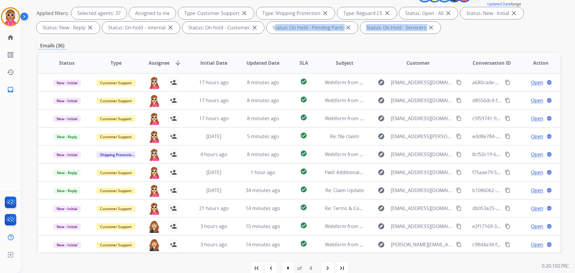
scroll to position [97, 0]
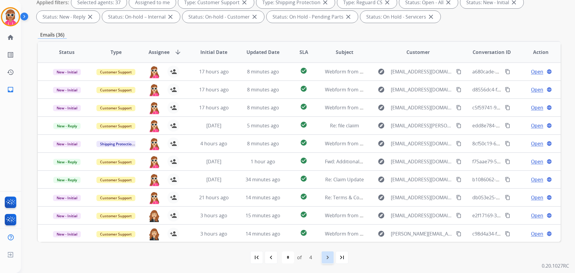
click at [328, 252] on div "navigate_next" at bounding box center [327, 256] width 13 height 13
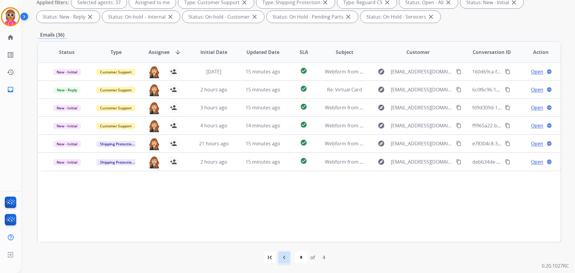
click at [282, 261] on div "navigate_before" at bounding box center [283, 256] width 13 height 13
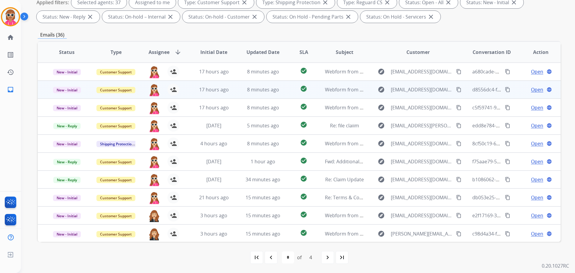
scroll to position [1, 0]
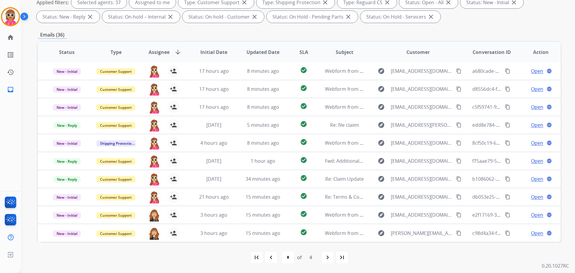
click at [323, 258] on div "navigate_next" at bounding box center [327, 256] width 13 height 13
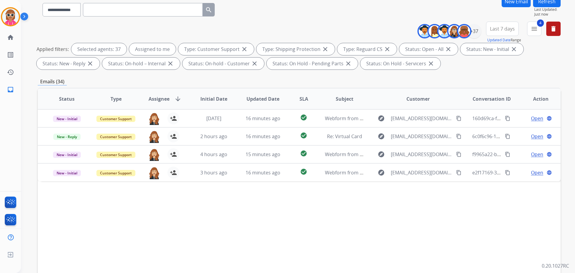
scroll to position [97, 0]
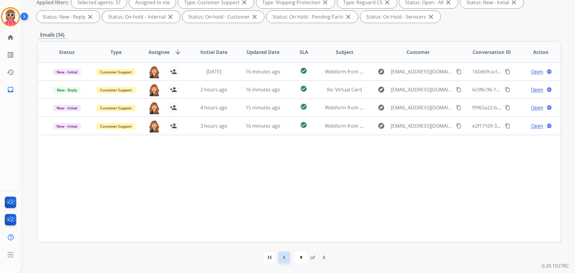
click at [279, 259] on div "navigate_before" at bounding box center [283, 256] width 13 height 13
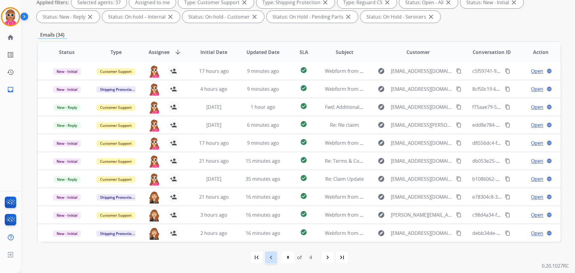
click at [269, 257] on mat-icon "navigate_before" at bounding box center [270, 256] width 7 height 7
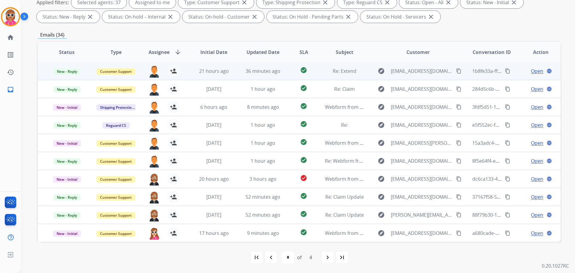
click at [280, 72] on div "36 minutes ago" at bounding box center [262, 70] width 39 height 7
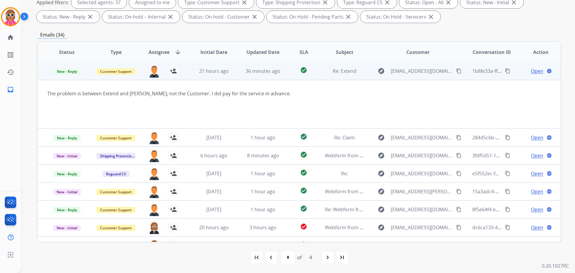
scroll to position [0, 0]
click at [284, 75] on td "check_circle" at bounding box center [298, 72] width 33 height 18
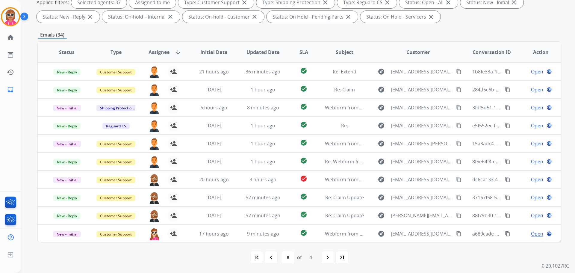
click at [270, 258] on mat-icon "navigate_before" at bounding box center [270, 256] width 7 height 7
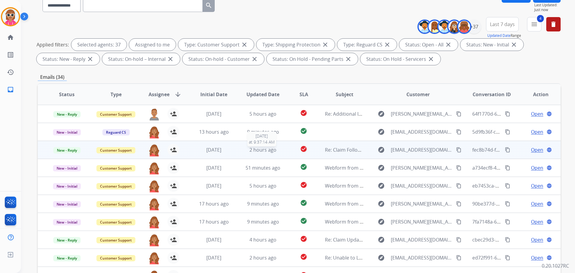
scroll to position [97, 0]
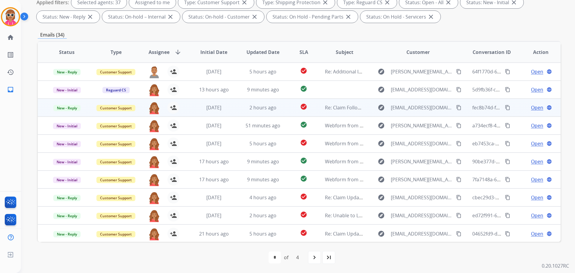
click at [456, 107] on mat-icon "content_copy" at bounding box center [458, 107] width 5 height 5
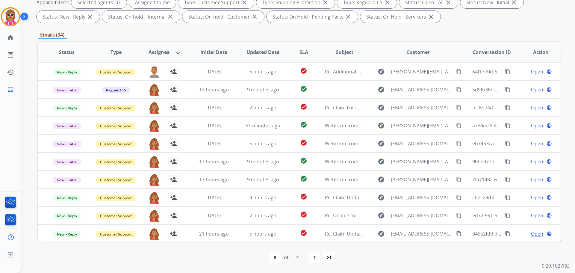
click at [315, 260] on mat-icon "navigate_next" at bounding box center [314, 256] width 7 height 7
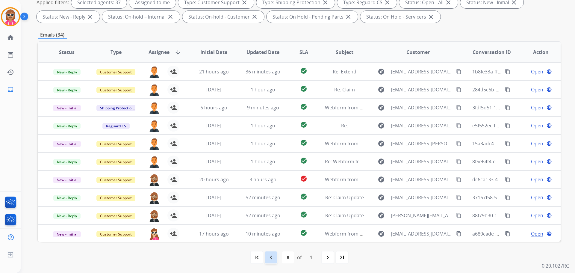
click at [273, 259] on mat-icon "navigate_before" at bounding box center [270, 256] width 7 height 7
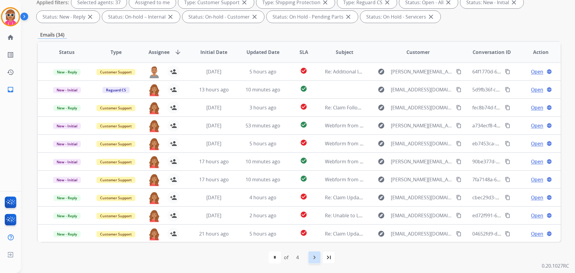
click at [321, 260] on div "navigate_next" at bounding box center [314, 256] width 13 height 13
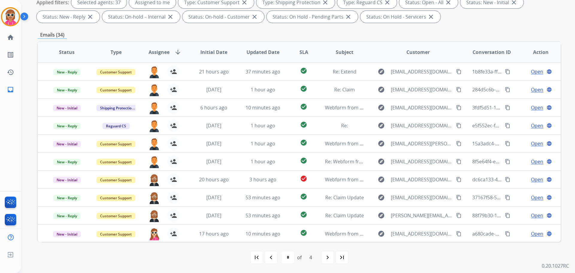
click at [271, 258] on mat-icon "navigate_before" at bounding box center [270, 256] width 7 height 7
select select "*"
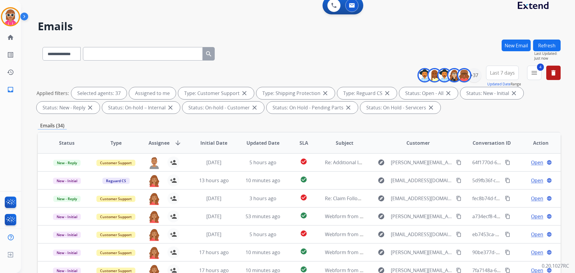
scroll to position [0, 0]
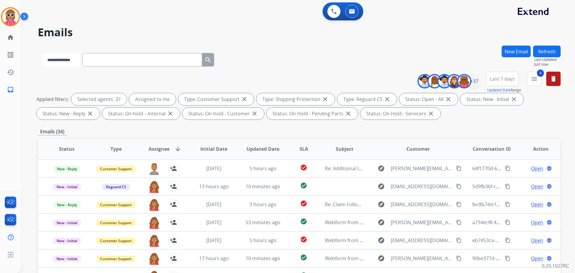
click at [66, 61] on select "**********" at bounding box center [60, 59] width 37 height 13
select select "**********"
click at [42, 53] on select "**********" at bounding box center [60, 59] width 37 height 13
click at [126, 58] on input "text" at bounding box center [143, 59] width 120 height 13
paste input "**********"
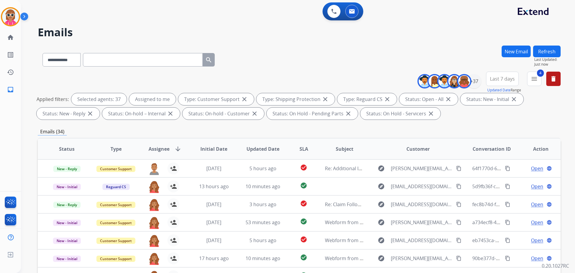
type input "**********"
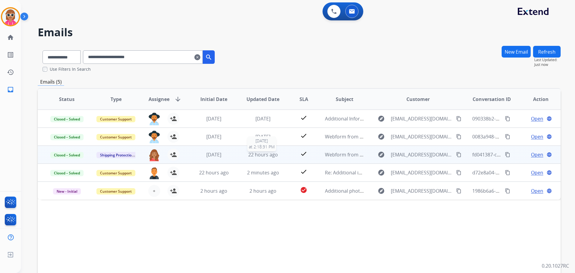
click at [279, 155] on div "22 hours ago" at bounding box center [262, 154] width 39 height 7
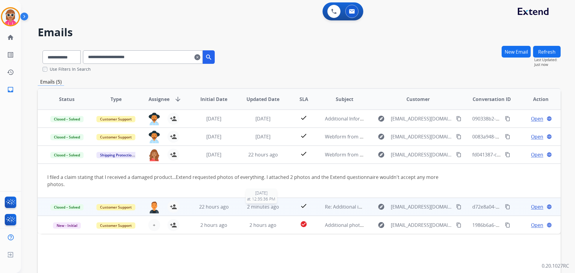
click at [272, 209] on span "2 minutes ago" at bounding box center [263, 206] width 32 height 7
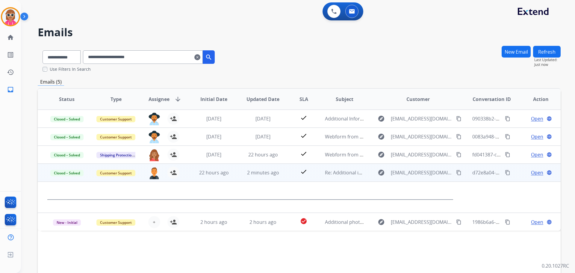
click at [288, 174] on td "check" at bounding box center [298, 172] width 33 height 18
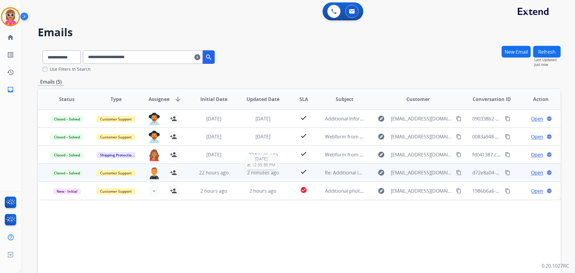
click at [274, 174] on span "2 minutes ago" at bounding box center [263, 172] width 32 height 7
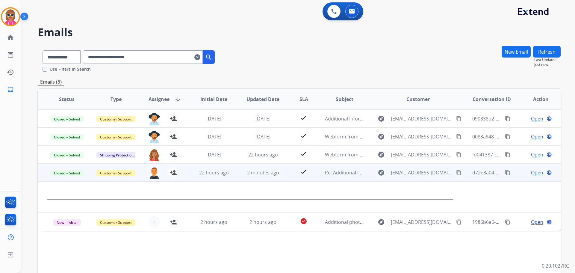
click at [256, 167] on td "2 minutes ago" at bounding box center [258, 172] width 49 height 18
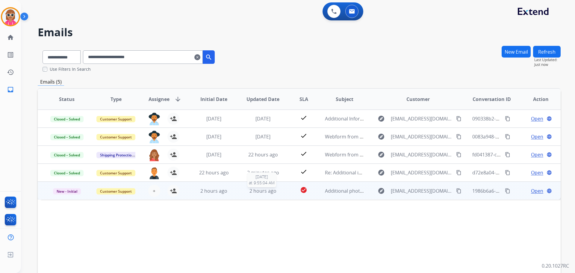
click at [266, 187] on span "2 hours ago" at bounding box center [262, 190] width 27 height 7
click at [270, 189] on span "2 hours ago" at bounding box center [262, 190] width 27 height 7
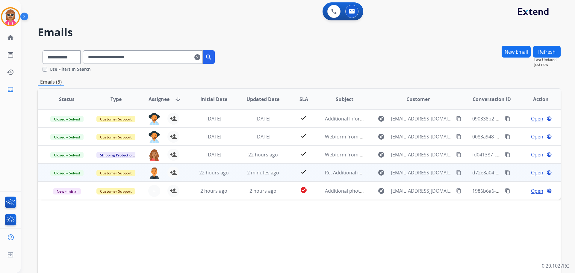
click at [531, 171] on span "Open" at bounding box center [537, 172] width 12 height 7
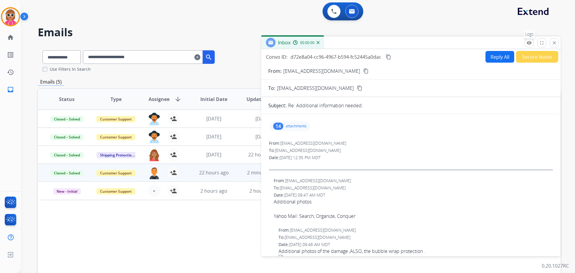
click at [530, 42] on mat-icon "remove_red_eye" at bounding box center [528, 42] width 5 height 5
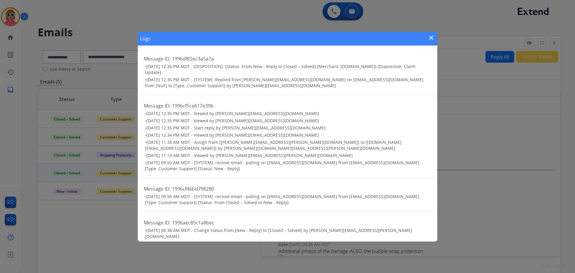
click at [429, 37] on mat-icon "close" at bounding box center [430, 37] width 7 height 7
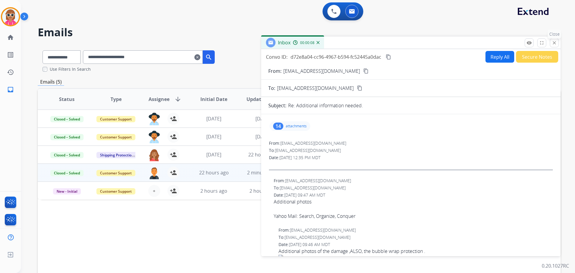
click at [550, 43] on button "close Close" at bounding box center [553, 42] width 9 height 9
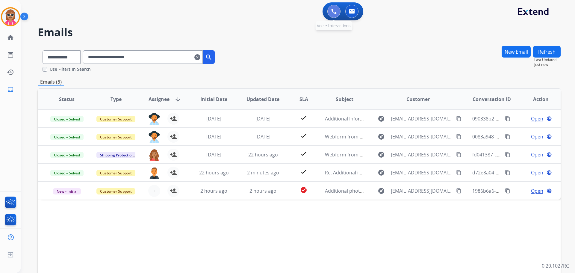
click at [339, 13] on button at bounding box center [333, 11] width 13 height 13
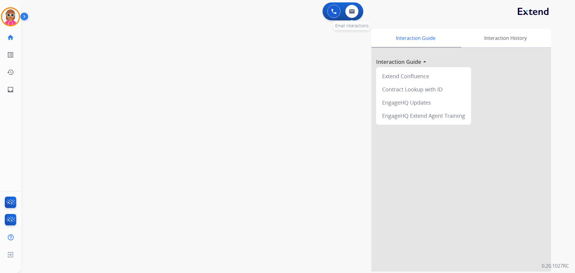
click at [359, 13] on div "0 Email Interactions" at bounding box center [352, 11] width 18 height 13
click at [354, 14] on button at bounding box center [351, 11] width 13 height 13
select select "**********"
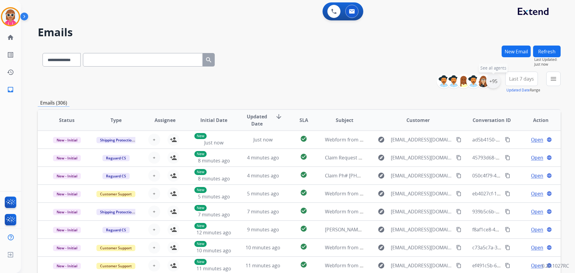
click at [491, 83] on div "+95" at bounding box center [493, 81] width 14 height 14
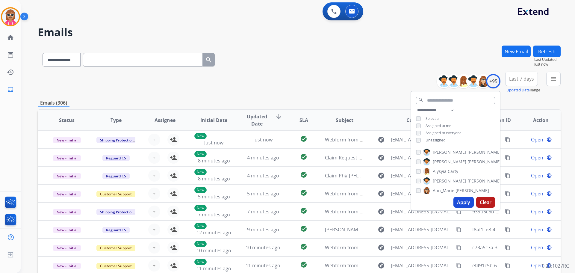
click at [437, 122] on div "**********" at bounding box center [455, 126] width 89 height 38
click at [437, 124] on span "Assigned to me" at bounding box center [438, 125] width 26 height 5
click at [438, 140] on span "Unassigned" at bounding box center [435, 139] width 20 height 5
click at [443, 110] on select "**********" at bounding box center [436, 110] width 41 height 7
select select "**********"
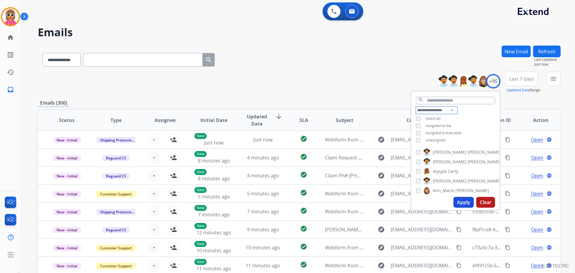
click at [416, 107] on select "**********" at bounding box center [436, 110] width 41 height 7
click at [478, 116] on div "**********" at bounding box center [455, 122] width 89 height 31
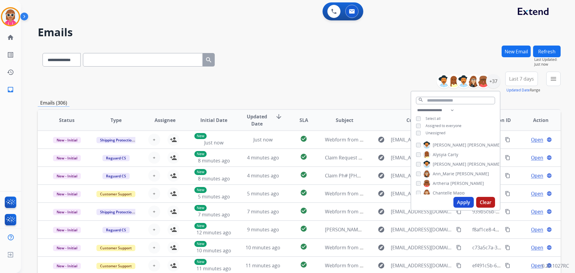
click at [467, 143] on span "[PERSON_NAME]" at bounding box center [484, 145] width 34 height 6
click at [443, 153] on span "Alysyia" at bounding box center [439, 154] width 14 height 6
click at [445, 162] on span "[PERSON_NAME]" at bounding box center [449, 164] width 34 height 6
click at [445, 175] on span "Ann_Marie" at bounding box center [443, 174] width 22 height 6
drag, startPoint x: 445, startPoint y: 183, endPoint x: 444, endPoint y: 193, distance: 9.6
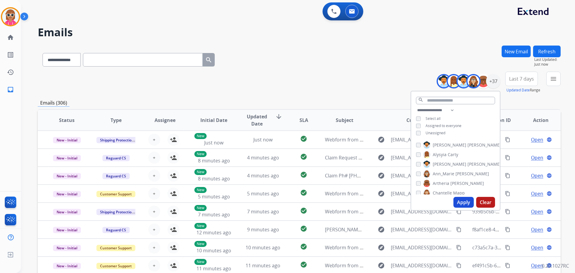
click at [445, 184] on span "Artheria" at bounding box center [440, 183] width 16 height 6
click at [444, 193] on span "Chantelle" at bounding box center [441, 193] width 19 height 6
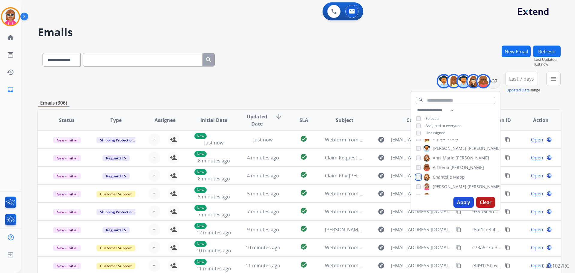
scroll to position [60, 0]
click at [441, 140] on span "[PERSON_NAME]" at bounding box center [449, 142] width 34 height 6
click at [442, 152] on span "[PERSON_NAME]" at bounding box center [449, 152] width 34 height 6
click at [440, 161] on span "[PERSON_NAME]" at bounding box center [449, 161] width 34 height 6
click at [442, 151] on span "[PERSON_NAME]" at bounding box center [449, 152] width 34 height 6
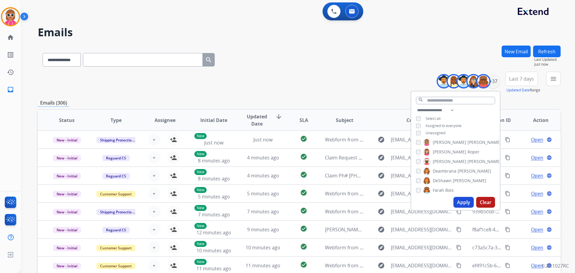
click at [441, 171] on span "Deambrana" at bounding box center [444, 171] width 24 height 6
drag, startPoint x: 441, startPoint y: 181, endPoint x: 441, endPoint y: 184, distance: 3.3
click at [441, 181] on span "DeShawn" at bounding box center [441, 180] width 19 height 6
click at [439, 189] on span "Farah" at bounding box center [437, 190] width 11 height 6
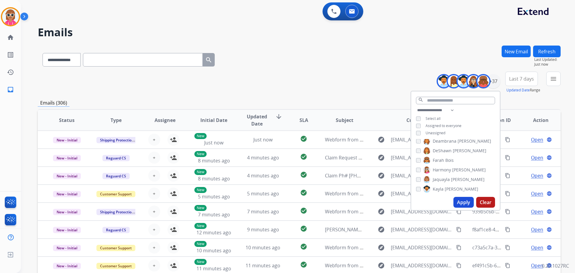
click at [443, 168] on span "Harmony" at bounding box center [441, 170] width 18 height 6
click at [442, 180] on span "Jaquayla" at bounding box center [440, 179] width 17 height 6
click at [441, 188] on span "Kayla" at bounding box center [437, 189] width 11 height 6
click at [467, 166] on span "[PERSON_NAME]" at bounding box center [484, 168] width 34 height 6
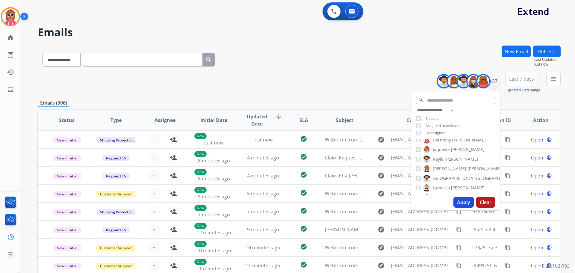
click at [442, 174] on label "Kenya [GEOGRAPHIC_DATA]" at bounding box center [470, 177] width 95 height 7
click at [442, 186] on span "Lamarco" at bounding box center [440, 188] width 17 height 6
click at [447, 165] on div "[PERSON_NAME] [PERSON_NAME] [PERSON_NAME] [PERSON_NAME] [PERSON_NAME] [PERSON_N…" at bounding box center [455, 166] width 89 height 55
click at [445, 171] on div "[PERSON_NAME] [PERSON_NAME] [PERSON_NAME] [PERSON_NAME] [PERSON_NAME] [PERSON_N…" at bounding box center [455, 166] width 89 height 55
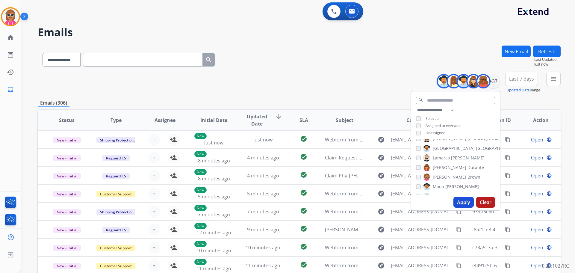
click at [467, 167] on span "Durante" at bounding box center [475, 167] width 16 height 6
click at [444, 175] on span "[PERSON_NAME]" at bounding box center [449, 177] width 34 height 6
drag, startPoint x: 444, startPoint y: 185, endPoint x: 445, endPoint y: 181, distance: 3.9
click at [445, 185] on span "[PERSON_NAME]" at bounding box center [462, 186] width 34 height 6
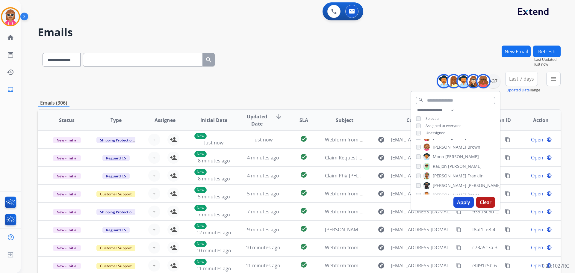
click at [444, 166] on span "Raujon" at bounding box center [439, 166] width 14 height 6
click at [442, 174] on span "[PERSON_NAME]" at bounding box center [449, 176] width 34 height 6
drag, startPoint x: 443, startPoint y: 183, endPoint x: 447, endPoint y: 174, distance: 9.4
click at [443, 183] on span "[PERSON_NAME]" at bounding box center [449, 185] width 34 height 6
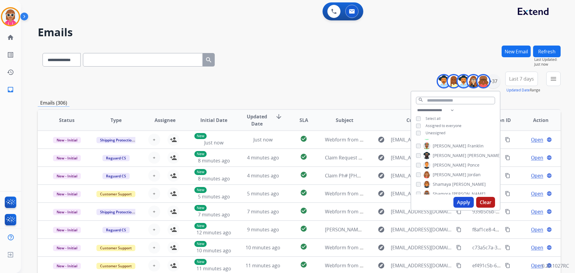
click at [438, 172] on span "[PERSON_NAME]" at bounding box center [449, 174] width 34 height 6
click at [436, 165] on span "[PERSON_NAME]" at bounding box center [449, 165] width 34 height 6
click at [435, 179] on div "[PERSON_NAME] [PERSON_NAME] [PERSON_NAME] [PERSON_NAME] [PERSON_NAME] [PERSON_N…" at bounding box center [455, 166] width 89 height 55
click at [436, 181] on span "Shamaya" at bounding box center [441, 184] width 18 height 6
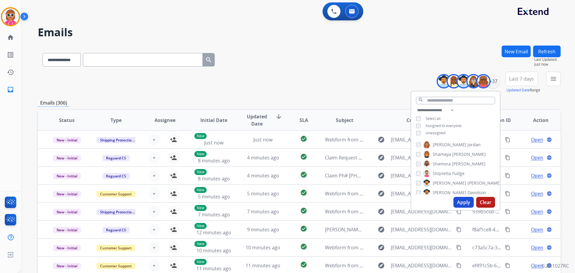
click at [444, 163] on span "Shamora" at bounding box center [441, 164] width 18 height 6
click at [455, 173] on span "Fudge" at bounding box center [458, 173] width 12 height 6
click at [451, 183] on label "[PERSON_NAME]" at bounding box center [462, 182] width 78 height 7
drag, startPoint x: 448, startPoint y: 194, endPoint x: 449, endPoint y: 190, distance: 3.9
click at [467, 192] on span "Davidson" at bounding box center [476, 192] width 19 height 6
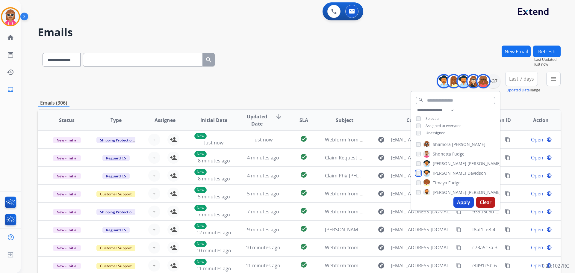
scroll to position [270, 0]
click at [448, 169] on span "Fudge" at bounding box center [454, 172] width 12 height 6
click at [467, 179] on span "[PERSON_NAME]" at bounding box center [484, 182] width 34 height 6
drag, startPoint x: 441, startPoint y: 192, endPoint x: 443, endPoint y: 186, distance: 6.6
click at [441, 190] on span "Tyquanda" at bounding box center [442, 191] width 20 height 6
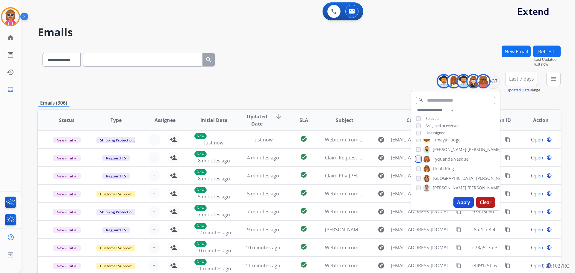
scroll to position [303, 0]
click at [442, 167] on label "[PERSON_NAME]" at bounding box center [438, 167] width 31 height 7
drag, startPoint x: 440, startPoint y: 176, endPoint x: 441, endPoint y: 181, distance: 4.6
click at [440, 177] on span "[GEOGRAPHIC_DATA]" at bounding box center [453, 177] width 42 height 6
click at [441, 185] on span "[PERSON_NAME]" at bounding box center [449, 186] width 34 height 6
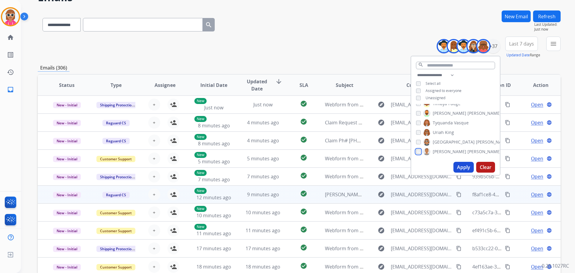
scroll to position [60, 0]
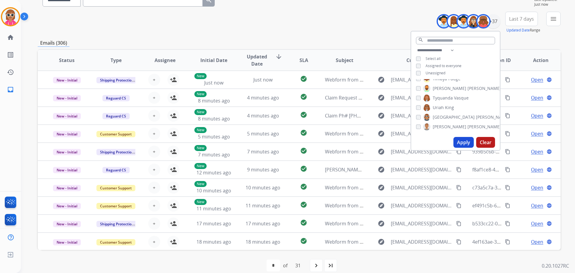
click at [461, 142] on button "Apply" at bounding box center [463, 142] width 20 height 11
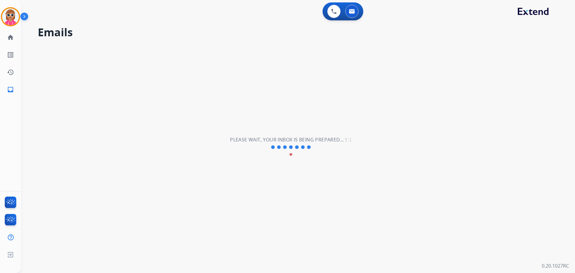
scroll to position [0, 0]
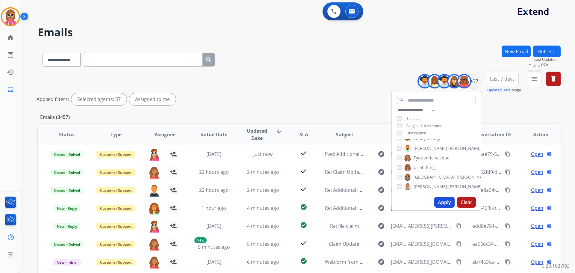
drag, startPoint x: 531, startPoint y: 76, endPoint x: 521, endPoint y: 97, distance: 22.5
click at [530, 76] on mat-icon "menu" at bounding box center [533, 78] width 7 height 7
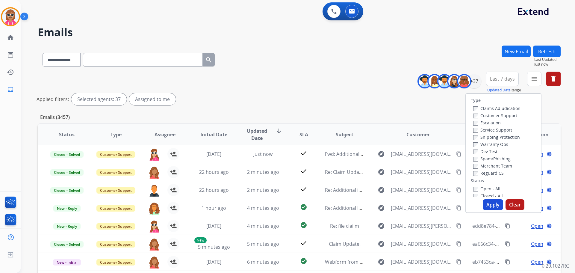
drag, startPoint x: 494, startPoint y: 116, endPoint x: 494, endPoint y: 120, distance: 4.5
click at [494, 116] on label "Customer Support" at bounding box center [495, 116] width 44 height 6
click at [498, 136] on label "Shipping Protection" at bounding box center [496, 137] width 47 height 6
click at [494, 174] on label "Reguard CS" at bounding box center [488, 173] width 31 height 6
click at [486, 188] on label "Open - All" at bounding box center [486, 189] width 27 height 6
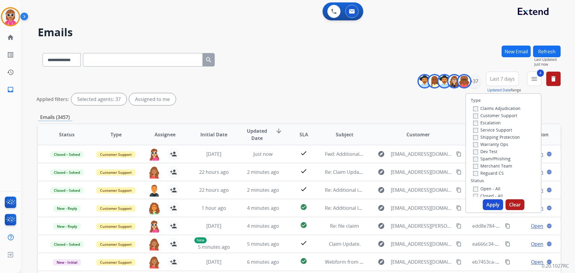
click at [489, 203] on button "Apply" at bounding box center [492, 204] width 20 height 11
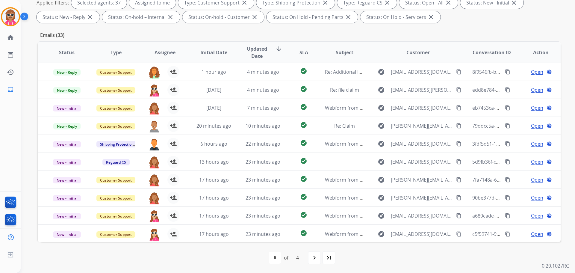
scroll to position [97, 0]
click at [326, 256] on mat-icon "last_page" at bounding box center [328, 256] width 7 height 7
select select "*"
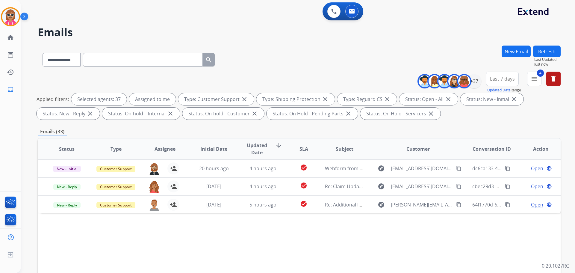
drag, startPoint x: 105, startPoint y: 60, endPoint x: 106, endPoint y: 64, distance: 4.2
click at [105, 61] on input "text" at bounding box center [143, 59] width 120 height 13
paste input "**********"
type input "**********"
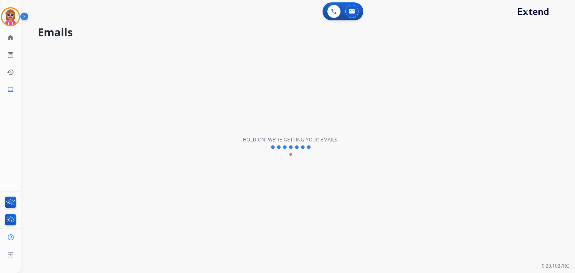
select select "*"
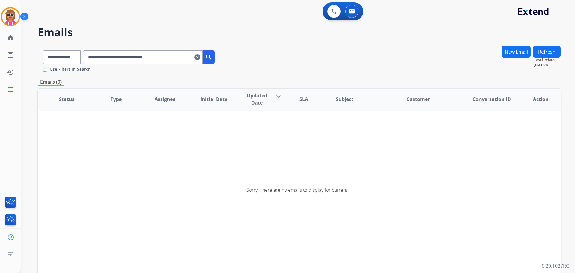
click at [192, 51] on input "**********" at bounding box center [143, 56] width 120 height 13
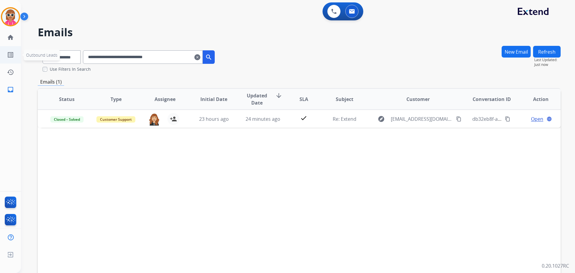
drag, startPoint x: 182, startPoint y: 54, endPoint x: 1, endPoint y: 61, distance: 181.2
click at [1, 61] on div "**********" at bounding box center [287, 136] width 575 height 273
paste input "text"
drag, startPoint x: 174, startPoint y: 55, endPoint x: 54, endPoint y: 50, distance: 119.2
click at [54, 50] on div "**********" at bounding box center [129, 55] width 182 height 21
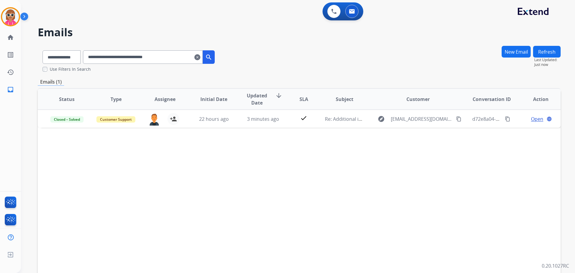
paste input "text"
drag, startPoint x: 184, startPoint y: 56, endPoint x: 9, endPoint y: 59, distance: 175.4
click at [4, 60] on div "**********" at bounding box center [287, 136] width 575 height 273
paste input "text"
drag, startPoint x: 183, startPoint y: 56, endPoint x: 27, endPoint y: 52, distance: 155.7
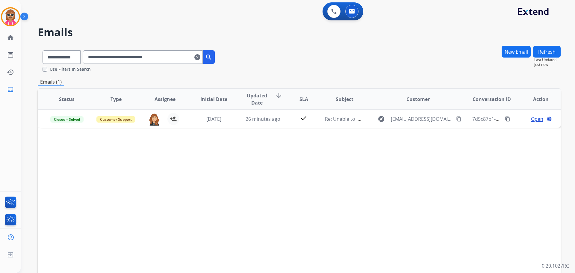
click at [27, 52] on div "**********" at bounding box center [290, 158] width 539 height 273
paste input "text"
drag, startPoint x: 186, startPoint y: 60, endPoint x: 49, endPoint y: 60, distance: 136.5
click at [50, 60] on div "**********" at bounding box center [129, 55] width 182 height 21
paste input "text"
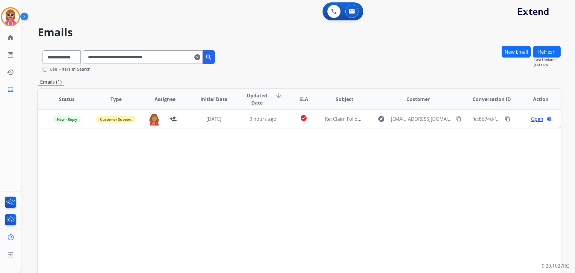
drag, startPoint x: 190, startPoint y: 55, endPoint x: 57, endPoint y: 53, distance: 133.2
click at [54, 54] on div "**********" at bounding box center [129, 55] width 182 height 21
paste input "text"
drag, startPoint x: 189, startPoint y: 54, endPoint x: 44, endPoint y: 57, distance: 145.8
click at [44, 57] on div "**********" at bounding box center [129, 55] width 182 height 21
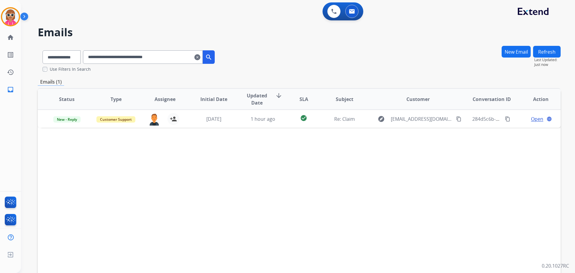
paste input "text"
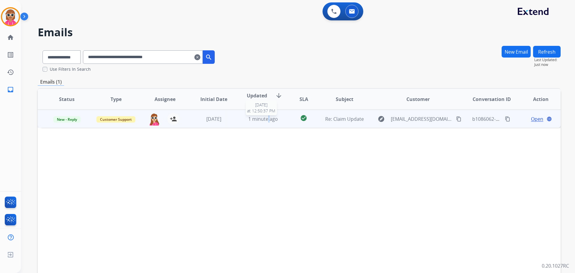
click at [267, 116] on span "1 minute ago" at bounding box center [263, 119] width 30 height 7
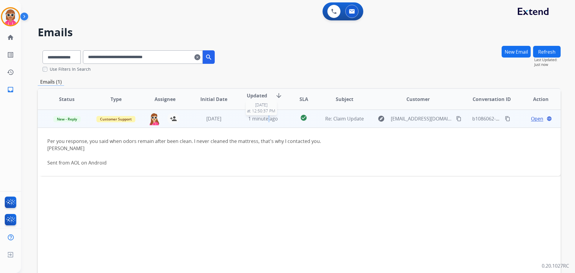
click at [269, 115] on span "1 minute ago" at bounding box center [263, 118] width 30 height 7
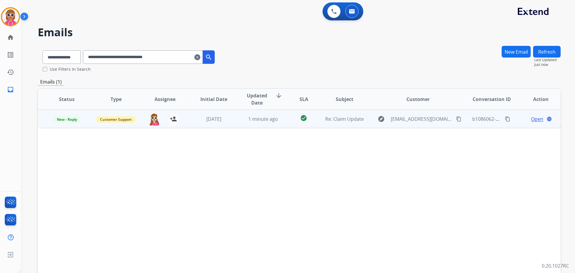
click at [531, 118] on span "Open" at bounding box center [537, 118] width 12 height 7
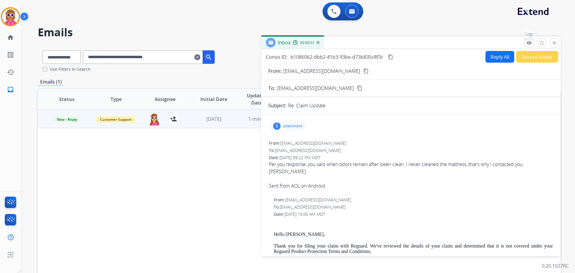
click at [532, 42] on button "remove_red_eye Logs" at bounding box center [528, 42] width 9 height 9
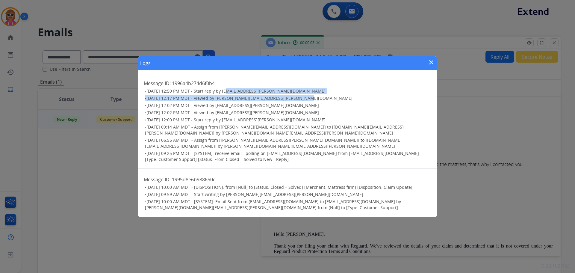
drag, startPoint x: 225, startPoint y: 91, endPoint x: 295, endPoint y: 96, distance: 70.2
click at [295, 96] on ul "• 09/21/2025 - 12:50 PM MDT - Start reply by harmony.busick@eccogroupusa.com • …" at bounding box center [287, 125] width 287 height 74
click at [330, 90] on h3 "• 09/21/2025 - 12:50 PM MDT - Start reply by harmony.busick@eccogroupusa.com" at bounding box center [288, 91] width 286 height 6
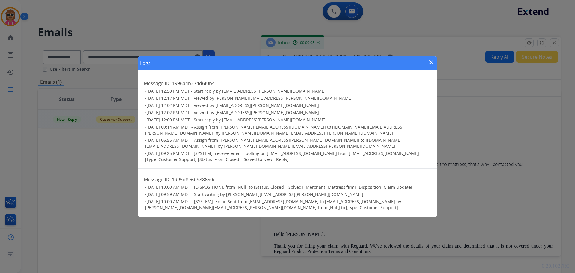
drag, startPoint x: 434, startPoint y: 60, endPoint x: 431, endPoint y: 62, distance: 3.7
click at [434, 60] on mat-icon "close" at bounding box center [430, 62] width 7 height 7
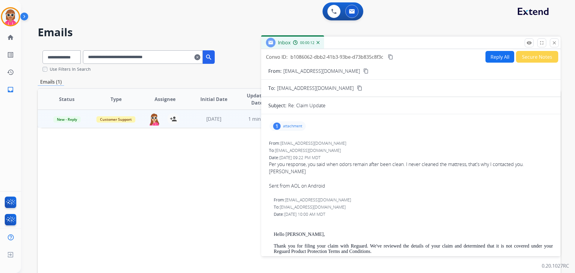
click at [297, 127] on p "attachment" at bounding box center [292, 126] width 19 height 5
drag, startPoint x: 554, startPoint y: 42, endPoint x: 533, endPoint y: 60, distance: 27.6
click at [554, 42] on mat-icon "close" at bounding box center [553, 42] width 5 height 5
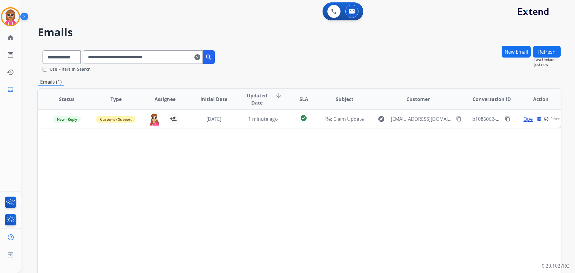
click at [541, 51] on button "Refresh" at bounding box center [547, 52] width 28 height 12
drag, startPoint x: 190, startPoint y: 55, endPoint x: 28, endPoint y: 81, distance: 163.7
click at [28, 81] on div "**********" at bounding box center [290, 158] width 539 height 273
paste input "text"
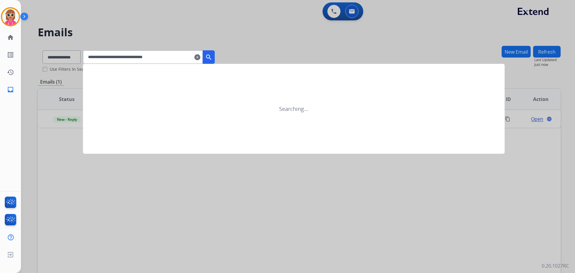
click at [212, 57] on mat-icon "search" at bounding box center [208, 57] width 7 height 7
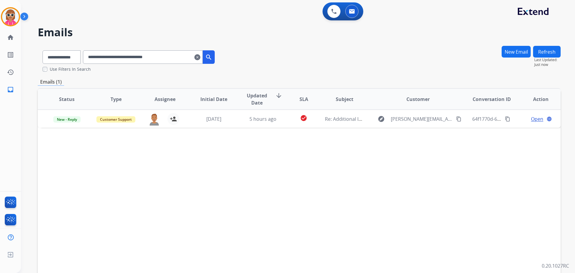
drag, startPoint x: 177, startPoint y: 55, endPoint x: 83, endPoint y: 67, distance: 94.8
click at [83, 68] on div "**********" at bounding box center [129, 58] width 182 height 27
paste input "text"
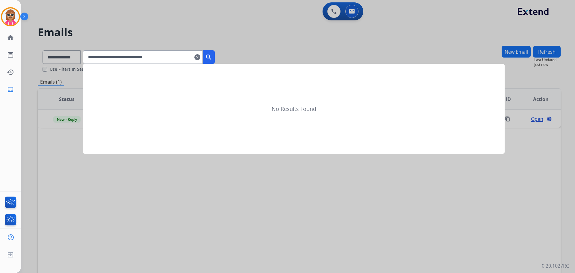
click at [212, 59] on mat-icon "search" at bounding box center [208, 57] width 7 height 7
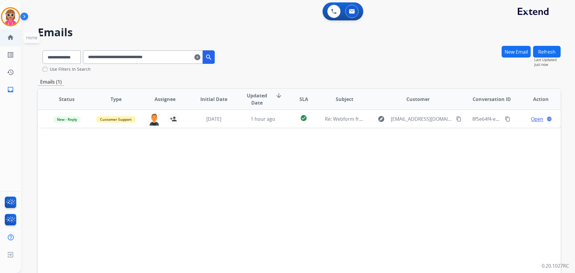
drag, startPoint x: 174, startPoint y: 57, endPoint x: 23, endPoint y: 37, distance: 152.5
click at [15, 37] on div "**********" at bounding box center [287, 136] width 575 height 273
paste input "text"
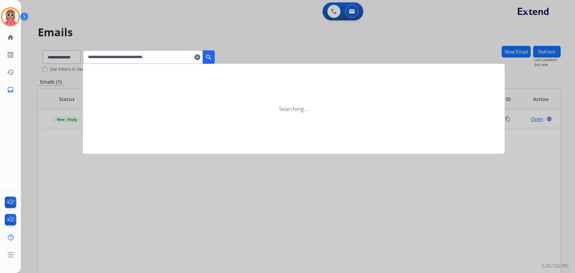
type input "**********"
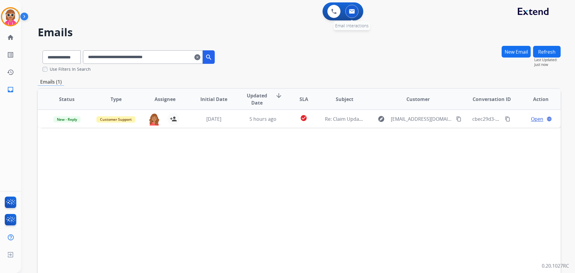
click at [353, 8] on button at bounding box center [351, 11] width 13 height 13
click at [353, 14] on button at bounding box center [351, 11] width 13 height 13
click at [329, 11] on button at bounding box center [333, 11] width 13 height 13
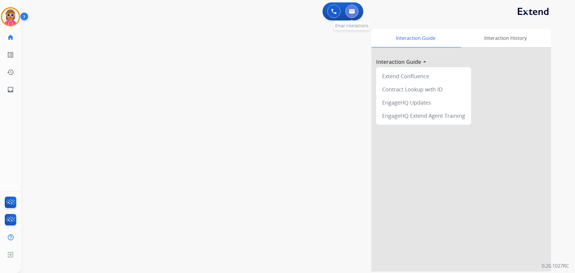
click at [351, 11] on img at bounding box center [352, 11] width 6 height 5
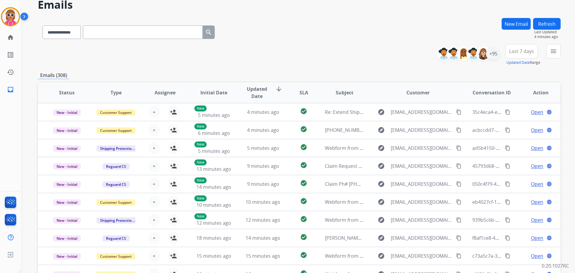
scroll to position [30, 0]
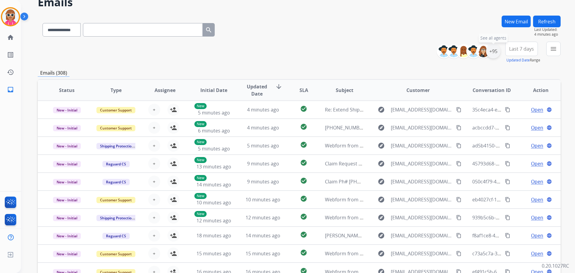
click at [495, 54] on div "+95" at bounding box center [493, 51] width 14 height 14
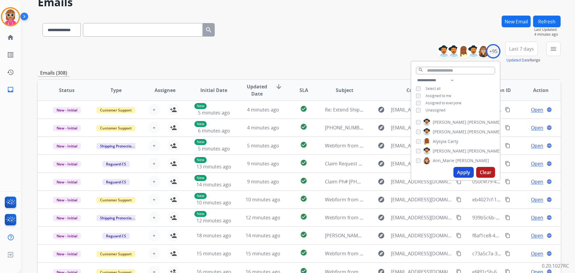
click at [427, 110] on span "Unassigned" at bounding box center [435, 109] width 20 height 5
click at [432, 97] on span "Assigned to me" at bounding box center [438, 95] width 26 height 5
click at [428, 80] on select "**********" at bounding box center [436, 80] width 41 height 7
select select "**********"
click at [416, 77] on select "**********" at bounding box center [436, 80] width 41 height 7
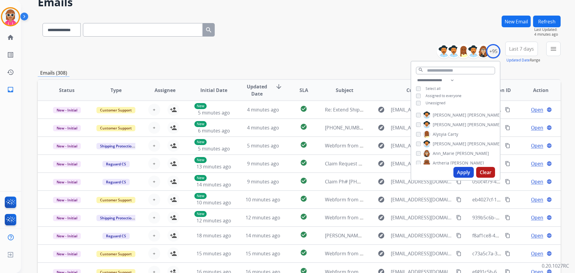
drag, startPoint x: 482, startPoint y: 83, endPoint x: 478, endPoint y: 84, distance: 3.8
click at [480, 84] on div "**********" at bounding box center [455, 92] width 89 height 31
click at [441, 113] on span "[PERSON_NAME]" at bounding box center [449, 115] width 34 height 6
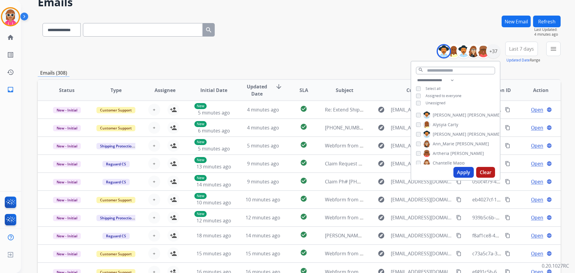
click at [441, 121] on span "Alysyia" at bounding box center [439, 124] width 14 height 6
click at [438, 133] on span "[PERSON_NAME]" at bounding box center [449, 134] width 34 height 6
drag, startPoint x: 438, startPoint y: 144, endPoint x: 438, endPoint y: 149, distance: 4.5
click at [438, 144] on span "Ann_Marie" at bounding box center [443, 144] width 22 height 6
click at [435, 152] on span "Artheria" at bounding box center [440, 153] width 16 height 6
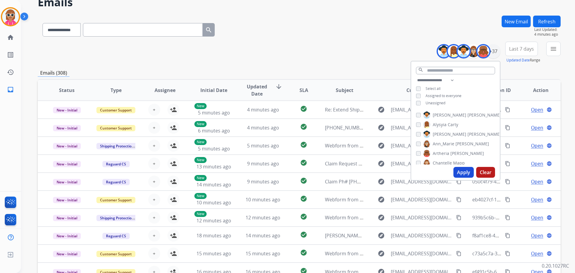
click at [434, 142] on span "Ann_Marie" at bounding box center [443, 144] width 22 height 6
click at [439, 161] on span "Chantelle" at bounding box center [441, 163] width 19 height 6
click at [439, 139] on span "[PERSON_NAME]" at bounding box center [449, 142] width 34 height 6
click at [440, 150] on span "[PERSON_NAME]" at bounding box center [449, 152] width 34 height 6
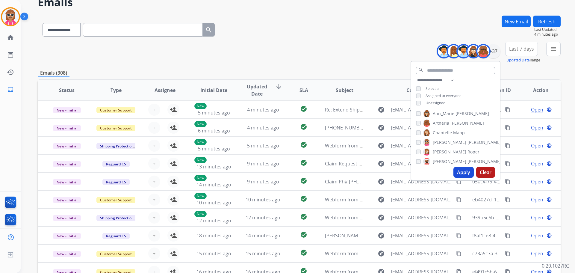
drag, startPoint x: 439, startPoint y: 160, endPoint x: 436, endPoint y: 131, distance: 28.9
click at [438, 159] on span "[PERSON_NAME]" at bounding box center [449, 161] width 34 height 6
click at [439, 113] on span "Deambrana" at bounding box center [444, 111] width 24 height 6
click at [440, 113] on span "Deambrana" at bounding box center [444, 116] width 24 height 6
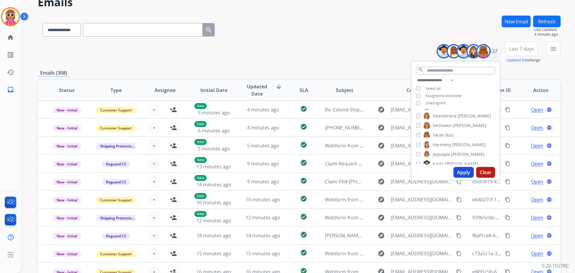
click at [443, 127] on span "DeShawn" at bounding box center [441, 125] width 19 height 6
click at [443, 134] on label "Farah Bois" at bounding box center [438, 134] width 31 height 7
click at [443, 143] on span "Harmony" at bounding box center [441, 145] width 18 height 6
click at [443, 150] on div "[PERSON_NAME] [PERSON_NAME] [PERSON_NAME] [PERSON_NAME] [PERSON_NAME] [PERSON_N…" at bounding box center [455, 136] width 89 height 55
drag, startPoint x: 443, startPoint y: 153, endPoint x: 441, endPoint y: 162, distance: 9.4
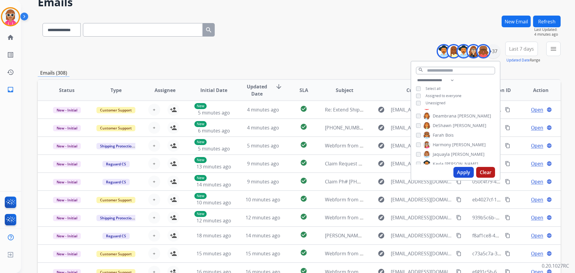
click at [441, 154] on span "Jaquayla" at bounding box center [440, 154] width 17 height 6
click at [441, 162] on span "Kayla" at bounding box center [437, 164] width 11 height 6
click at [437, 142] on span "[PERSON_NAME]" at bounding box center [449, 142] width 34 height 6
click at [438, 152] on span "[GEOGRAPHIC_DATA]" at bounding box center [453, 152] width 42 height 6
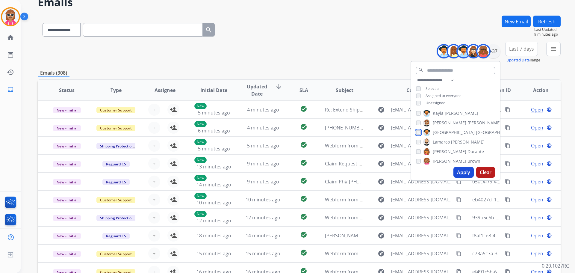
scroll to position [146, 0]
click at [445, 129] on span "Lamarco" at bounding box center [440, 131] width 17 height 6
click at [440, 145] on div "[PERSON_NAME] [PERSON_NAME] [PERSON_NAME] [PERSON_NAME] [PERSON_NAME] [PERSON_N…" at bounding box center [455, 136] width 89 height 55
click at [442, 139] on span "[PERSON_NAME]" at bounding box center [449, 141] width 34 height 6
click at [443, 150] on span "[PERSON_NAME]" at bounding box center [449, 151] width 34 height 6
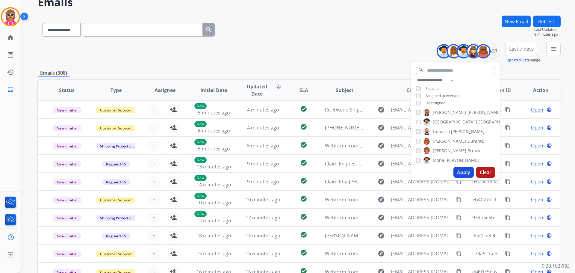
click at [442, 159] on span "Mona" at bounding box center [437, 160] width 11 height 6
click at [441, 140] on span "Raujon" at bounding box center [439, 140] width 14 height 6
click at [441, 149] on span "[PERSON_NAME]" at bounding box center [449, 149] width 34 height 6
click at [442, 159] on span "[PERSON_NAME]" at bounding box center [449, 159] width 34 height 6
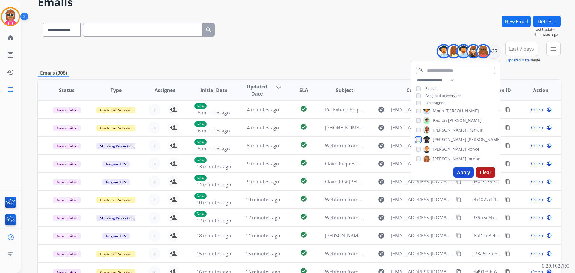
scroll to position [206, 0]
click at [441, 137] on span "[PERSON_NAME]" at bounding box center [449, 139] width 34 height 6
click at [441, 149] on span "[PERSON_NAME]" at bounding box center [449, 148] width 34 height 6
click at [441, 155] on span "Shamaya" at bounding box center [441, 158] width 18 height 6
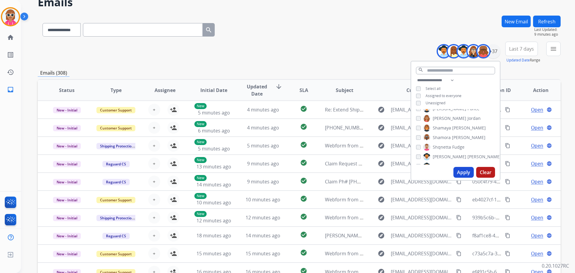
click at [441, 137] on span "Shamora" at bounding box center [441, 137] width 18 height 6
drag, startPoint x: 441, startPoint y: 144, endPoint x: 441, endPoint y: 148, distance: 3.9
click at [441, 144] on span "Shqnetta" at bounding box center [441, 147] width 18 height 6
click at [441, 154] on span "[PERSON_NAME]" at bounding box center [449, 157] width 34 height 6
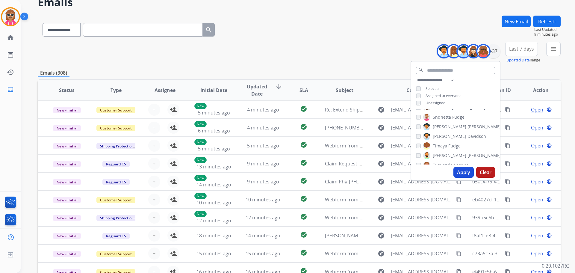
click at [438, 135] on span "[PERSON_NAME]" at bounding box center [449, 136] width 34 height 6
drag, startPoint x: 435, startPoint y: 145, endPoint x: 435, endPoint y: 150, distance: 4.2
click at [435, 146] on span "Timaya" at bounding box center [439, 146] width 14 height 6
click at [435, 154] on span "[PERSON_NAME]" at bounding box center [449, 155] width 34 height 6
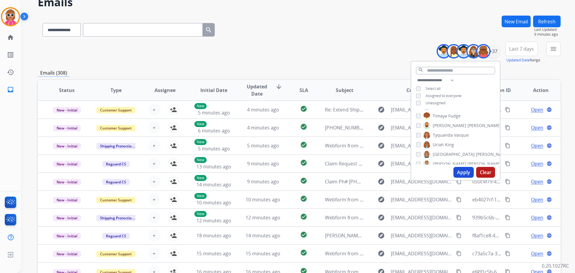
click at [437, 134] on span "Tyquanda" at bounding box center [442, 135] width 20 height 6
click at [436, 142] on span "Uriah" at bounding box center [437, 145] width 11 height 6
click at [438, 153] on span "[GEOGRAPHIC_DATA]" at bounding box center [453, 154] width 42 height 6
click at [436, 161] on span "[PERSON_NAME]" at bounding box center [449, 164] width 34 height 6
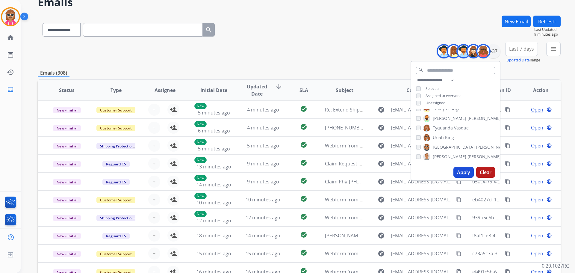
click at [456, 172] on button "Apply" at bounding box center [463, 172] width 20 height 11
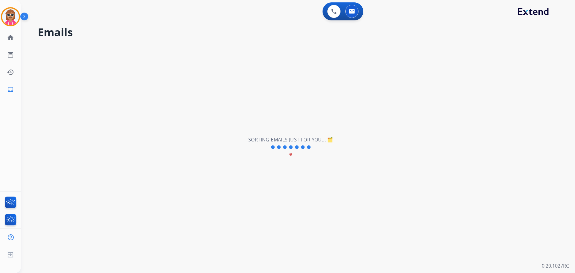
scroll to position [0, 0]
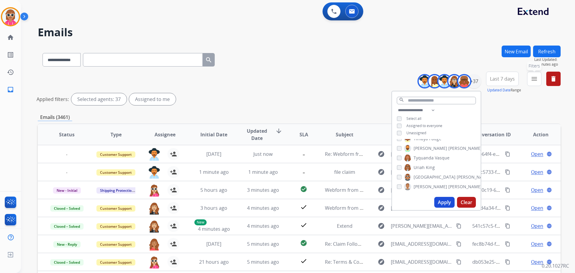
click at [535, 78] on mat-icon "menu" at bounding box center [533, 78] width 7 height 7
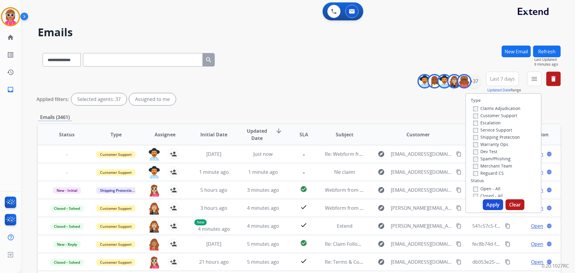
click at [490, 117] on label "Customer Support" at bounding box center [495, 116] width 44 height 6
click at [488, 136] on label "Shipping Protection" at bounding box center [496, 137] width 47 height 6
click at [482, 171] on label "Reguard CS" at bounding box center [488, 173] width 31 height 6
drag, startPoint x: 484, startPoint y: 188, endPoint x: 488, endPoint y: 204, distance: 16.6
click at [484, 188] on label "Open - All" at bounding box center [486, 189] width 27 height 6
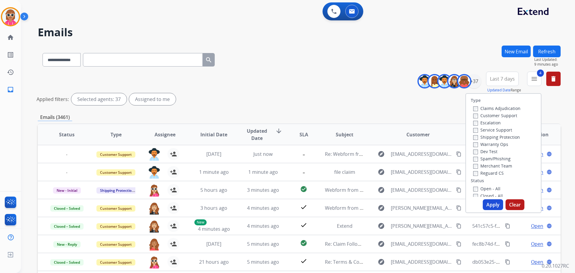
click at [488, 206] on button "Apply" at bounding box center [492, 204] width 20 height 11
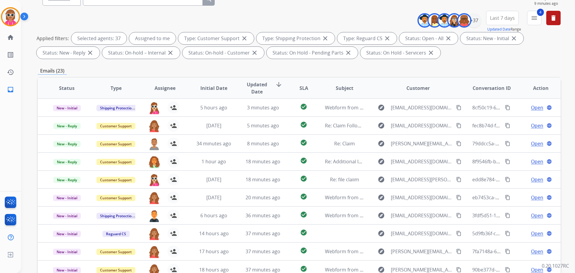
scroll to position [97, 0]
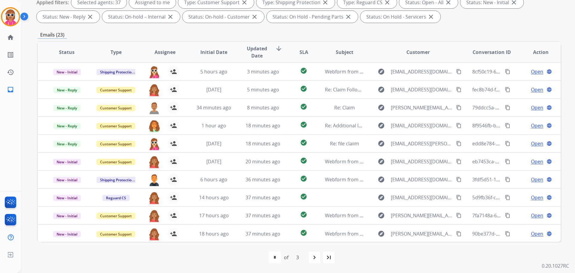
click at [165, 52] on span "Assignee" at bounding box center [164, 51] width 21 height 7
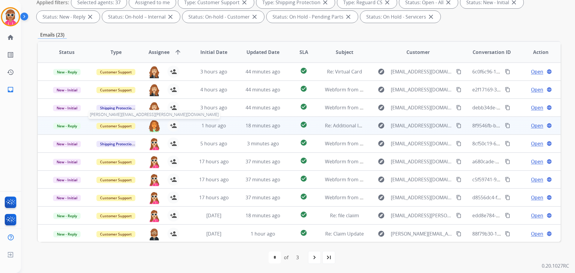
click at [152, 125] on img at bounding box center [154, 125] width 12 height 13
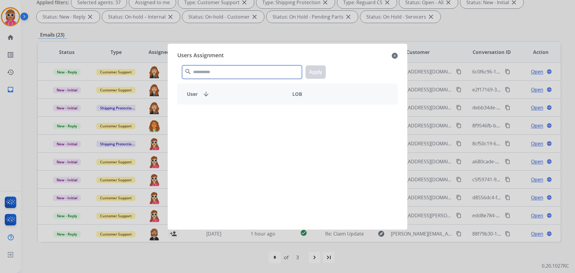
click at [227, 70] on input "text" at bounding box center [242, 71] width 120 height 13
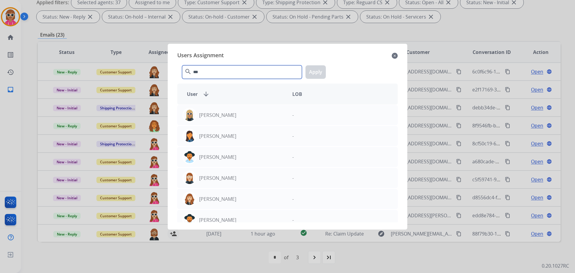
type input "****"
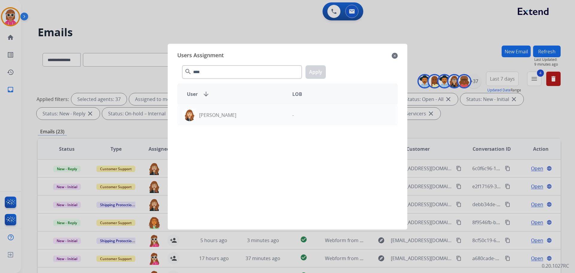
select select "**********"
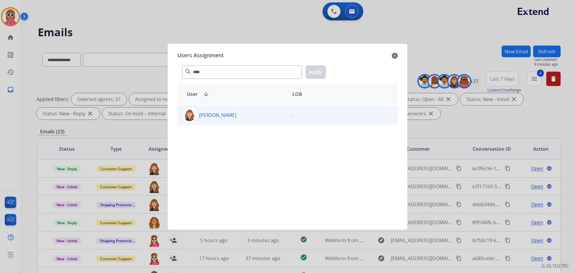
scroll to position [97, 0]
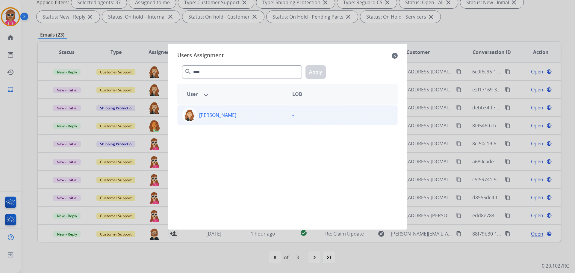
type input "****"
click at [237, 115] on div "[PERSON_NAME]" at bounding box center [232, 115] width 110 height 14
click at [326, 72] on div "**** search Apply" at bounding box center [287, 70] width 220 height 21
click at [319, 75] on button "Apply" at bounding box center [315, 71] width 20 height 13
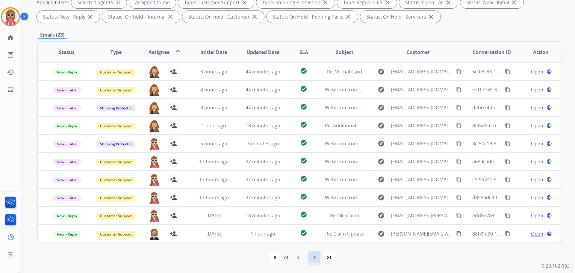
click at [308, 256] on div "navigate_next" at bounding box center [314, 256] width 13 height 13
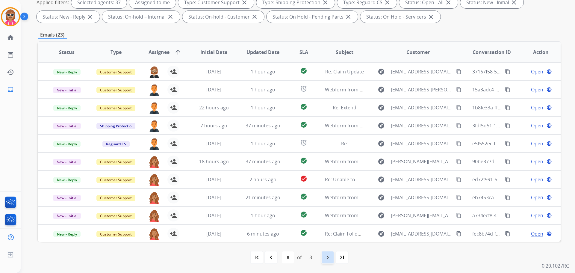
click at [328, 262] on div "navigate_next" at bounding box center [327, 256] width 13 height 13
select select "*"
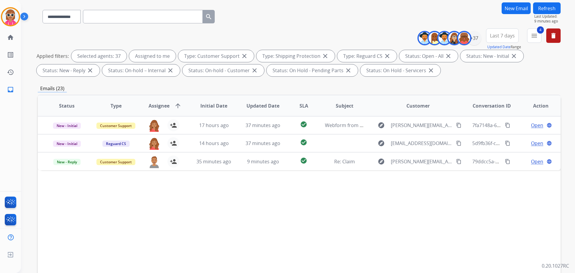
scroll to position [60, 0]
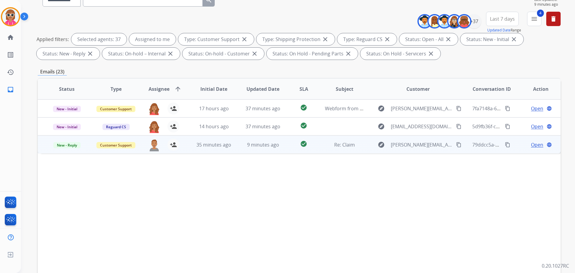
click at [282, 148] on td "check_circle" at bounding box center [298, 144] width 33 height 18
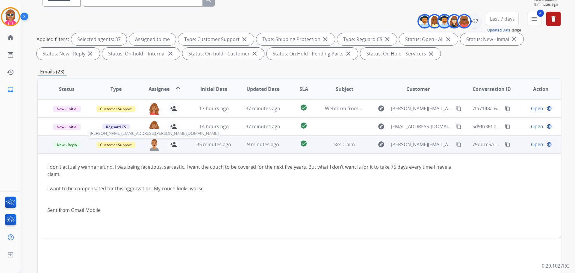
click at [154, 146] on img at bounding box center [154, 144] width 12 height 13
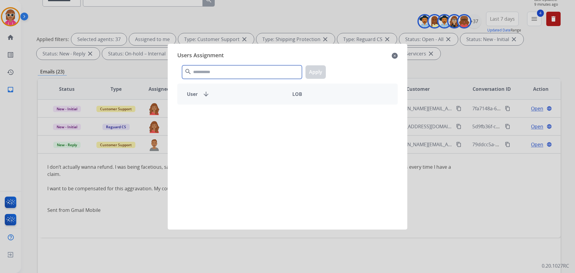
click at [216, 69] on input "text" at bounding box center [242, 71] width 120 height 13
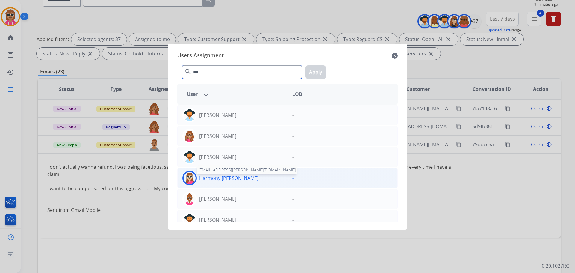
type input "***"
click at [221, 176] on p "Harmony [PERSON_NAME]" at bounding box center [229, 177] width 60 height 7
click at [317, 72] on button "Apply" at bounding box center [315, 71] width 20 height 13
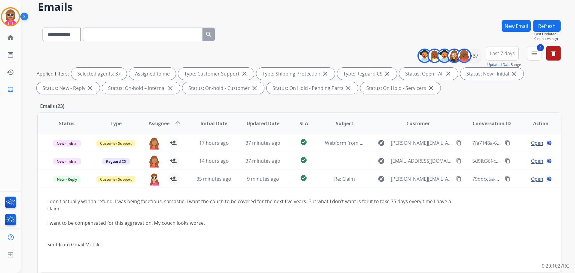
scroll to position [0, 0]
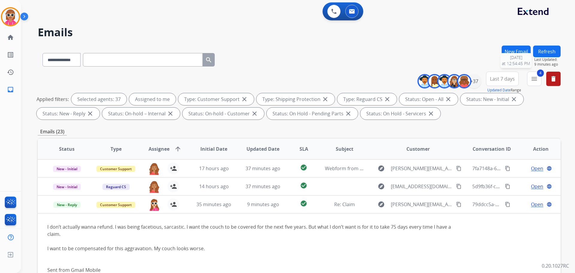
click at [545, 48] on button "Refresh" at bounding box center [547, 51] width 28 height 12
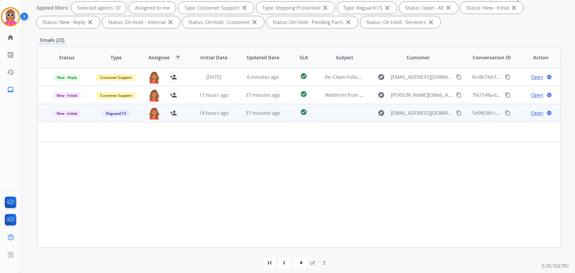
scroll to position [97, 0]
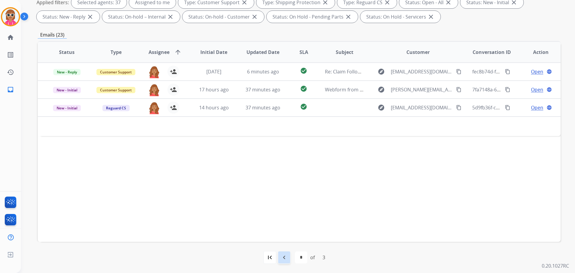
click at [287, 259] on mat-icon "navigate_before" at bounding box center [283, 256] width 7 height 7
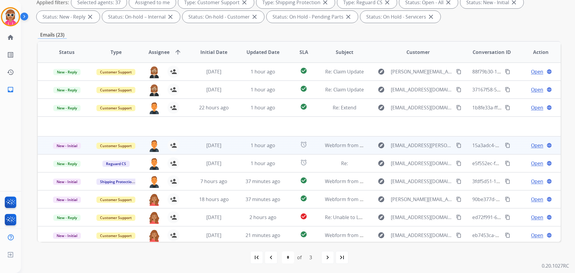
drag, startPoint x: 199, startPoint y: 112, endPoint x: 204, endPoint y: 116, distance: 7.0
click at [199, 112] on td "22 hours ago" at bounding box center [209, 107] width 49 height 18
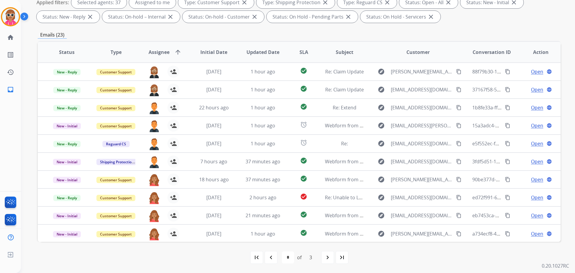
click at [275, 256] on div "navigate_before" at bounding box center [270, 256] width 13 height 13
select select "*"
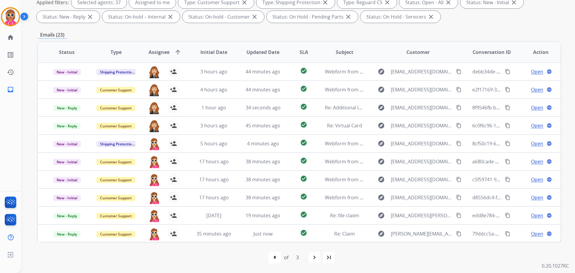
click at [264, 34] on div "Emails (23)" at bounding box center [299, 34] width 522 height 7
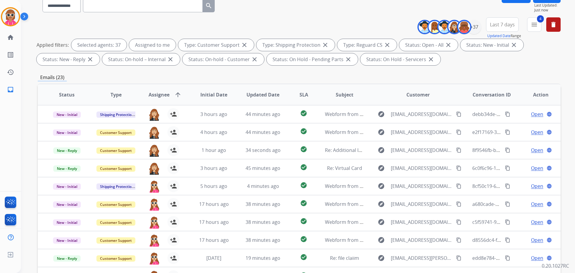
scroll to position [0, 0]
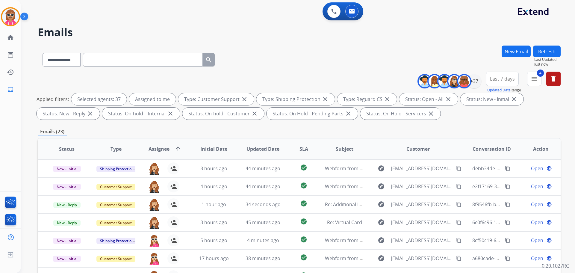
click at [550, 55] on button "Refresh" at bounding box center [547, 51] width 28 height 12
click at [543, 56] on button "Refresh" at bounding box center [547, 51] width 28 height 12
click at [536, 53] on button "Refresh" at bounding box center [547, 51] width 28 height 12
click at [144, 59] on input "text" at bounding box center [143, 59] width 120 height 13
paste input "**********"
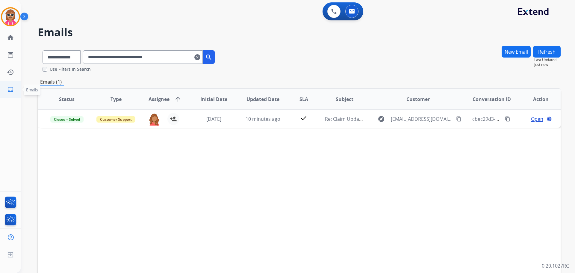
drag, startPoint x: 103, startPoint y: 60, endPoint x: 0, endPoint y: 91, distance: 107.6
click at [0, 91] on div "**********" at bounding box center [287, 136] width 575 height 273
paste input "text"
drag, startPoint x: 178, startPoint y: 57, endPoint x: 14, endPoint y: 78, distance: 165.1
click at [2, 77] on div "**********" at bounding box center [287, 136] width 575 height 273
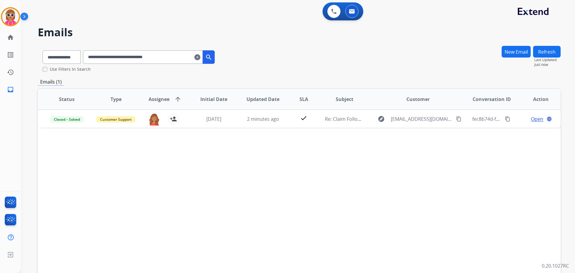
paste input "text"
drag, startPoint x: 189, startPoint y: 55, endPoint x: 72, endPoint y: 77, distance: 119.0
click at [72, 77] on div "**********" at bounding box center [299, 182] width 522 height 274
paste input "text"
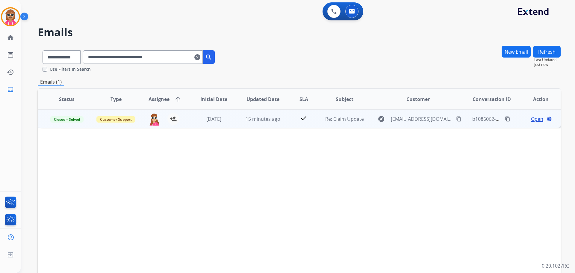
click at [289, 111] on td "check" at bounding box center [298, 119] width 33 height 18
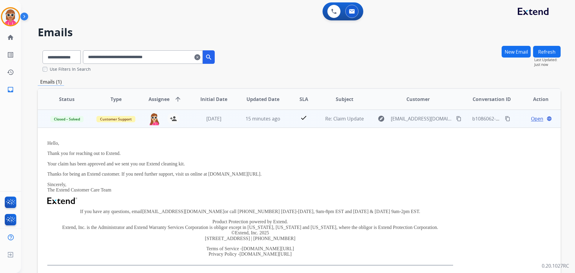
click at [285, 110] on td "check" at bounding box center [298, 119] width 33 height 18
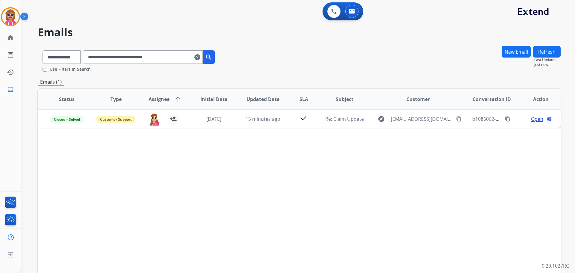
drag, startPoint x: 86, startPoint y: 56, endPoint x: 78, endPoint y: 56, distance: 7.5
click at [79, 56] on div "**********" at bounding box center [129, 55] width 182 height 21
paste input "text"
drag, startPoint x: 186, startPoint y: 58, endPoint x: 76, endPoint y: 57, distance: 109.5
click at [75, 57] on div "**********" at bounding box center [129, 55] width 182 height 21
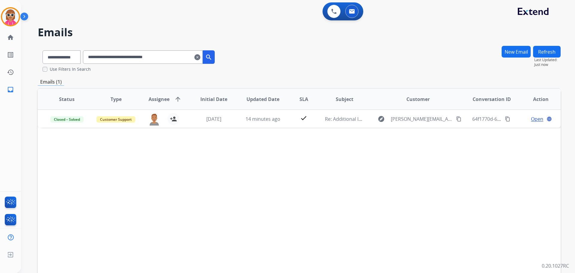
paste input "text"
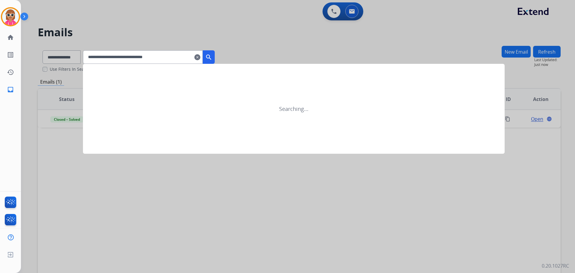
type input "**********"
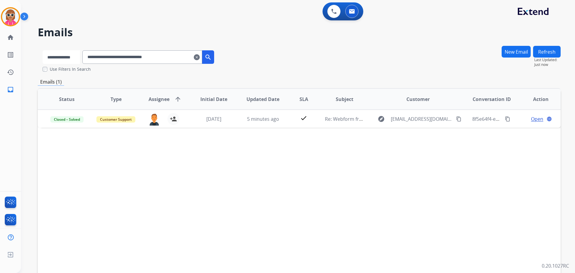
click at [70, 51] on select "**********" at bounding box center [60, 56] width 37 height 13
select select "**********"
click at [42, 50] on select "**********" at bounding box center [60, 56] width 37 height 13
drag, startPoint x: 187, startPoint y: 55, endPoint x: 57, endPoint y: 47, distance: 130.1
click at [57, 46] on div "**********" at bounding box center [129, 55] width 182 height 21
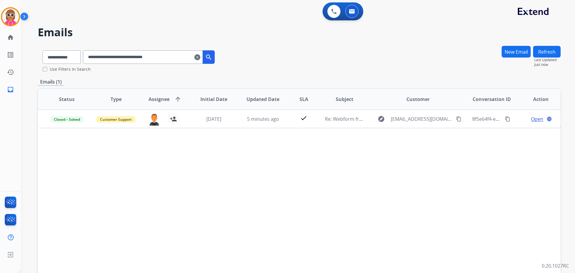
paste input "text"
type input "**********"
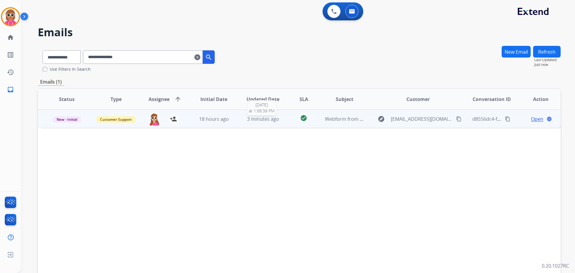
click at [264, 120] on span "3 minutes ago" at bounding box center [263, 119] width 32 height 7
click at [456, 117] on mat-icon "content_copy" at bounding box center [458, 118] width 5 height 5
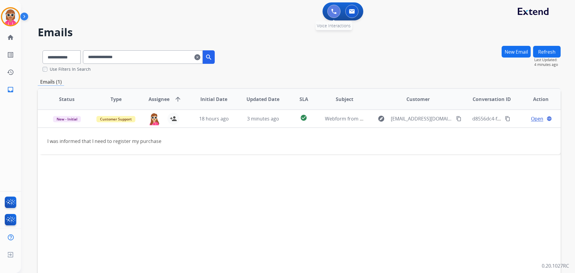
click at [329, 12] on button at bounding box center [333, 11] width 13 height 13
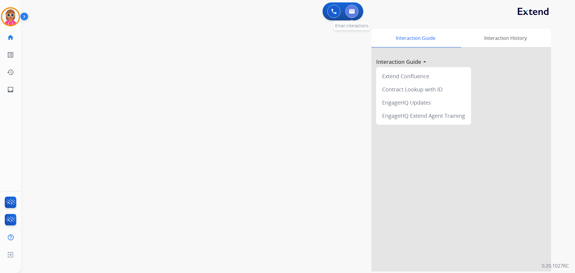
click at [356, 13] on button at bounding box center [351, 11] width 13 height 13
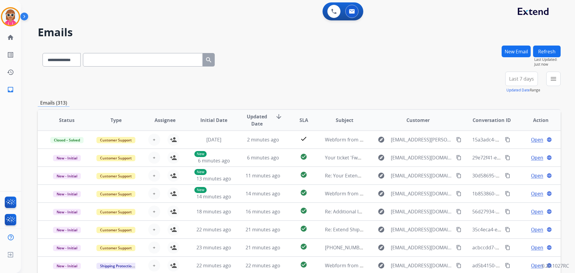
click at [553, 84] on button "menu" at bounding box center [553, 79] width 14 height 14
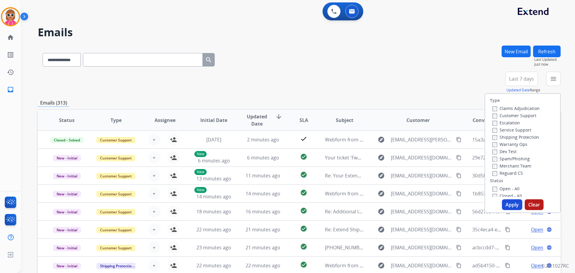
drag, startPoint x: 511, startPoint y: 115, endPoint x: 508, endPoint y: 129, distance: 14.4
click at [511, 115] on label "Customer Support" at bounding box center [514, 116] width 44 height 6
drag, startPoint x: 509, startPoint y: 136, endPoint x: 511, endPoint y: 146, distance: 9.9
click at [509, 137] on label "Shipping Protection" at bounding box center [515, 137] width 47 height 6
click at [508, 176] on div "Reguard CS" at bounding box center [515, 172] width 47 height 7
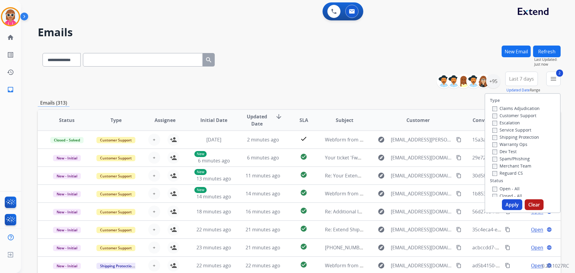
drag, startPoint x: 508, startPoint y: 174, endPoint x: 505, endPoint y: 179, distance: 5.6
click at [508, 174] on label "Reguard CS" at bounding box center [507, 173] width 31 height 6
drag, startPoint x: 505, startPoint y: 190, endPoint x: 506, endPoint y: 199, distance: 9.2
click at [504, 190] on label "Open - All" at bounding box center [505, 189] width 27 height 6
drag, startPoint x: 508, startPoint y: 201, endPoint x: 501, endPoint y: 204, distance: 7.0
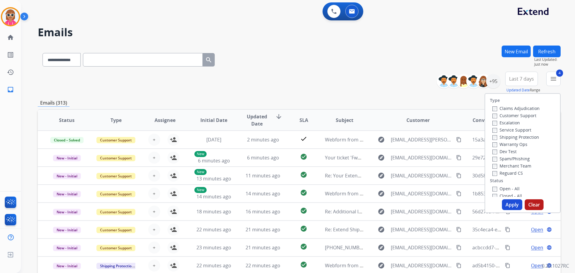
click at [507, 201] on button "Apply" at bounding box center [512, 204] width 20 height 11
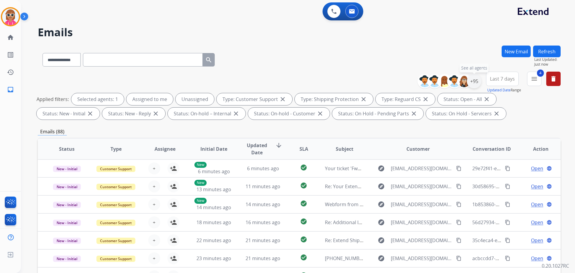
click at [474, 82] on div "+95" at bounding box center [474, 81] width 14 height 14
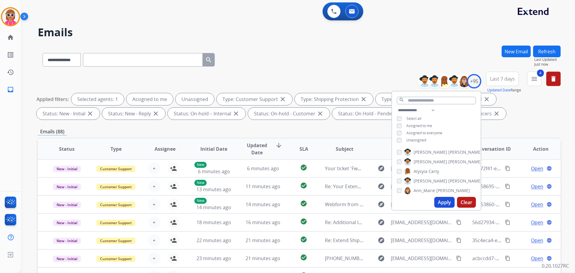
drag, startPoint x: 420, startPoint y: 142, endPoint x: 418, endPoint y: 139, distance: 4.3
click at [419, 141] on div "**********" at bounding box center [436, 126] width 89 height 38
click at [422, 123] on span "Assigned to me" at bounding box center [419, 125] width 26 height 5
click at [418, 139] on span "Unassigned" at bounding box center [416, 139] width 20 height 5
click at [426, 105] on div "search" at bounding box center [436, 98] width 89 height 15
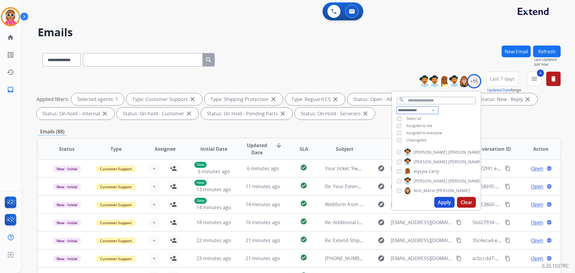
drag, startPoint x: 426, startPoint y: 108, endPoint x: 426, endPoint y: 111, distance: 3.3
click at [426, 108] on select "**********" at bounding box center [417, 110] width 41 height 7
select select "**********"
click at [397, 107] on select "**********" at bounding box center [417, 110] width 41 height 7
click at [457, 111] on div "**********" at bounding box center [436, 122] width 89 height 31
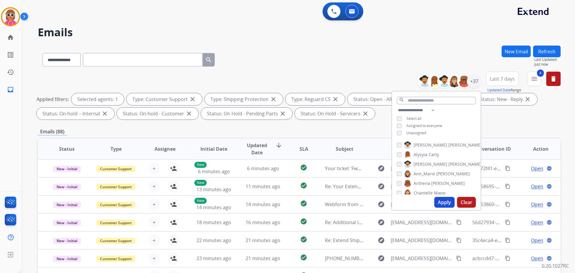
click at [421, 143] on span "[PERSON_NAME]" at bounding box center [430, 145] width 34 height 6
click at [420, 151] on span "Alysyia" at bounding box center [420, 154] width 14 height 6
click at [423, 163] on span "[PERSON_NAME]" at bounding box center [430, 164] width 34 height 6
click at [426, 175] on span "Ann_Marie" at bounding box center [424, 174] width 22 height 6
click at [427, 181] on span "Artheria" at bounding box center [421, 183] width 16 height 6
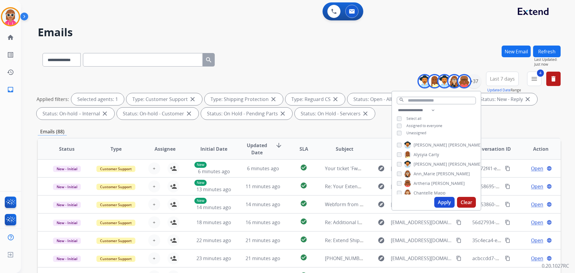
click at [429, 190] on span "Chantelle" at bounding box center [422, 193] width 19 height 6
click at [427, 170] on span "[PERSON_NAME]" at bounding box center [430, 172] width 34 height 6
click at [427, 180] on span "[PERSON_NAME]" at bounding box center [430, 182] width 34 height 6
click at [448, 188] on span "[PERSON_NAME]" at bounding box center [465, 191] width 34 height 6
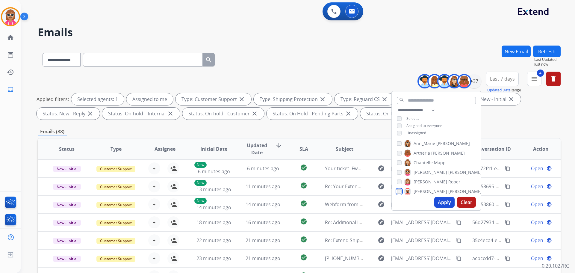
scroll to position [60, 0]
click at [430, 169] on span "Deambrana" at bounding box center [425, 171] width 24 height 6
drag, startPoint x: 429, startPoint y: 177, endPoint x: 420, endPoint y: 189, distance: 14.9
click at [429, 177] on span "DeShawn" at bounding box center [422, 180] width 19 height 6
click at [420, 190] on span "Farah" at bounding box center [418, 190] width 11 height 6
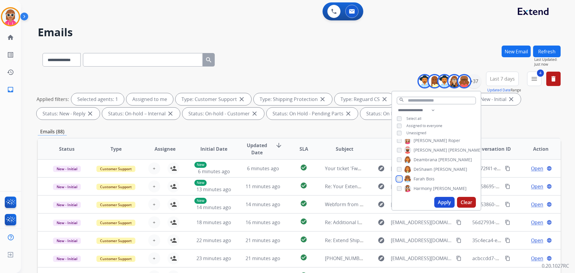
scroll to position [90, 0]
click at [430, 166] on label "Harmony [PERSON_NAME]" at bounding box center [435, 169] width 63 height 7
click at [428, 176] on label "[PERSON_NAME]" at bounding box center [434, 179] width 61 height 7
click at [427, 184] on div "[PERSON_NAME] [PERSON_NAME] [PERSON_NAME] [PERSON_NAME] [PERSON_NAME] [PERSON_N…" at bounding box center [436, 166] width 89 height 55
click at [425, 177] on span "Jaquayla" at bounding box center [421, 179] width 17 height 6
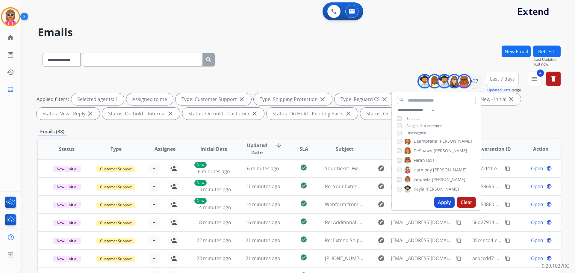
drag, startPoint x: 426, startPoint y: 187, endPoint x: 432, endPoint y: 168, distance: 20.5
click at [425, 188] on span "[PERSON_NAME]" at bounding box center [442, 189] width 34 height 6
click at [448, 168] on span "[PERSON_NAME]" at bounding box center [465, 168] width 34 height 6
click at [456, 176] on span "[GEOGRAPHIC_DATA]" at bounding box center [477, 178] width 42 height 6
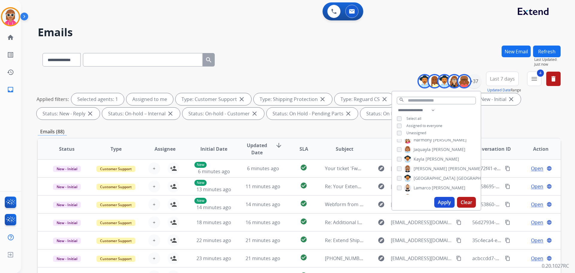
click at [429, 185] on span "Lamarco" at bounding box center [421, 188] width 17 height 6
click at [448, 167] on span "Durante" at bounding box center [456, 167] width 16 height 6
drag, startPoint x: 428, startPoint y: 175, endPoint x: 428, endPoint y: 182, distance: 6.3
click at [429, 176] on span "[PERSON_NAME]" at bounding box center [430, 177] width 34 height 6
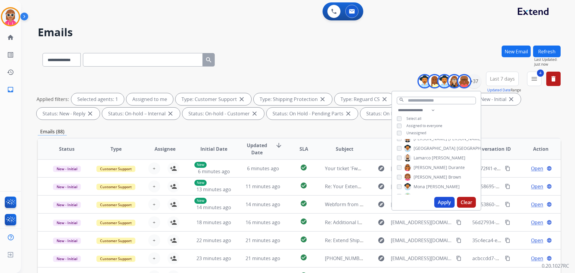
click at [428, 182] on div "[PERSON_NAME] [PERSON_NAME] [PERSON_NAME] [PERSON_NAME] [PERSON_NAME] [PERSON_N…" at bounding box center [436, 166] width 89 height 55
drag, startPoint x: 428, startPoint y: 184, endPoint x: 433, endPoint y: 169, distance: 16.3
click at [427, 184] on span "[PERSON_NAME]" at bounding box center [443, 186] width 34 height 6
drag, startPoint x: 432, startPoint y: 167, endPoint x: 425, endPoint y: 174, distance: 10.2
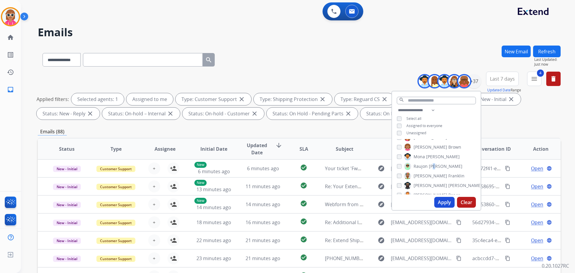
click at [428, 170] on div "[PERSON_NAME] [PERSON_NAME] [PERSON_NAME] [PERSON_NAME] [PERSON_NAME] [PERSON_N…" at bounding box center [436, 166] width 89 height 55
click at [425, 174] on span "[PERSON_NAME]" at bounding box center [430, 176] width 34 height 6
click at [421, 165] on span "Raujon" at bounding box center [420, 166] width 14 height 6
click at [425, 184] on span "[PERSON_NAME]" at bounding box center [430, 185] width 34 height 6
click at [425, 191] on label "[PERSON_NAME]" at bounding box center [432, 194] width 56 height 7
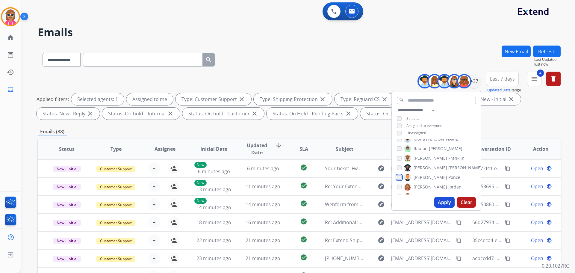
scroll to position [212, 0]
drag, startPoint x: 423, startPoint y: 171, endPoint x: 424, endPoint y: 177, distance: 6.3
click at [423, 171] on span "[PERSON_NAME]" at bounding box center [430, 172] width 34 height 6
click at [423, 180] on span "Shamaya" at bounding box center [422, 182] width 18 height 6
click at [424, 186] on div "[PERSON_NAME] [PERSON_NAME] [PERSON_NAME] [PERSON_NAME] [PERSON_NAME] [PERSON_N…" at bounding box center [436, 166] width 89 height 55
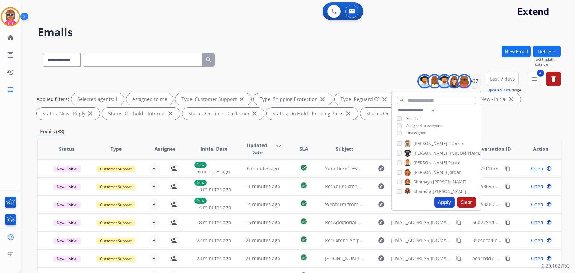
click at [424, 188] on span "Shamora" at bounding box center [422, 191] width 18 height 6
click at [426, 169] on span "Shqnetta" at bounding box center [422, 171] width 18 height 6
click at [427, 181] on span "[PERSON_NAME]" at bounding box center [430, 180] width 34 height 6
drag, startPoint x: 426, startPoint y: 187, endPoint x: 430, endPoint y: 156, distance: 31.3
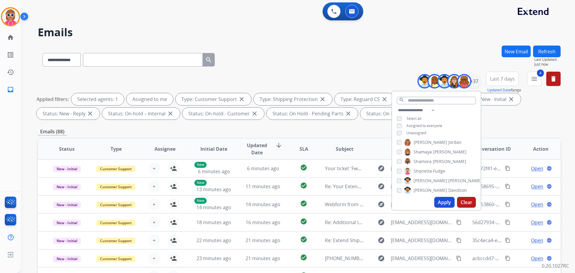
click at [426, 188] on span "[PERSON_NAME]" at bounding box center [430, 190] width 34 height 6
click at [429, 157] on label "[PERSON_NAME]" at bounding box center [435, 160] width 63 height 7
drag, startPoint x: 426, startPoint y: 167, endPoint x: 425, endPoint y: 171, distance: 4.8
click at [425, 167] on span "Timaya" at bounding box center [420, 170] width 14 height 6
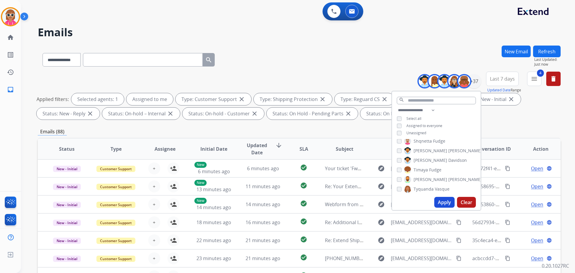
drag, startPoint x: 425, startPoint y: 177, endPoint x: 424, endPoint y: 180, distance: 3.4
click at [448, 178] on span "[PERSON_NAME]" at bounding box center [465, 179] width 34 height 6
click at [424, 189] on span "Tyquanda" at bounding box center [423, 189] width 20 height 6
click at [420, 177] on span "[PERSON_NAME]" at bounding box center [430, 179] width 34 height 6
click at [420, 167] on span "Timaya" at bounding box center [420, 170] width 14 height 6
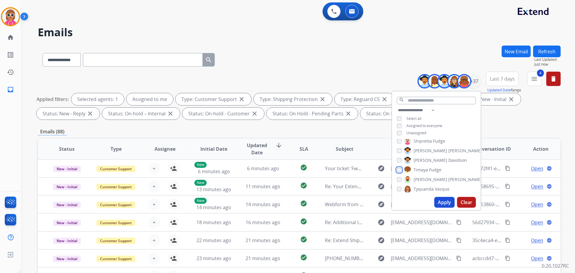
scroll to position [303, 0]
drag, startPoint x: 431, startPoint y: 164, endPoint x: 429, endPoint y: 170, distance: 6.1
click at [430, 166] on span "King" at bounding box center [430, 167] width 9 height 6
drag, startPoint x: 429, startPoint y: 174, endPoint x: 429, endPoint y: 183, distance: 8.4
click at [429, 174] on label "[PERSON_NAME]" at bounding box center [447, 176] width 86 height 7
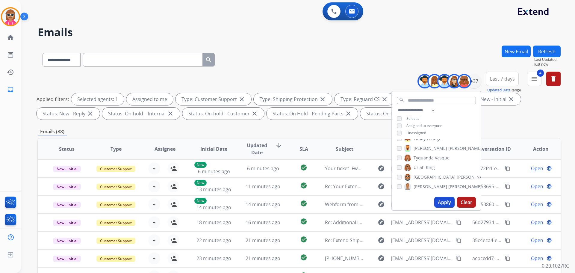
click at [429, 185] on span "[PERSON_NAME]" at bounding box center [430, 186] width 34 height 6
click at [438, 200] on button "Apply" at bounding box center [444, 202] width 20 height 11
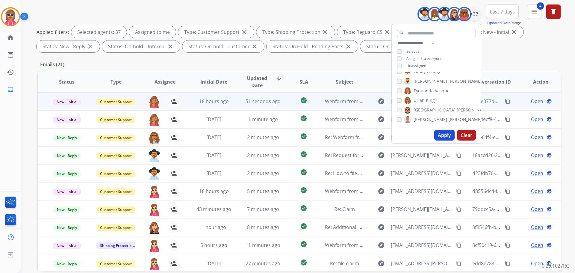
scroll to position [97, 0]
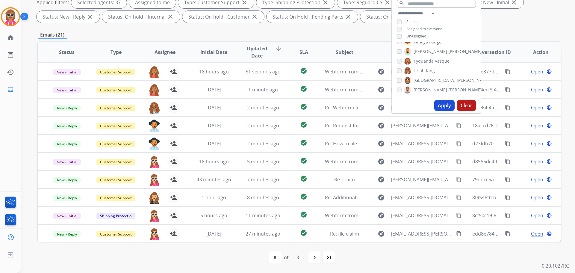
click at [165, 51] on span "Assignee" at bounding box center [164, 51] width 21 height 7
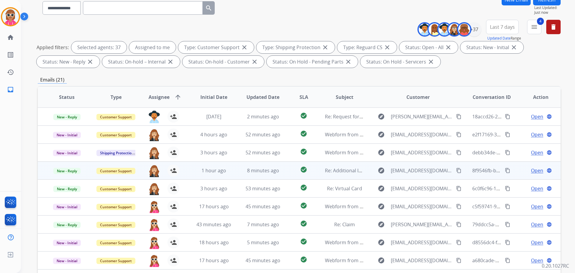
scroll to position [90, 0]
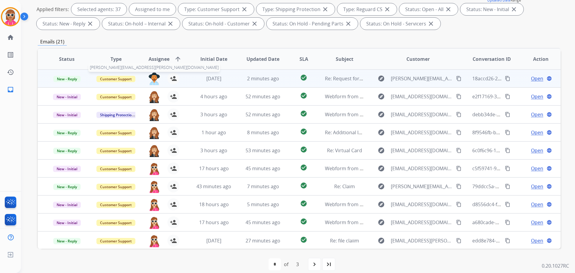
click at [156, 78] on img at bounding box center [154, 78] width 12 height 13
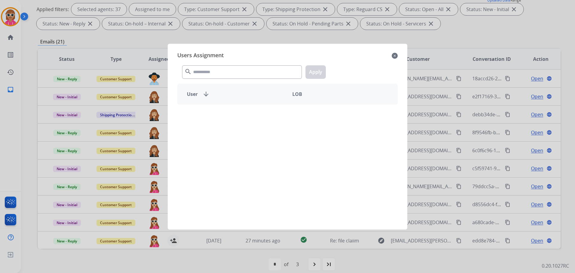
drag, startPoint x: 229, startPoint y: 63, endPoint x: 226, endPoint y: 71, distance: 8.1
click at [228, 66] on div "search Apply" at bounding box center [287, 70] width 220 height 21
click at [226, 71] on input "text" at bounding box center [242, 71] width 120 height 13
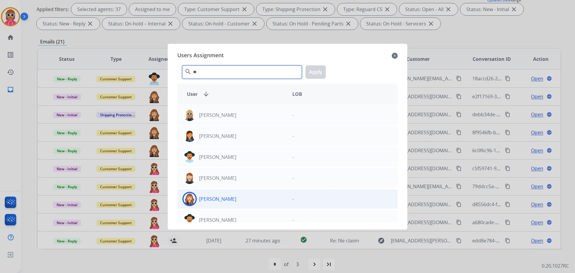
type input "**"
click at [229, 199] on p "[PERSON_NAME]" at bounding box center [217, 198] width 37 height 7
click at [313, 69] on button "Apply" at bounding box center [315, 71] width 20 height 13
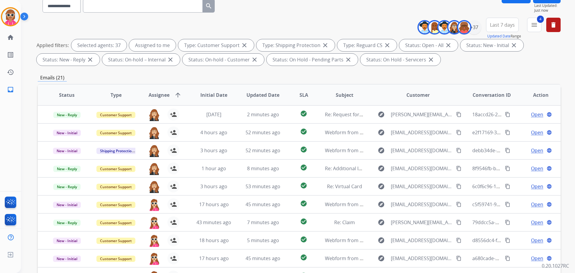
scroll to position [0, 0]
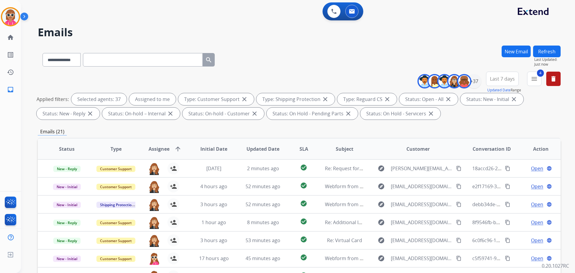
drag, startPoint x: 550, startPoint y: 48, endPoint x: 547, endPoint y: 51, distance: 4.3
click at [550, 48] on button "Refresh" at bounding box center [547, 51] width 28 height 12
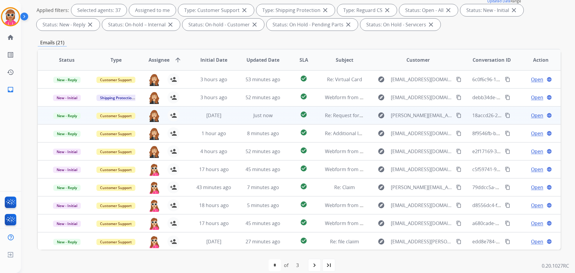
scroll to position [97, 0]
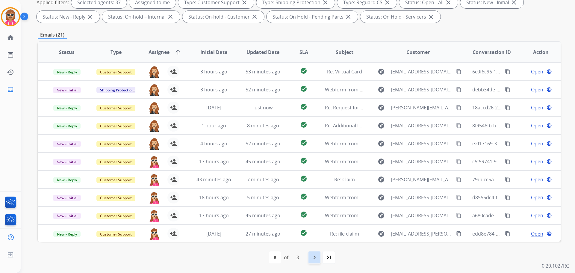
click at [308, 253] on div "navigate_next" at bounding box center [314, 256] width 13 height 13
select select "*"
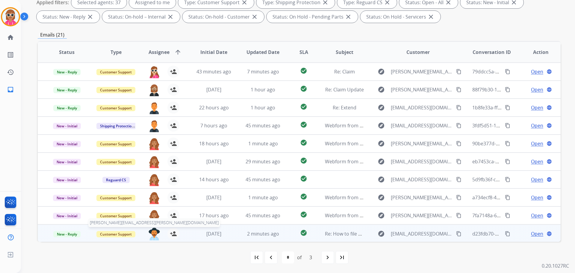
click at [156, 234] on img at bounding box center [154, 233] width 12 height 13
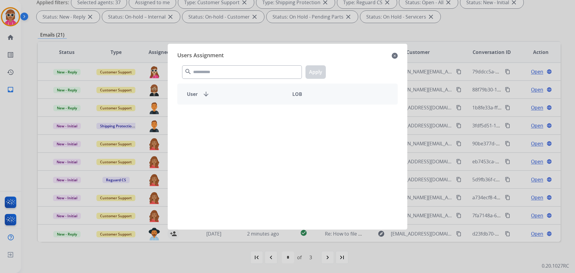
click at [224, 65] on div "search Apply" at bounding box center [287, 70] width 220 height 21
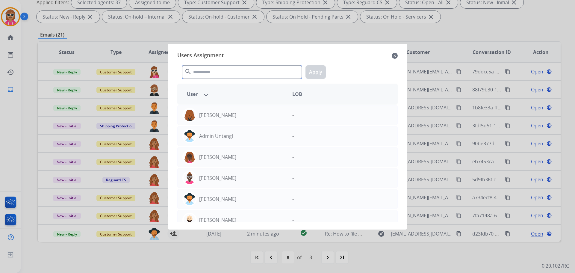
click at [226, 73] on input "text" at bounding box center [242, 71] width 120 height 13
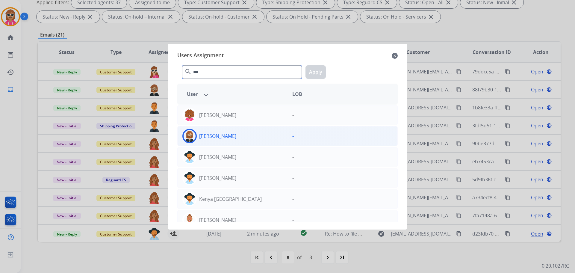
type input "***"
click at [230, 142] on div "[PERSON_NAME]" at bounding box center [232, 136] width 110 height 14
click at [320, 71] on button "Apply" at bounding box center [315, 71] width 20 height 13
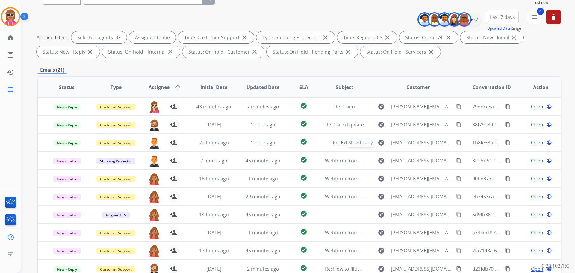
scroll to position [7, 0]
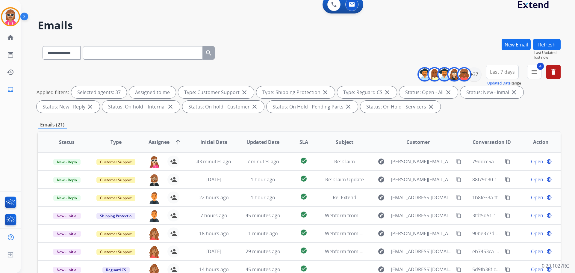
drag, startPoint x: 542, startPoint y: 45, endPoint x: 546, endPoint y: 53, distance: 9.1
click at [542, 44] on button "Refresh" at bounding box center [547, 45] width 28 height 12
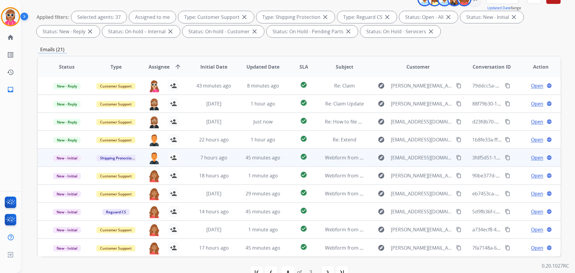
scroll to position [90, 0]
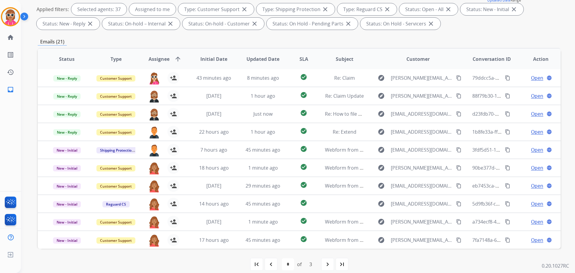
click at [324, 269] on div "navigate_next" at bounding box center [327, 263] width 13 height 13
select select "*"
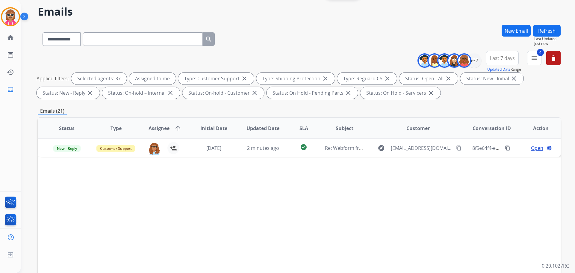
scroll to position [30, 0]
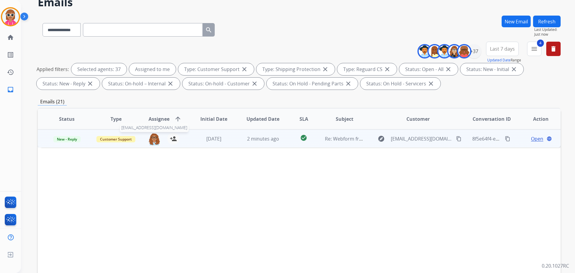
click at [154, 138] on img at bounding box center [154, 139] width 12 height 13
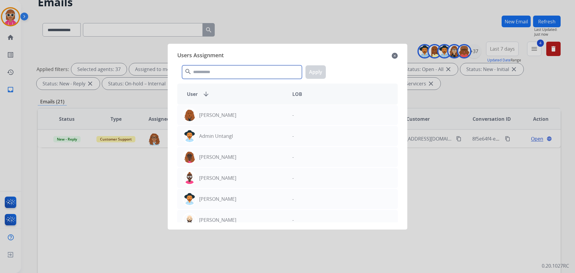
click at [211, 68] on input "text" at bounding box center [242, 71] width 120 height 13
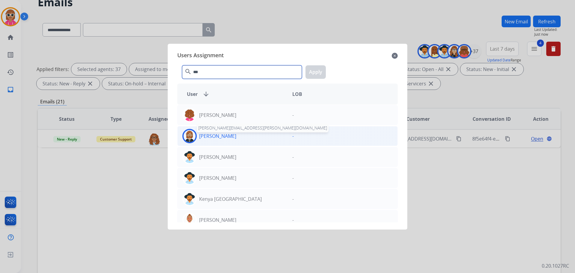
type input "***"
click at [215, 140] on div "[PERSON_NAME]" at bounding box center [232, 136] width 110 height 14
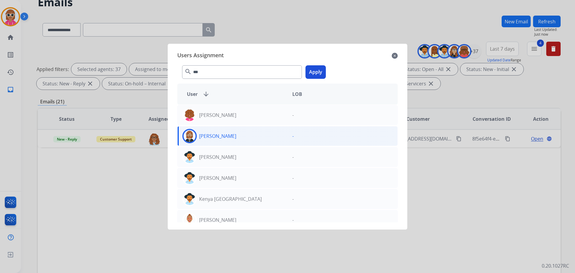
click at [316, 75] on button "Apply" at bounding box center [315, 71] width 20 height 13
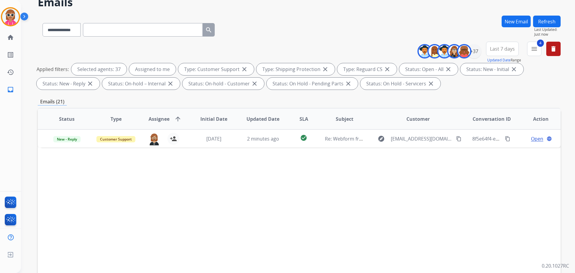
click at [550, 19] on button "Refresh" at bounding box center [547, 22] width 28 height 12
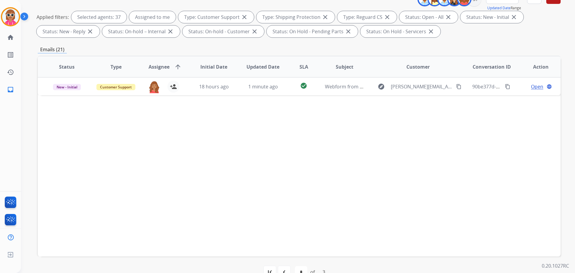
scroll to position [97, 0]
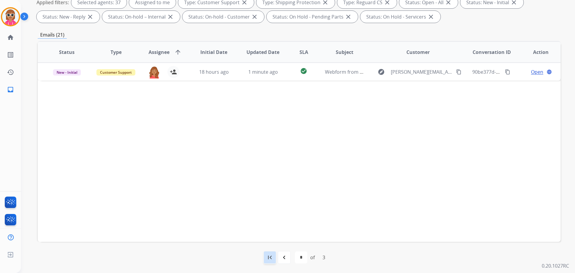
click at [269, 263] on div "first_page" at bounding box center [269, 256] width 13 height 13
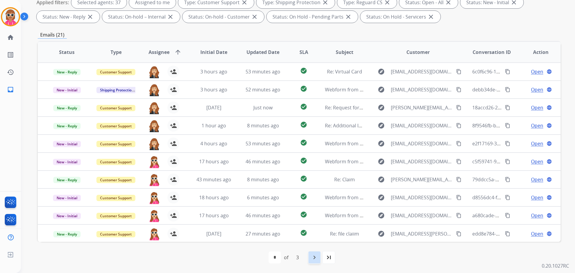
click at [315, 251] on div "navigate_next" at bounding box center [314, 256] width 13 height 13
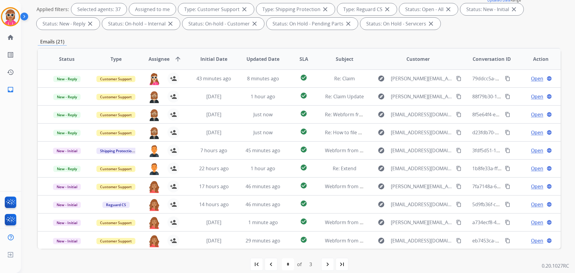
scroll to position [0, 0]
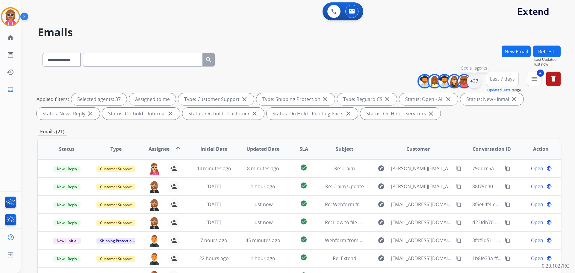
click at [473, 80] on div "+37" at bounding box center [474, 81] width 14 height 14
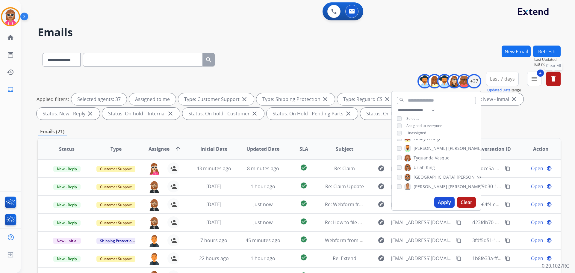
click at [551, 75] on mat-icon "delete" at bounding box center [552, 78] width 7 height 7
select select "*"
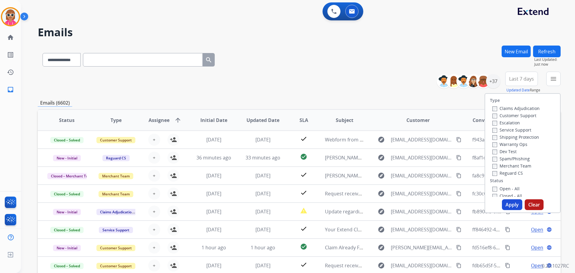
click at [520, 113] on label "Customer Support" at bounding box center [514, 116] width 44 height 6
click at [522, 140] on div "Warranty Ops" at bounding box center [515, 143] width 47 height 7
drag, startPoint x: 522, startPoint y: 138, endPoint x: 517, endPoint y: 148, distance: 11.4
click at [522, 137] on label "Shipping Protection" at bounding box center [515, 137] width 47 height 6
click at [513, 173] on label "Reguard CS" at bounding box center [507, 173] width 31 height 6
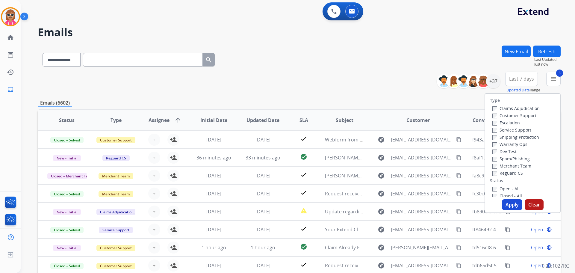
drag, startPoint x: 508, startPoint y: 190, endPoint x: 507, endPoint y: 194, distance: 4.0
click at [508, 190] on label "Open - All" at bounding box center [505, 189] width 27 height 6
click at [509, 207] on button "Apply" at bounding box center [512, 204] width 20 height 11
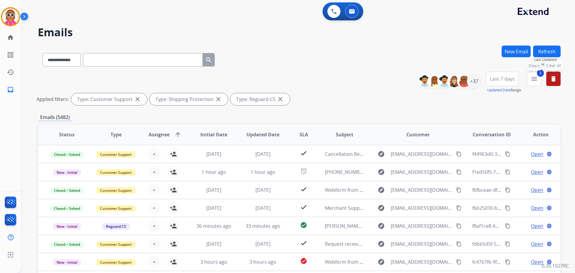
click at [533, 85] on button "3 menu Filters" at bounding box center [534, 79] width 14 height 14
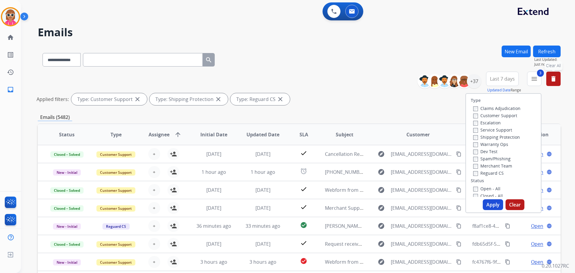
drag, startPoint x: 486, startPoint y: 189, endPoint x: 486, endPoint y: 194, distance: 5.7
click at [486, 189] on label "Open - All" at bounding box center [486, 189] width 27 height 6
click at [485, 203] on button "Apply" at bounding box center [492, 204] width 20 height 11
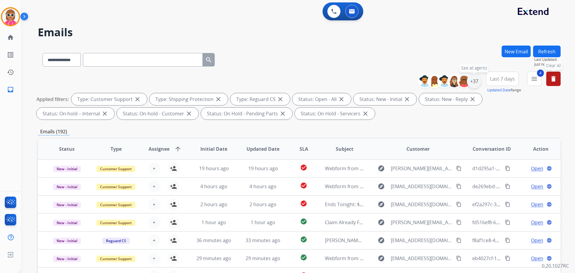
click at [473, 82] on div "+37" at bounding box center [474, 81] width 14 height 14
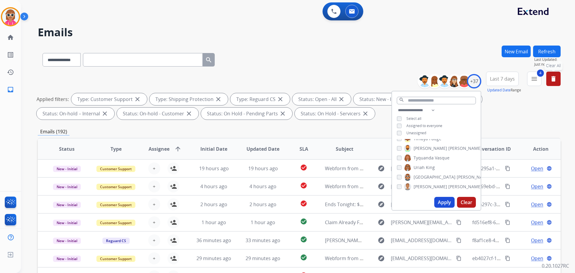
click at [418, 133] on div "**********" at bounding box center [436, 122] width 89 height 31
click at [418, 135] on div "**********" at bounding box center [436, 122] width 89 height 31
click at [417, 133] on span "Unassigned" at bounding box center [416, 132] width 20 height 5
drag, startPoint x: 446, startPoint y: 203, endPoint x: 400, endPoint y: 160, distance: 62.4
click at [446, 203] on button "Apply" at bounding box center [444, 202] width 20 height 11
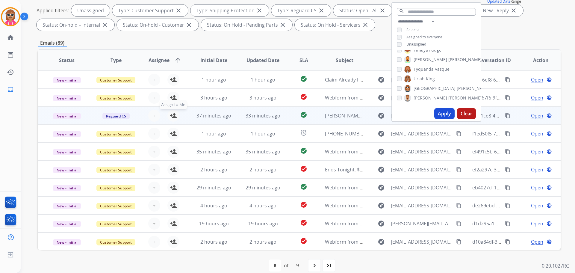
scroll to position [97, 0]
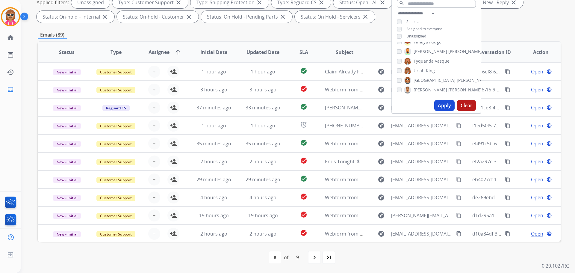
click at [295, 49] on th "SLA" at bounding box center [298, 52] width 33 height 21
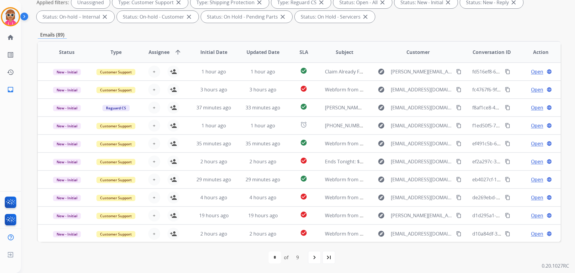
click at [300, 53] on span "SLA" at bounding box center [303, 51] width 9 height 7
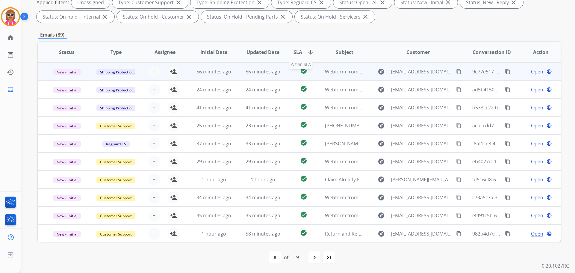
scroll to position [1, 0]
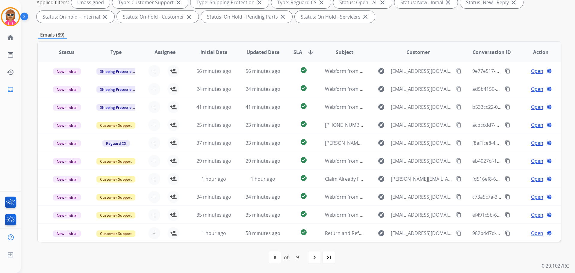
click at [293, 53] on span "SLA" at bounding box center [297, 51] width 9 height 7
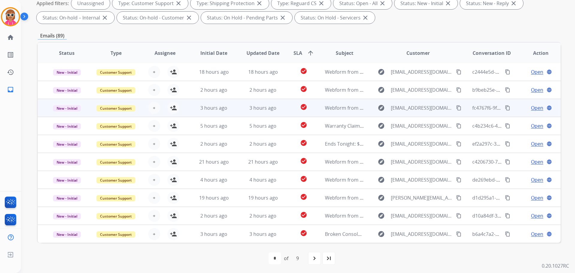
scroll to position [97, 0]
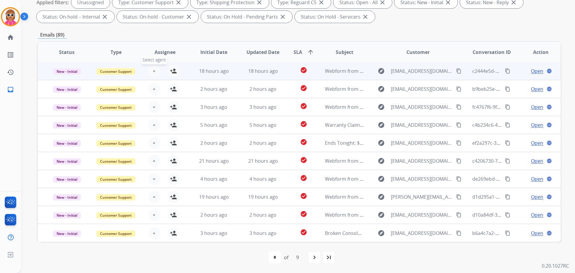
click at [153, 72] on span "+" at bounding box center [154, 70] width 3 height 7
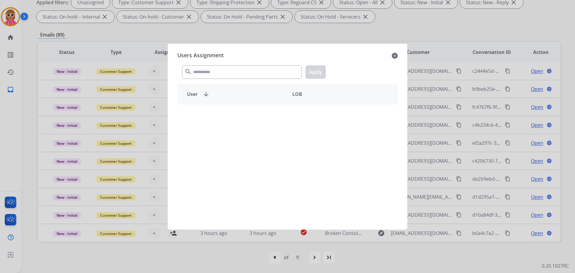
click at [188, 73] on mat-icon "search" at bounding box center [187, 71] width 7 height 7
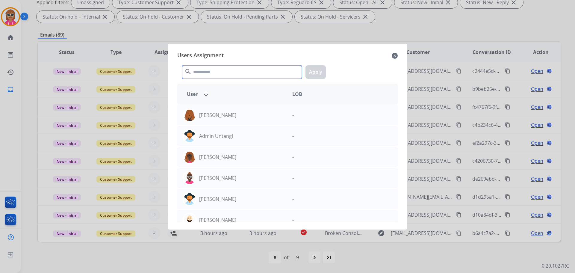
click at [198, 74] on input "text" at bounding box center [242, 71] width 120 height 13
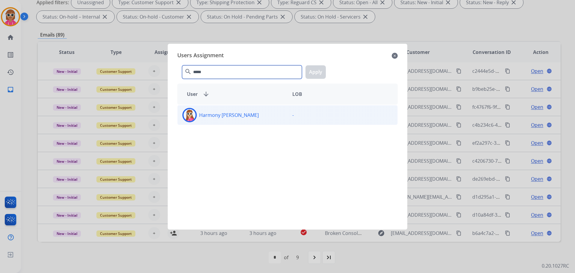
type input "*****"
drag, startPoint x: 205, startPoint y: 119, endPoint x: 219, endPoint y: 113, distance: 15.5
click at [206, 118] on div "Harmony [PERSON_NAME]" at bounding box center [232, 115] width 110 height 14
click at [318, 69] on button "Apply" at bounding box center [315, 71] width 20 height 13
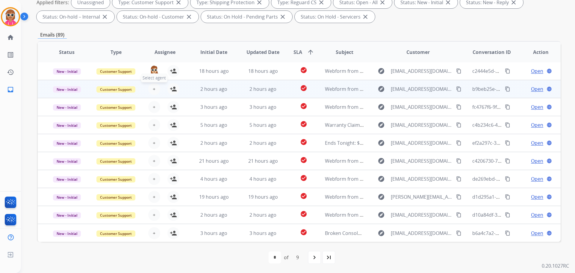
click at [153, 90] on span "+" at bounding box center [154, 88] width 3 height 7
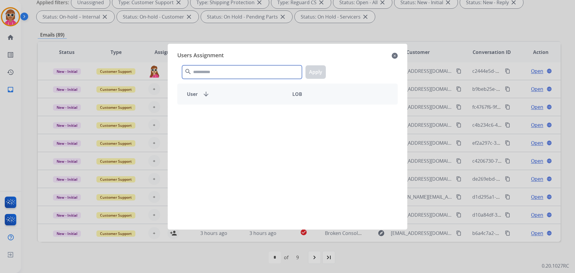
click at [215, 73] on input "text" at bounding box center [242, 71] width 120 height 13
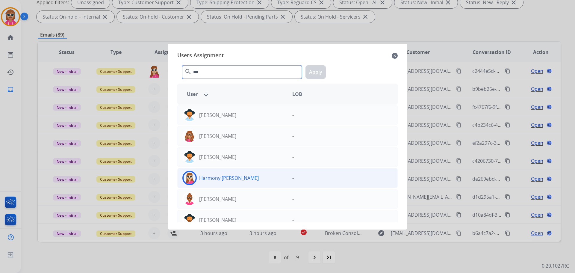
type input "***"
click at [217, 180] on div "Harmony [PERSON_NAME]" at bounding box center [232, 178] width 110 height 14
click at [312, 70] on button "Apply" at bounding box center [315, 71] width 20 height 13
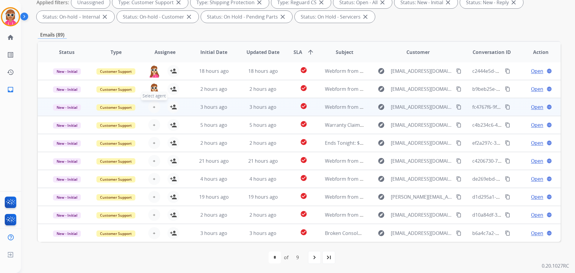
click at [153, 107] on span "+" at bounding box center [154, 106] width 3 height 7
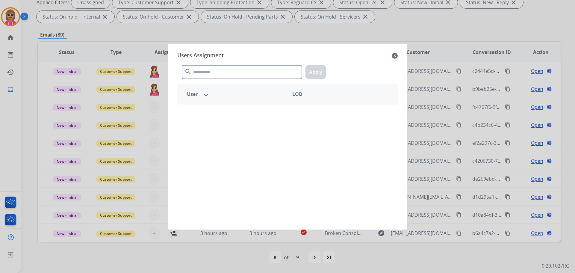
click at [219, 68] on input "text" at bounding box center [242, 71] width 120 height 13
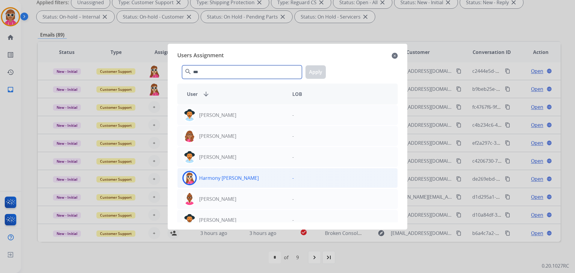
type input "***"
click at [223, 174] on p "Harmony [PERSON_NAME]" at bounding box center [229, 177] width 60 height 7
drag, startPoint x: 314, startPoint y: 75, endPoint x: 296, endPoint y: 91, distance: 24.6
click at [313, 75] on button "Apply" at bounding box center [315, 71] width 20 height 13
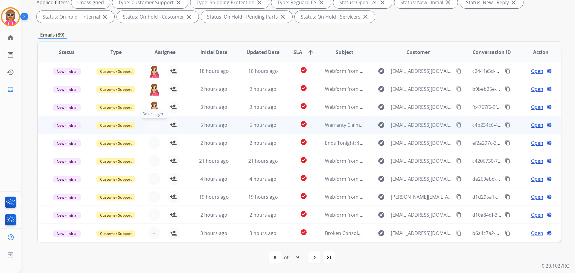
click at [153, 124] on span "+" at bounding box center [154, 124] width 3 height 7
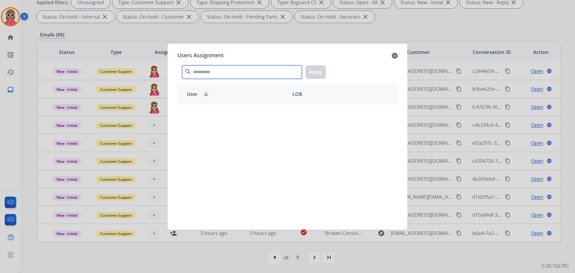
click at [236, 69] on input "text" at bounding box center [242, 71] width 120 height 13
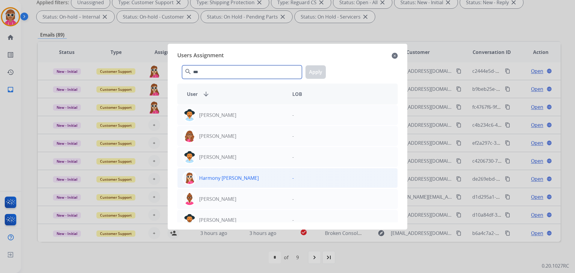
type input "***"
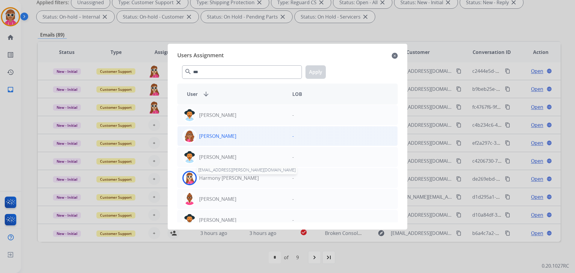
drag, startPoint x: 224, startPoint y: 175, endPoint x: 259, endPoint y: 145, distance: 45.7
click at [224, 173] on div "Harmony [PERSON_NAME] [EMAIL_ADDRESS][PERSON_NAME][DOMAIN_NAME]" at bounding box center [232, 178] width 110 height 14
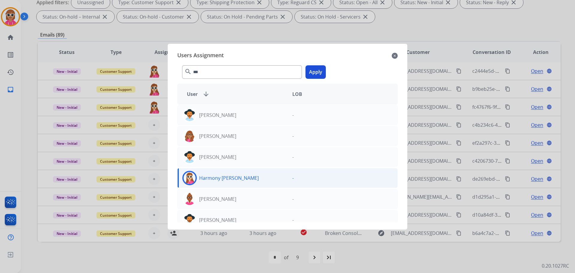
drag, startPoint x: 316, startPoint y: 73, endPoint x: 314, endPoint y: 75, distance: 3.6
click at [316, 72] on button "Apply" at bounding box center [315, 71] width 20 height 13
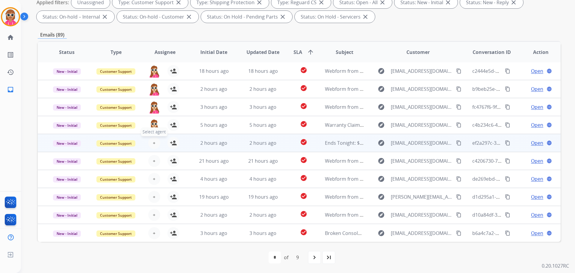
click at [153, 144] on span "+" at bounding box center [154, 142] width 3 height 7
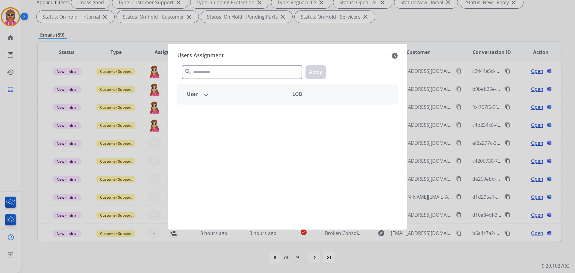
click at [247, 73] on input "text" at bounding box center [242, 71] width 120 height 13
type input "****"
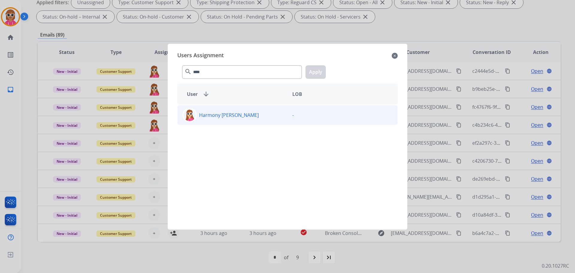
drag, startPoint x: 236, startPoint y: 127, endPoint x: 238, endPoint y: 123, distance: 4.2
click at [236, 126] on div "Harmony [PERSON_NAME] -" at bounding box center [287, 163] width 220 height 118
click at [241, 116] on div "Harmony [PERSON_NAME]" at bounding box center [232, 115] width 110 height 14
click at [312, 69] on button "Apply" at bounding box center [315, 71] width 20 height 13
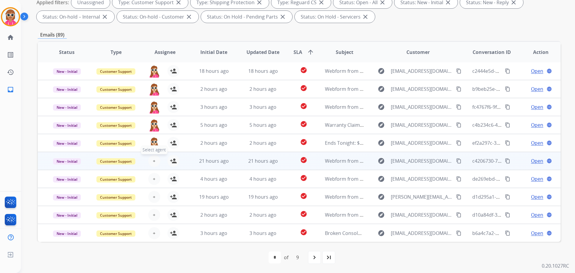
click at [154, 160] on button "+ Select agent" at bounding box center [154, 161] width 12 height 12
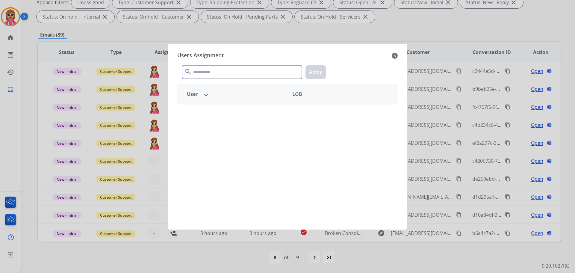
click at [250, 72] on input "text" at bounding box center [242, 71] width 120 height 13
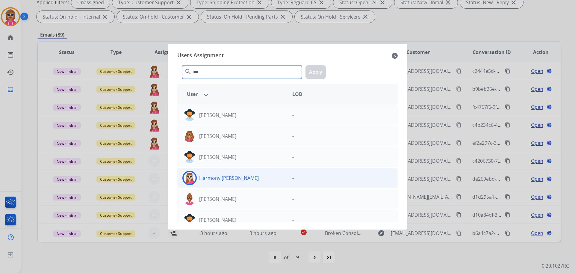
type input "***"
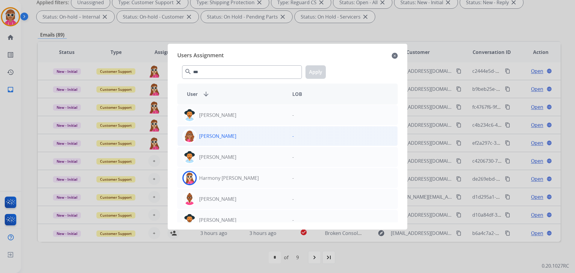
drag, startPoint x: 220, startPoint y: 183, endPoint x: 277, endPoint y: 140, distance: 71.2
click at [220, 181] on div "Harmony [PERSON_NAME]" at bounding box center [232, 178] width 110 height 14
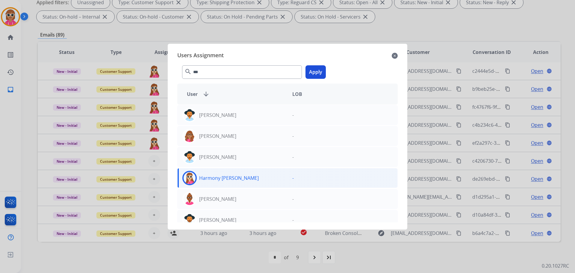
drag, startPoint x: 318, startPoint y: 74, endPoint x: 314, endPoint y: 78, distance: 5.1
click at [318, 74] on button "Apply" at bounding box center [315, 71] width 20 height 13
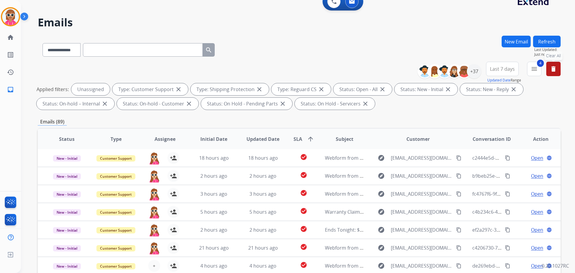
scroll to position [7, 0]
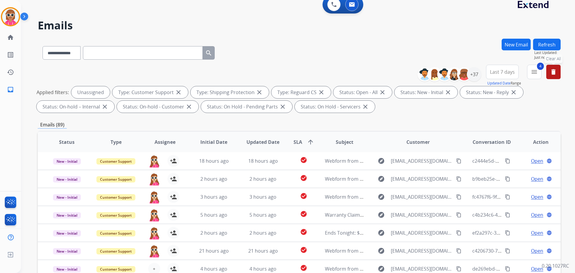
click at [543, 45] on button "Refresh" at bounding box center [547, 45] width 28 height 12
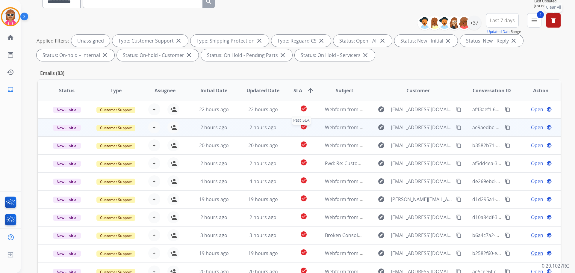
scroll to position [97, 0]
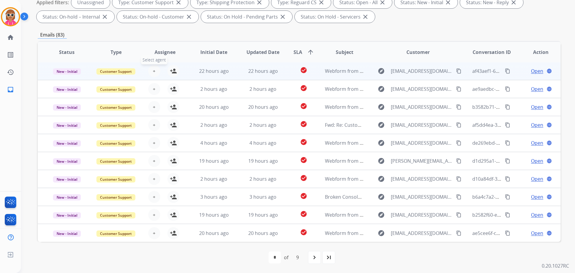
click at [153, 72] on span "+" at bounding box center [154, 70] width 3 height 7
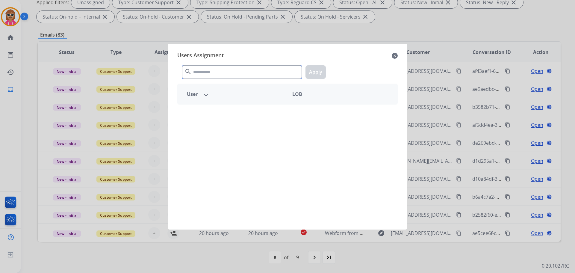
click at [196, 74] on input "text" at bounding box center [242, 71] width 120 height 13
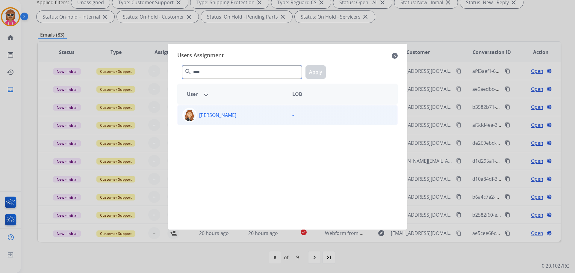
type input "****"
click at [223, 115] on p "[PERSON_NAME]" at bounding box center [217, 114] width 37 height 7
click at [312, 69] on button "Apply" at bounding box center [315, 71] width 20 height 13
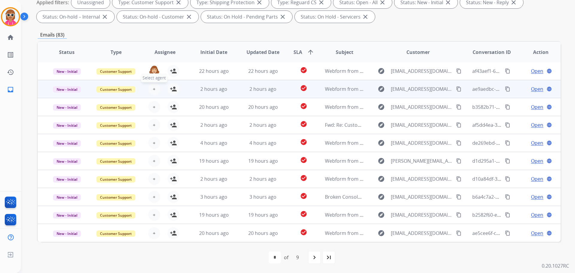
click at [150, 89] on button "+ Select agent" at bounding box center [154, 89] width 12 height 12
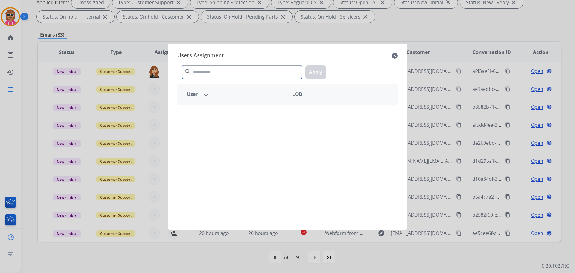
click at [229, 74] on input "text" at bounding box center [242, 71] width 120 height 13
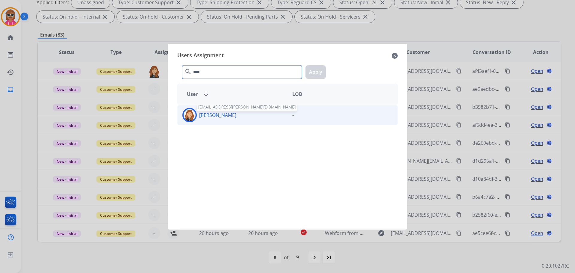
type input "****"
click at [224, 115] on p "[PERSON_NAME]" at bounding box center [217, 114] width 37 height 7
click at [309, 73] on button "Apply" at bounding box center [315, 71] width 20 height 13
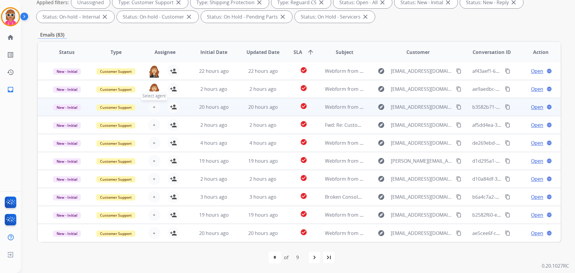
click at [153, 106] on span "+" at bounding box center [154, 106] width 3 height 7
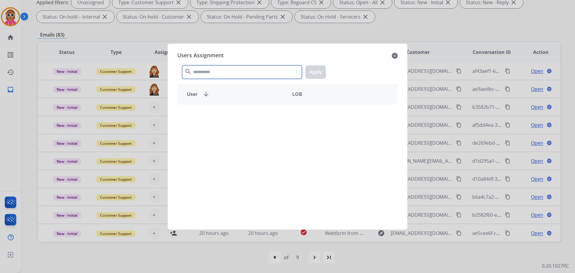
click at [218, 70] on input "text" at bounding box center [242, 71] width 120 height 13
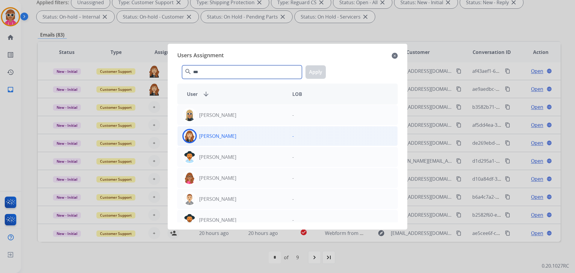
type input "***"
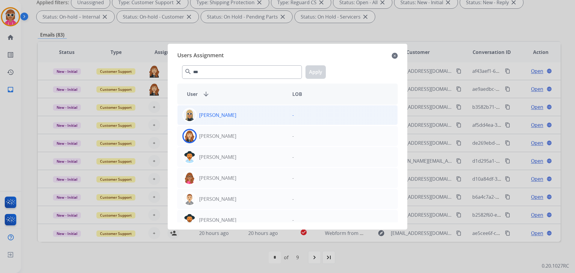
click at [225, 136] on p "[PERSON_NAME]" at bounding box center [217, 135] width 37 height 7
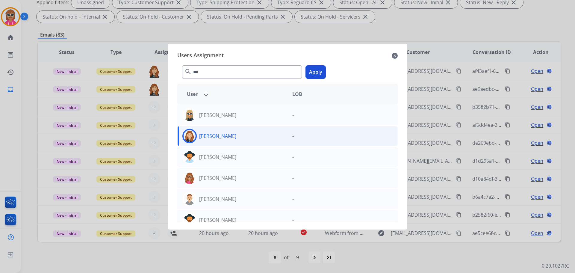
drag, startPoint x: 318, startPoint y: 67, endPoint x: 237, endPoint y: 92, distance: 84.4
click at [317, 68] on button "Apply" at bounding box center [315, 71] width 20 height 13
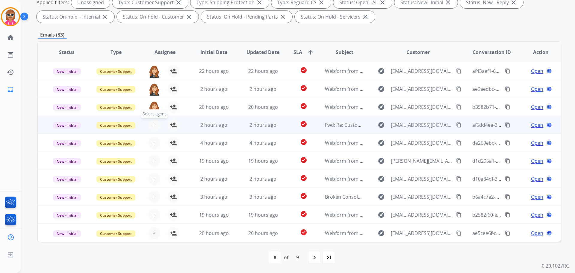
click at [153, 125] on span "+" at bounding box center [154, 124] width 3 height 7
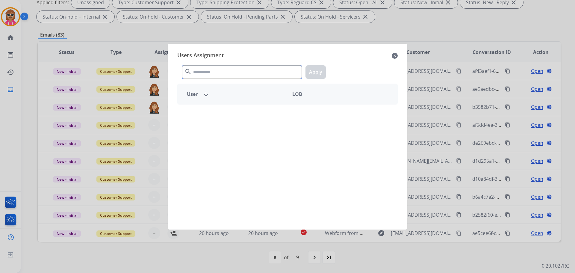
click at [207, 70] on input "text" at bounding box center [242, 71] width 120 height 13
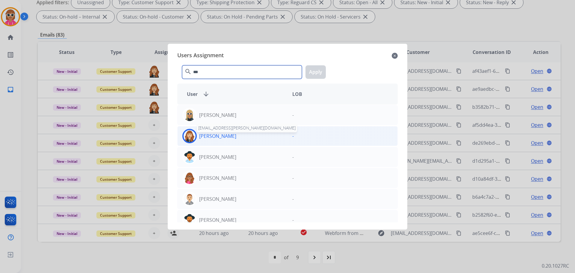
type input "***"
click at [218, 136] on p "[PERSON_NAME]" at bounding box center [217, 135] width 37 height 7
drag, startPoint x: 320, startPoint y: 72, endPoint x: 276, endPoint y: 101, distance: 53.0
click at [320, 72] on button "Apply" at bounding box center [315, 71] width 20 height 13
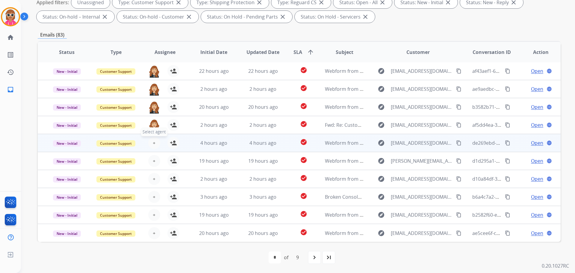
click at [153, 145] on span "+" at bounding box center [154, 142] width 3 height 7
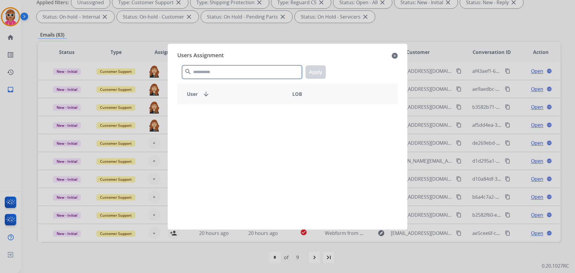
click at [236, 68] on input "text" at bounding box center [242, 71] width 120 height 13
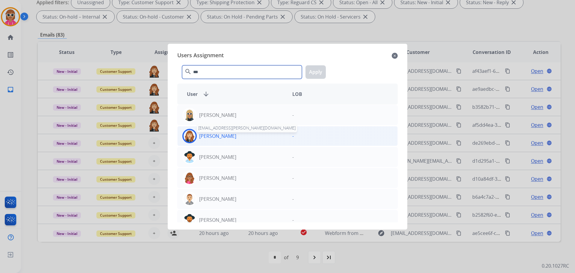
type input "***"
click at [227, 139] on p "[PERSON_NAME]" at bounding box center [217, 135] width 37 height 7
drag, startPoint x: 308, startPoint y: 72, endPoint x: 278, endPoint y: 94, distance: 37.1
click at [306, 75] on button "Apply" at bounding box center [315, 71] width 20 height 13
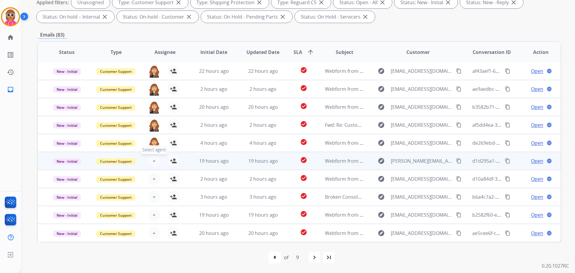
click at [153, 161] on span "+" at bounding box center [154, 160] width 3 height 7
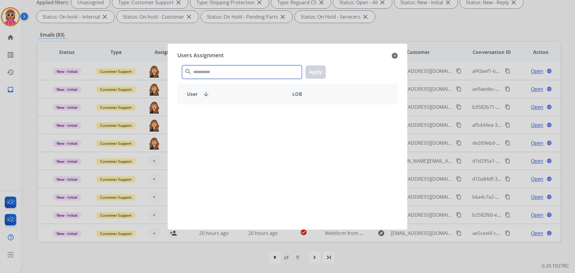
click at [217, 73] on input "text" at bounding box center [242, 71] width 120 height 13
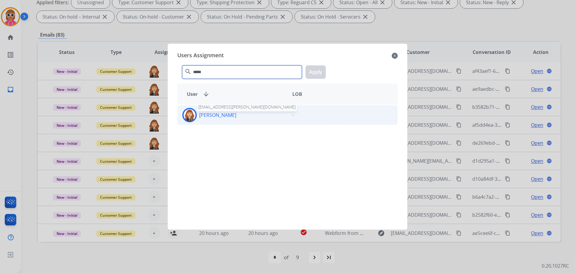
type input "*****"
click at [233, 116] on p "[PERSON_NAME]" at bounding box center [217, 114] width 37 height 7
drag, startPoint x: 315, startPoint y: 72, endPoint x: 349, endPoint y: 80, distance: 35.2
click at [315, 72] on button "Apply" at bounding box center [315, 71] width 20 height 13
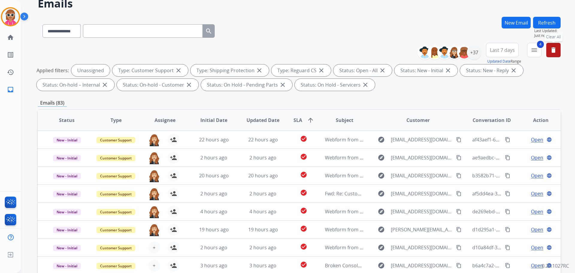
scroll to position [7, 0]
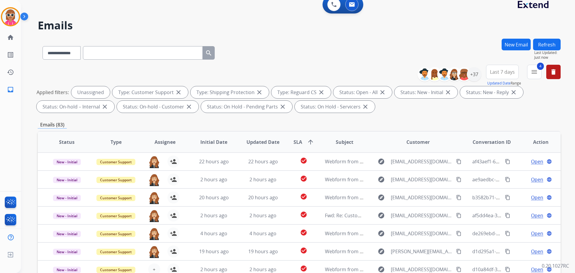
drag, startPoint x: 553, startPoint y: 43, endPoint x: 482, endPoint y: 44, distance: 70.3
click at [551, 44] on button "Refresh" at bounding box center [547, 45] width 28 height 12
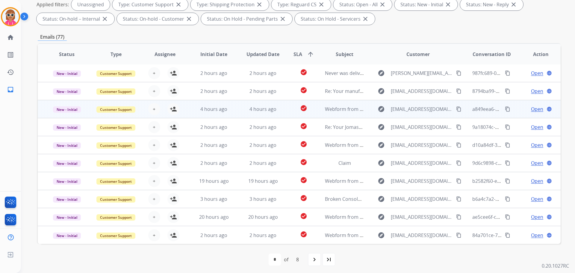
scroll to position [97, 0]
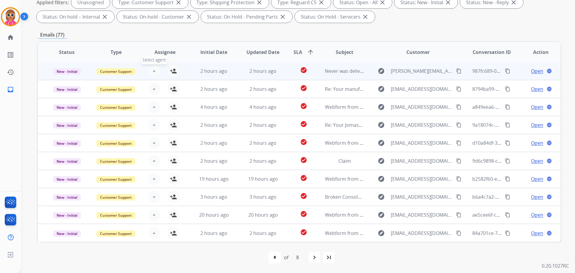
click at [153, 69] on span "+" at bounding box center [154, 70] width 3 height 7
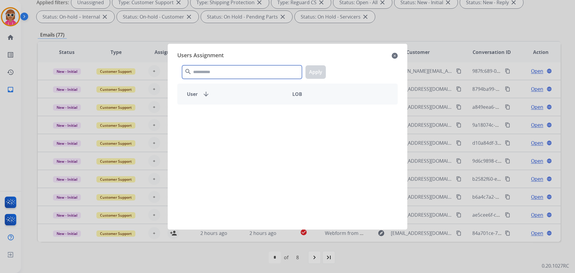
click at [189, 65] on div "search Apply" at bounding box center [287, 70] width 220 height 21
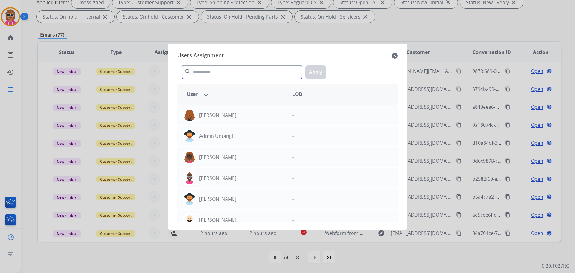
click at [199, 69] on input "text" at bounding box center [242, 71] width 120 height 13
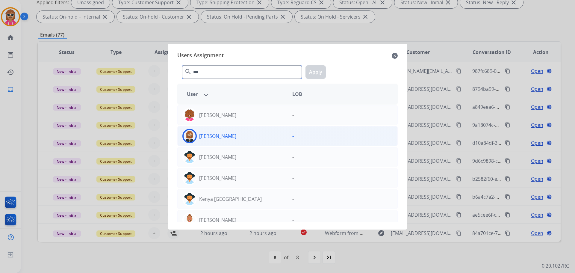
type input "***"
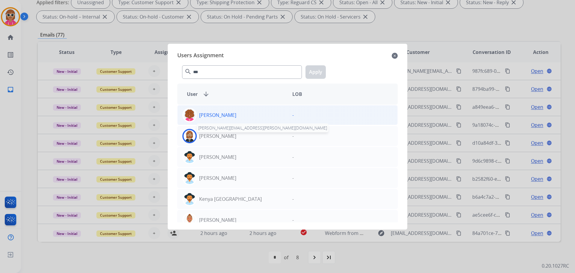
drag, startPoint x: 214, startPoint y: 136, endPoint x: 248, endPoint y: 121, distance: 36.7
click at [214, 134] on p "[PERSON_NAME]" at bounding box center [217, 135] width 37 height 7
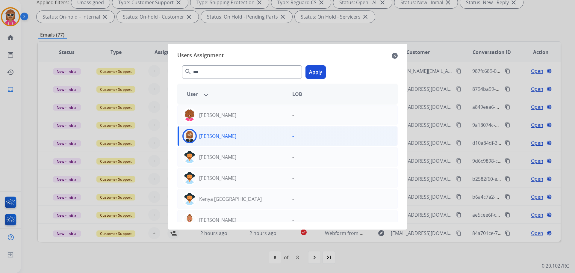
click at [314, 69] on button "Apply" at bounding box center [315, 71] width 20 height 13
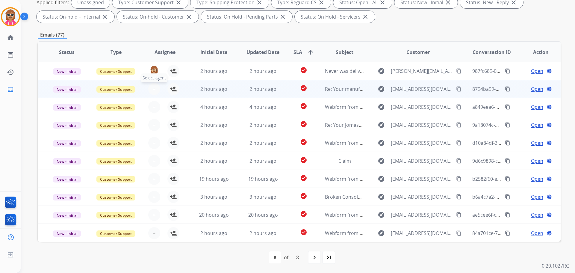
click at [154, 89] on span "+" at bounding box center [154, 88] width 3 height 7
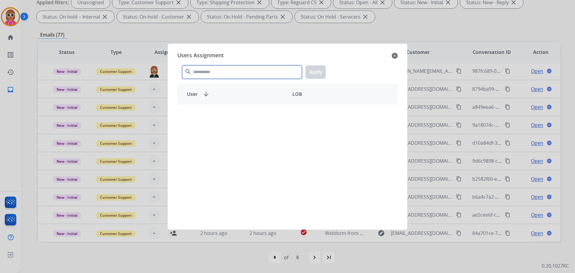
click at [208, 75] on input "text" at bounding box center [242, 71] width 120 height 13
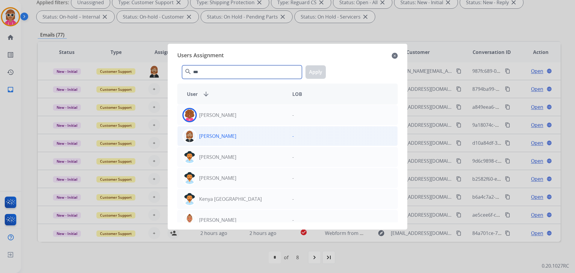
type input "***"
drag, startPoint x: 226, startPoint y: 134, endPoint x: 284, endPoint y: 79, distance: 80.0
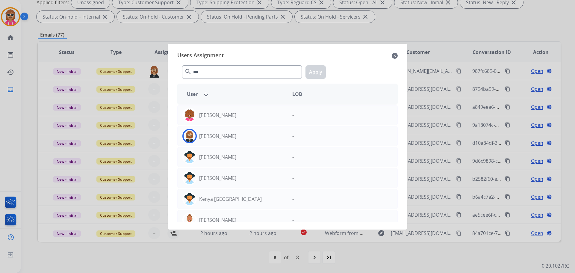
click at [226, 134] on div "[PERSON_NAME]" at bounding box center [232, 136] width 110 height 14
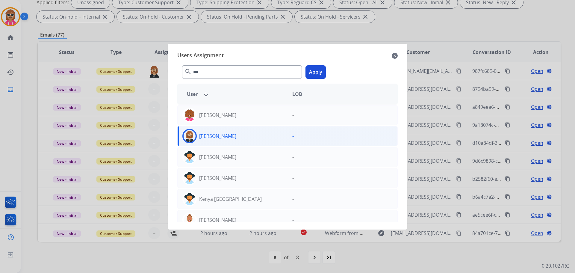
click at [311, 72] on button "Apply" at bounding box center [315, 71] width 20 height 13
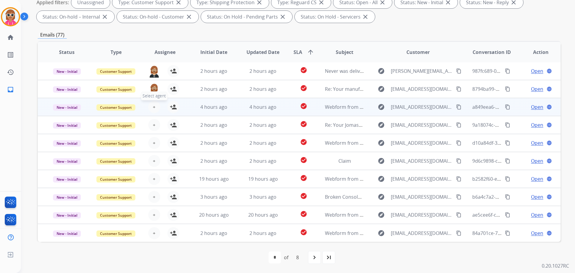
click at [151, 107] on button "+ Select agent" at bounding box center [154, 107] width 12 height 12
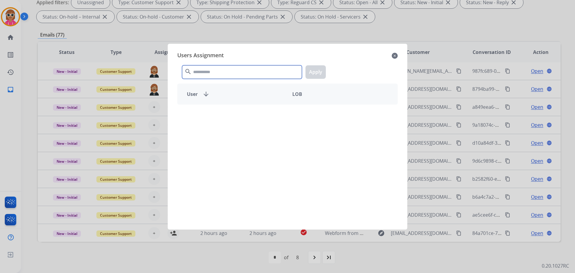
click at [243, 77] on input "text" at bounding box center [242, 71] width 120 height 13
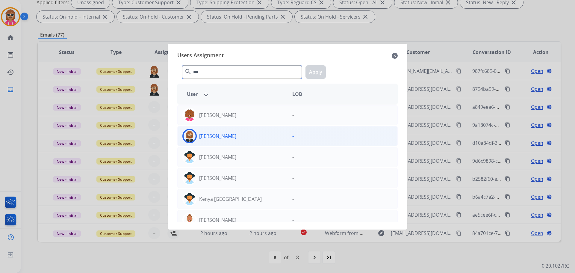
type input "***"
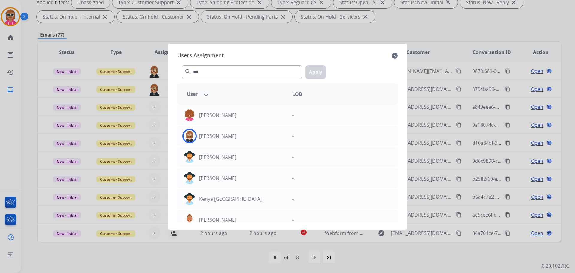
click at [229, 127] on div "[PERSON_NAME] -" at bounding box center [287, 136] width 220 height 20
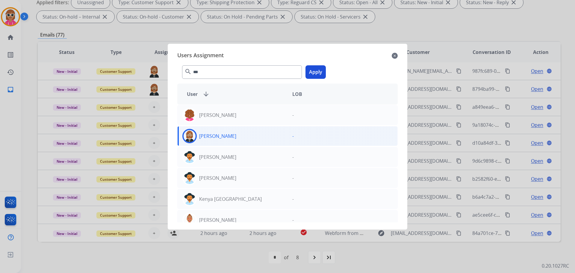
drag, startPoint x: 310, startPoint y: 73, endPoint x: 252, endPoint y: 93, distance: 61.4
click at [309, 73] on button "Apply" at bounding box center [315, 71] width 20 height 13
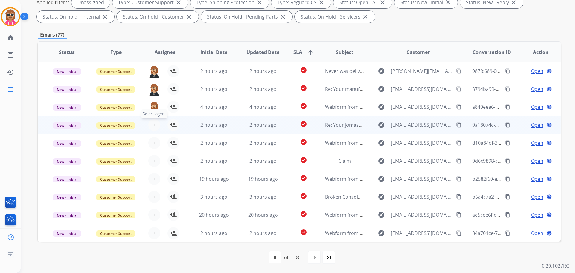
click at [154, 126] on span "+" at bounding box center [154, 124] width 3 height 7
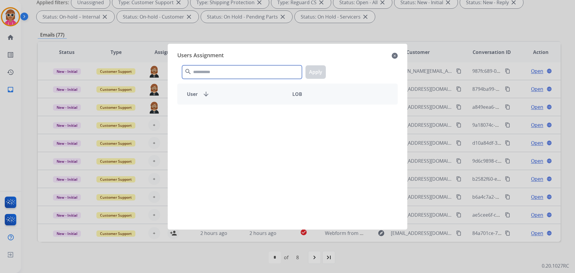
click at [230, 76] on input "text" at bounding box center [242, 71] width 120 height 13
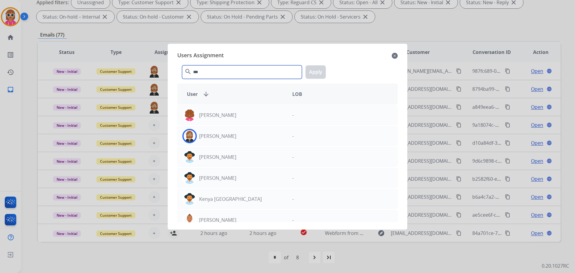
type input "***"
click at [224, 138] on p "[PERSON_NAME]" at bounding box center [217, 135] width 37 height 7
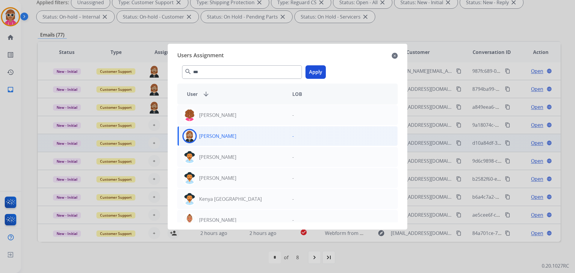
drag, startPoint x: 312, startPoint y: 70, endPoint x: 167, endPoint y: 146, distance: 163.6
click at [312, 71] on button "Apply" at bounding box center [315, 71] width 20 height 13
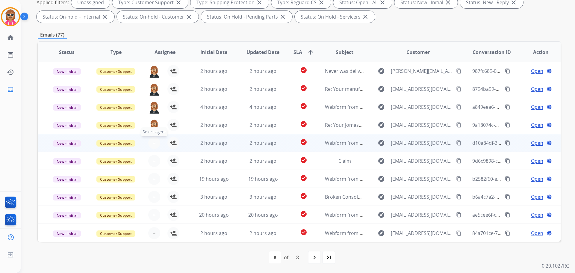
click at [153, 141] on span "+" at bounding box center [154, 142] width 3 height 7
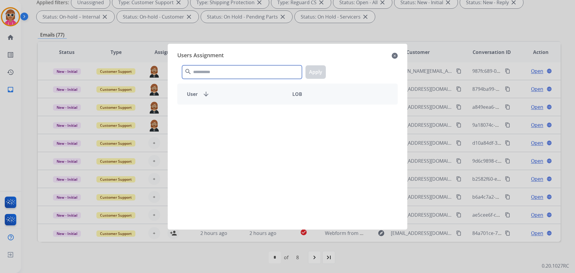
click at [203, 76] on input "text" at bounding box center [242, 71] width 120 height 13
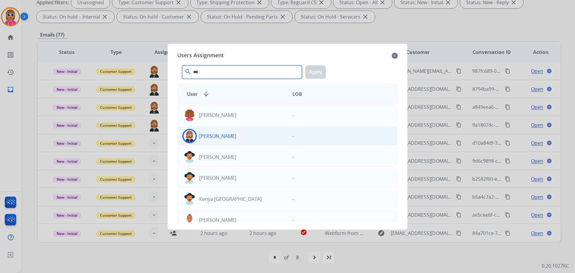
type input "***"
drag, startPoint x: 228, startPoint y: 135, endPoint x: 290, endPoint y: 93, distance: 75.2
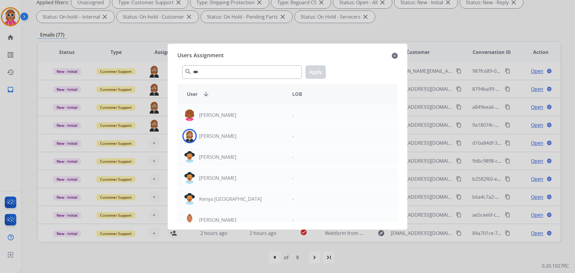
click at [229, 135] on div "[PERSON_NAME]" at bounding box center [232, 136] width 110 height 14
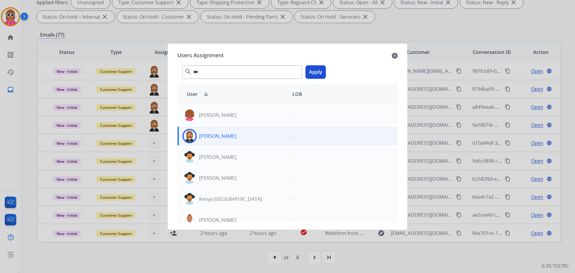
drag, startPoint x: 318, startPoint y: 66, endPoint x: 316, endPoint y: 68, distance: 3.2
click at [317, 66] on button "Apply" at bounding box center [315, 71] width 20 height 13
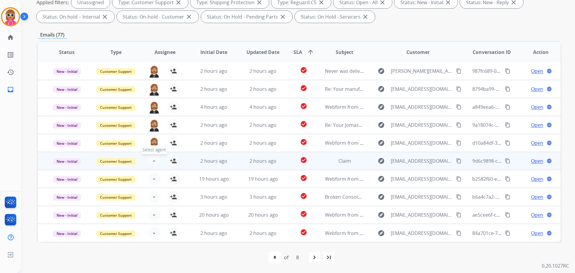
click at [151, 160] on button "+ Select agent" at bounding box center [154, 161] width 12 height 12
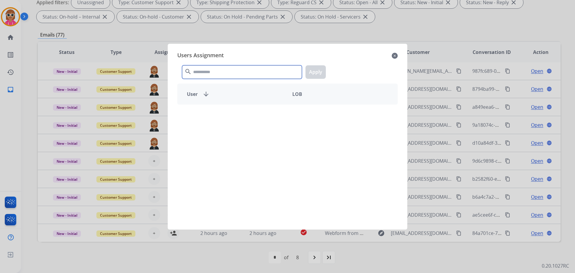
click at [218, 75] on input "text" at bounding box center [242, 71] width 120 height 13
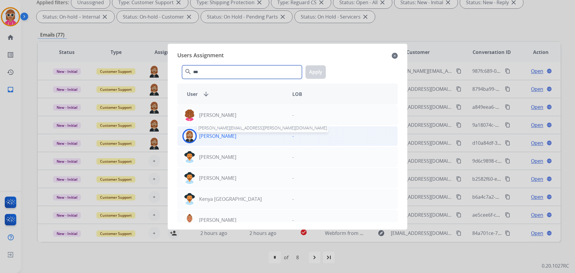
type input "***"
click at [222, 145] on div "[PERSON_NAME] -" at bounding box center [287, 136] width 220 height 20
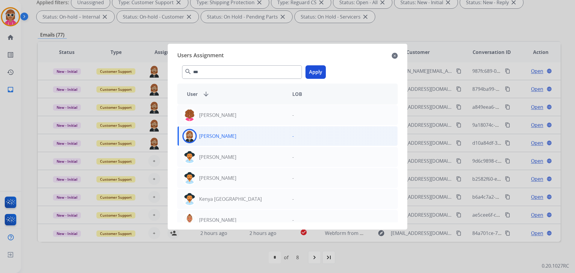
click at [323, 73] on button "Apply" at bounding box center [315, 71] width 20 height 13
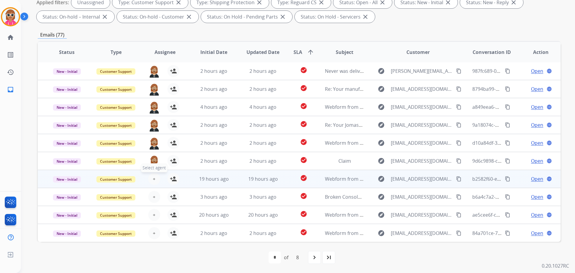
click at [153, 180] on span "+" at bounding box center [154, 178] width 3 height 7
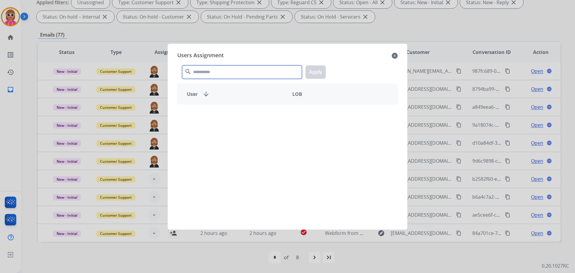
click at [229, 72] on input "text" at bounding box center [242, 71] width 120 height 13
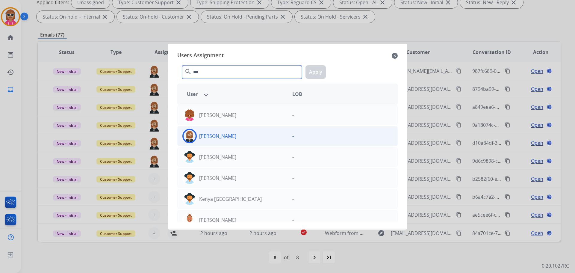
type input "***"
click at [232, 135] on div "[PERSON_NAME]" at bounding box center [232, 136] width 110 height 14
click at [306, 72] on button "Apply" at bounding box center [315, 71] width 20 height 13
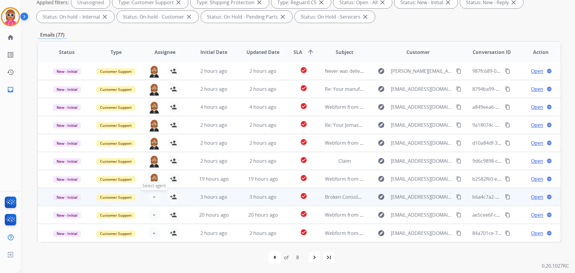
click at [153, 195] on span "+" at bounding box center [154, 196] width 3 height 7
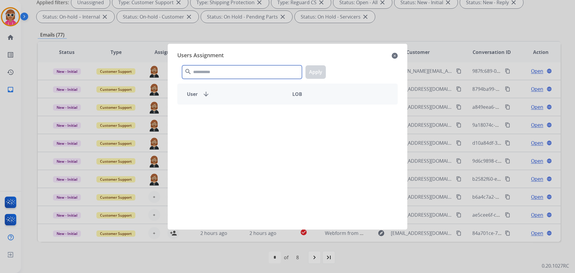
click at [221, 75] on input "text" at bounding box center [242, 71] width 120 height 13
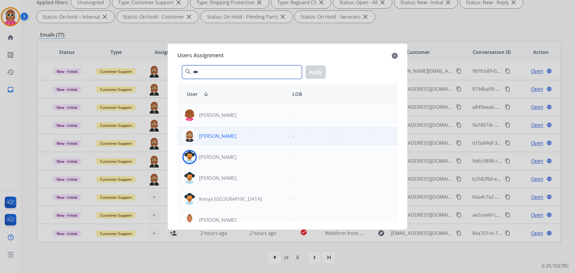
type input "***"
click at [220, 135] on p "[PERSON_NAME]" at bounding box center [217, 135] width 37 height 7
drag, startPoint x: 317, startPoint y: 74, endPoint x: 321, endPoint y: 73, distance: 4.1
click at [317, 74] on button "Apply" at bounding box center [315, 71] width 20 height 13
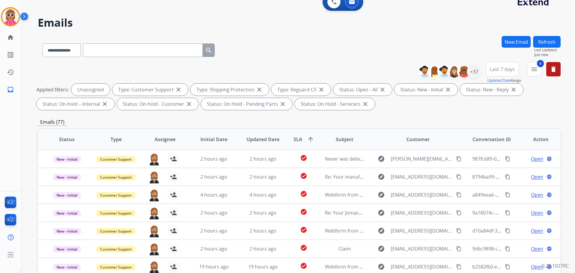
scroll to position [7, 0]
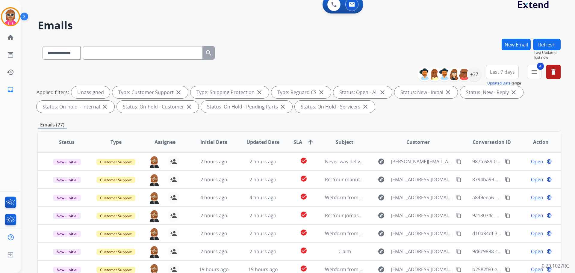
click at [548, 43] on button "Refresh" at bounding box center [547, 45] width 28 height 12
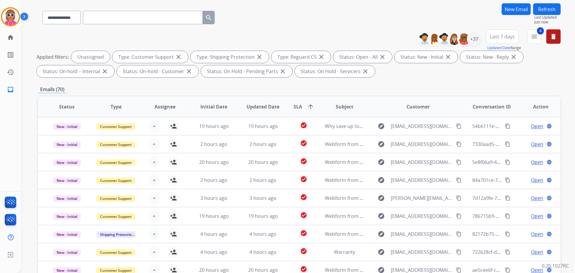
scroll to position [0, 0]
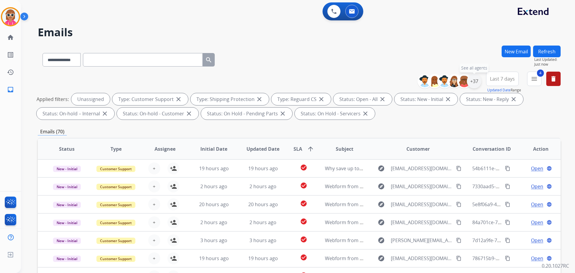
click at [473, 81] on div "+37" at bounding box center [474, 81] width 14 height 14
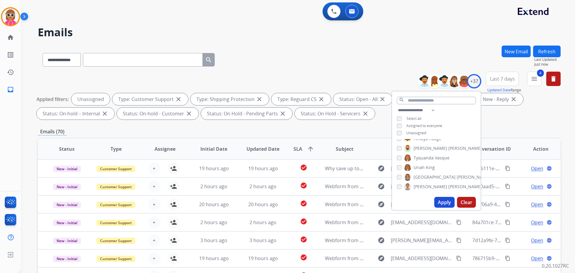
click at [412, 128] on div "**********" at bounding box center [436, 122] width 89 height 31
click at [415, 134] on span "Unassigned" at bounding box center [416, 132] width 20 height 5
drag, startPoint x: 425, startPoint y: 143, endPoint x: 424, endPoint y: 151, distance: 8.1
click at [448, 144] on span "[PERSON_NAME]" at bounding box center [465, 145] width 34 height 6
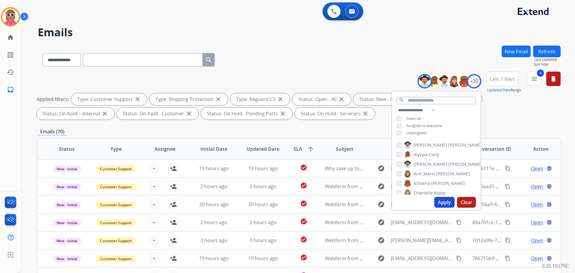
drag, startPoint x: 424, startPoint y: 154, endPoint x: 423, endPoint y: 163, distance: 9.2
click at [424, 155] on span "Alysyia" at bounding box center [420, 154] width 14 height 6
click at [423, 163] on span "[PERSON_NAME]" at bounding box center [430, 164] width 34 height 6
click at [424, 175] on span "Ann_Marie" at bounding box center [424, 174] width 22 height 6
click at [424, 183] on span "Artheria" at bounding box center [421, 183] width 16 height 6
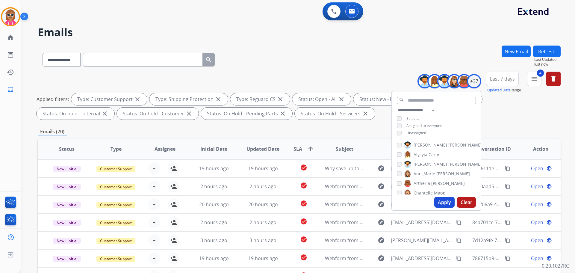
click at [423, 191] on span "Chantelle" at bounding box center [422, 193] width 19 height 6
click at [424, 163] on span "Chantelle" at bounding box center [422, 163] width 19 height 6
click at [423, 170] on span "[PERSON_NAME]" at bounding box center [430, 172] width 34 height 6
click at [421, 164] on span "Chantelle" at bounding box center [422, 163] width 19 height 6
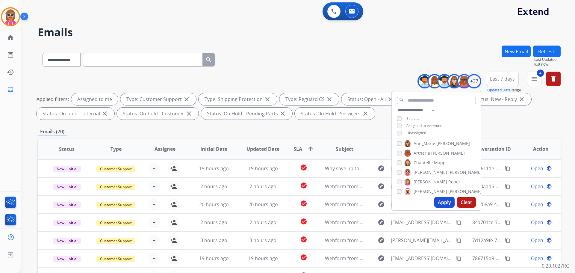
click at [421, 179] on span "[PERSON_NAME]" at bounding box center [430, 182] width 34 height 6
drag, startPoint x: 420, startPoint y: 192, endPoint x: 423, endPoint y: 180, distance: 12.9
click at [420, 192] on span "[PERSON_NAME]" at bounding box center [430, 191] width 34 height 6
drag, startPoint x: 422, startPoint y: 140, endPoint x: 421, endPoint y: 152, distance: 12.0
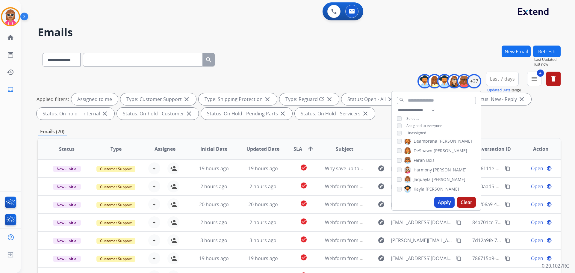
click at [422, 145] on div "[PERSON_NAME] [PERSON_NAME] [PERSON_NAME] [PERSON_NAME] [PERSON_NAME] [PERSON_N…" at bounding box center [436, 166] width 89 height 55
click at [421, 152] on span "DeShawn" at bounding box center [422, 151] width 19 height 6
click at [423, 144] on label "[PERSON_NAME]" at bounding box center [438, 140] width 68 height 7
click at [419, 168] on span "Harmony" at bounding box center [422, 170] width 18 height 6
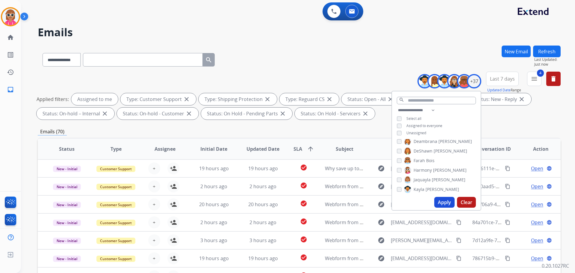
click at [420, 179] on span "Jaquayla" at bounding box center [421, 180] width 17 height 6
drag, startPoint x: 416, startPoint y: 161, endPoint x: 416, endPoint y: 170, distance: 9.6
click at [417, 160] on span "Farah" at bounding box center [418, 160] width 11 height 6
click at [420, 187] on span "Kayla" at bounding box center [418, 189] width 11 height 6
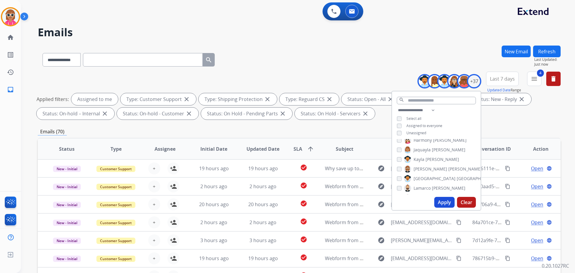
click at [448, 168] on span "[PERSON_NAME]" at bounding box center [465, 169] width 34 height 6
drag, startPoint x: 422, startPoint y: 176, endPoint x: 421, endPoint y: 188, distance: 12.3
click at [422, 177] on span "[GEOGRAPHIC_DATA]" at bounding box center [434, 178] width 42 height 6
click at [421, 188] on span "Lamarco" at bounding box center [421, 188] width 17 height 6
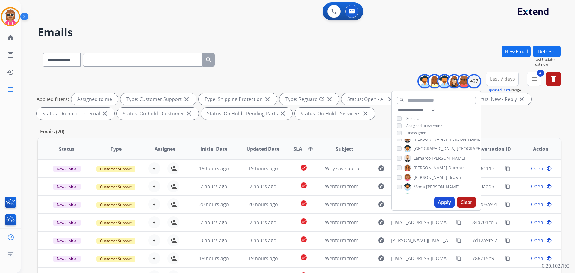
click at [424, 169] on span "[PERSON_NAME]" at bounding box center [430, 168] width 34 height 6
drag, startPoint x: 422, startPoint y: 175, endPoint x: 419, endPoint y: 183, distance: 8.2
click at [421, 177] on span "[PERSON_NAME]" at bounding box center [430, 177] width 34 height 6
click at [419, 184] on span "Mona" at bounding box center [418, 187] width 11 height 6
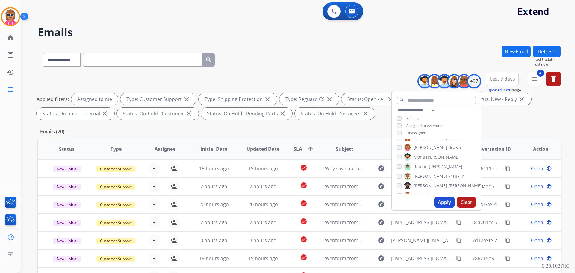
click at [422, 170] on div "[PERSON_NAME] [PERSON_NAME] [PERSON_NAME] [PERSON_NAME] [PERSON_NAME] [PERSON_N…" at bounding box center [436, 166] width 89 height 55
drag, startPoint x: 423, startPoint y: 166, endPoint x: 420, endPoint y: 175, distance: 9.0
click at [423, 167] on span "Raujon" at bounding box center [420, 166] width 14 height 6
drag, startPoint x: 420, startPoint y: 175, endPoint x: 419, endPoint y: 184, distance: 9.0
click at [420, 176] on span "[PERSON_NAME]" at bounding box center [430, 176] width 34 height 6
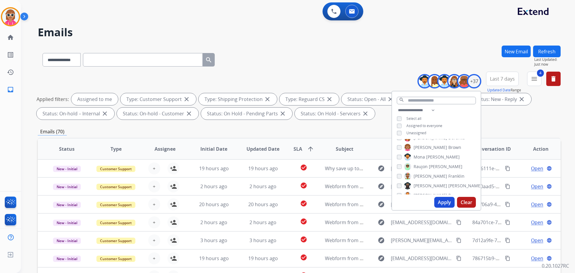
click at [419, 184] on span "[PERSON_NAME]" at bounding box center [430, 186] width 34 height 6
click at [417, 194] on span "[PERSON_NAME]" at bounding box center [430, 195] width 34 height 6
click at [421, 171] on span "[PERSON_NAME]" at bounding box center [430, 172] width 34 height 6
click at [417, 180] on span "Shamaya" at bounding box center [422, 182] width 18 height 6
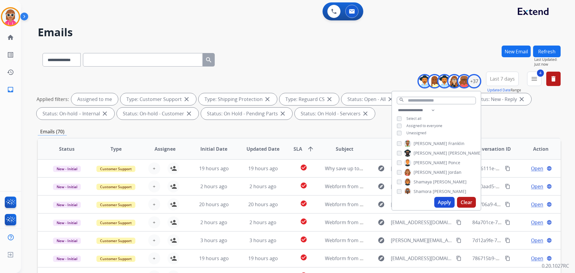
click at [417, 188] on label "[PERSON_NAME]" at bounding box center [435, 191] width 62 height 7
click at [421, 173] on label "Shqnetta Fudge" at bounding box center [424, 170] width 41 height 7
drag, startPoint x: 421, startPoint y: 172, endPoint x: 420, endPoint y: 177, distance: 4.9
click at [421, 172] on span "Shqnetta" at bounding box center [422, 171] width 18 height 6
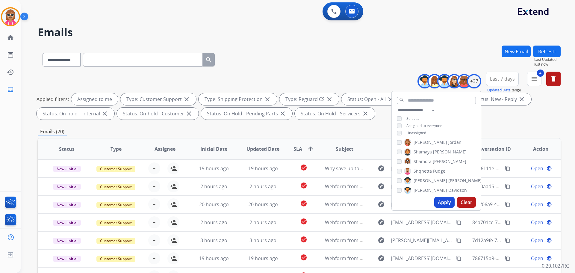
drag, startPoint x: 419, startPoint y: 180, endPoint x: 421, endPoint y: 169, distance: 10.9
click at [419, 180] on span "[PERSON_NAME]" at bounding box center [430, 180] width 34 height 6
click at [422, 168] on span "Shqnetta" at bounding box center [422, 171] width 18 height 6
drag, startPoint x: 418, startPoint y: 184, endPoint x: 418, endPoint y: 188, distance: 3.9
click at [418, 188] on div "[PERSON_NAME] [PERSON_NAME] [PERSON_NAME] [PERSON_NAME] [PERSON_NAME] [PERSON_N…" at bounding box center [436, 166] width 89 height 55
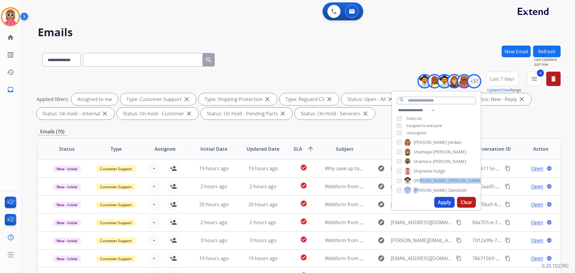
click at [417, 187] on span "[PERSON_NAME]" at bounding box center [430, 190] width 34 height 6
drag, startPoint x: 418, startPoint y: 168, endPoint x: 418, endPoint y: 173, distance: 5.1
click at [418, 169] on span "Timaya" at bounding box center [420, 170] width 14 height 6
drag, startPoint x: 419, startPoint y: 178, endPoint x: 420, endPoint y: 188, distance: 10.2
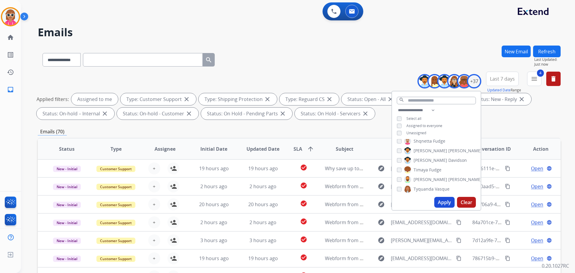
click at [419, 179] on span "[PERSON_NAME]" at bounding box center [430, 179] width 34 height 6
click at [420, 187] on span "Tyquanda" at bounding box center [423, 189] width 20 height 6
click at [418, 167] on span "Uriah" at bounding box center [418, 168] width 11 height 6
click at [418, 178] on span "[GEOGRAPHIC_DATA]" at bounding box center [434, 178] width 42 height 6
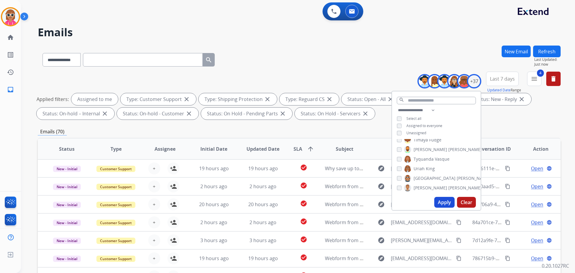
click at [419, 186] on span "[PERSON_NAME]" at bounding box center [430, 188] width 34 height 6
click at [436, 200] on button "Apply" at bounding box center [444, 202] width 20 height 11
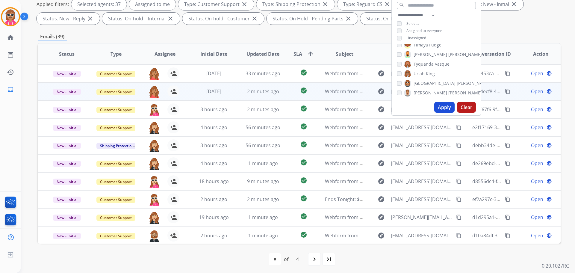
scroll to position [97, 0]
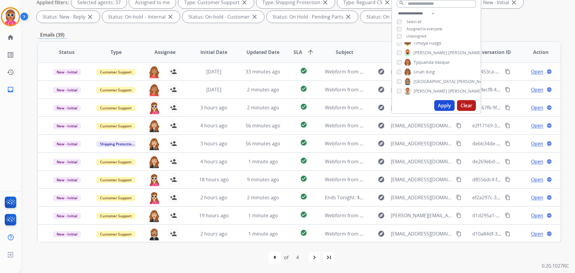
click at [161, 51] on span "Assignee" at bounding box center [164, 51] width 21 height 7
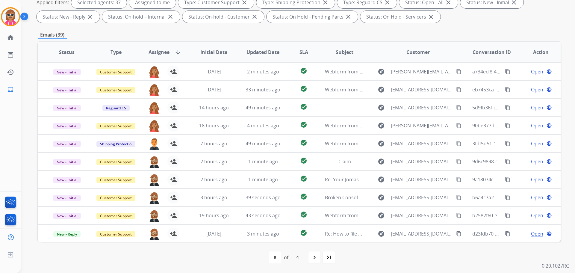
click at [315, 255] on mat-icon "navigate_next" at bounding box center [314, 256] width 7 height 7
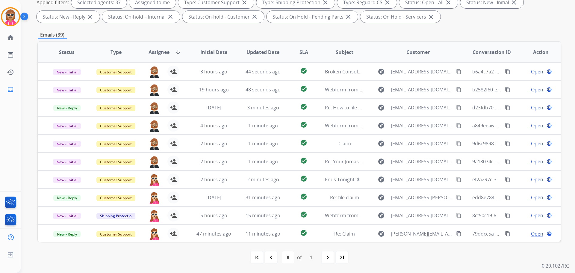
drag, startPoint x: 331, startPoint y: 256, endPoint x: 326, endPoint y: 255, distance: 5.4
click at [329, 256] on div "navigate_next" at bounding box center [327, 256] width 13 height 13
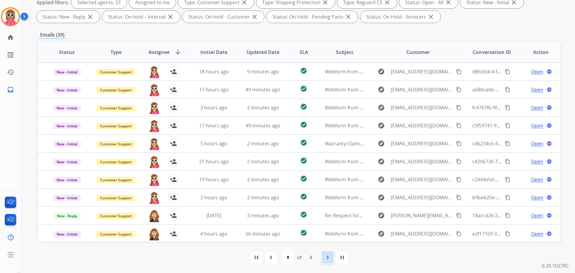
click at [326, 256] on mat-icon "navigate_next" at bounding box center [327, 256] width 7 height 7
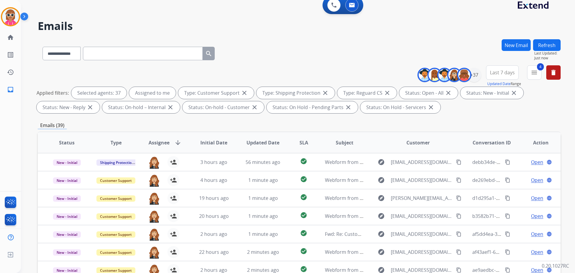
scroll to position [0, 0]
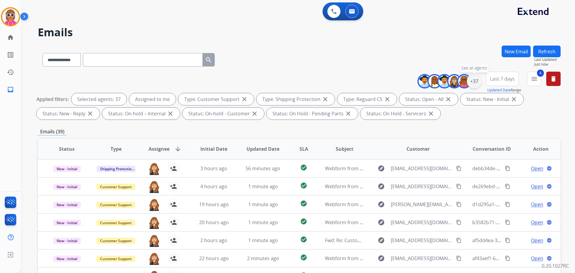
click at [477, 82] on div "+37" at bounding box center [474, 81] width 14 height 14
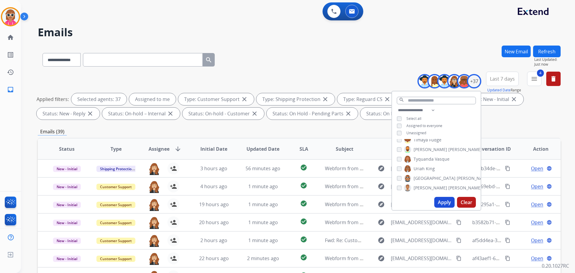
drag, startPoint x: 417, startPoint y: 131, endPoint x: 420, endPoint y: 137, distance: 6.8
click at [417, 133] on span "Unassigned" at bounding box center [416, 132] width 20 height 5
click at [441, 203] on button "Apply" at bounding box center [444, 202] width 20 height 11
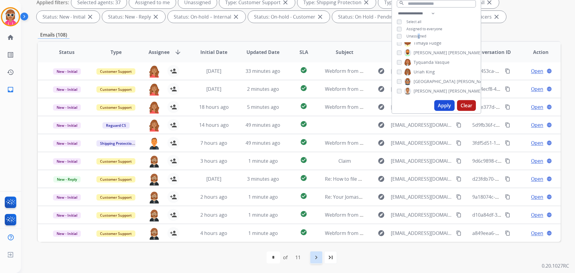
click at [316, 257] on mat-icon "navigate_next" at bounding box center [315, 256] width 7 height 7
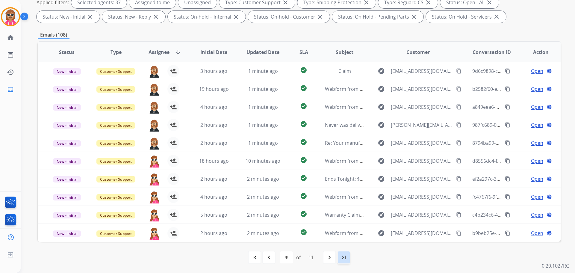
click at [345, 259] on mat-icon "last_page" at bounding box center [343, 256] width 7 height 7
select select "**"
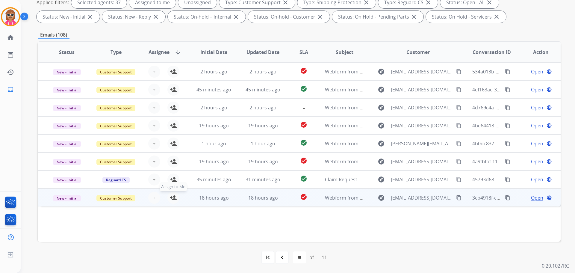
click at [171, 197] on mat-icon "person_add" at bounding box center [173, 197] width 7 height 7
click at [171, 197] on mat-icon "person_remove" at bounding box center [173, 197] width 7 height 7
click at [155, 198] on button "+ Select agent" at bounding box center [154, 198] width 12 height 12
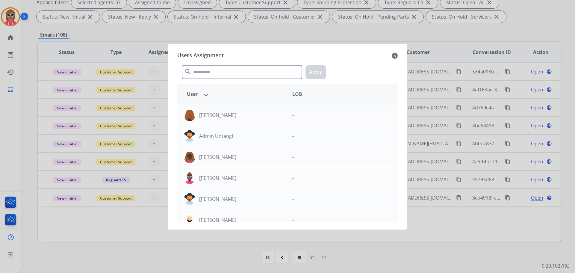
click at [239, 70] on input "text" at bounding box center [242, 71] width 120 height 13
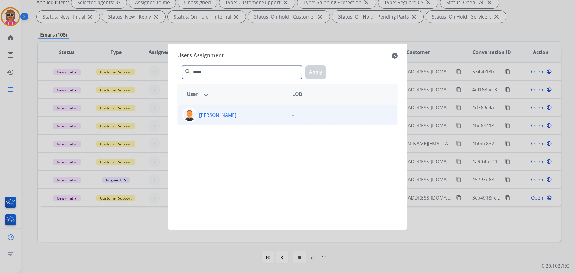
type input "*****"
click at [251, 116] on div "[PERSON_NAME]" at bounding box center [232, 115] width 110 height 14
drag, startPoint x: 315, startPoint y: 67, endPoint x: 271, endPoint y: 93, distance: 50.5
click at [314, 67] on button "Apply" at bounding box center [315, 71] width 20 height 13
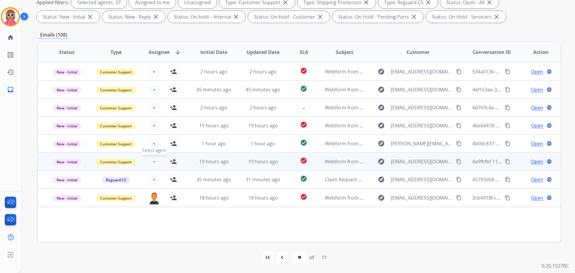
click at [153, 162] on span "+" at bounding box center [154, 161] width 3 height 7
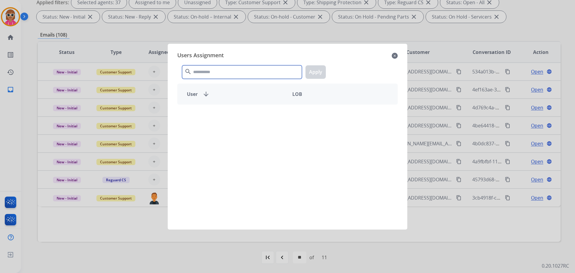
click at [227, 74] on input "text" at bounding box center [242, 71] width 120 height 13
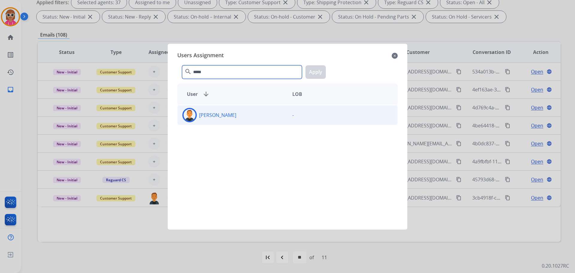
type input "*****"
click at [236, 119] on div "[PERSON_NAME]" at bounding box center [232, 115] width 110 height 14
click at [315, 71] on button "Apply" at bounding box center [315, 71] width 20 height 13
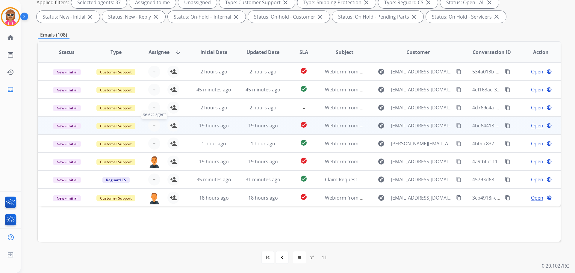
click at [154, 124] on button "+ Select agent" at bounding box center [154, 125] width 12 height 12
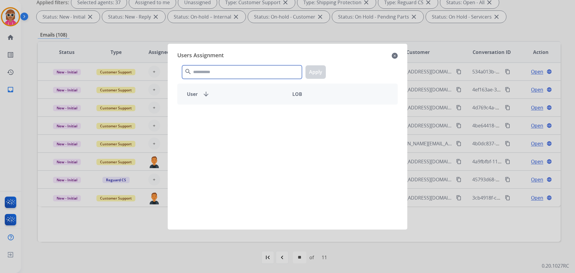
click at [209, 76] on input "text" at bounding box center [242, 71] width 120 height 13
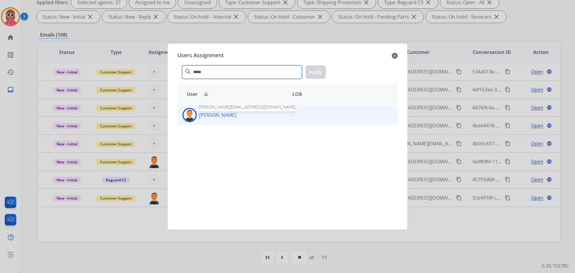
type input "*****"
click at [227, 114] on p "[PERSON_NAME]" at bounding box center [217, 114] width 37 height 7
click at [323, 72] on button "Apply" at bounding box center [315, 71] width 20 height 13
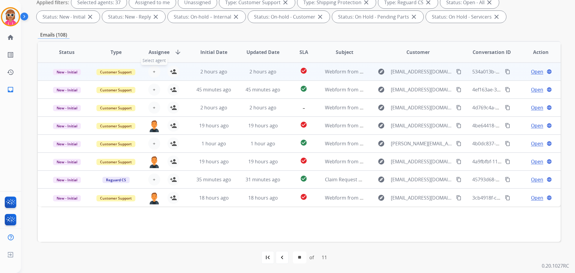
click at [153, 68] on span "+" at bounding box center [154, 71] width 3 height 7
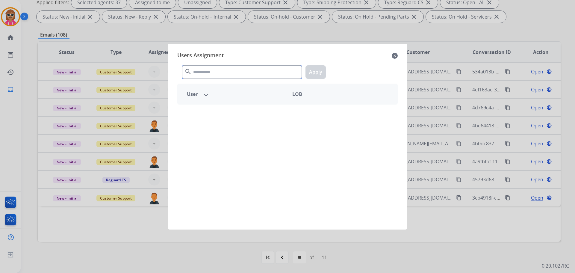
click at [204, 70] on input "text" at bounding box center [242, 71] width 120 height 13
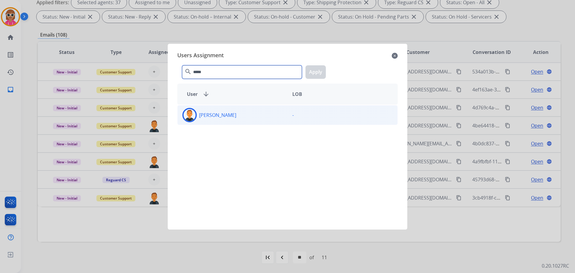
type input "*****"
click at [269, 120] on div "[PERSON_NAME]" at bounding box center [232, 115] width 110 height 14
click at [312, 72] on button "Apply" at bounding box center [315, 71] width 20 height 13
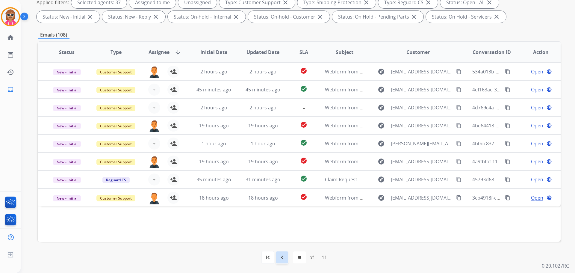
click at [284, 261] on div "navigate_before" at bounding box center [281, 256] width 13 height 13
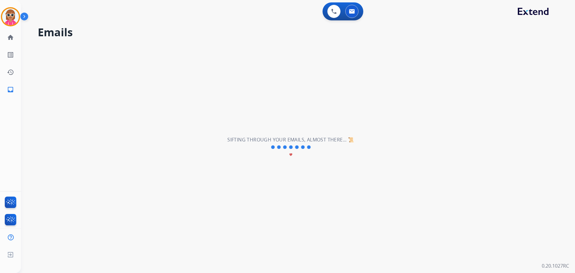
select select "**"
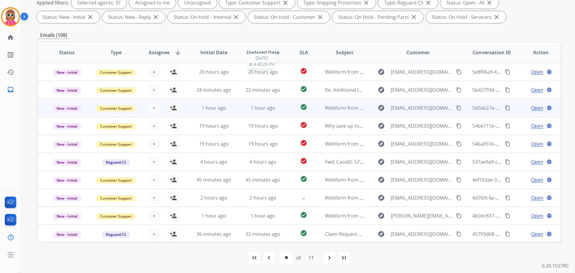
scroll to position [97, 0]
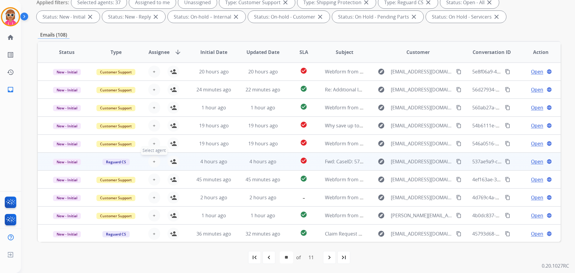
click at [154, 162] on button "+ Select agent" at bounding box center [154, 161] width 12 height 12
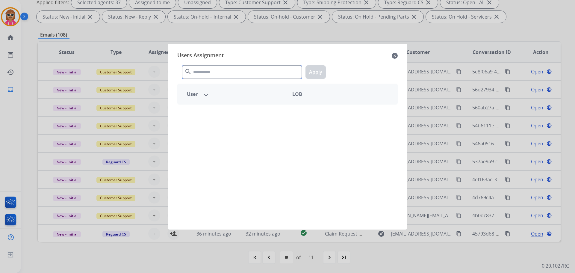
click at [216, 73] on input "text" at bounding box center [242, 71] width 120 height 13
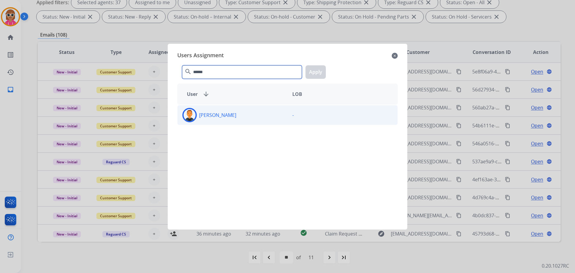
type input "******"
click at [244, 112] on div "[PERSON_NAME]" at bounding box center [232, 115] width 110 height 14
click at [321, 73] on button "Apply" at bounding box center [315, 71] width 20 height 13
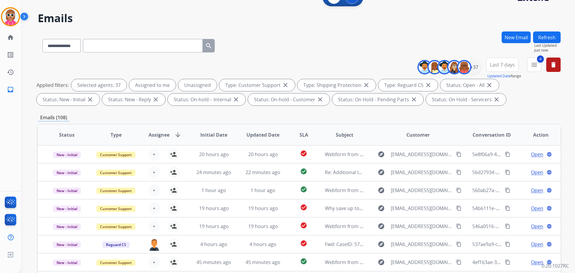
scroll to position [0, 0]
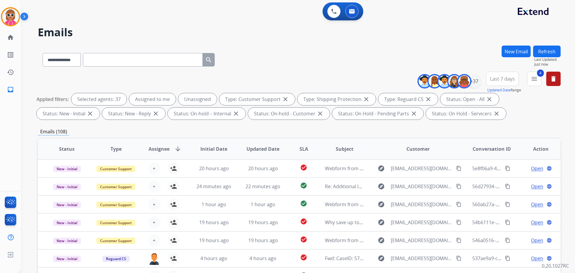
click at [546, 47] on button "Refresh" at bounding box center [547, 51] width 28 height 12
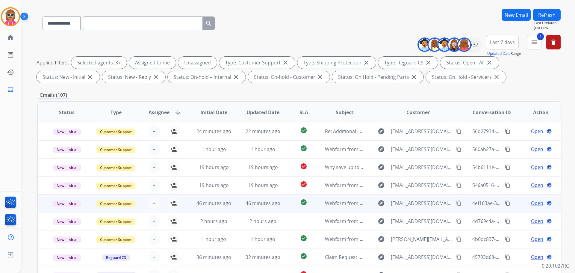
scroll to position [90, 0]
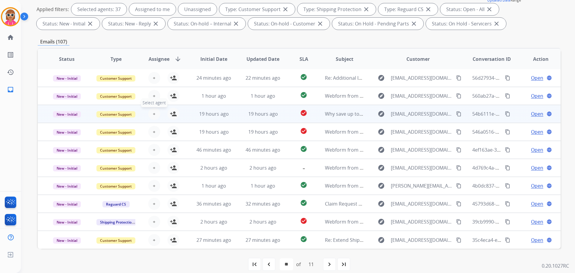
drag, startPoint x: 158, startPoint y: 107, endPoint x: 158, endPoint y: 111, distance: 3.3
click at [158, 110] on div "+ Select agent person_add Assign to Me" at bounding box center [160, 114] width 38 height 12
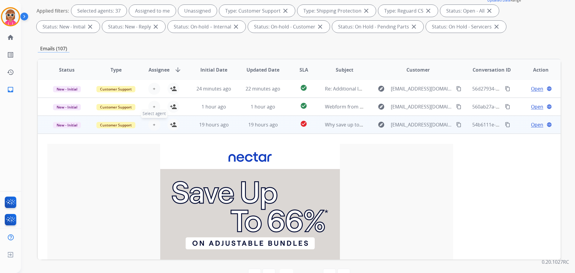
click at [151, 119] on button "+ Select agent" at bounding box center [154, 125] width 12 height 12
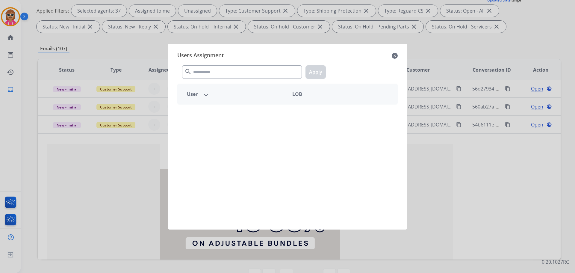
scroll to position [36, 0]
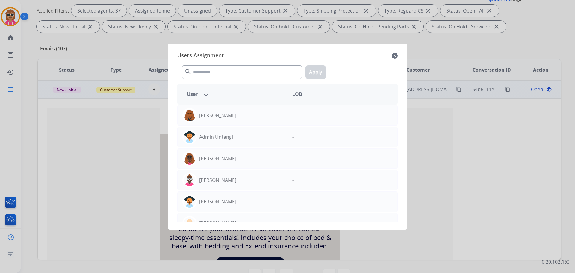
click at [394, 56] on mat-icon "close" at bounding box center [394, 55] width 6 height 7
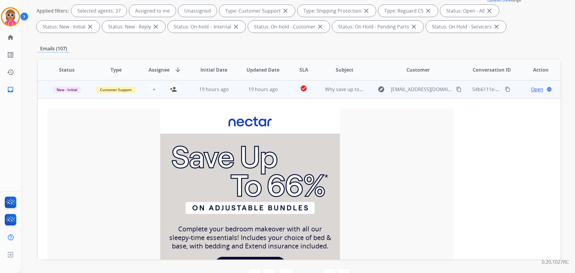
scroll to position [0, 0]
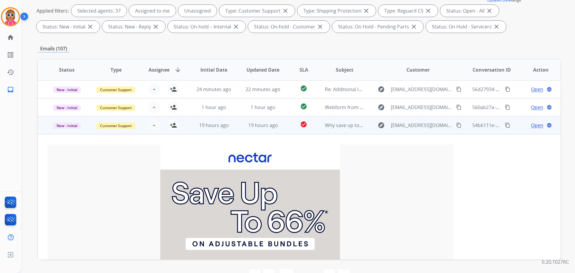
click at [245, 130] on td "19 hours ago" at bounding box center [258, 125] width 49 height 18
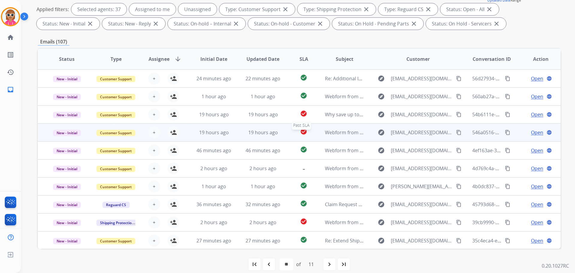
click at [297, 135] on div "check_circle" at bounding box center [303, 132] width 23 height 9
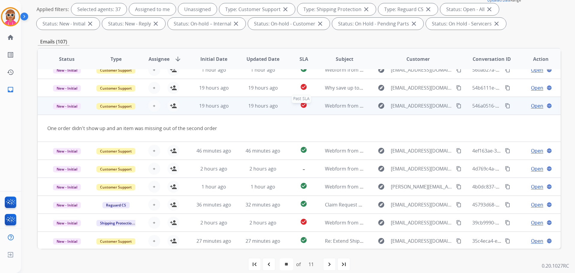
scroll to position [28, 0]
click at [282, 103] on td "check_circle" at bounding box center [298, 105] width 33 height 18
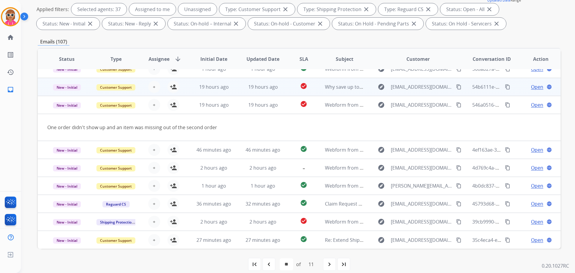
scroll to position [1, 0]
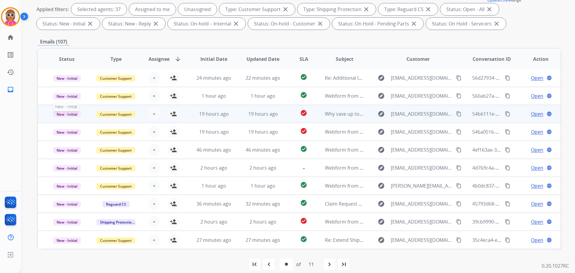
click at [75, 113] on span "New - Initial" at bounding box center [67, 114] width 28 height 6
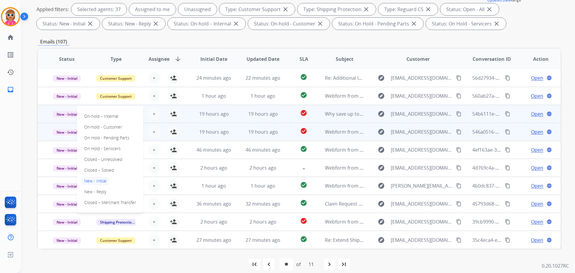
drag, startPoint x: 106, startPoint y: 168, endPoint x: 115, endPoint y: 140, distance: 29.2
click at [105, 167] on p "Closed – Solved" at bounding box center [99, 170] width 34 height 8
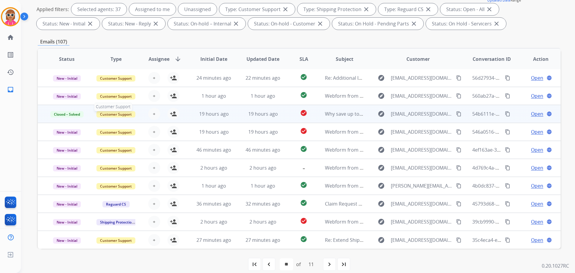
click at [121, 115] on span "Customer Support" at bounding box center [115, 114] width 39 height 6
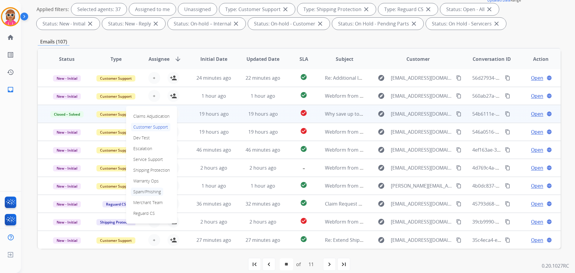
click at [148, 189] on p "Spam/Phishing" at bounding box center [147, 191] width 32 height 8
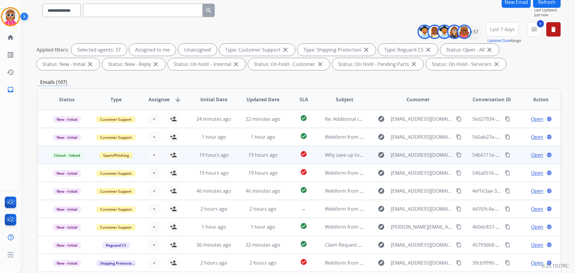
scroll to position [0, 0]
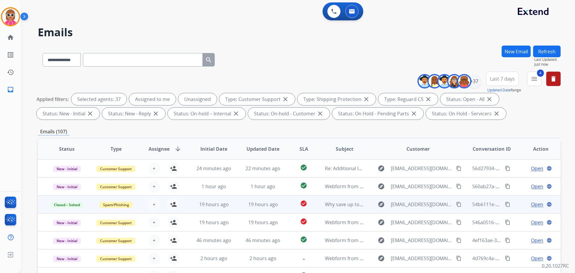
click at [553, 48] on button "Refresh" at bounding box center [547, 51] width 28 height 12
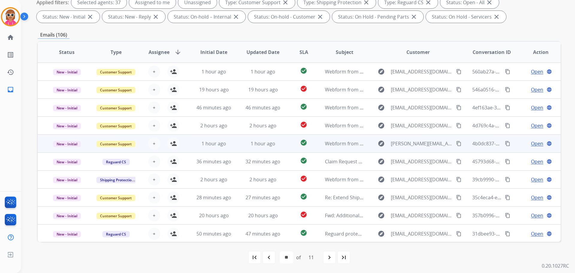
scroll to position [1, 0]
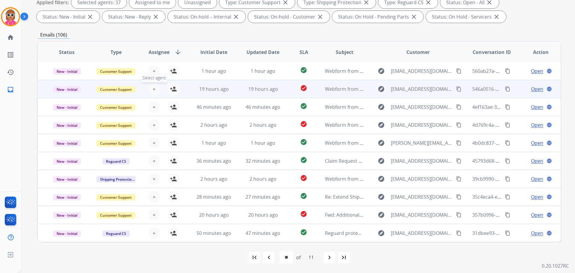
click at [153, 89] on span "+" at bounding box center [154, 88] width 3 height 7
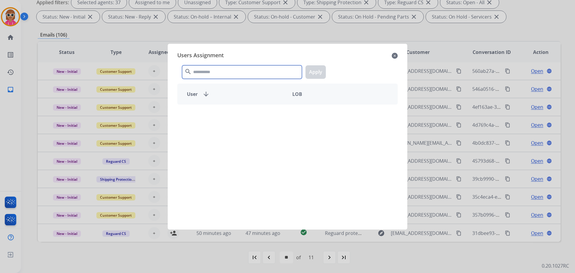
click at [215, 70] on input "text" at bounding box center [242, 71] width 120 height 13
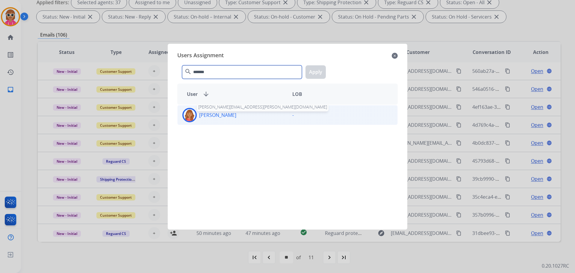
type input "*******"
click at [217, 114] on p "[PERSON_NAME]" at bounding box center [217, 114] width 37 height 7
click at [316, 73] on button "Apply" at bounding box center [315, 71] width 20 height 13
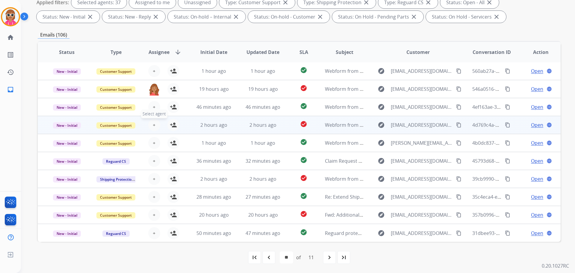
click at [154, 124] on span "+" at bounding box center [154, 124] width 3 height 7
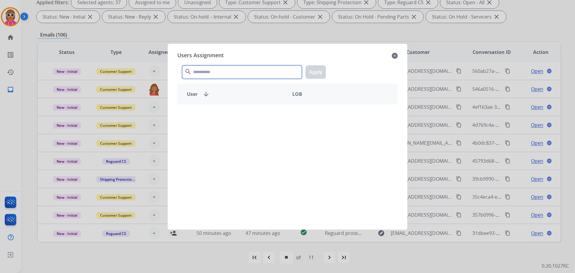
click at [209, 72] on input "text" at bounding box center [242, 71] width 120 height 13
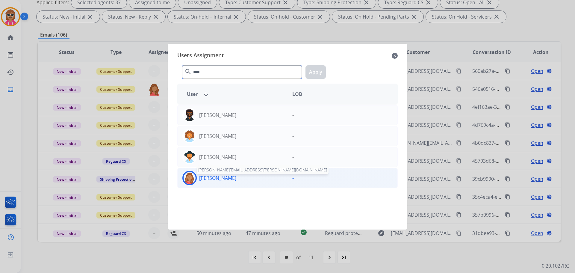
type input "****"
click at [220, 178] on p "[PERSON_NAME]" at bounding box center [217, 177] width 37 height 7
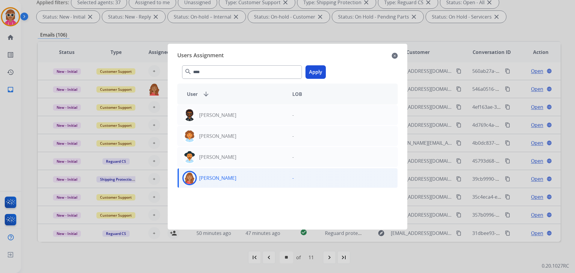
click at [317, 72] on button "Apply" at bounding box center [315, 71] width 20 height 13
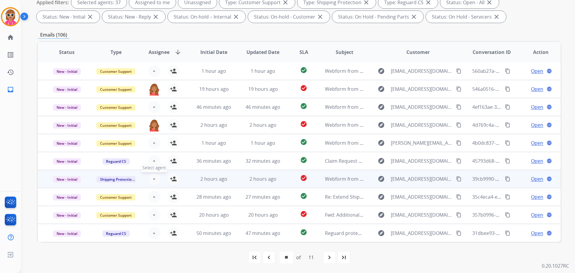
click at [151, 178] on button "+ Select agent" at bounding box center [154, 179] width 12 height 12
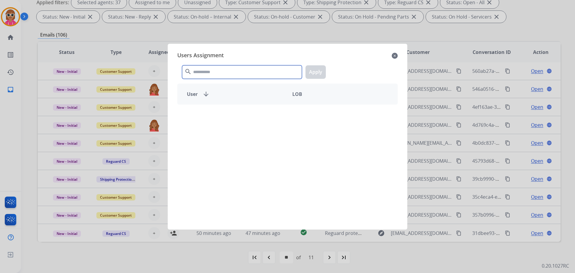
click at [215, 71] on input "text" at bounding box center [242, 71] width 120 height 13
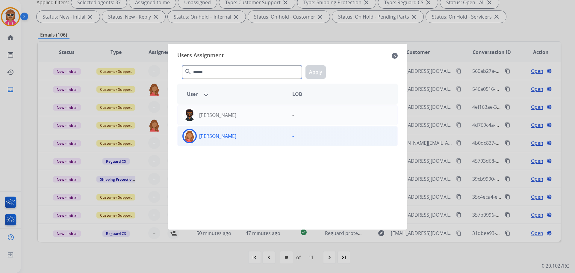
type input "******"
click at [239, 138] on div "[PERSON_NAME]" at bounding box center [232, 136] width 110 height 14
click at [314, 74] on button "Apply" at bounding box center [315, 71] width 20 height 13
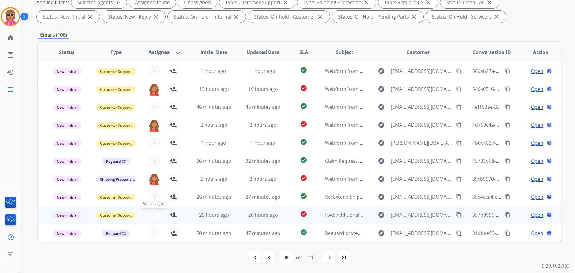
click at [149, 212] on button "+ Select agent" at bounding box center [154, 215] width 12 height 12
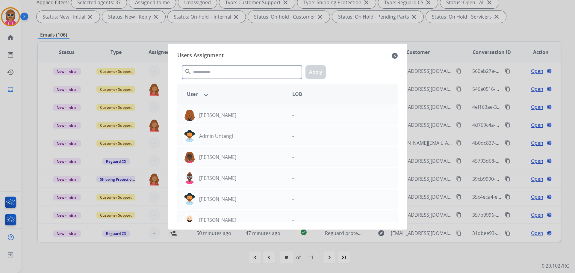
click at [218, 73] on input "text" at bounding box center [242, 71] width 120 height 13
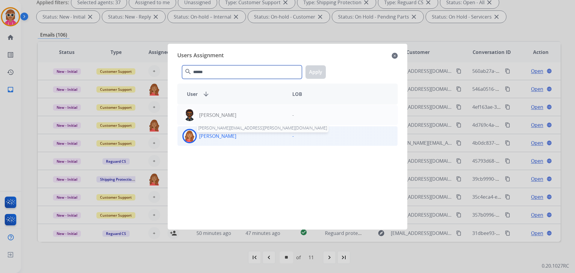
type input "******"
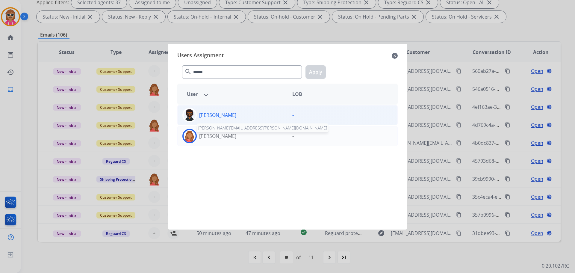
drag, startPoint x: 232, startPoint y: 139, endPoint x: 248, endPoint y: 121, distance: 23.7
click at [233, 138] on div "[PERSON_NAME] [PERSON_NAME][EMAIL_ADDRESS][PERSON_NAME][DOMAIN_NAME]" at bounding box center [232, 136] width 110 height 14
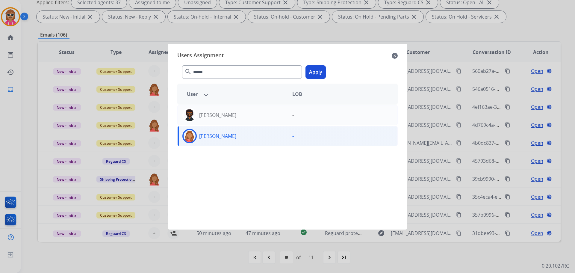
click at [309, 76] on button "Apply" at bounding box center [315, 71] width 20 height 13
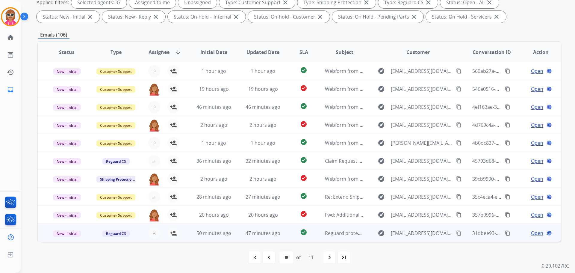
drag, startPoint x: 436, startPoint y: 246, endPoint x: 443, endPoint y: 224, distance: 23.0
click at [436, 245] on div "first_page navigate_before * * * * * * * * * ** ** of 11 navigate_next last_page" at bounding box center [299, 256] width 522 height 31
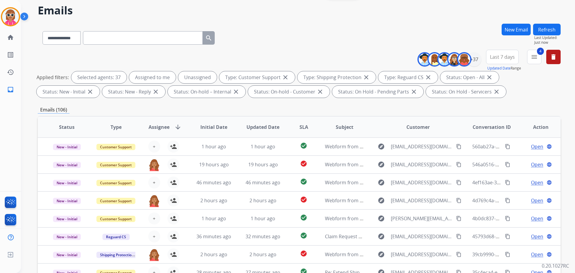
scroll to position [0, 0]
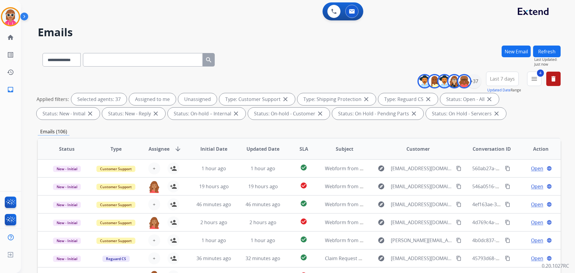
drag, startPoint x: 524, startPoint y: 20, endPoint x: 524, endPoint y: 28, distance: 8.7
click at [522, 18] on div "0 Voice Interactions 0 Email Interactions" at bounding box center [294, 11] width 532 height 19
click at [548, 48] on button "Refresh" at bounding box center [547, 51] width 28 height 12
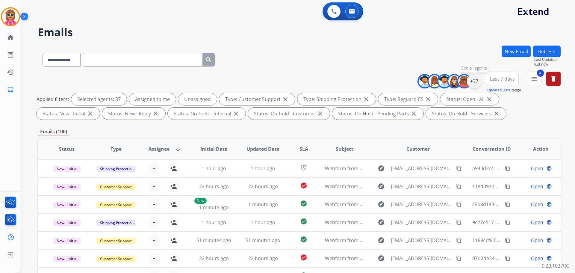
click at [476, 82] on div "+37" at bounding box center [474, 81] width 14 height 14
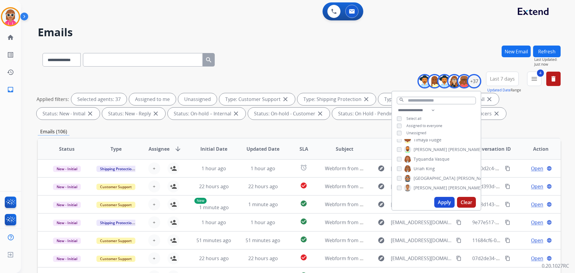
click at [418, 130] on span "Unassigned" at bounding box center [416, 132] width 20 height 5
click at [439, 201] on button "Apply" at bounding box center [444, 202] width 20 height 11
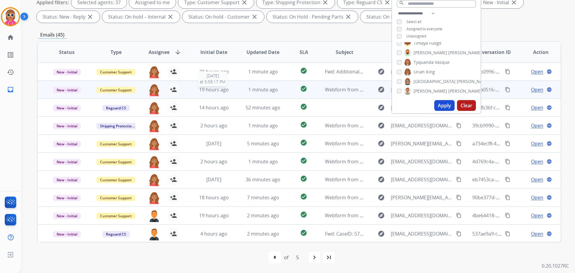
scroll to position [1, 0]
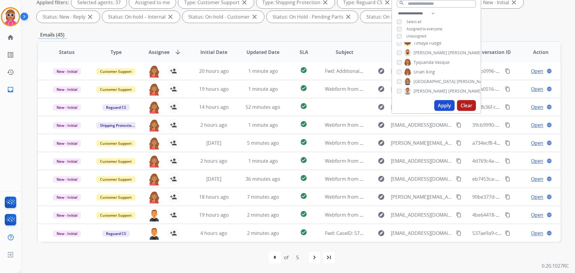
click at [182, 254] on div "first_page navigate_before * * * * * of 5 navigate_next last_page" at bounding box center [299, 257] width 522 height 12
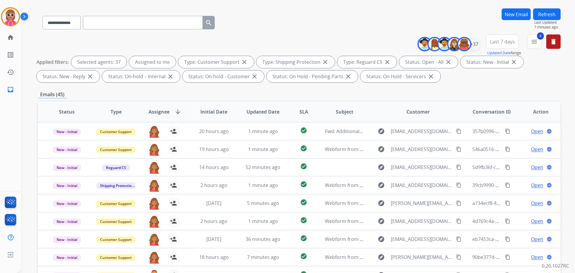
scroll to position [37, 0]
click at [549, 11] on button "Refresh" at bounding box center [547, 15] width 28 height 12
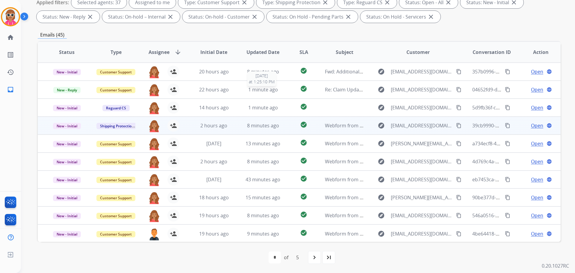
scroll to position [1, 0]
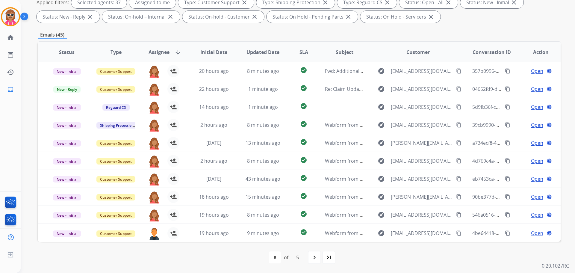
drag, startPoint x: 324, startPoint y: 256, endPoint x: 325, endPoint y: 252, distance: 3.4
click at [325, 253] on div "last_page" at bounding box center [328, 256] width 13 height 13
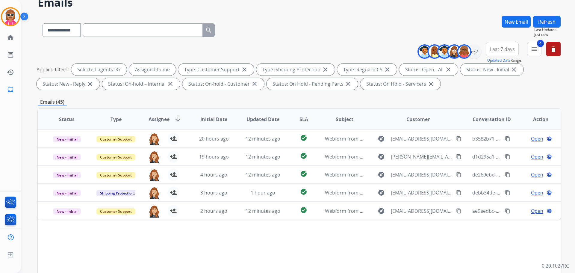
scroll to position [30, 0]
click at [541, 19] on button "Refresh" at bounding box center [547, 22] width 28 height 12
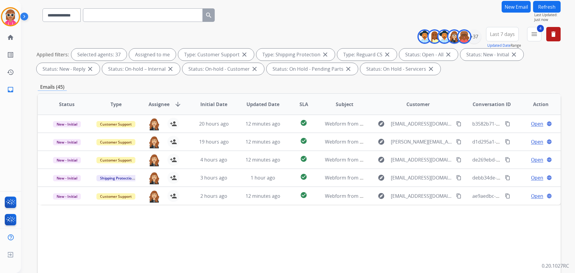
scroll to position [90, 0]
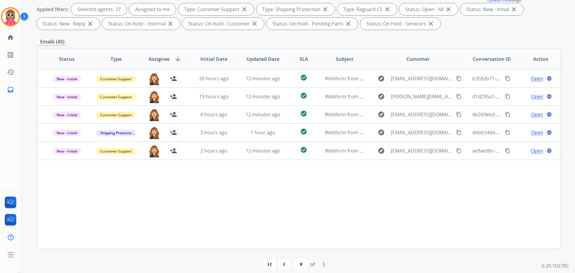
drag, startPoint x: 273, startPoint y: 228, endPoint x: 277, endPoint y: 238, distance: 10.5
click at [273, 228] on div "Status Type Assignee arrow_downward Initial Date Updated Date SLA Subject Custo…" at bounding box center [299, 148] width 522 height 200
click at [286, 263] on mat-icon "navigate_before" at bounding box center [283, 263] width 7 height 7
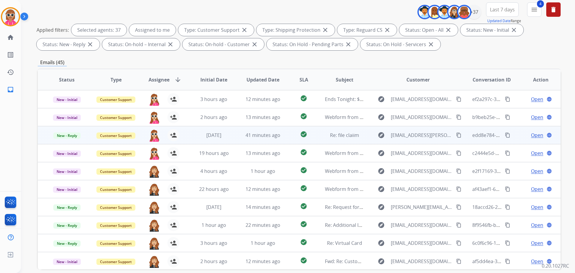
scroll to position [97, 0]
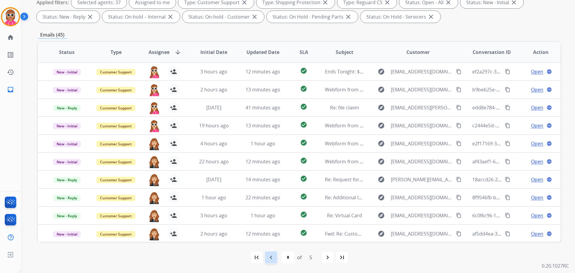
click at [274, 256] on mat-icon "navigate_before" at bounding box center [270, 256] width 7 height 7
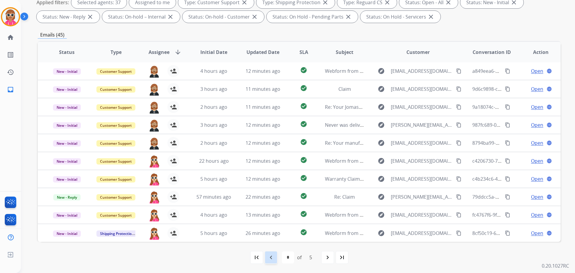
click at [276, 259] on div "first_page navigate_before * * * * * of 5 navigate_next last_page" at bounding box center [299, 257] width 522 height 12
click at [275, 258] on div "navigate_before" at bounding box center [270, 256] width 13 height 13
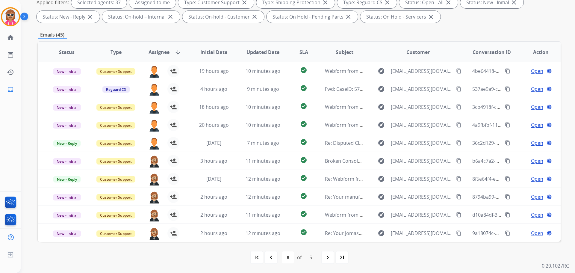
click at [266, 258] on div "navigate_before" at bounding box center [270, 256] width 13 height 13
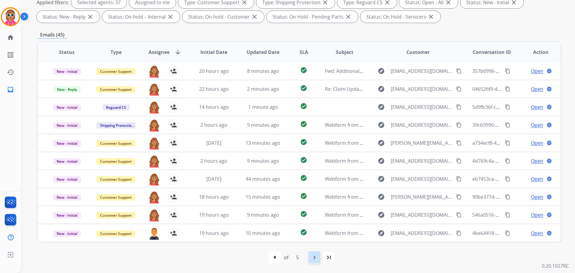
click at [315, 260] on mat-icon "navigate_next" at bounding box center [314, 256] width 7 height 7
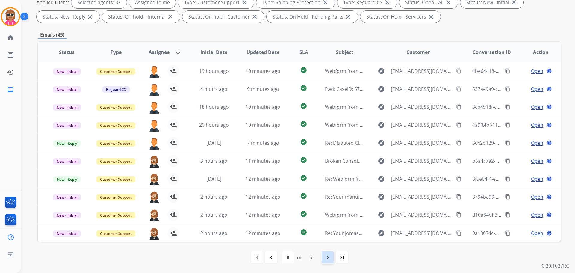
click at [332, 261] on div "navigate_next" at bounding box center [327, 256] width 13 height 13
select select "*"
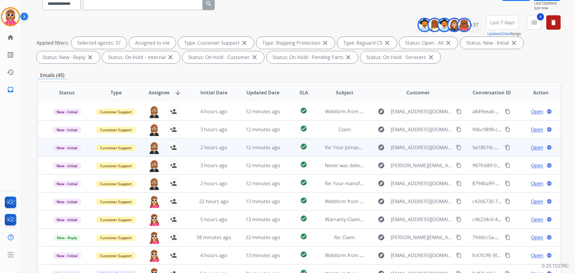
scroll to position [60, 0]
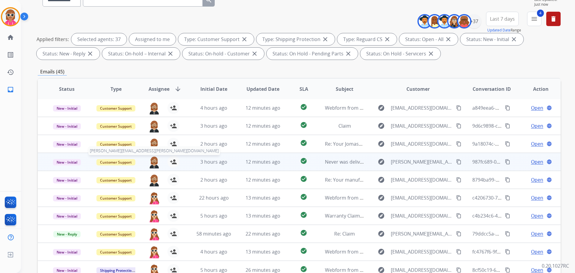
click at [155, 164] on img at bounding box center [154, 162] width 12 height 13
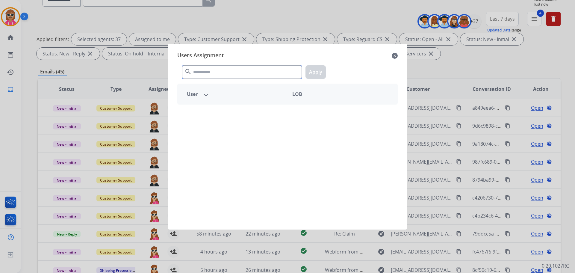
click at [214, 71] on input "text" at bounding box center [242, 71] width 120 height 13
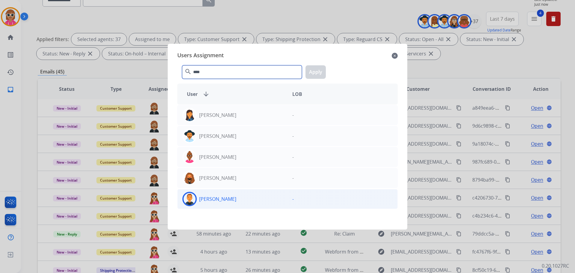
type input "****"
click at [303, 200] on div "-" at bounding box center [342, 199] width 110 height 14
click at [313, 65] on div "**** search Apply" at bounding box center [287, 70] width 220 height 21
click at [313, 72] on button "Apply" at bounding box center [315, 71] width 20 height 13
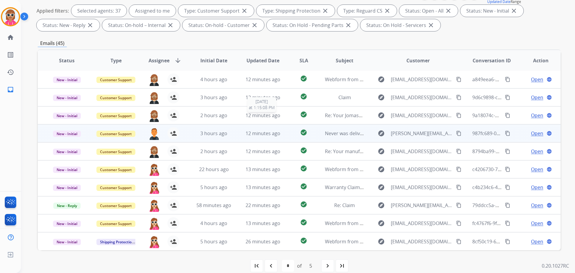
scroll to position [97, 0]
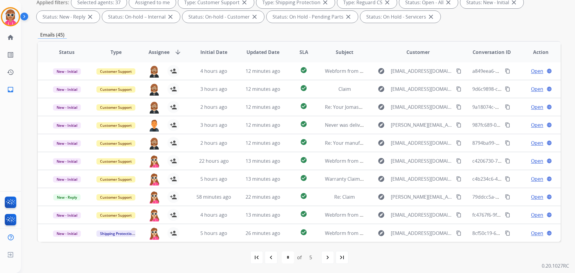
drag, startPoint x: 326, startPoint y: 260, endPoint x: 329, endPoint y: 257, distance: 3.6
click at [326, 261] on div "navigate_next" at bounding box center [327, 256] width 13 height 13
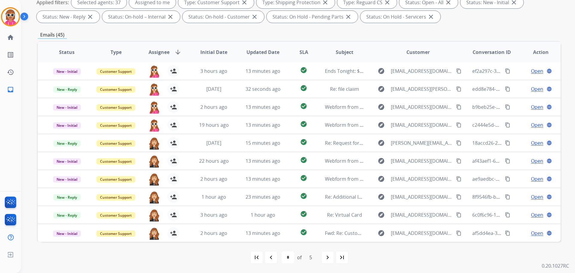
click at [329, 257] on mat-icon "navigate_next" at bounding box center [327, 256] width 7 height 7
select select "*"
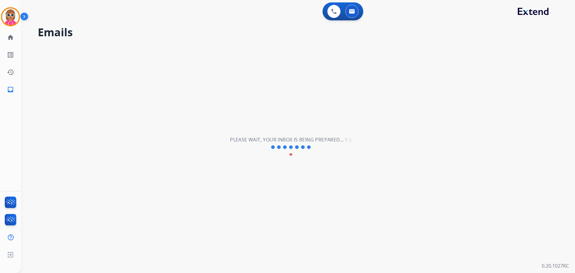
scroll to position [0, 0]
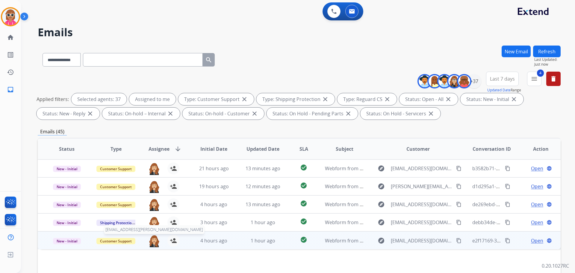
click at [152, 237] on img at bounding box center [154, 240] width 12 height 13
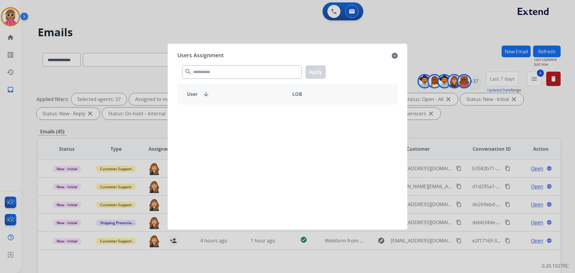
click at [225, 65] on div "search Apply" at bounding box center [287, 70] width 220 height 21
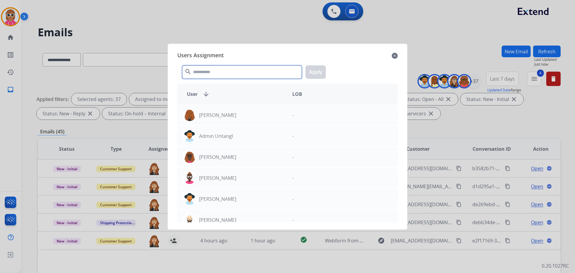
drag, startPoint x: 225, startPoint y: 69, endPoint x: 233, endPoint y: 72, distance: 8.4
click at [225, 70] on input "text" at bounding box center [242, 71] width 120 height 13
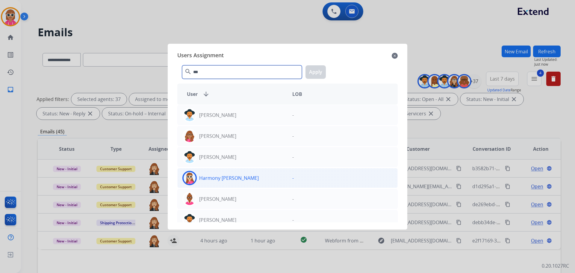
type input "***"
click at [226, 184] on div "Harmony [PERSON_NAME]" at bounding box center [232, 178] width 110 height 14
click at [313, 62] on div "*** search Apply" at bounding box center [287, 70] width 220 height 21
drag, startPoint x: 312, startPoint y: 72, endPoint x: 311, endPoint y: 67, distance: 4.6
click at [311, 68] on button "Apply" at bounding box center [315, 71] width 20 height 13
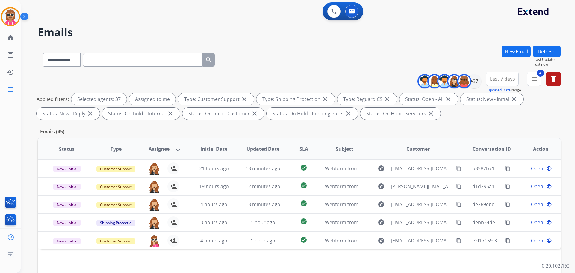
drag, startPoint x: 543, startPoint y: 46, endPoint x: 541, endPoint y: 43, distance: 4.0
click at [542, 46] on button "Refresh" at bounding box center [547, 51] width 28 height 12
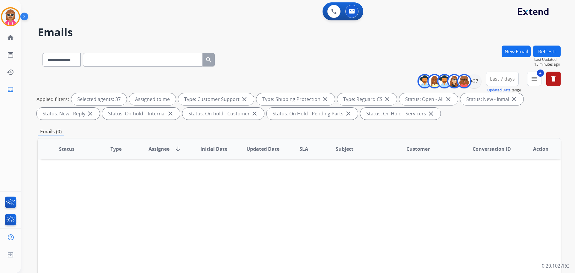
click at [552, 51] on button "Refresh" at bounding box center [547, 51] width 28 height 12
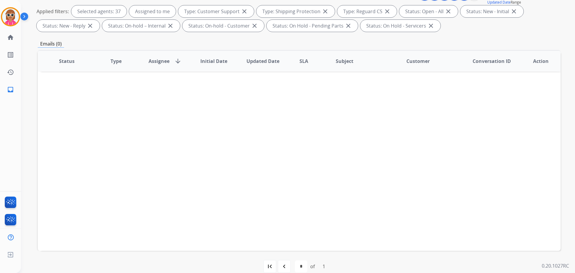
scroll to position [97, 0]
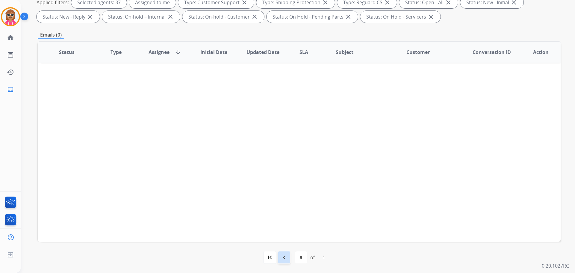
click at [282, 254] on mat-icon "navigate_before" at bounding box center [283, 256] width 7 height 7
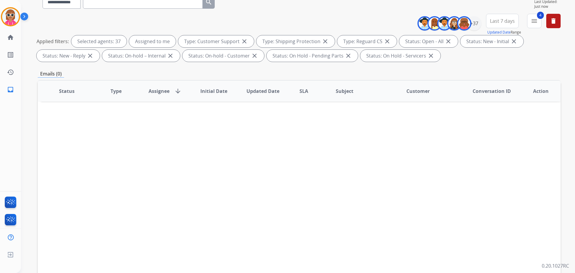
scroll to position [0, 0]
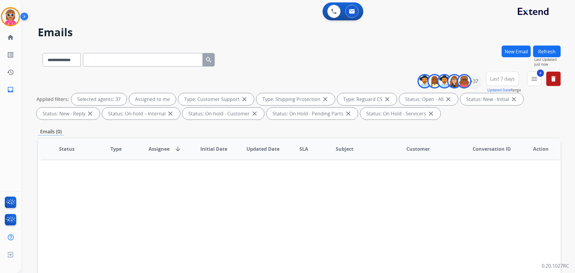
click at [543, 55] on button "Refresh" at bounding box center [547, 51] width 28 height 12
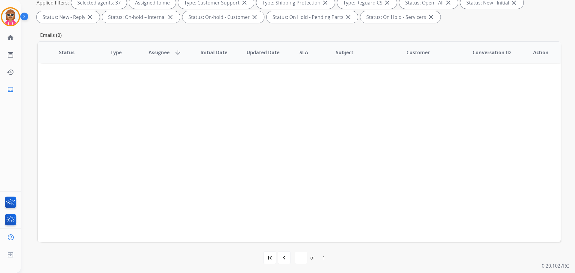
scroll to position [97, 0]
click at [279, 253] on div "navigate_before" at bounding box center [283, 256] width 13 height 13
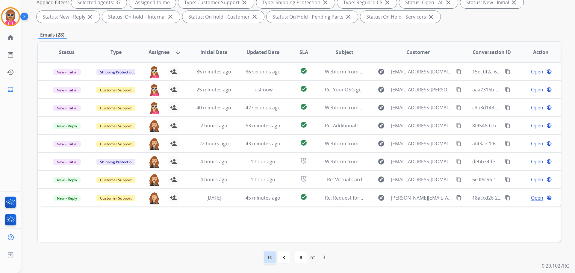
click at [273, 256] on div "first_page" at bounding box center [269, 256] width 13 height 13
select select "*"
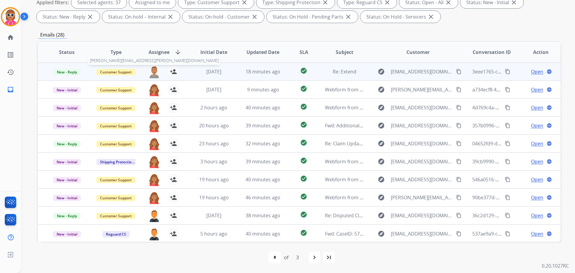
click at [150, 68] on img at bounding box center [154, 72] width 12 height 13
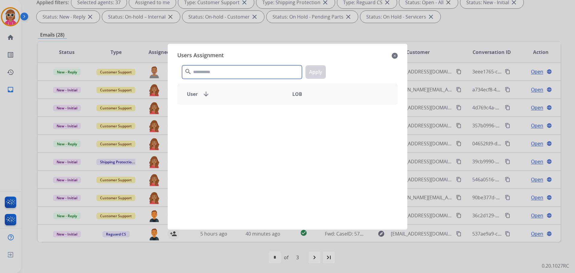
click at [234, 68] on input "text" at bounding box center [242, 71] width 120 height 13
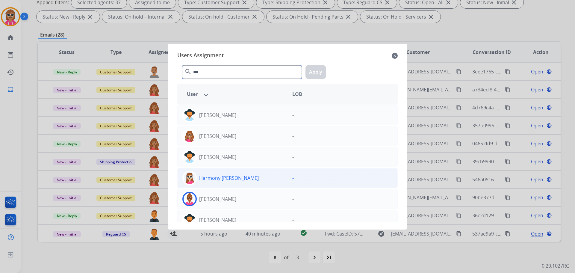
type input "***"
click at [218, 179] on p "Harmony [PERSON_NAME]" at bounding box center [229, 177] width 60 height 7
click at [317, 78] on button "Apply" at bounding box center [315, 71] width 20 height 13
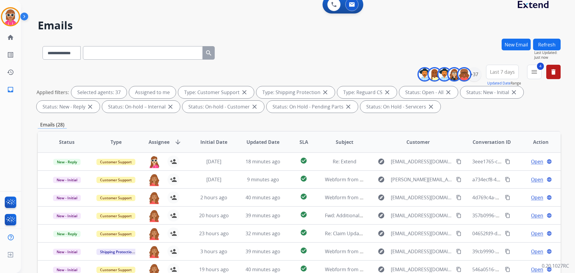
scroll to position [0, 0]
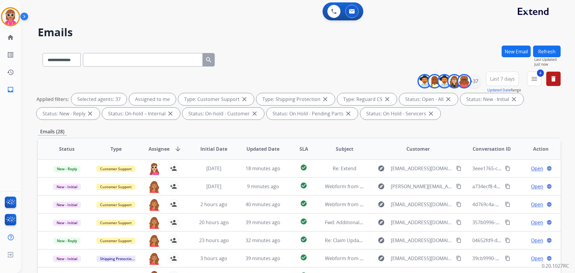
click at [553, 51] on button "Refresh" at bounding box center [547, 51] width 28 height 12
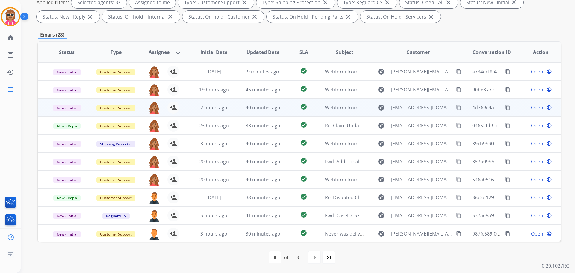
scroll to position [1, 0]
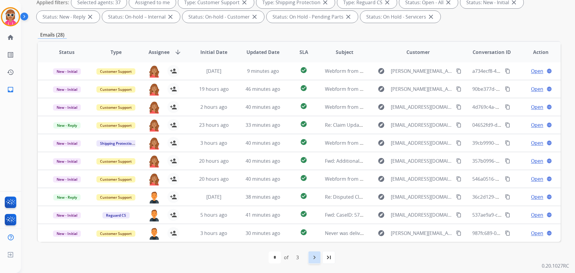
click at [315, 253] on div "navigate_next" at bounding box center [314, 256] width 13 height 13
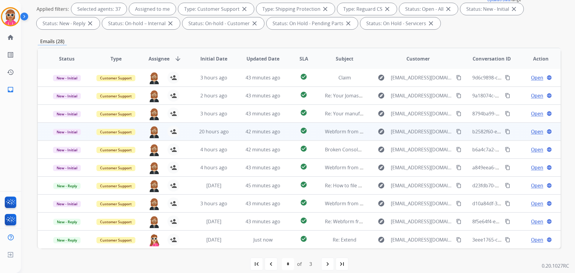
scroll to position [97, 0]
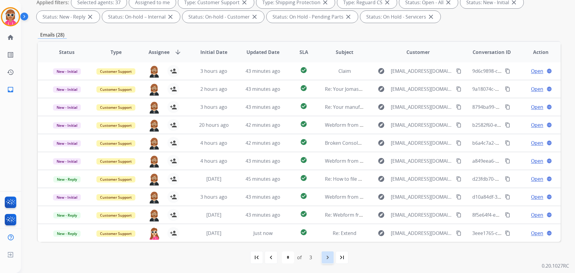
click at [321, 257] on div "navigate_next" at bounding box center [327, 256] width 13 height 13
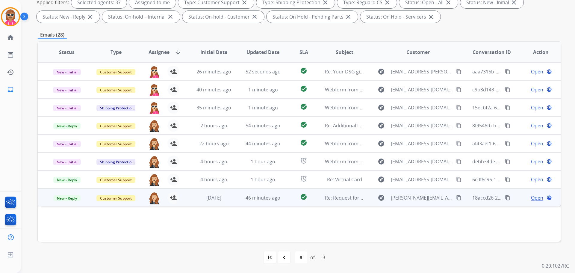
drag, startPoint x: 350, startPoint y: 234, endPoint x: 351, endPoint y: 194, distance: 40.4
click at [350, 229] on div "Status Type Assignee arrow_downward Initial Date Updated Date SLA Subject Custo…" at bounding box center [299, 141] width 522 height 200
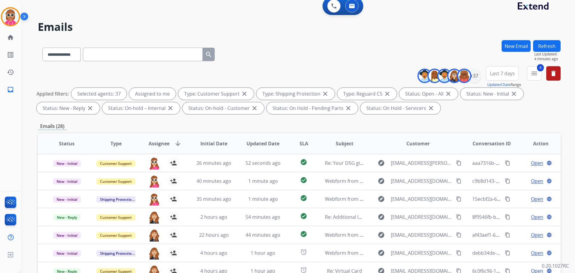
scroll to position [0, 0]
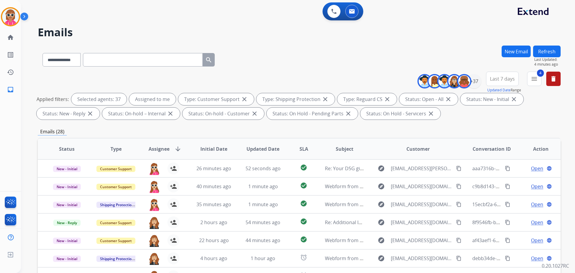
click at [557, 47] on button "Refresh" at bounding box center [547, 51] width 28 height 12
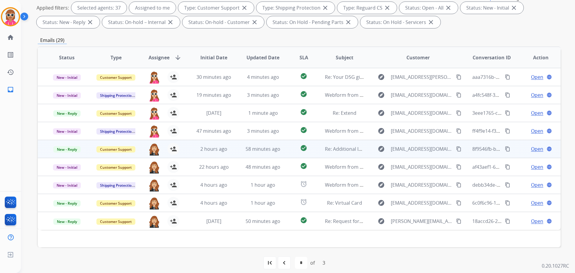
scroll to position [97, 0]
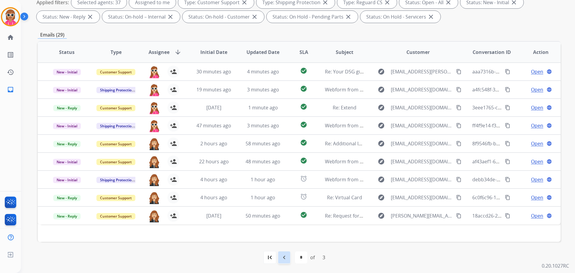
click at [283, 256] on mat-icon "navigate_before" at bounding box center [283, 256] width 7 height 7
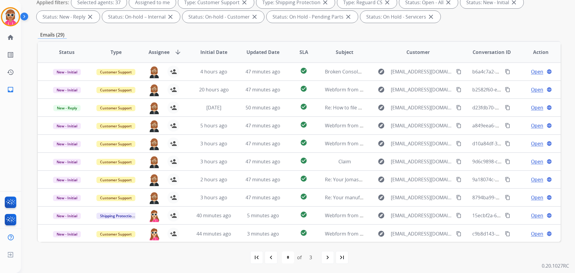
drag, startPoint x: 275, startPoint y: 256, endPoint x: 276, endPoint y: 253, distance: 3.3
click at [274, 256] on div "navigate_before" at bounding box center [270, 256] width 13 height 13
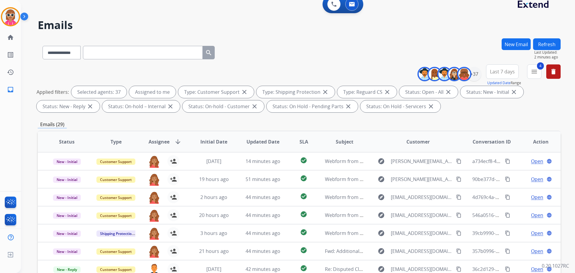
scroll to position [7, 0]
drag, startPoint x: 536, startPoint y: 46, endPoint x: 547, endPoint y: 50, distance: 12.0
click at [537, 48] on button "Refresh" at bounding box center [547, 45] width 28 height 12
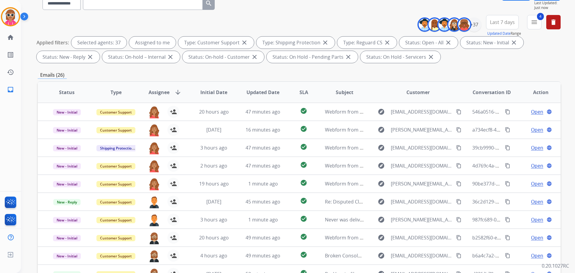
scroll to position [97, 0]
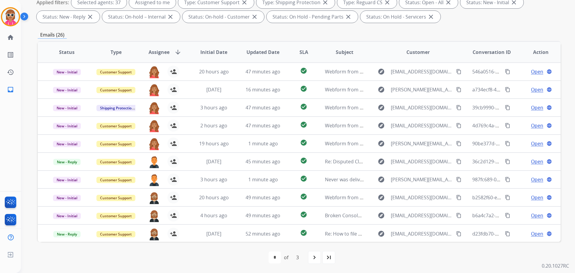
click at [316, 255] on mat-icon "navigate_next" at bounding box center [314, 256] width 7 height 7
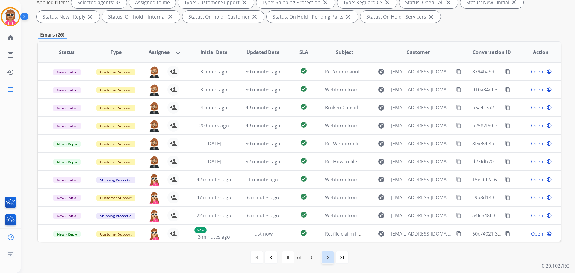
click at [328, 255] on mat-icon "navigate_next" at bounding box center [327, 256] width 7 height 7
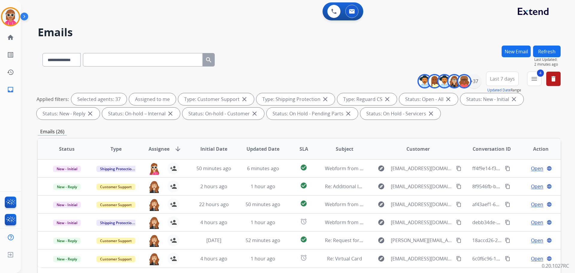
drag, startPoint x: 540, startPoint y: 51, endPoint x: 508, endPoint y: 81, distance: 44.2
click at [541, 51] on button "Refresh" at bounding box center [547, 51] width 28 height 12
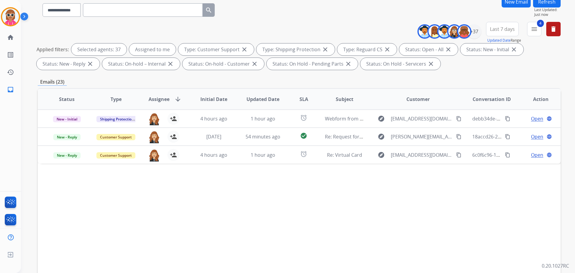
scroll to position [90, 0]
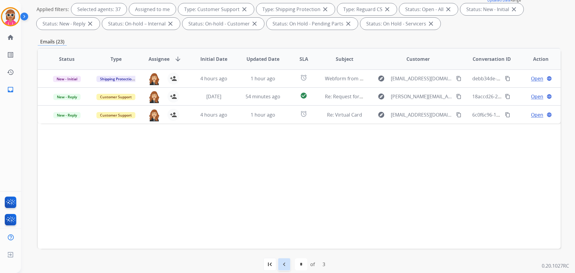
drag, startPoint x: 280, startPoint y: 262, endPoint x: 280, endPoint y: 259, distance: 3.6
click at [280, 262] on mat-icon "navigate_before" at bounding box center [283, 263] width 7 height 7
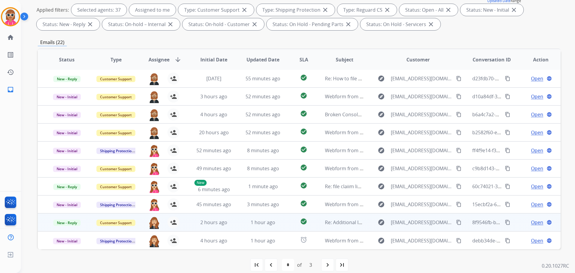
scroll to position [97, 0]
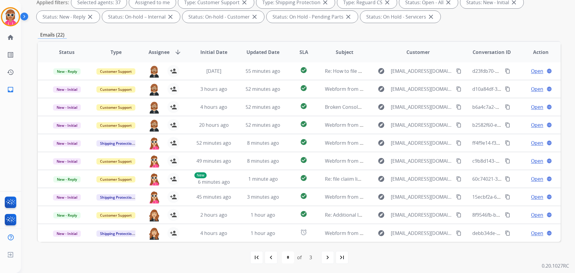
click at [269, 255] on mat-icon "navigate_before" at bounding box center [270, 256] width 7 height 7
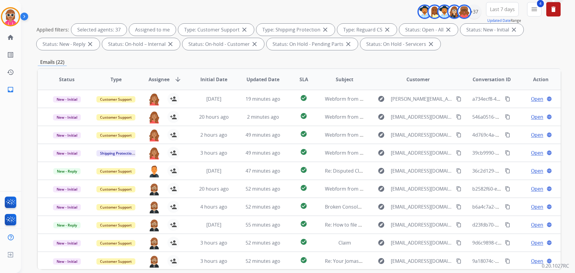
scroll to position [37, 0]
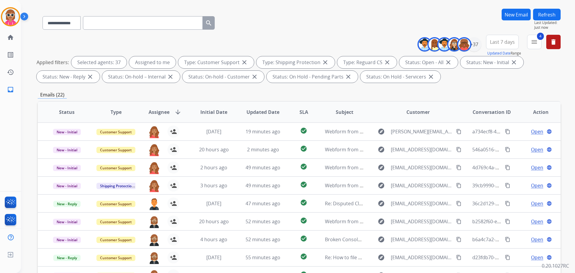
click at [546, 13] on button "Refresh" at bounding box center [547, 15] width 28 height 12
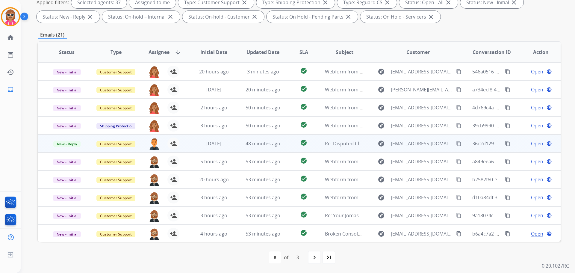
scroll to position [1, 0]
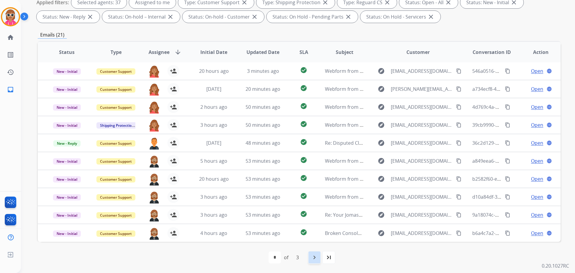
click at [313, 256] on mat-icon "navigate_next" at bounding box center [314, 256] width 7 height 7
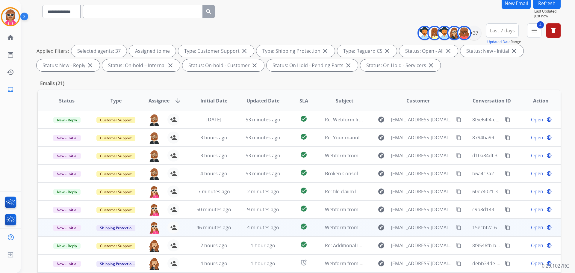
scroll to position [97, 0]
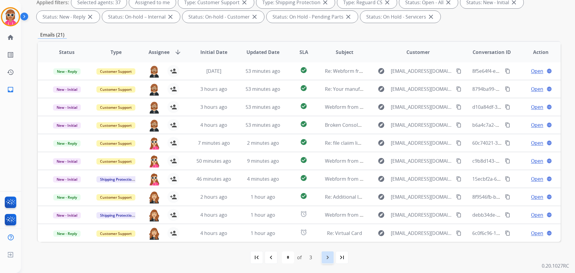
click at [325, 256] on mat-icon "navigate_next" at bounding box center [327, 256] width 7 height 7
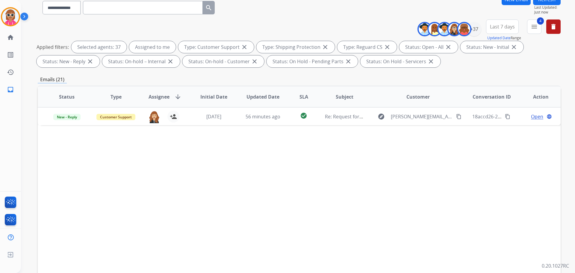
scroll to position [90, 0]
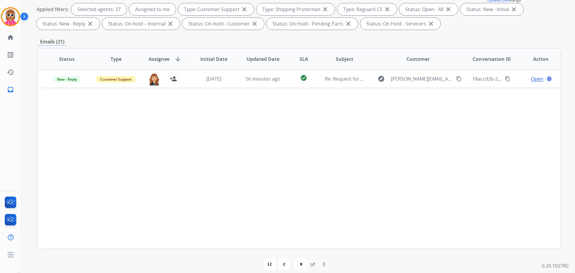
click at [282, 262] on mat-icon "navigate_before" at bounding box center [283, 263] width 7 height 7
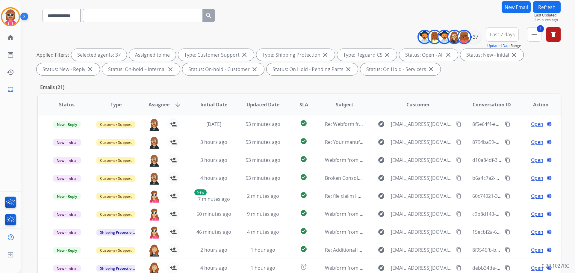
scroll to position [7, 0]
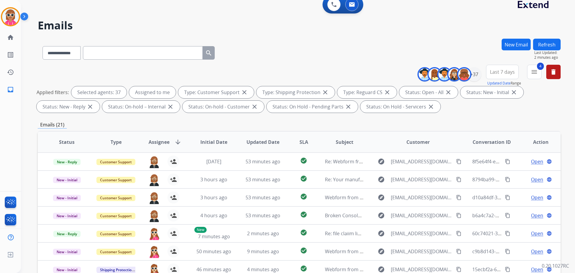
click at [542, 42] on button "Refresh" at bounding box center [547, 45] width 28 height 12
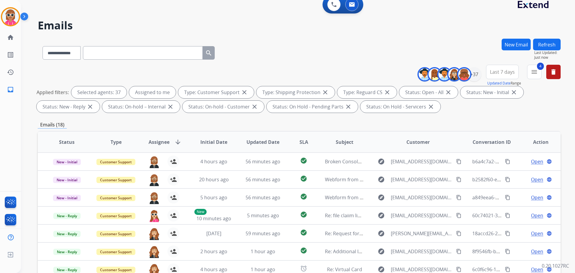
click at [543, 41] on button "Refresh" at bounding box center [547, 45] width 28 height 12
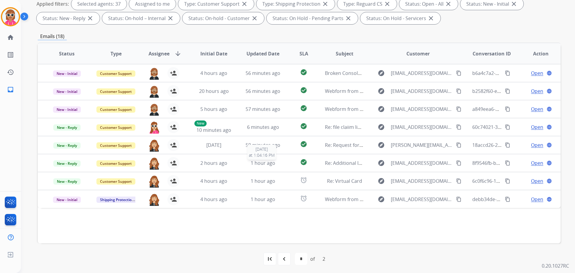
scroll to position [97, 0]
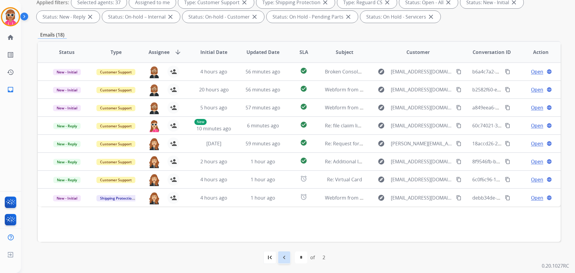
click at [283, 256] on mat-icon "navigate_before" at bounding box center [283, 256] width 7 height 7
select select "*"
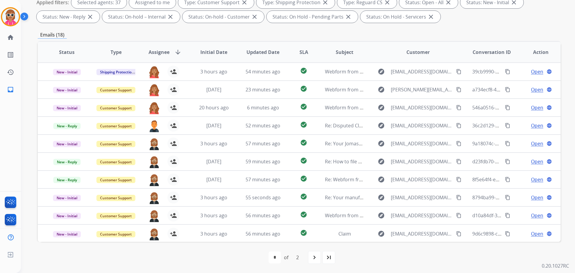
scroll to position [37, 0]
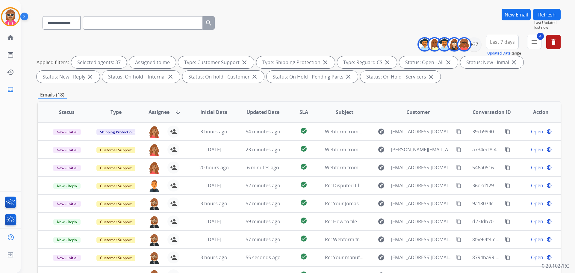
click at [553, 13] on button "Refresh" at bounding box center [547, 15] width 28 height 12
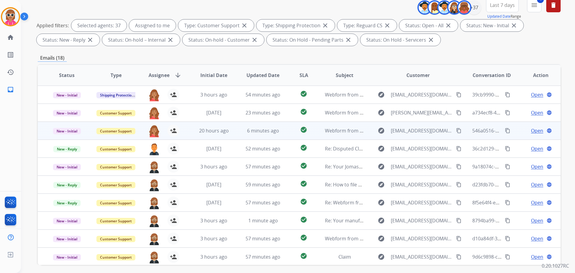
scroll to position [97, 0]
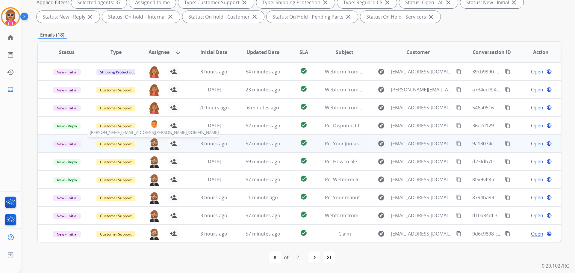
click at [156, 144] on img at bounding box center [154, 143] width 12 height 13
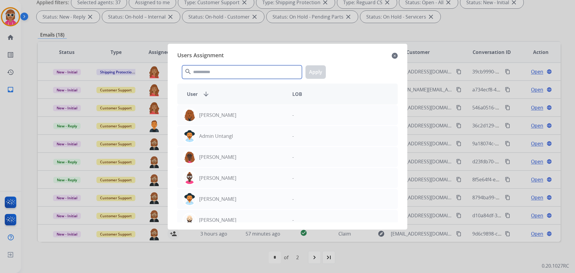
click at [240, 74] on input "text" at bounding box center [242, 71] width 120 height 13
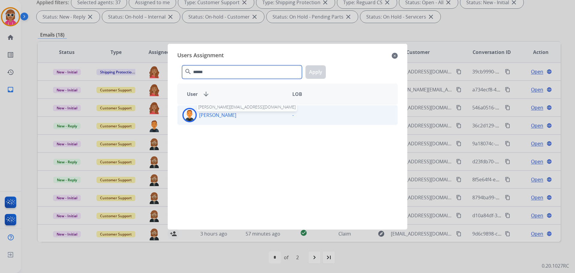
type input "******"
click at [210, 116] on p "[PERSON_NAME]" at bounding box center [217, 114] width 37 height 7
click at [312, 76] on button "Apply" at bounding box center [315, 71] width 20 height 13
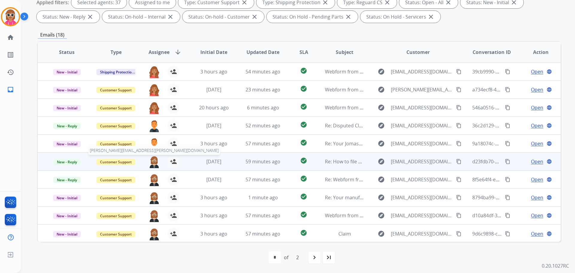
click at [153, 162] on img at bounding box center [154, 161] width 12 height 13
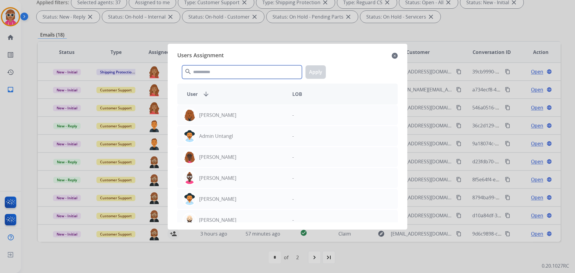
click at [207, 75] on input "text" at bounding box center [242, 71] width 120 height 13
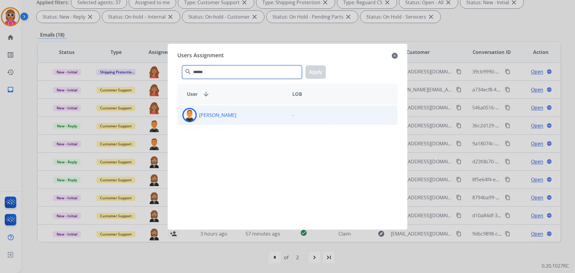
type input "******"
click at [255, 115] on div "[PERSON_NAME]" at bounding box center [232, 115] width 110 height 14
click at [323, 74] on button "Apply" at bounding box center [315, 71] width 20 height 13
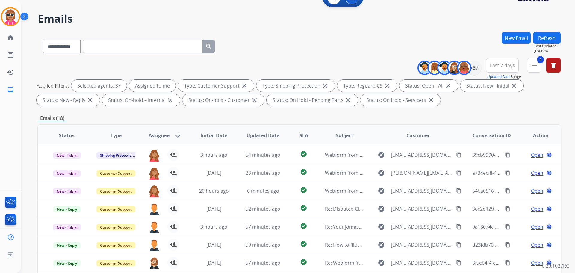
scroll to position [7, 0]
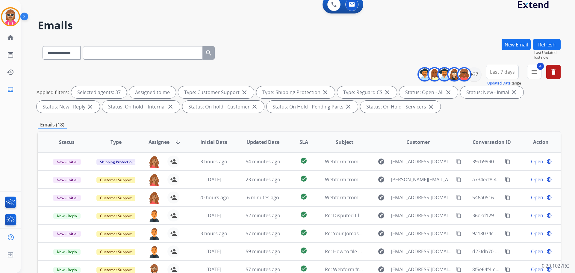
click at [538, 39] on button "Refresh" at bounding box center [547, 45] width 28 height 12
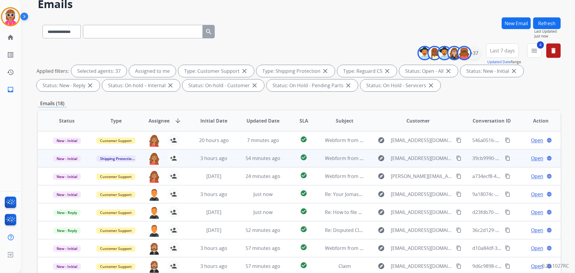
scroll to position [97, 0]
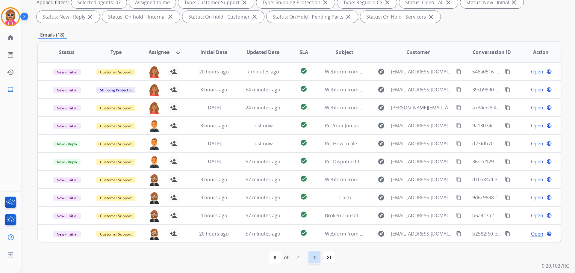
click at [311, 257] on mat-icon "navigate_next" at bounding box center [314, 256] width 7 height 7
select select "*"
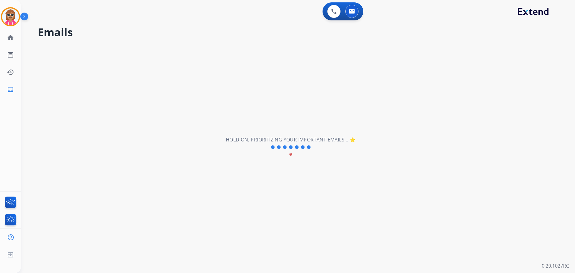
scroll to position [0, 0]
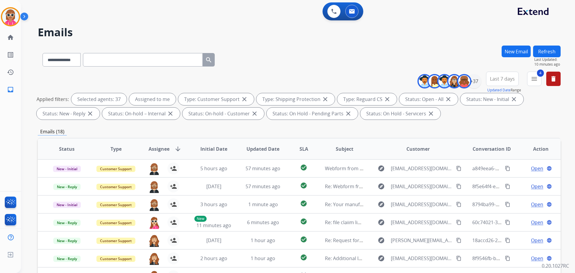
drag, startPoint x: 542, startPoint y: 52, endPoint x: 539, endPoint y: 55, distance: 4.2
click at [542, 52] on button "Refresh" at bounding box center [547, 51] width 28 height 12
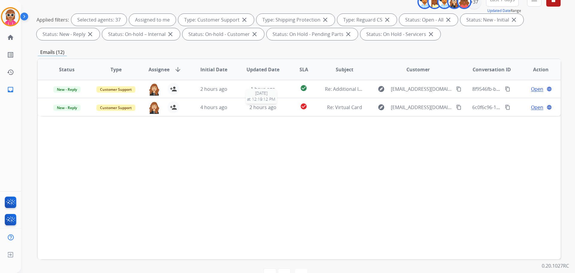
scroll to position [97, 0]
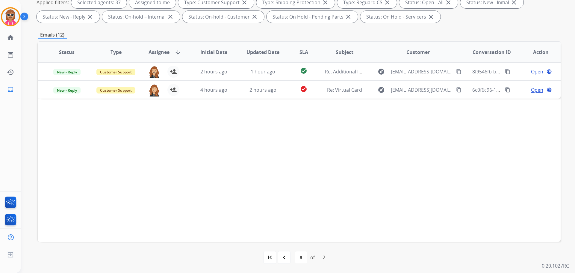
drag, startPoint x: 281, startPoint y: 258, endPoint x: 285, endPoint y: 258, distance: 3.9
click at [285, 258] on mat-icon "navigate_before" at bounding box center [283, 256] width 7 height 7
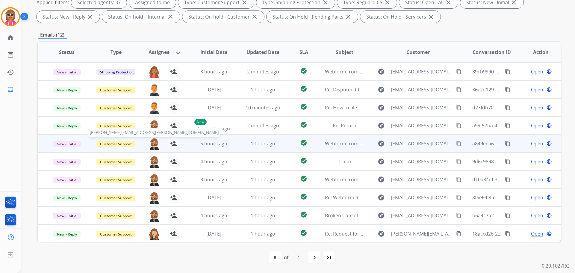
click at [150, 146] on img at bounding box center [154, 143] width 12 height 13
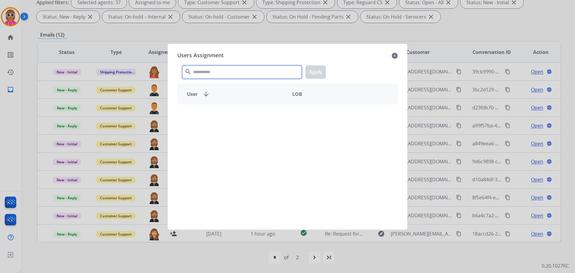
click at [239, 67] on input "text" at bounding box center [242, 71] width 120 height 13
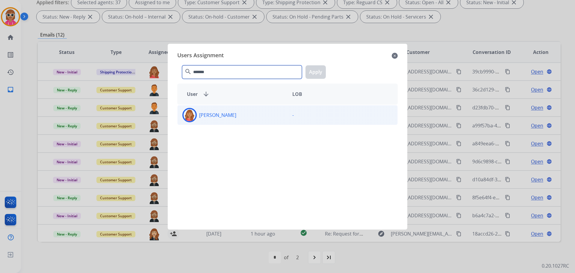
type input "*******"
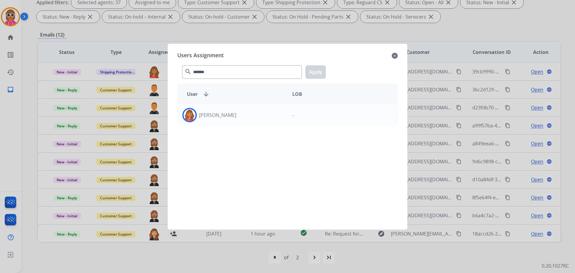
drag, startPoint x: 251, startPoint y: 112, endPoint x: 259, endPoint y: 134, distance: 23.6
click at [251, 113] on div "[PERSON_NAME]" at bounding box center [232, 115] width 110 height 14
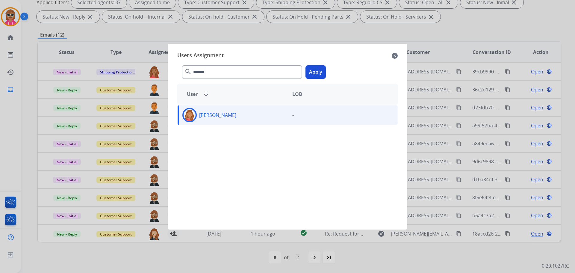
click at [309, 68] on button "Apply" at bounding box center [315, 71] width 20 height 13
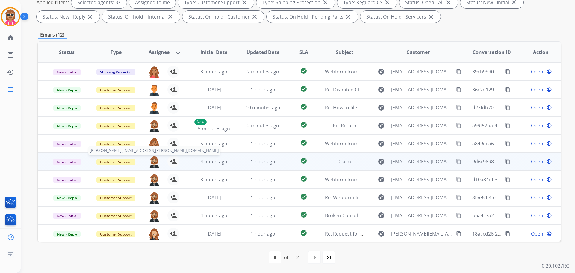
click at [154, 160] on img at bounding box center [154, 161] width 12 height 13
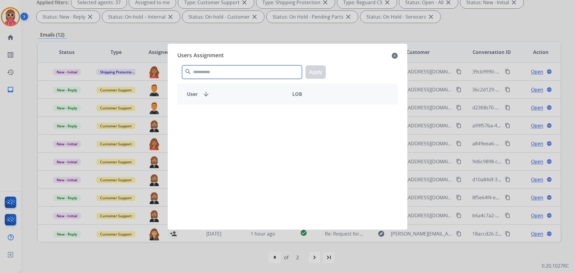
click at [231, 73] on input "text" at bounding box center [242, 71] width 120 height 13
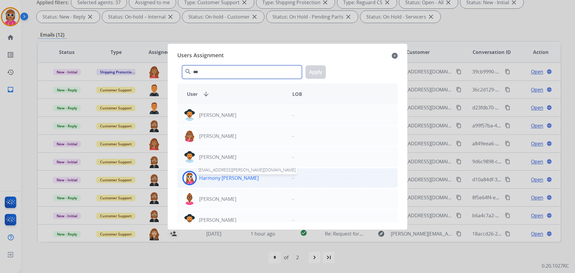
type input "***"
click at [216, 180] on p "Harmony [PERSON_NAME]" at bounding box center [229, 177] width 60 height 7
click at [320, 70] on button "Apply" at bounding box center [315, 71] width 20 height 13
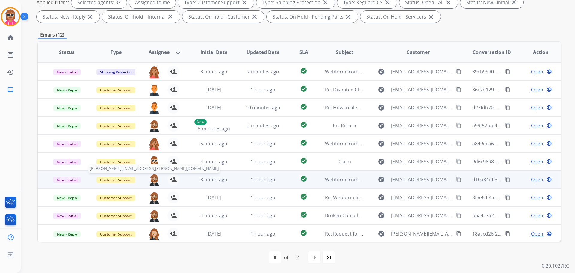
click at [152, 180] on img at bounding box center [154, 179] width 12 height 13
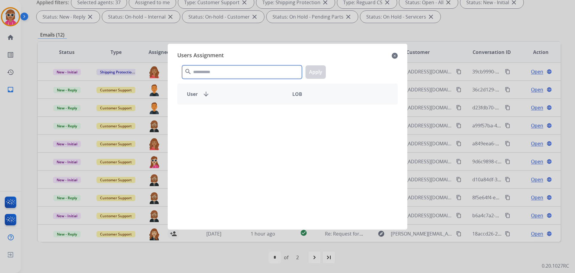
click at [225, 69] on input "text" at bounding box center [242, 71] width 120 height 13
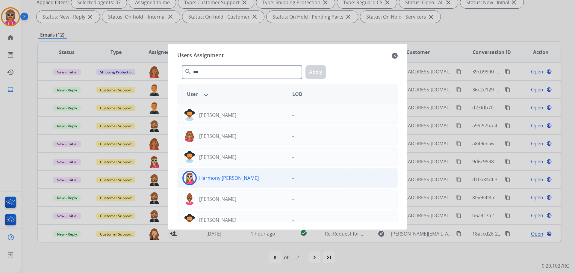
type input "***"
click at [240, 177] on div "Harmony [PERSON_NAME]" at bounding box center [232, 178] width 110 height 14
click at [312, 75] on button "Apply" at bounding box center [315, 71] width 20 height 13
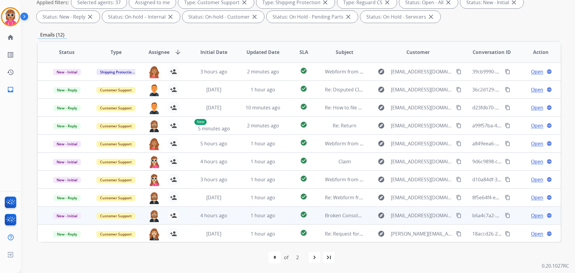
drag, startPoint x: 389, startPoint y: 253, endPoint x: 430, endPoint y: 216, distance: 55.7
click at [388, 249] on div "first_page navigate_before * * of 2 navigate_next last_page" at bounding box center [299, 256] width 522 height 31
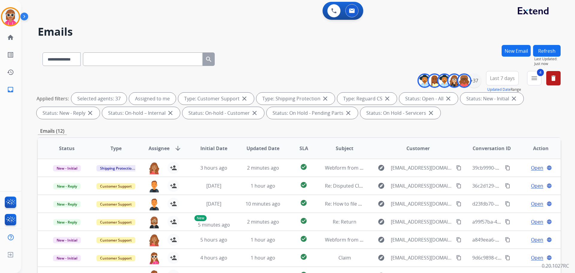
scroll to position [0, 0]
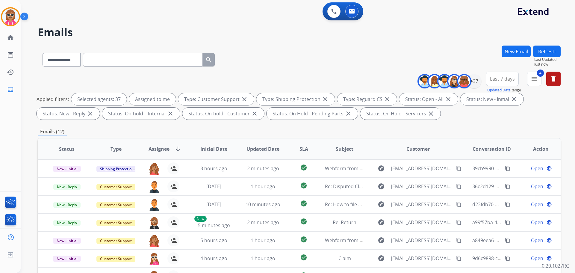
drag, startPoint x: 544, startPoint y: 51, endPoint x: 541, endPoint y: 53, distance: 3.3
click at [543, 51] on button "Refresh" at bounding box center [547, 51] width 28 height 12
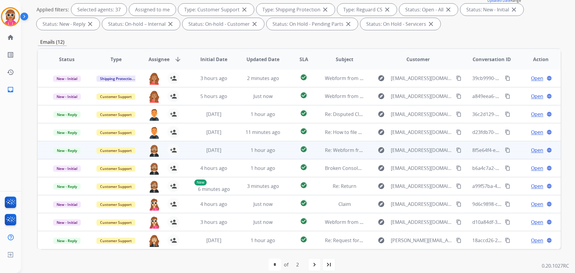
scroll to position [97, 0]
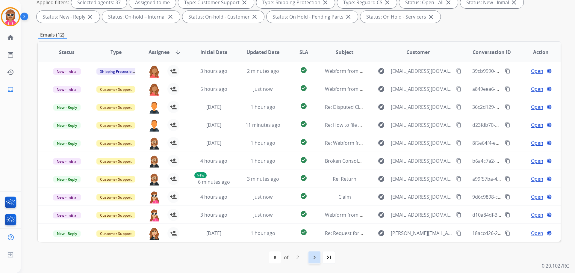
click at [312, 253] on mat-icon "navigate_next" at bounding box center [314, 256] width 7 height 7
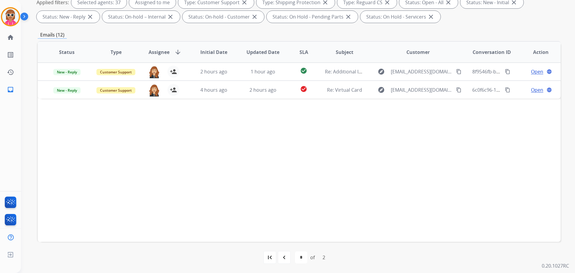
click at [357, 239] on div "Status Type Assignee arrow_downward Initial Date Updated Date SLA Subject Custo…" at bounding box center [299, 141] width 522 height 200
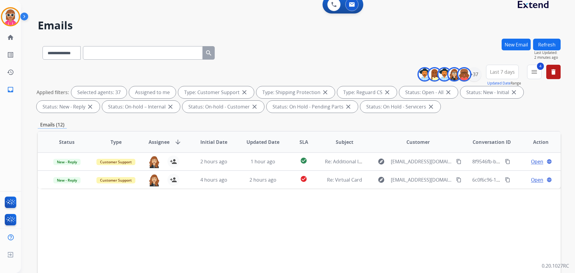
scroll to position [0, 0]
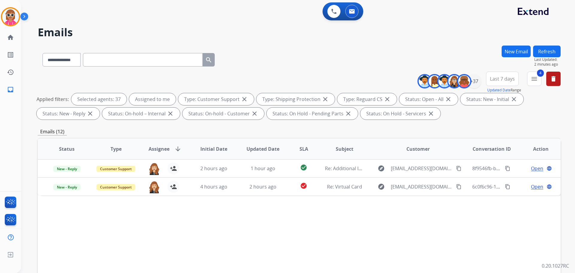
drag, startPoint x: 556, startPoint y: 49, endPoint x: 552, endPoint y: 48, distance: 3.7
click at [554, 49] on button "Refresh" at bounding box center [547, 51] width 28 height 12
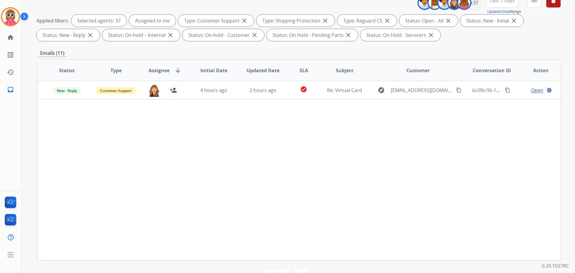
scroll to position [97, 0]
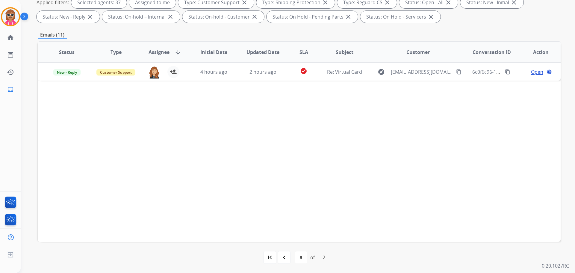
click at [280, 256] on mat-icon "navigate_before" at bounding box center [283, 256] width 7 height 7
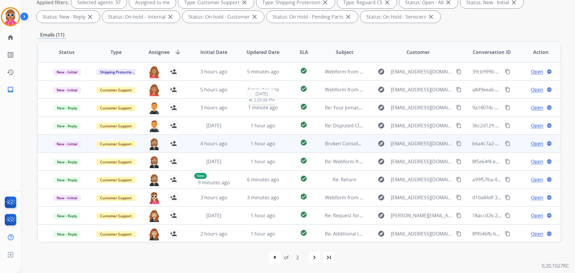
scroll to position [1, 0]
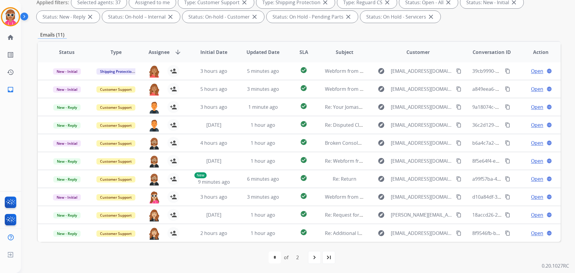
click at [392, 259] on div "first_page navigate_before * * of 2 navigate_next last_page" at bounding box center [299, 257] width 522 height 12
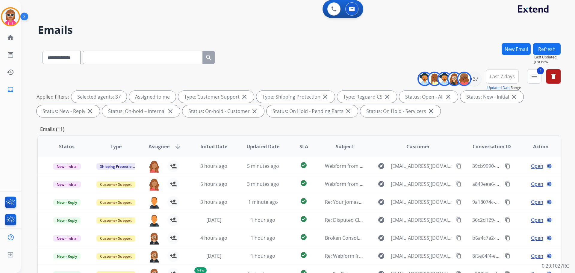
scroll to position [0, 0]
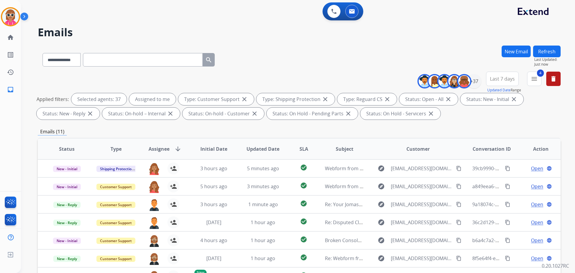
click at [547, 50] on button "Refresh" at bounding box center [547, 51] width 28 height 12
click at [324, 70] on div "**********" at bounding box center [299, 58] width 522 height 26
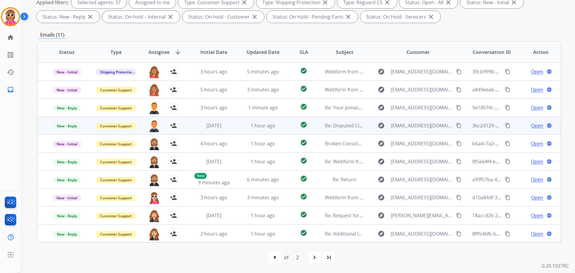
scroll to position [1, 0]
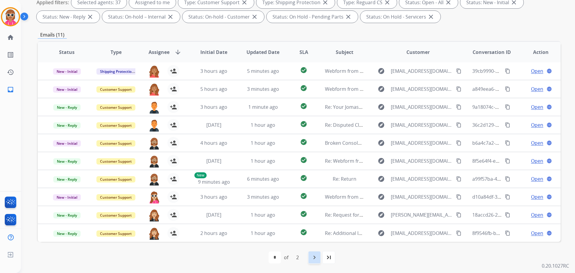
click at [312, 252] on div "navigate_next" at bounding box center [314, 256] width 13 height 13
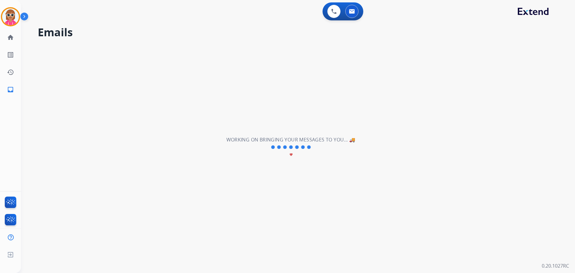
scroll to position [0, 0]
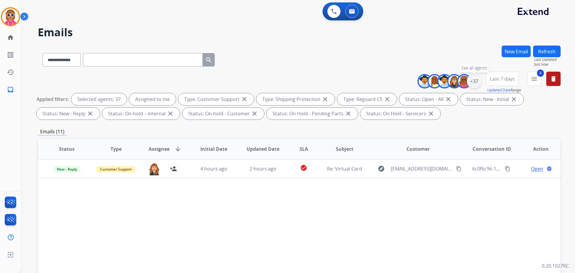
click at [474, 81] on div "+37" at bounding box center [474, 81] width 14 height 14
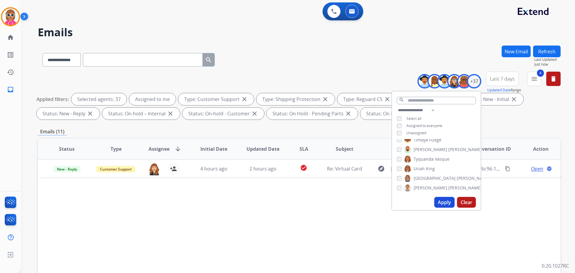
drag, startPoint x: 294, startPoint y: 227, endPoint x: 290, endPoint y: 225, distance: 4.6
click at [294, 227] on div "Status Type Assignee arrow_downward Initial Date Updated Date SLA Subject Custo…" at bounding box center [299, 238] width 522 height 200
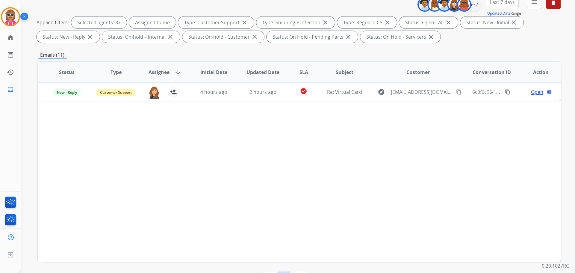
scroll to position [97, 0]
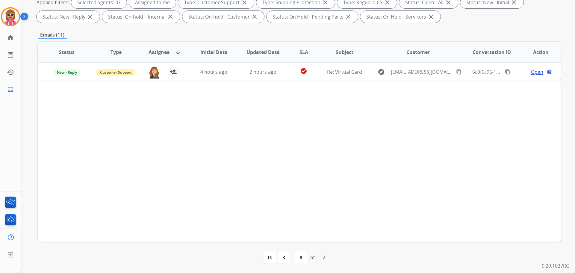
drag, startPoint x: 282, startPoint y: 260, endPoint x: 283, endPoint y: 256, distance: 4.1
click at [282, 259] on mat-icon "navigate_before" at bounding box center [283, 256] width 7 height 7
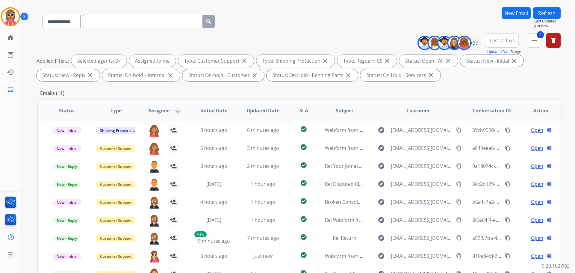
scroll to position [37, 0]
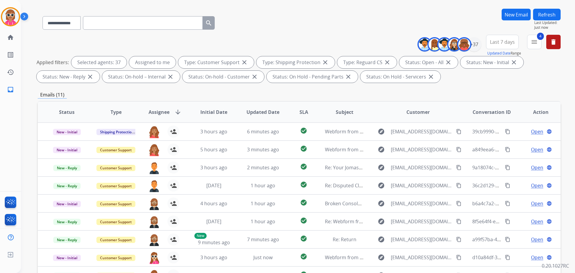
click at [547, 16] on button "Refresh" at bounding box center [547, 15] width 28 height 12
click at [545, 13] on button "Refresh" at bounding box center [547, 15] width 28 height 12
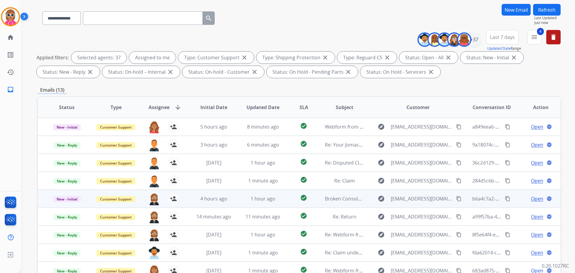
scroll to position [97, 0]
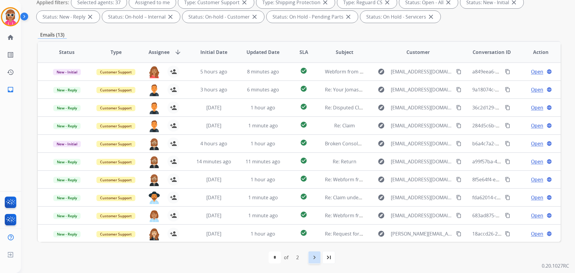
click at [310, 259] on div "navigate_next" at bounding box center [314, 256] width 13 height 13
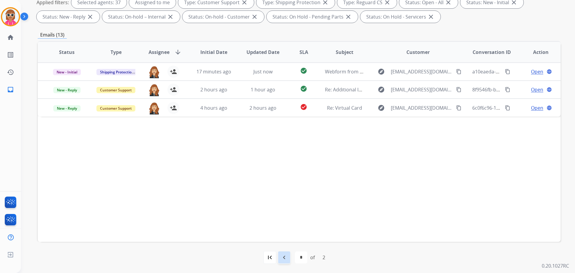
click at [283, 257] on mat-icon "navigate_before" at bounding box center [283, 256] width 7 height 7
select select "*"
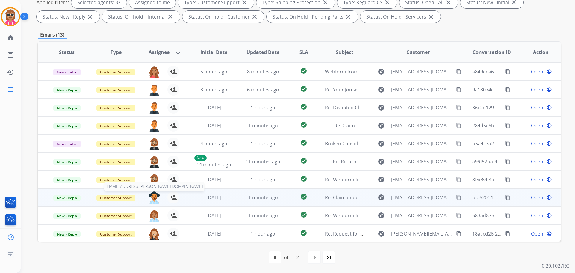
click at [153, 198] on img at bounding box center [154, 197] width 12 height 13
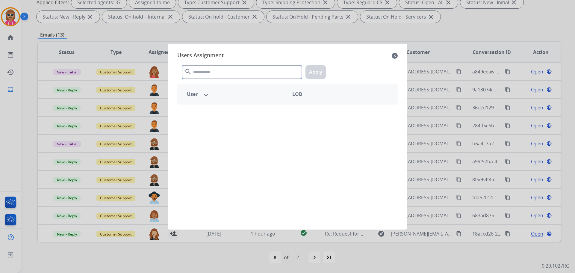
click at [254, 72] on input "text" at bounding box center [242, 71] width 120 height 13
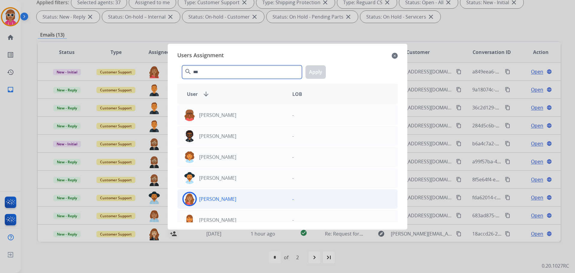
type input "***"
click at [234, 204] on div "[PERSON_NAME]" at bounding box center [232, 199] width 110 height 14
click at [318, 74] on button "Apply" at bounding box center [315, 71] width 20 height 13
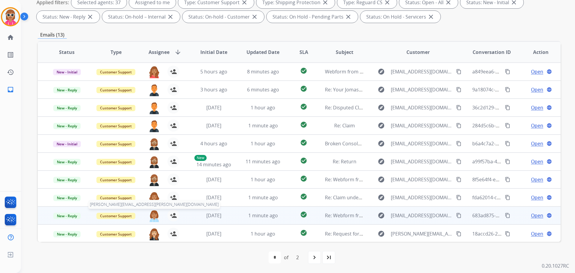
click at [151, 214] on img at bounding box center [154, 215] width 12 height 13
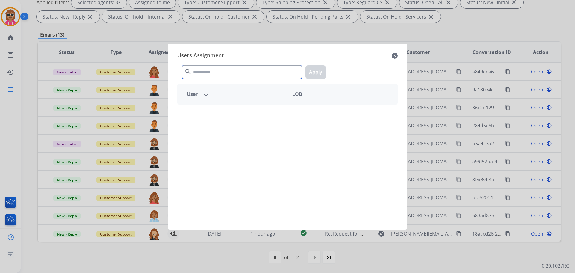
drag, startPoint x: 240, startPoint y: 71, endPoint x: 236, endPoint y: 82, distance: 12.3
click at [239, 71] on input "text" at bounding box center [242, 71] width 120 height 13
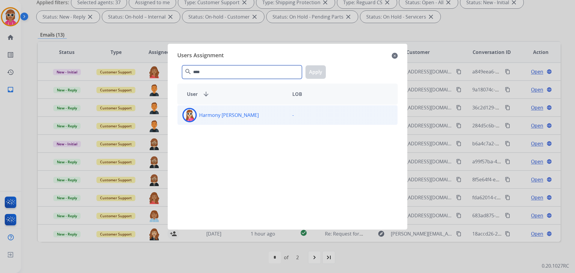
type input "****"
click at [307, 117] on div "-" at bounding box center [342, 115] width 110 height 14
click at [320, 72] on button "Apply" at bounding box center [315, 71] width 20 height 13
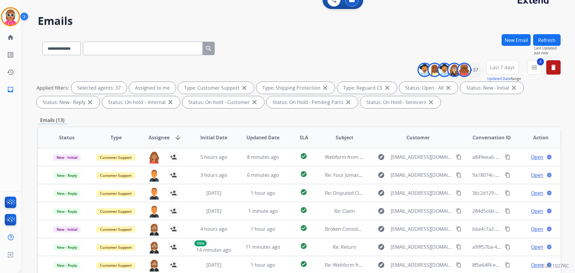
scroll to position [0, 0]
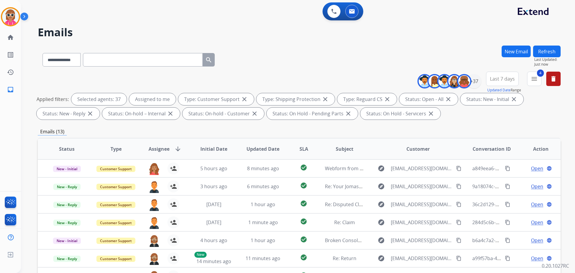
click at [551, 55] on button "Refresh" at bounding box center [547, 51] width 28 height 12
click at [548, 52] on button "Refresh" at bounding box center [547, 51] width 28 height 12
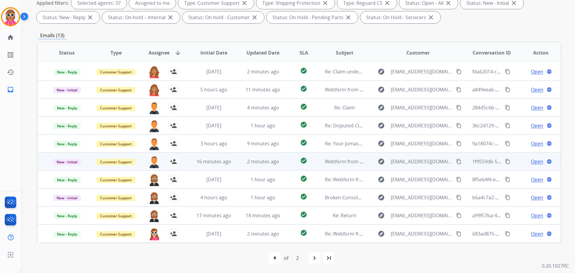
scroll to position [97, 0]
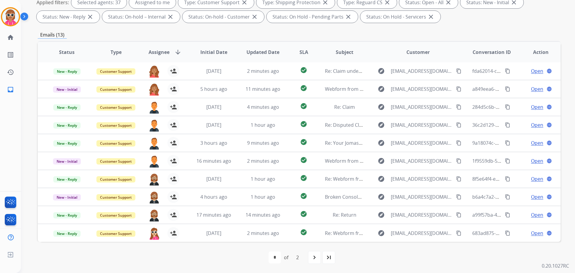
click at [320, 254] on div "navigate_next" at bounding box center [314, 256] width 13 height 13
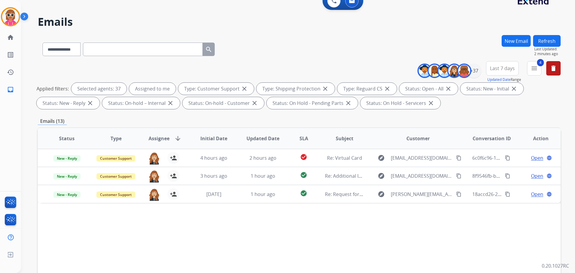
scroll to position [7, 0]
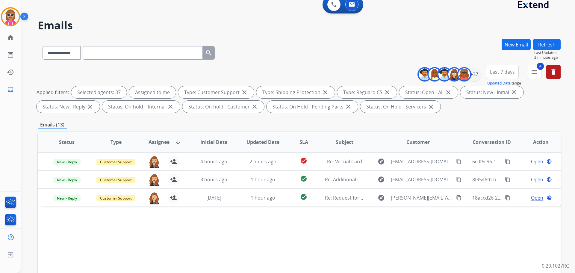
click at [534, 40] on button "Refresh" at bounding box center [547, 45] width 28 height 12
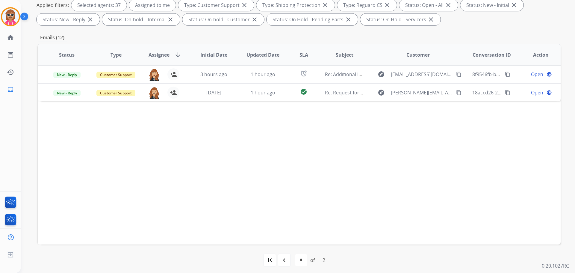
scroll to position [97, 0]
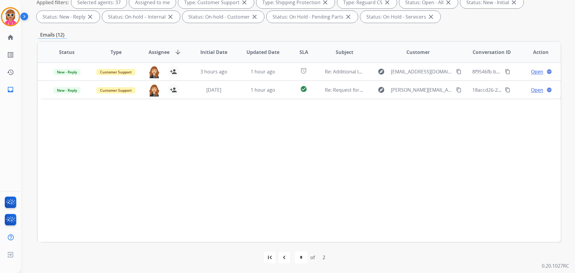
click at [282, 257] on mat-icon "navigate_before" at bounding box center [283, 256] width 7 height 7
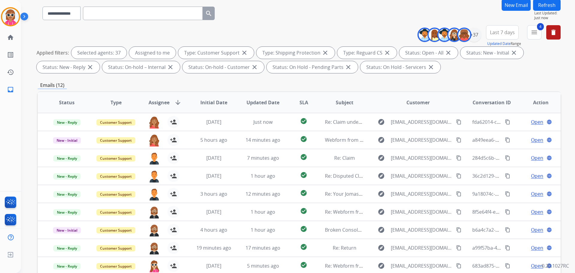
scroll to position [0, 0]
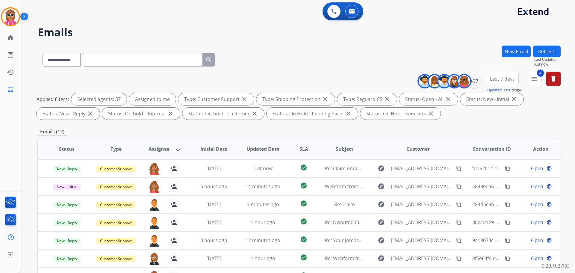
click at [538, 53] on button "Refresh" at bounding box center [547, 51] width 28 height 12
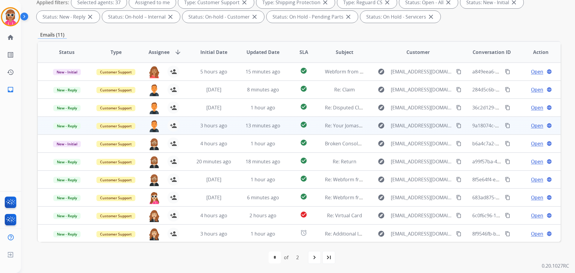
scroll to position [1, 0]
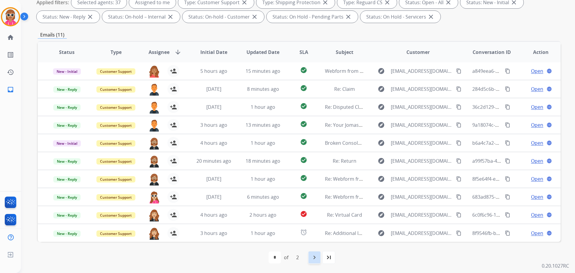
click at [314, 255] on mat-icon "navigate_next" at bounding box center [314, 256] width 7 height 7
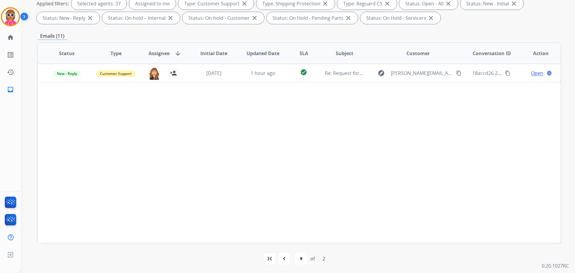
scroll to position [97, 0]
drag, startPoint x: 153, startPoint y: 144, endPoint x: 167, endPoint y: 164, distance: 24.7
click at [154, 142] on div "Status Type Assignee arrow_downward Initial Date Updated Date SLA Subject Custo…" at bounding box center [299, 141] width 522 height 200
click at [278, 257] on div "first_page navigate_before * * of 2 navigate_next last_page" at bounding box center [299, 257] width 522 height 12
click at [277, 257] on div "navigate_before" at bounding box center [283, 256] width 13 height 13
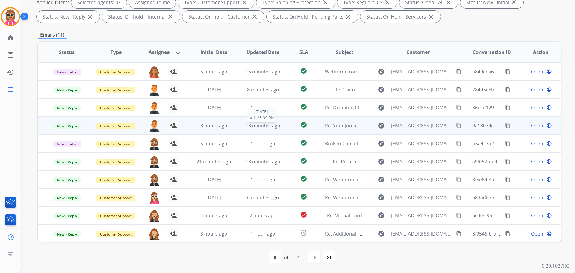
scroll to position [1, 0]
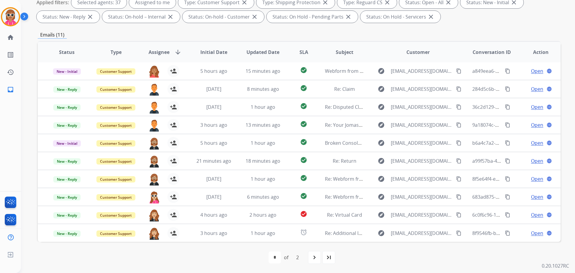
click at [204, 34] on div "Emails (11)" at bounding box center [299, 34] width 522 height 7
click at [431, 254] on div "first_page navigate_before * * of 2 navigate_next last_page" at bounding box center [299, 257] width 522 height 12
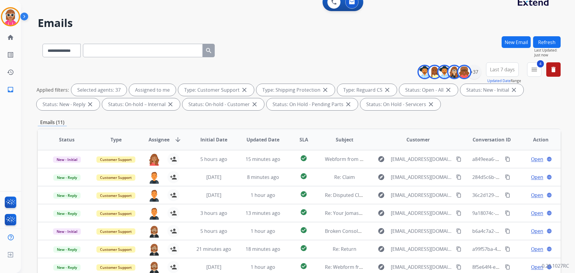
scroll to position [7, 0]
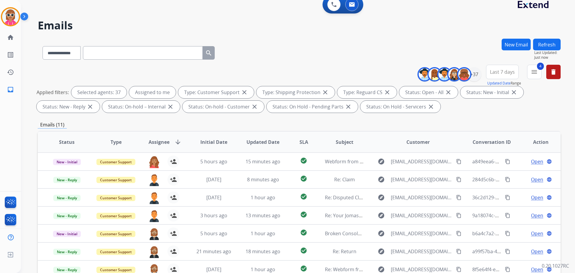
click at [552, 40] on button "Refresh" at bounding box center [547, 45] width 28 height 12
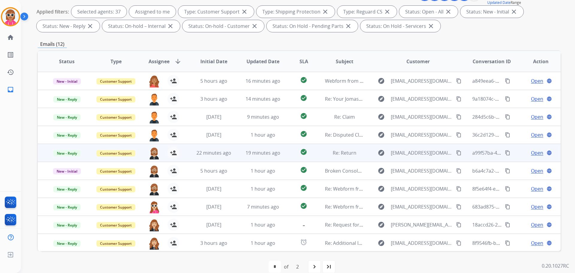
scroll to position [97, 0]
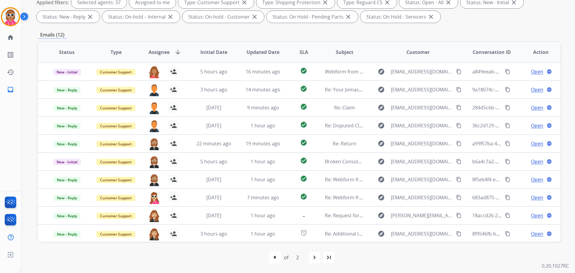
click at [389, 246] on div "first_page navigate_before * * of 2 navigate_next last_page" at bounding box center [299, 256] width 522 height 31
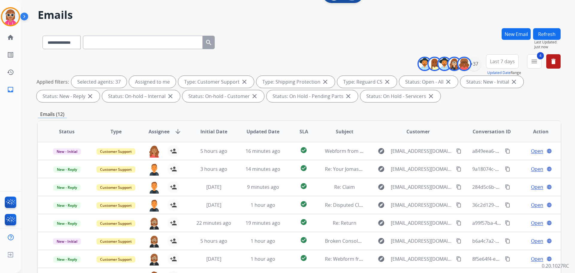
scroll to position [0, 0]
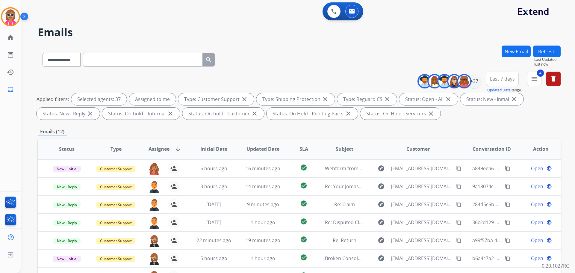
drag, startPoint x: 546, startPoint y: 49, endPoint x: 533, endPoint y: 64, distance: 19.5
click at [543, 69] on div "New Email Refresh Last Updated: Just now" at bounding box center [530, 58] width 59 height 26
drag, startPoint x: 554, startPoint y: 37, endPoint x: 549, endPoint y: 48, distance: 12.2
click at [554, 37] on h2 "Emails" at bounding box center [299, 32] width 522 height 12
click at [549, 49] on button "Refresh" at bounding box center [547, 51] width 28 height 12
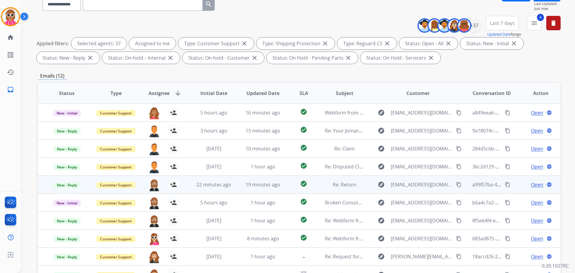
scroll to position [97, 0]
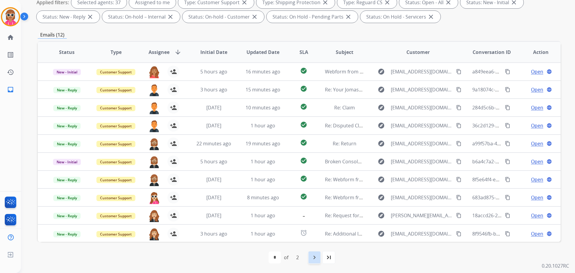
click at [313, 258] on mat-icon "navigate_next" at bounding box center [314, 256] width 7 height 7
select select "*"
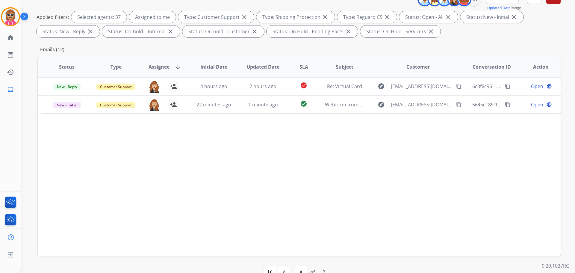
scroll to position [90, 0]
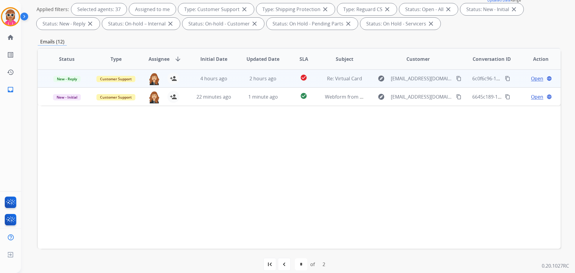
click at [277, 73] on td "2 hours ago" at bounding box center [258, 78] width 49 height 18
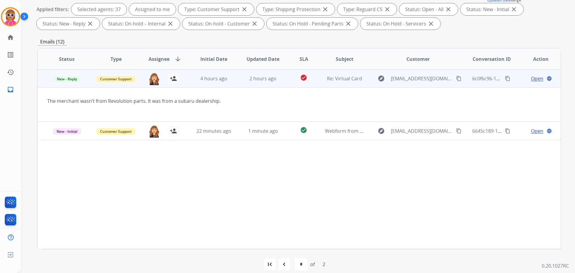
click at [532, 78] on span "Open" at bounding box center [537, 78] width 12 height 7
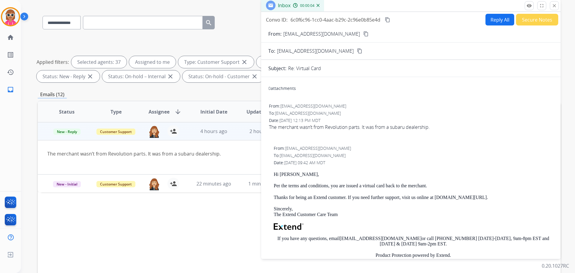
scroll to position [37, 0]
click at [494, 18] on button "Reply All" at bounding box center [499, 20] width 29 height 12
select select "**********"
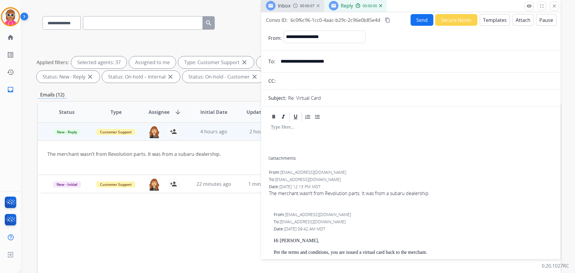
click at [496, 19] on button "Templates" at bounding box center [494, 20] width 30 height 12
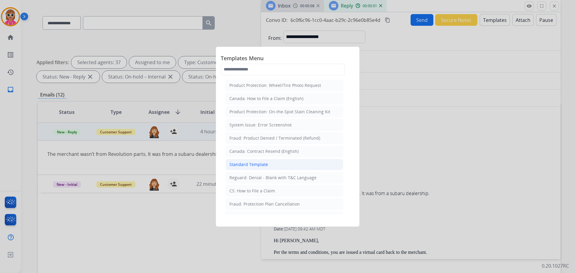
click at [264, 163] on div "Standard Template" at bounding box center [248, 164] width 39 height 6
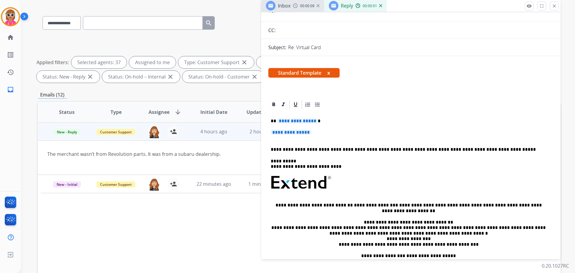
scroll to position [60, 0]
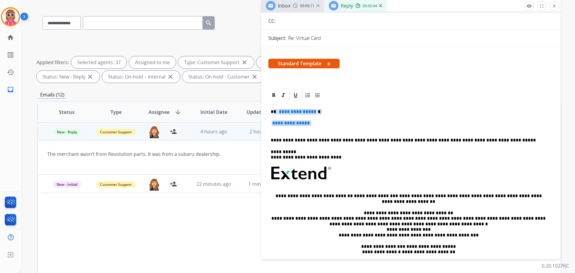
drag, startPoint x: 274, startPoint y: 111, endPoint x: 317, endPoint y: 126, distance: 45.2
click at [317, 126] on div "**********" at bounding box center [410, 191] width 285 height 180
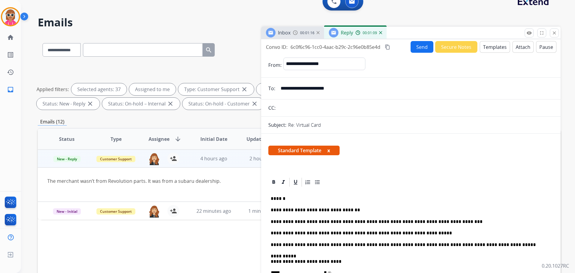
scroll to position [0, 0]
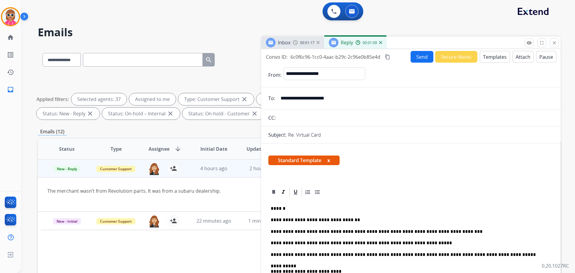
click at [427, 55] on button "Send" at bounding box center [421, 57] width 23 height 12
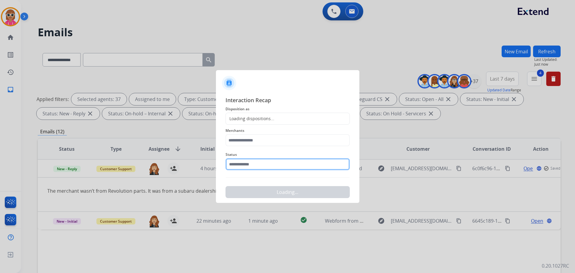
drag, startPoint x: 272, startPoint y: 162, endPoint x: 274, endPoint y: 172, distance: 9.7
click at [273, 162] on input "text" at bounding box center [287, 164] width 124 height 12
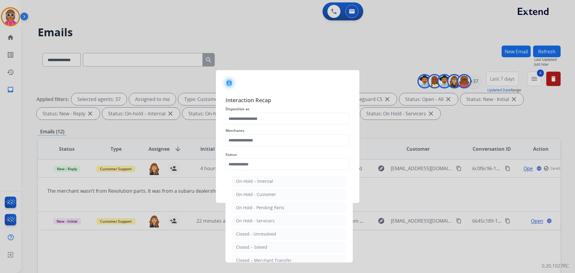
drag, startPoint x: 268, startPoint y: 243, endPoint x: 270, endPoint y: 238, distance: 5.8
click at [268, 241] on li "Closed – Solved" at bounding box center [289, 246] width 114 height 11
type input "**********"
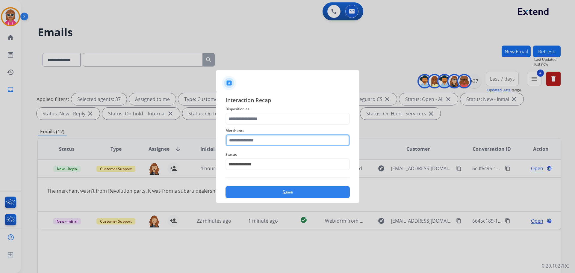
click at [282, 142] on input "text" at bounding box center [287, 140] width 124 height 12
drag, startPoint x: 259, startPoint y: 155, endPoint x: 262, endPoint y: 132, distance: 23.2
click at [261, 154] on li "Revolution parts" at bounding box center [289, 156] width 114 height 11
type input "**********"
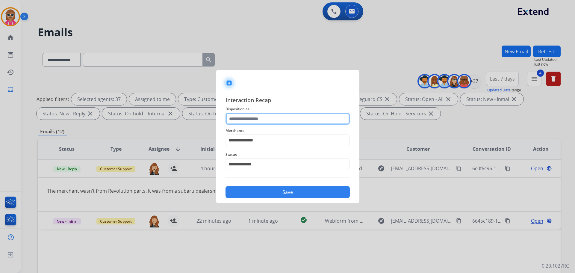
click at [263, 114] on input "text" at bounding box center [287, 119] width 124 height 12
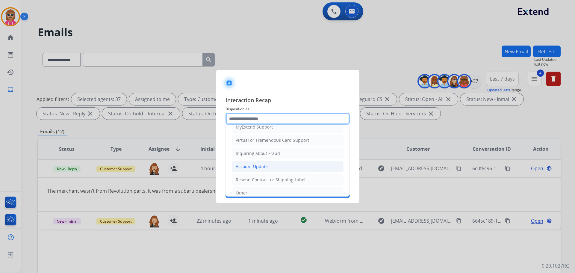
scroll to position [60, 0]
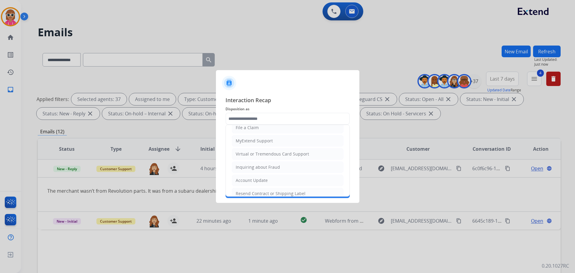
click at [281, 154] on div "Virtual or Tremendous Card Support" at bounding box center [272, 154] width 73 height 6
type input "**********"
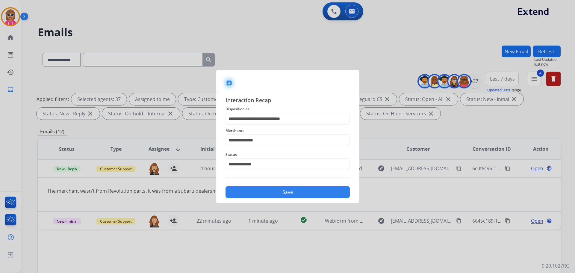
drag, startPoint x: 280, startPoint y: 189, endPoint x: 299, endPoint y: 221, distance: 37.1
click at [281, 190] on button "Save" at bounding box center [287, 192] width 124 height 12
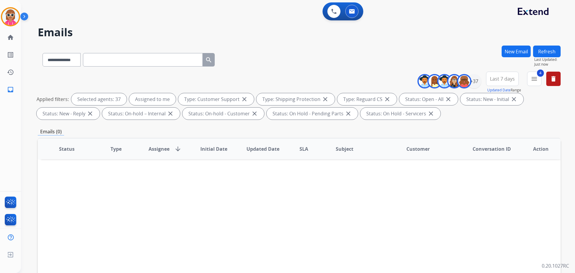
click at [125, 188] on div "Status Type Assignee arrow_downward Initial Date Updated Date SLA Subject Custo…" at bounding box center [299, 238] width 522 height 200
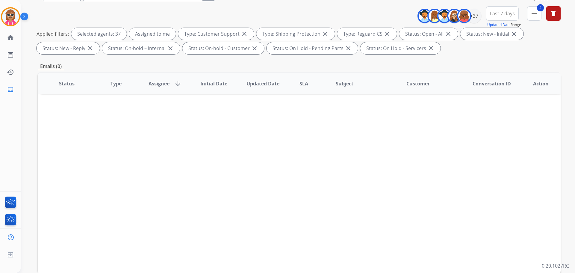
scroll to position [97, 0]
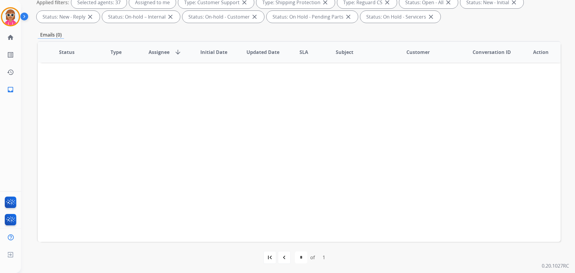
click at [293, 257] on div "first_page navigate_before * of 1 navigate_next last_page" at bounding box center [299, 257] width 522 height 12
click at [282, 254] on mat-icon "navigate_before" at bounding box center [283, 256] width 7 height 7
select select "*"
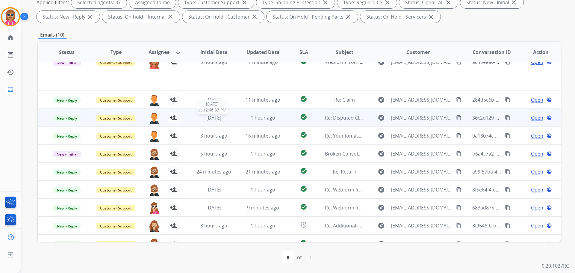
scroll to position [0, 0]
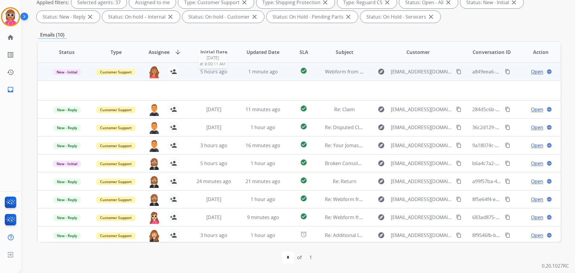
click at [207, 70] on span "5 hours ago" at bounding box center [213, 71] width 27 height 7
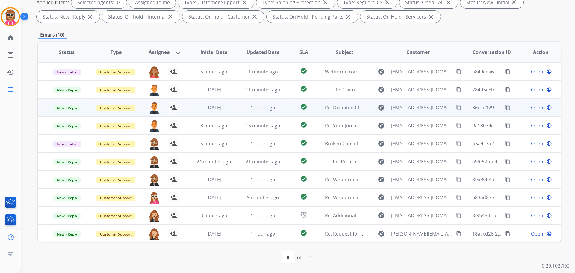
scroll to position [1, 0]
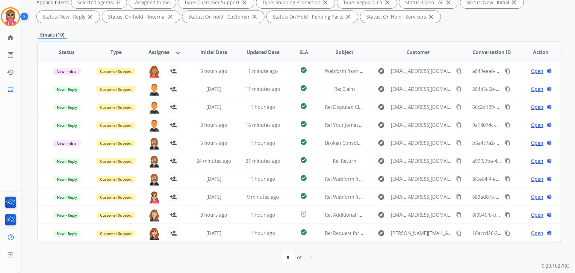
click at [227, 264] on div "first_page navigate_before * of 1 navigate_next last_page" at bounding box center [299, 256] width 522 height 31
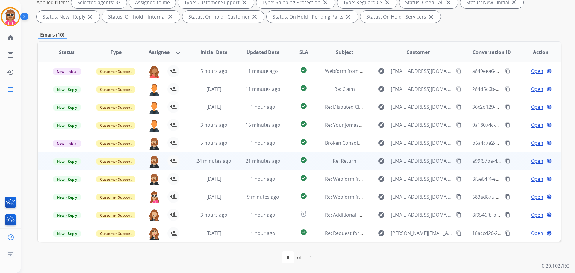
click at [237, 162] on td "21 minutes ago" at bounding box center [258, 161] width 49 height 18
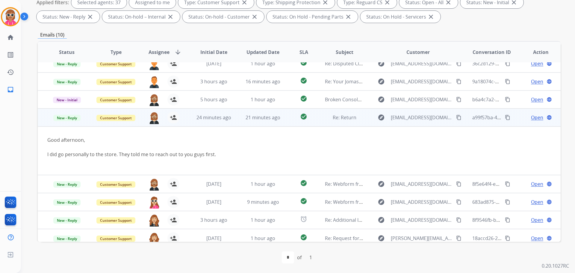
scroll to position [49, 0]
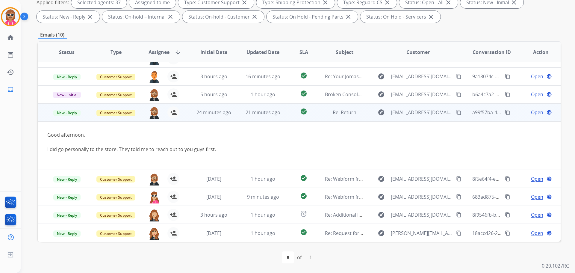
click at [531, 113] on span "Open" at bounding box center [537, 112] width 12 height 7
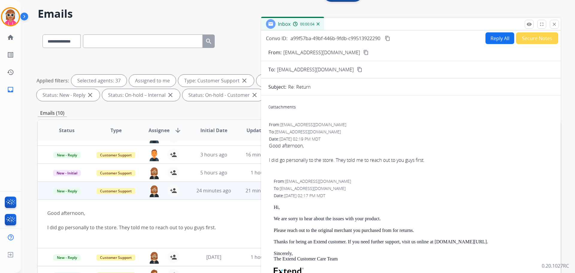
scroll to position [0, 0]
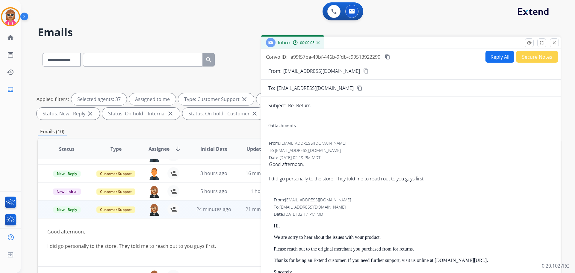
click at [357, 87] on mat-icon "content_copy" at bounding box center [359, 87] width 5 height 5
click at [363, 72] on mat-icon "content_copy" at bounding box center [365, 70] width 5 height 5
click at [554, 37] on p "Close" at bounding box center [553, 34] width 13 height 9
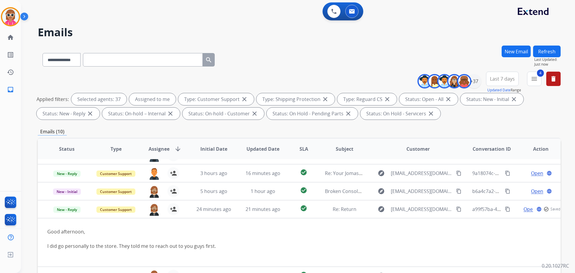
click at [551, 46] on button "Refresh" at bounding box center [547, 51] width 28 height 12
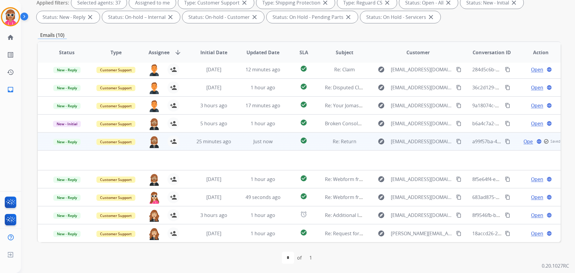
scroll to position [97, 0]
click at [229, 133] on td "25 minutes ago" at bounding box center [209, 141] width 49 height 18
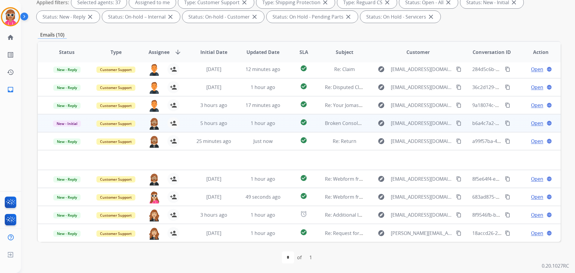
scroll to position [1, 0]
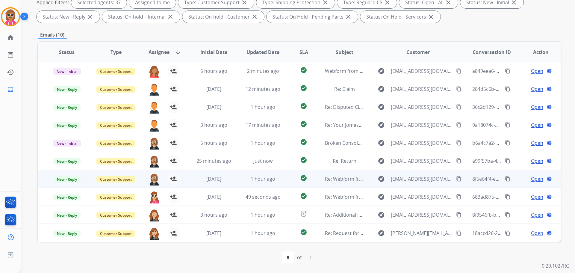
click at [277, 174] on td "1 hour ago" at bounding box center [258, 179] width 49 height 18
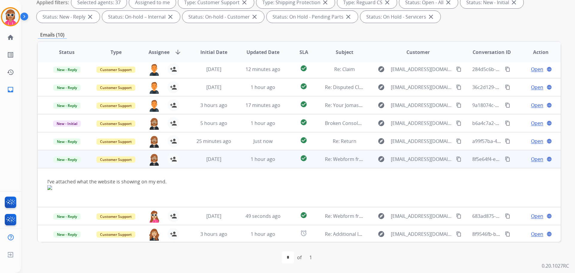
scroll to position [40, 0]
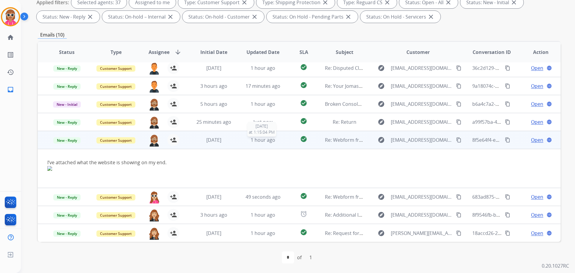
click at [270, 139] on span "1 hour ago" at bounding box center [262, 139] width 25 height 7
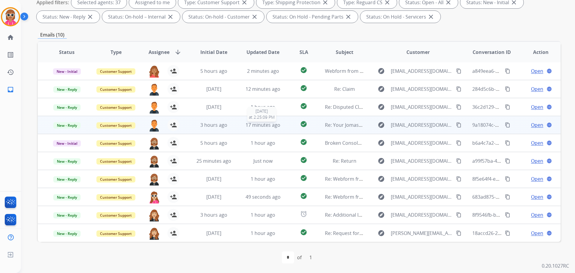
click at [268, 122] on span "17 minutes ago" at bounding box center [262, 124] width 35 height 7
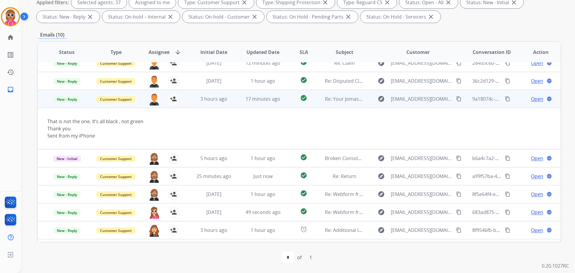
scroll to position [12, 0]
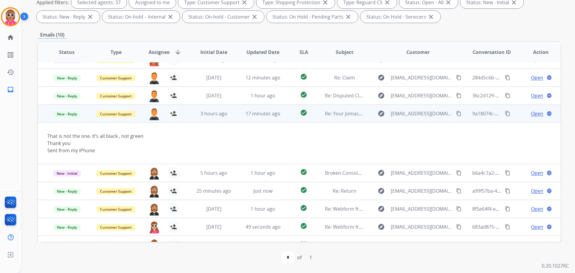
click at [237, 111] on td "17 minutes ago" at bounding box center [258, 113] width 49 height 18
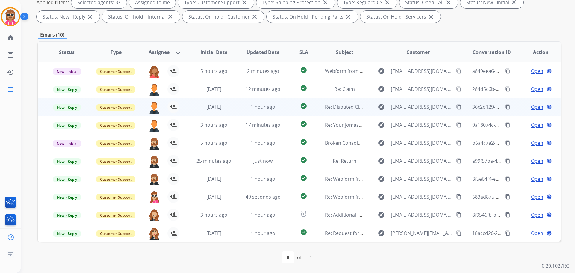
click at [239, 109] on td "1 hour ago" at bounding box center [258, 107] width 49 height 18
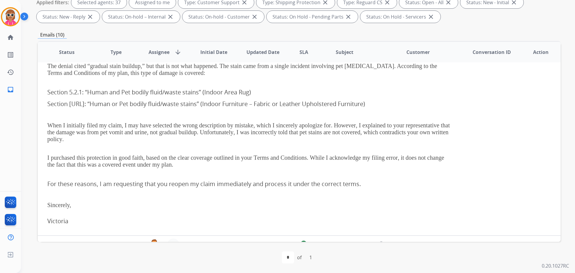
scroll to position [6, 0]
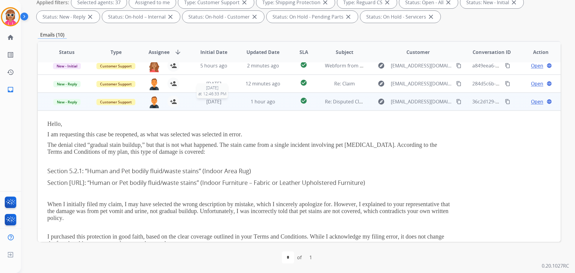
click at [231, 104] on div "[DATE]" at bounding box center [213, 101] width 39 height 7
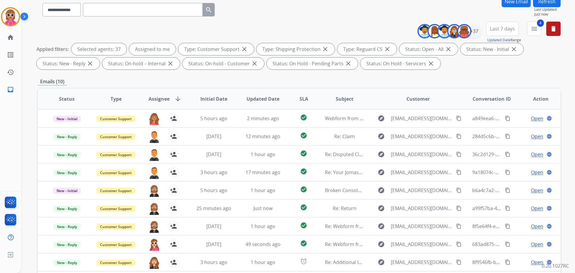
scroll to position [7, 0]
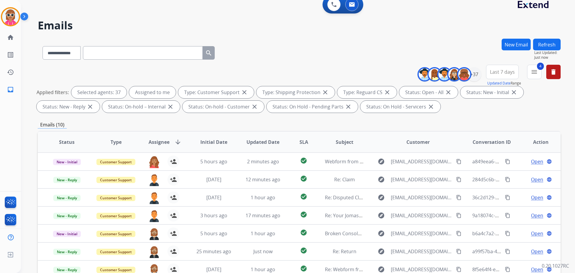
click at [547, 39] on button "Refresh" at bounding box center [547, 45] width 28 height 12
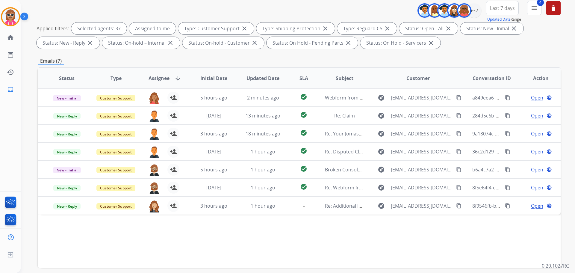
scroll to position [0, 0]
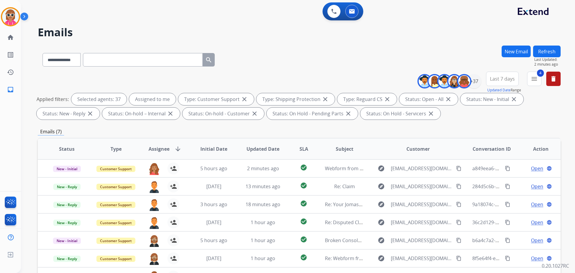
click at [555, 48] on button "Refresh" at bounding box center [547, 51] width 28 height 12
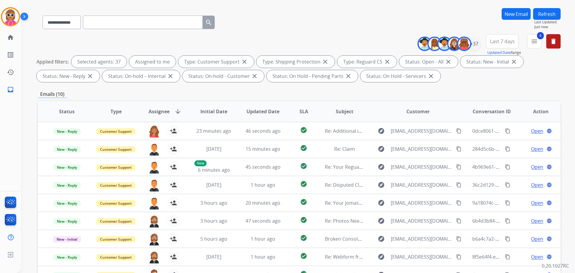
scroll to position [37, 0]
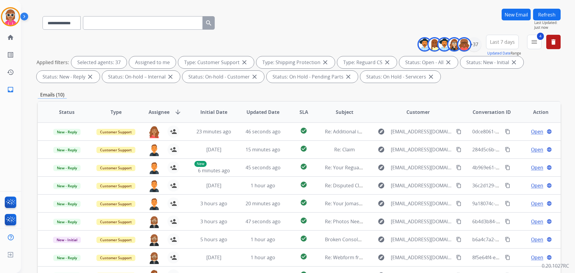
drag, startPoint x: 543, startPoint y: 16, endPoint x: 479, endPoint y: 24, distance: 64.5
click at [539, 15] on button "Refresh" at bounding box center [547, 15] width 28 height 12
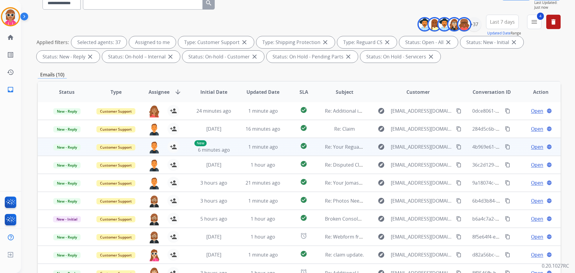
scroll to position [97, 0]
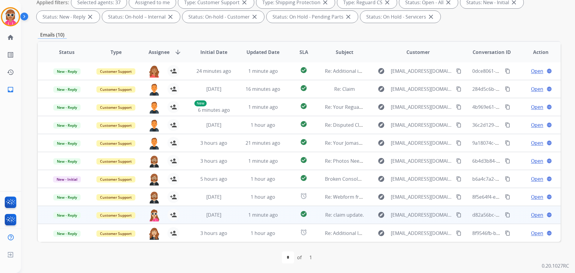
click at [531, 213] on span "Open" at bounding box center [537, 214] width 12 height 7
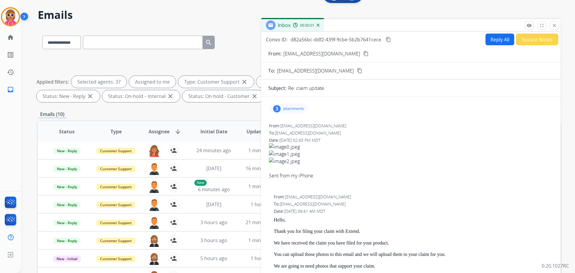
scroll to position [7, 0]
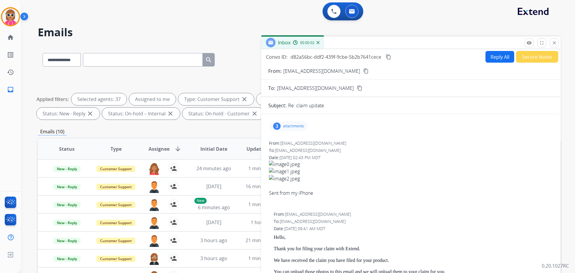
select select "**********"
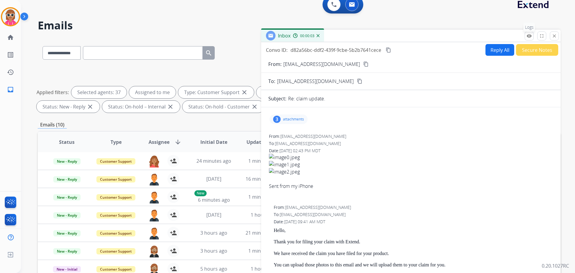
click at [526, 36] on button "remove_red_eye Logs" at bounding box center [528, 35] width 9 height 9
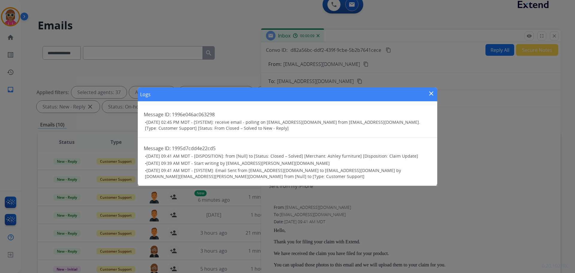
click at [432, 92] on mat-icon "close" at bounding box center [430, 93] width 7 height 7
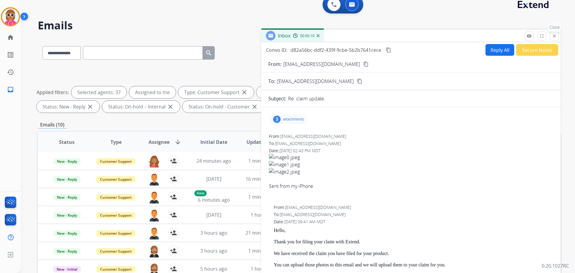
click at [552, 39] on button "close Close" at bounding box center [553, 35] width 9 height 9
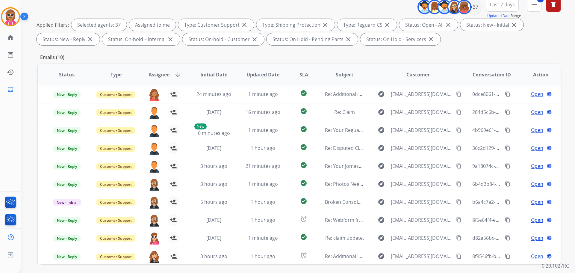
scroll to position [37, 0]
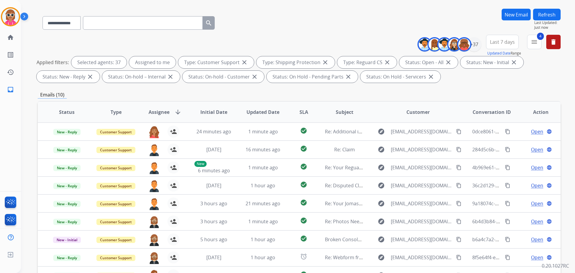
click at [543, 19] on button "Refresh" at bounding box center [547, 15] width 28 height 12
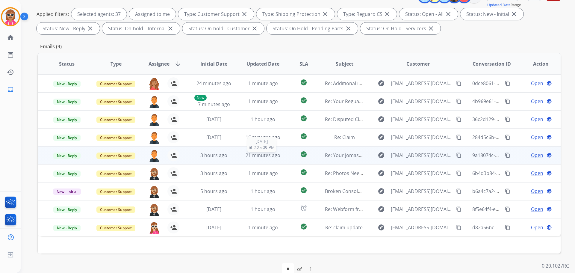
scroll to position [97, 0]
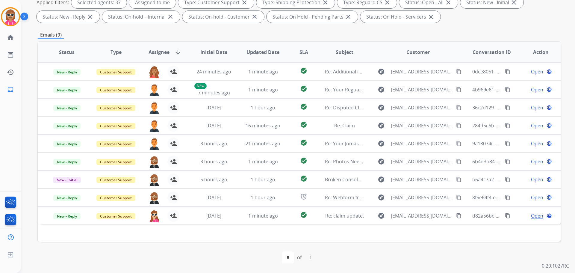
drag, startPoint x: 233, startPoint y: 37, endPoint x: 228, endPoint y: 37, distance: 4.8
click at [229, 37] on div "Emails (9)" at bounding box center [299, 34] width 522 height 7
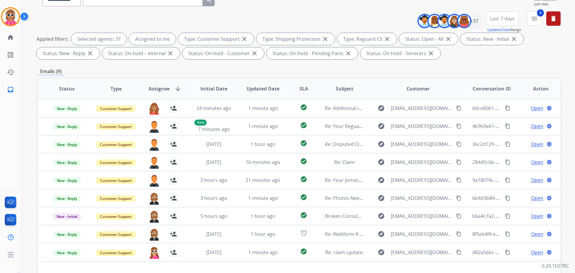
scroll to position [7, 0]
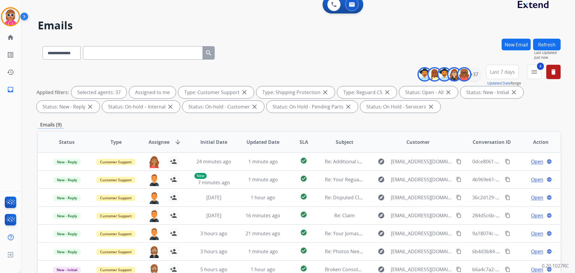
click at [556, 43] on button "Refresh" at bounding box center [547, 45] width 28 height 12
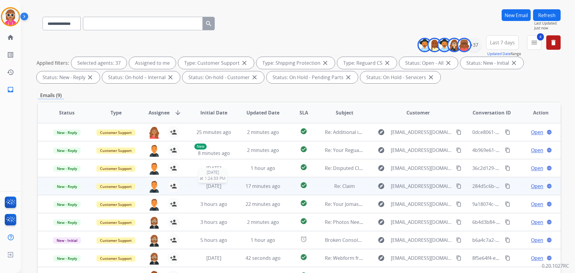
scroll to position [97, 0]
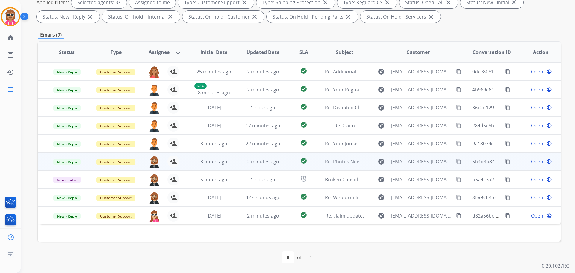
click at [531, 162] on span "Open" at bounding box center [537, 161] width 12 height 7
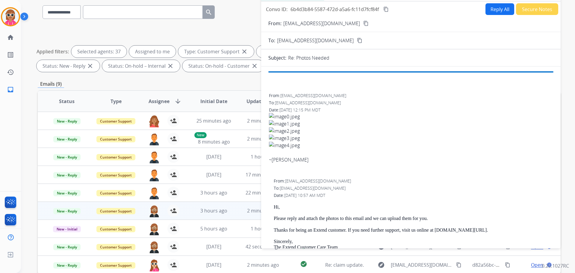
scroll to position [37, 0]
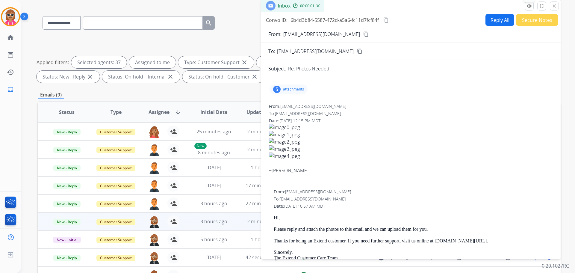
click at [524, 7] on button "remove_red_eye Logs" at bounding box center [528, 5] width 9 height 9
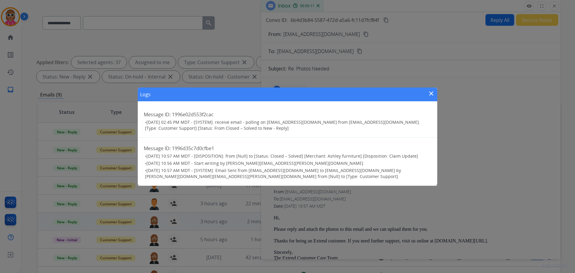
click at [426, 92] on div "Logs close" at bounding box center [287, 94] width 299 height 14
drag, startPoint x: 429, startPoint y: 95, endPoint x: 458, endPoint y: 94, distance: 29.3
click at [429, 95] on mat-icon "close" at bounding box center [430, 93] width 7 height 7
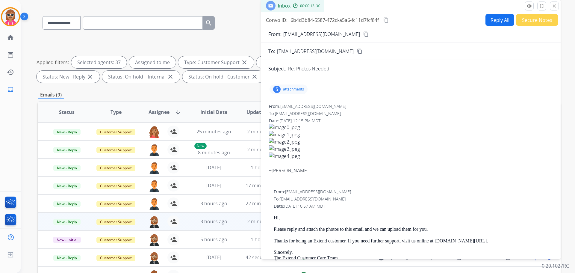
scroll to position [0, 0]
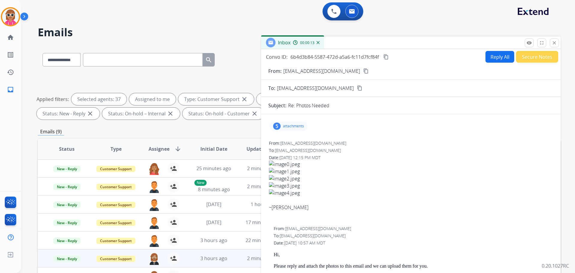
drag, startPoint x: 556, startPoint y: 43, endPoint x: 470, endPoint y: 44, distance: 86.2
click at [555, 42] on mat-icon "close" at bounding box center [553, 42] width 5 height 5
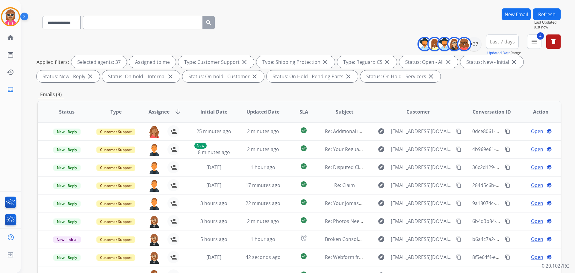
scroll to position [7, 0]
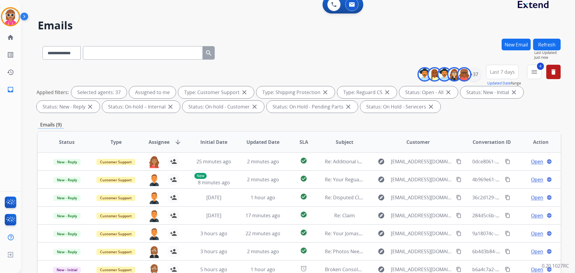
click at [539, 42] on button "Refresh" at bounding box center [547, 45] width 28 height 12
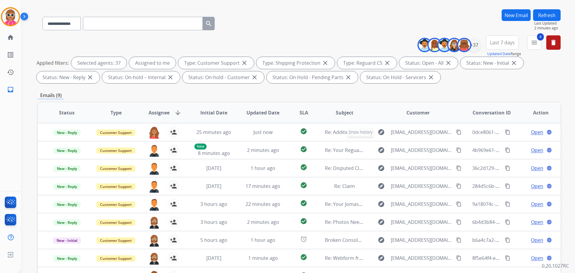
scroll to position [0, 0]
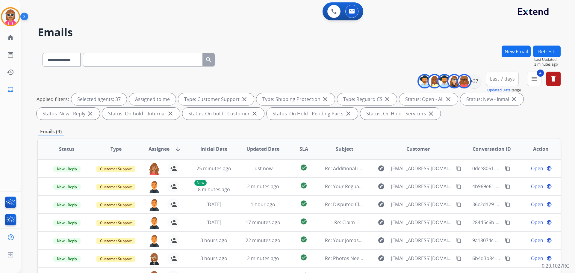
click at [544, 50] on button "Refresh" at bounding box center [547, 51] width 28 height 12
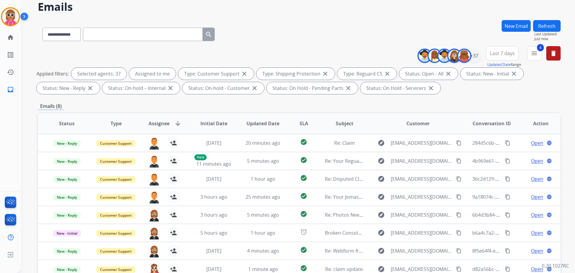
scroll to position [7, 0]
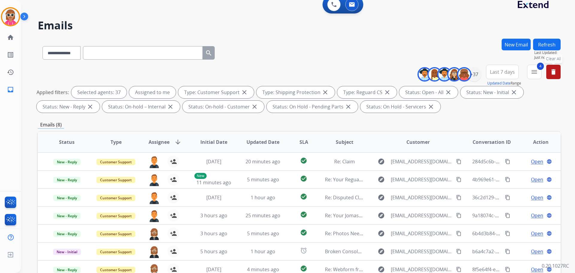
click at [552, 67] on button "delete Clear All" at bounding box center [553, 72] width 14 height 14
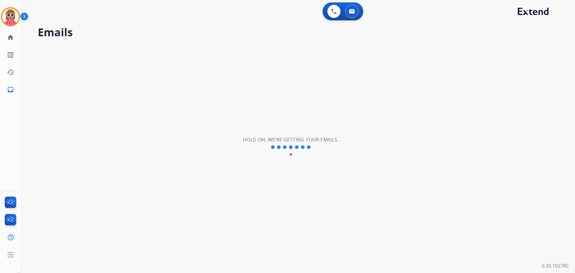
scroll to position [0, 0]
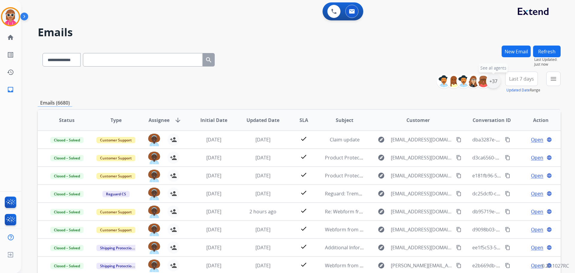
click at [493, 79] on div "+37" at bounding box center [493, 81] width 14 height 14
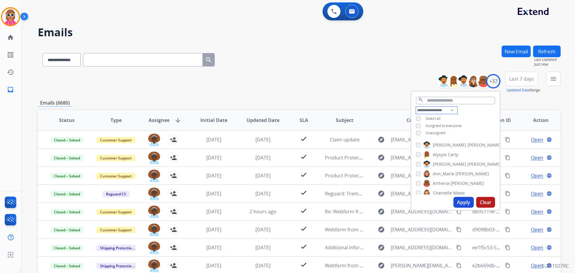
drag, startPoint x: 443, startPoint y: 107, endPoint x: 447, endPoint y: 113, distance: 6.8
click at [443, 107] on select "**********" at bounding box center [436, 110] width 41 height 7
click at [416, 107] on select "**********" at bounding box center [436, 110] width 41 height 7
click at [470, 118] on div "**********" at bounding box center [455, 126] width 89 height 38
click at [427, 139] on span "Unassigned" at bounding box center [435, 139] width 20 height 5
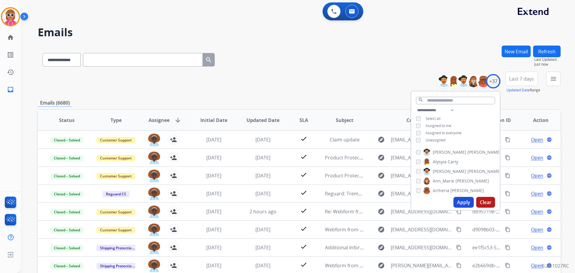
click at [462, 201] on button "Apply" at bounding box center [463, 202] width 20 height 11
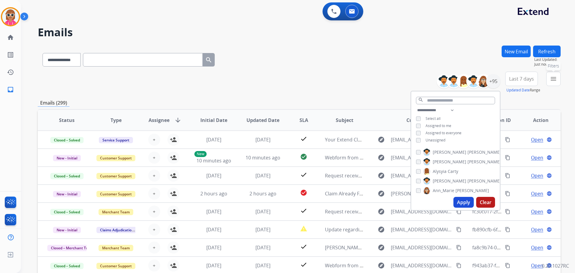
click at [558, 80] on button "menu Filters" at bounding box center [553, 79] width 14 height 14
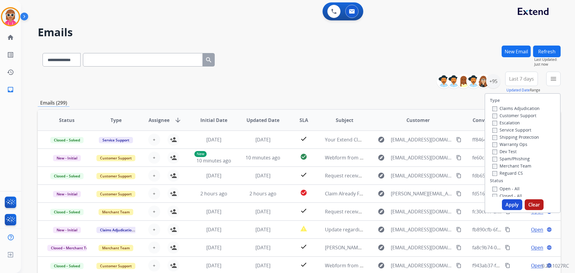
click at [511, 115] on label "Customer Support" at bounding box center [514, 116] width 44 height 6
drag, startPoint x: 510, startPoint y: 138, endPoint x: 511, endPoint y: 155, distance: 16.8
click at [510, 138] on label "Shipping Protection" at bounding box center [515, 137] width 47 height 6
click at [506, 176] on div "Type Claims Adjudication Customer Support Escalation Service Support Shipping P…" at bounding box center [522, 145] width 75 height 103
click at [503, 174] on label "Reguard CS" at bounding box center [507, 173] width 31 height 6
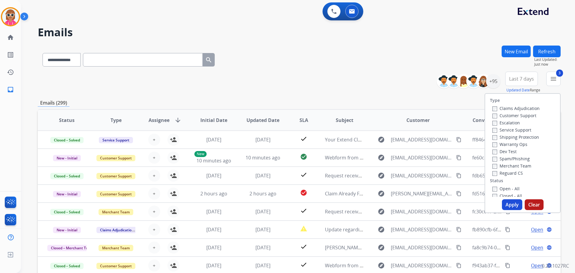
click at [505, 187] on label "Open - All" at bounding box center [505, 189] width 27 height 6
click at [509, 204] on button "Apply" at bounding box center [512, 204] width 20 height 11
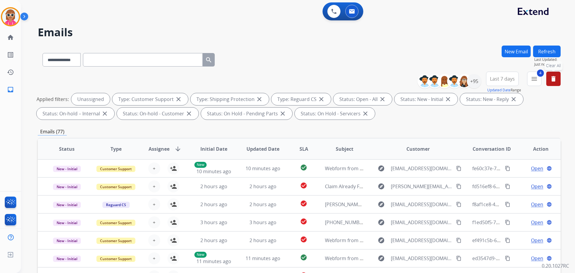
click at [542, 51] on button "Refresh" at bounding box center [547, 51] width 28 height 12
click at [474, 81] on div "+95" at bounding box center [474, 81] width 14 height 14
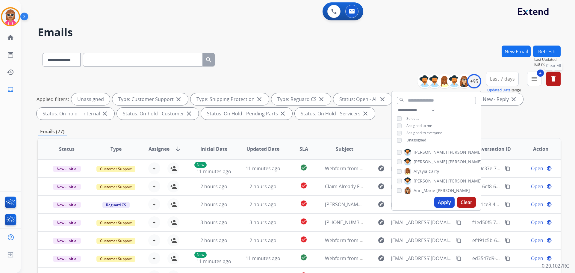
click at [413, 138] on div "**********" at bounding box center [436, 126] width 89 height 38
click at [527, 111] on div "Applied filters: Unassigned Type: Customer Support close Type: Shipping Protect…" at bounding box center [298, 106] width 522 height 26
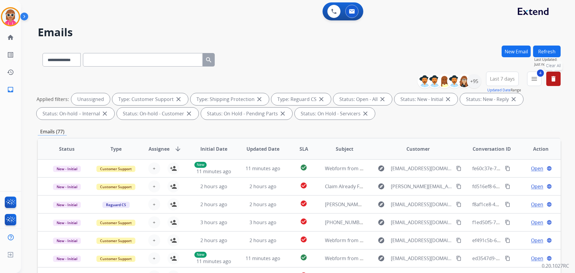
drag, startPoint x: 543, startPoint y: 79, endPoint x: 536, endPoint y: 81, distance: 7.9
click at [542, 79] on div "**********" at bounding box center [491, 83] width 139 height 22
drag, startPoint x: 535, startPoint y: 81, endPoint x: 534, endPoint y: 84, distance: 3.1
click at [534, 82] on mat-icon "menu" at bounding box center [533, 78] width 7 height 7
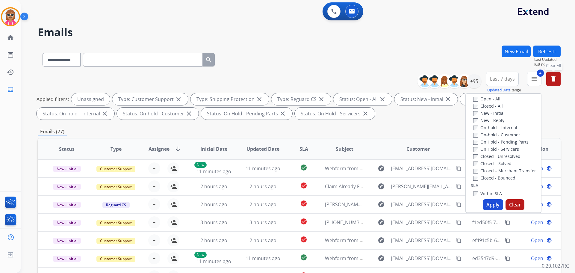
scroll to position [120, 0]
click at [492, 177] on label "Past SLA" at bounding box center [485, 178] width 24 height 6
click at [493, 206] on button "Apply" at bounding box center [492, 204] width 20 height 11
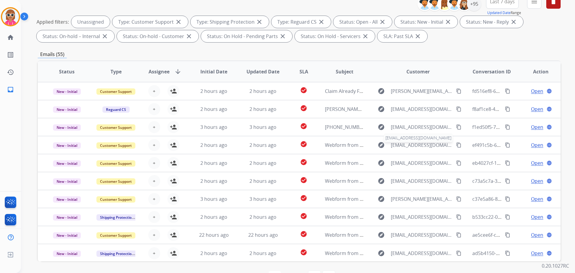
scroll to position [7, 0]
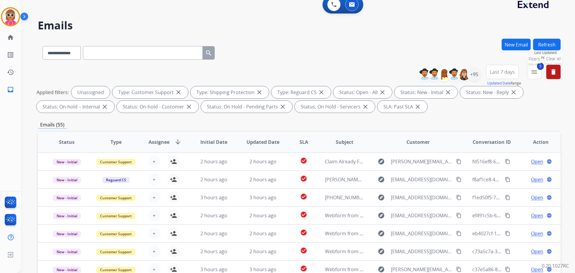
click at [531, 74] on mat-icon "menu" at bounding box center [533, 71] width 7 height 7
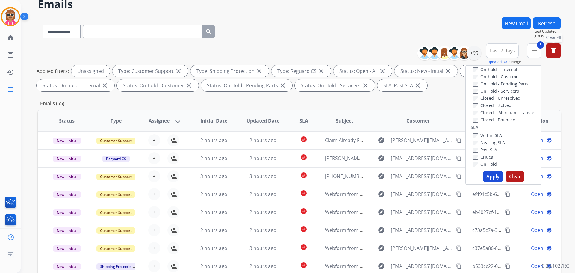
scroll to position [37, 0]
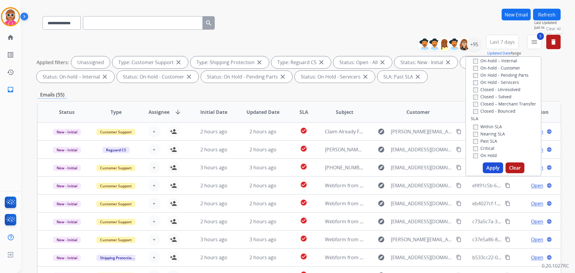
click at [485, 141] on label "Past SLA" at bounding box center [485, 141] width 24 height 6
click at [488, 168] on button "Apply" at bounding box center [492, 167] width 20 height 11
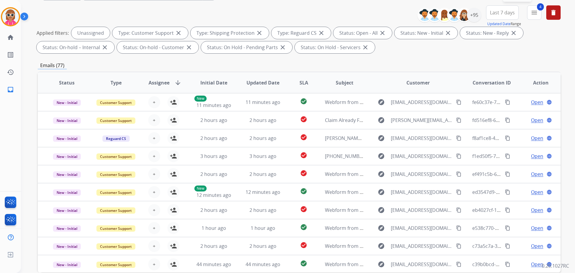
scroll to position [30, 0]
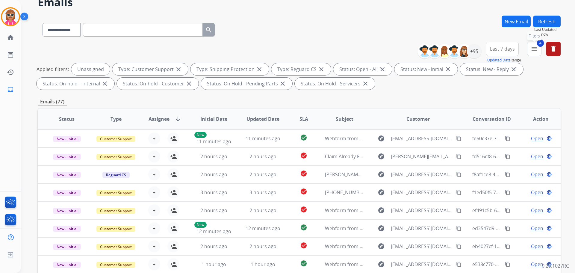
drag, startPoint x: 537, startPoint y: 45, endPoint x: 532, endPoint y: 57, distance: 12.5
click at [536, 46] on mat-icon "menu" at bounding box center [533, 48] width 7 height 7
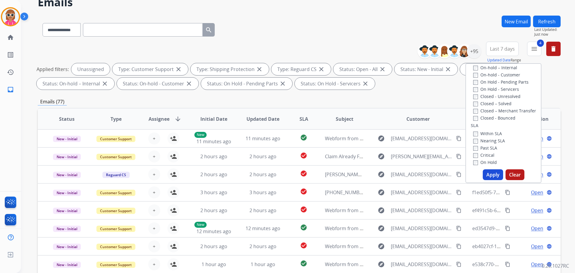
click at [490, 148] on label "Past SLA" at bounding box center [485, 148] width 24 height 6
click at [489, 177] on button "Apply" at bounding box center [492, 174] width 20 height 11
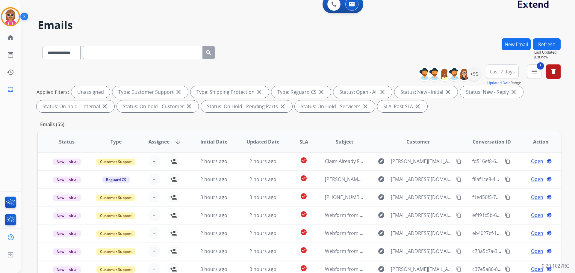
scroll to position [0, 0]
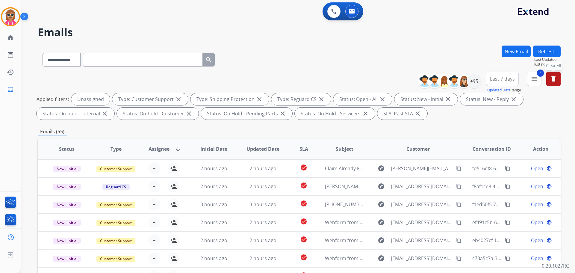
drag, startPoint x: 555, startPoint y: 82, endPoint x: 550, endPoint y: 81, distance: 4.9
click at [555, 82] on mat-icon "delete" at bounding box center [552, 78] width 7 height 7
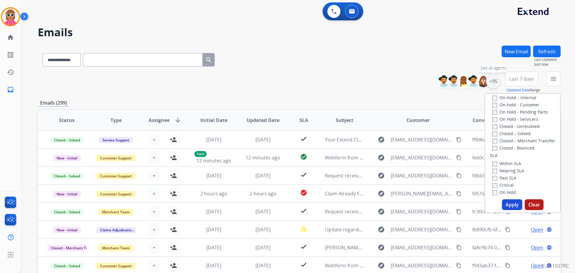
click at [497, 83] on div "+95" at bounding box center [493, 81] width 14 height 14
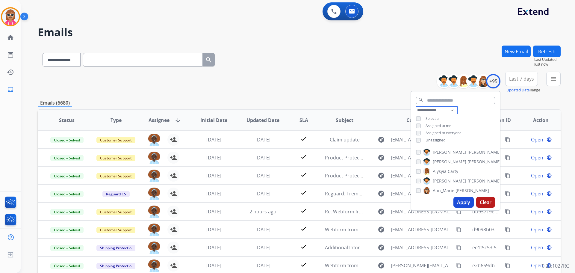
click at [444, 112] on select "**********" at bounding box center [436, 110] width 41 height 7
select select "**********"
click at [416, 107] on select "**********" at bounding box center [436, 110] width 41 height 7
click at [471, 109] on div "**********" at bounding box center [455, 122] width 89 height 31
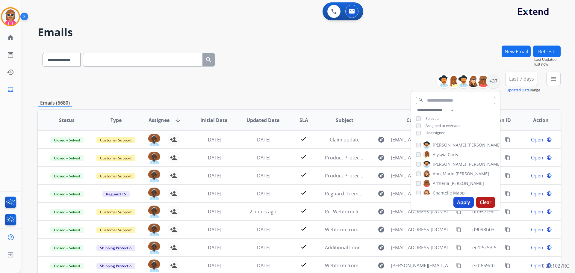
drag, startPoint x: 452, startPoint y: 142, endPoint x: 450, endPoint y: 146, distance: 4.3
click at [467, 144] on span "[PERSON_NAME]" at bounding box center [484, 145] width 34 height 6
click at [450, 153] on span "Carty" at bounding box center [452, 154] width 10 height 6
click at [467, 161] on span "[PERSON_NAME]" at bounding box center [484, 164] width 34 height 6
click at [450, 171] on span "Ann_Marie" at bounding box center [443, 174] width 22 height 6
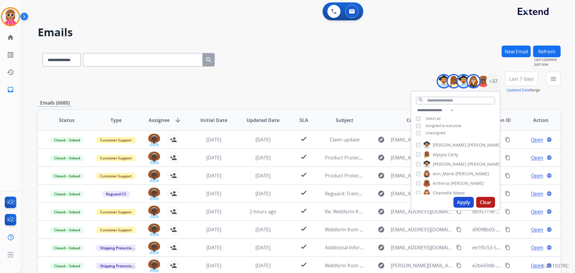
drag, startPoint x: 449, startPoint y: 181, endPoint x: 447, endPoint y: 186, distance: 5.7
click at [450, 182] on span "[PERSON_NAME]" at bounding box center [467, 183] width 34 height 6
drag, startPoint x: 446, startPoint y: 193, endPoint x: 457, endPoint y: 154, distance: 39.9
click at [446, 192] on span "Chantelle" at bounding box center [441, 193] width 19 height 6
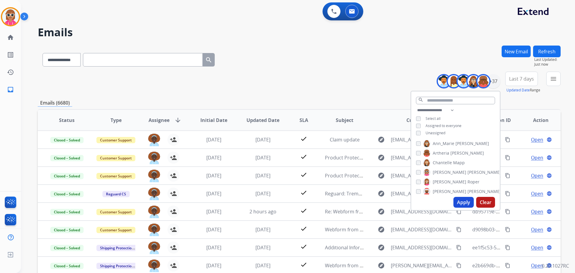
drag, startPoint x: 447, startPoint y: 171, endPoint x: 446, endPoint y: 178, distance: 7.3
click at [446, 171] on span "[PERSON_NAME]" at bounding box center [449, 172] width 34 height 6
click at [446, 179] on span "[PERSON_NAME]" at bounding box center [449, 182] width 34 height 6
click at [467, 189] on span "[PERSON_NAME]" at bounding box center [484, 191] width 34 height 6
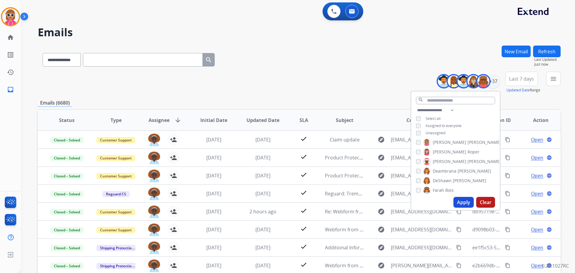
click at [449, 170] on span "Deambrana" at bounding box center [444, 171] width 24 height 6
drag, startPoint x: 445, startPoint y: 179, endPoint x: 444, endPoint y: 185, distance: 6.5
click at [445, 179] on span "DeShawn" at bounding box center [441, 180] width 19 height 6
click at [445, 188] on span "Bois" at bounding box center [449, 190] width 8 height 6
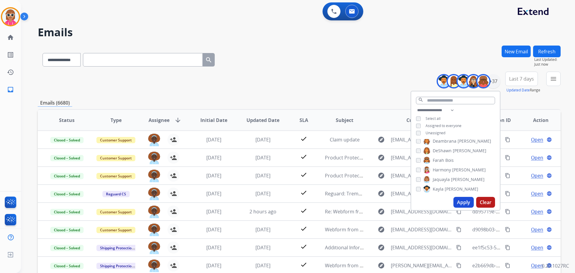
click at [449, 169] on span "Harmony" at bounding box center [441, 170] width 18 height 6
drag, startPoint x: 449, startPoint y: 179, endPoint x: 448, endPoint y: 183, distance: 3.3
click at [448, 180] on label "[PERSON_NAME]" at bounding box center [453, 179] width 61 height 7
drag, startPoint x: 446, startPoint y: 188, endPoint x: 445, endPoint y: 177, distance: 10.8
click at [445, 188] on span "[PERSON_NAME]" at bounding box center [461, 189] width 34 height 6
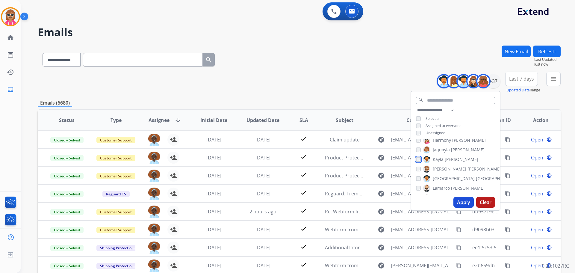
scroll to position [120, 0]
click at [443, 148] on span "Jaquayla" at bounding box center [440, 149] width 17 height 6
click at [467, 166] on span "[PERSON_NAME]" at bounding box center [484, 168] width 34 height 6
click at [440, 179] on span "[GEOGRAPHIC_DATA]" at bounding box center [453, 178] width 42 height 6
drag, startPoint x: 441, startPoint y: 188, endPoint x: 449, endPoint y: 170, distance: 19.3
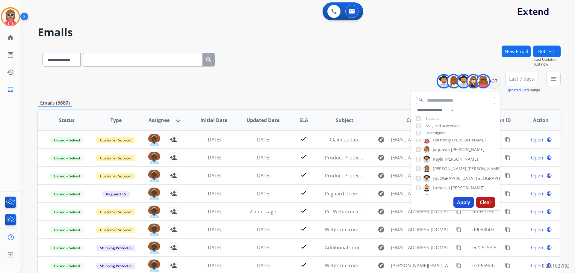
click at [441, 188] on span "Lamarco" at bounding box center [440, 188] width 17 height 6
drag, startPoint x: 445, startPoint y: 166, endPoint x: 443, endPoint y: 175, distance: 9.4
click at [467, 165] on span "Durante" at bounding box center [475, 167] width 16 height 6
click at [443, 177] on span "[PERSON_NAME]" at bounding box center [449, 177] width 34 height 6
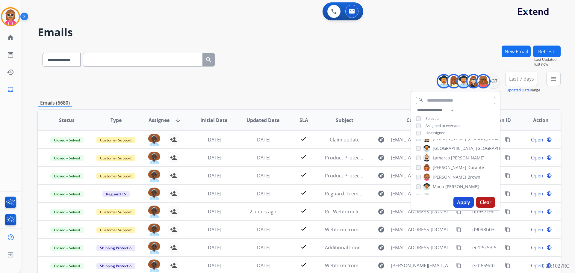
click at [441, 185] on span "Mona" at bounding box center [437, 186] width 11 height 6
drag, startPoint x: 446, startPoint y: 162, endPoint x: 447, endPoint y: 166, distance: 3.4
click at [446, 163] on label "[PERSON_NAME]" at bounding box center [452, 165] width 58 height 7
click at [447, 178] on label "[PERSON_NAME]" at bounding box center [453, 175] width 60 height 7
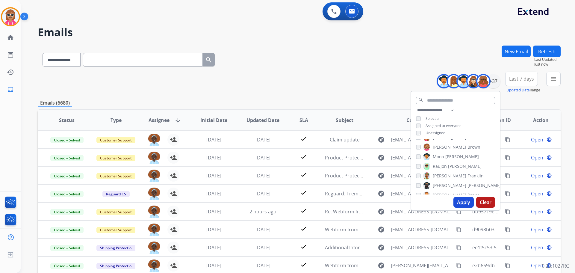
drag, startPoint x: 446, startPoint y: 183, endPoint x: 446, endPoint y: 177, distance: 6.3
click at [446, 183] on span "[PERSON_NAME]" at bounding box center [449, 185] width 34 height 6
drag, startPoint x: 448, startPoint y: 164, endPoint x: 448, endPoint y: 170, distance: 6.0
click at [467, 164] on span "Ponce" at bounding box center [473, 165] width 12 height 6
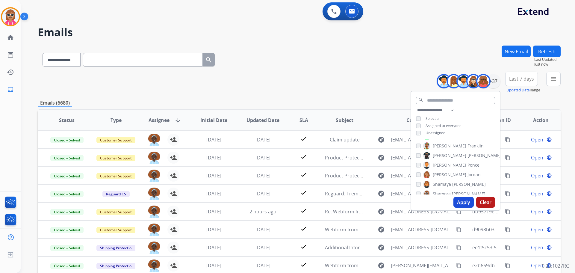
click at [447, 174] on span "[PERSON_NAME]" at bounding box center [449, 174] width 34 height 6
drag, startPoint x: 444, startPoint y: 183, endPoint x: 449, endPoint y: 164, distance: 19.8
click at [444, 183] on span "Shamaya" at bounding box center [441, 184] width 18 height 6
click at [450, 161] on label "[PERSON_NAME]" at bounding box center [451, 164] width 56 height 7
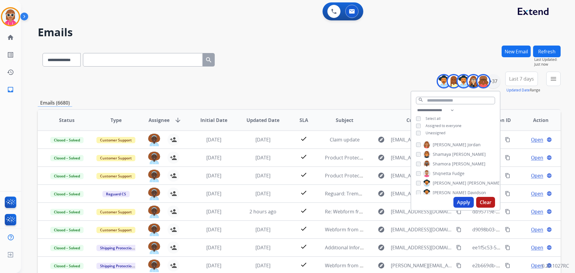
click at [449, 161] on span "Shamora" at bounding box center [441, 164] width 18 height 6
click at [447, 173] on span "Shqnetta" at bounding box center [441, 173] width 18 height 6
click at [443, 182] on span "[PERSON_NAME]" at bounding box center [449, 183] width 34 height 6
drag, startPoint x: 443, startPoint y: 191, endPoint x: 450, endPoint y: 168, distance: 23.6
click at [443, 190] on span "[PERSON_NAME]" at bounding box center [449, 192] width 34 height 6
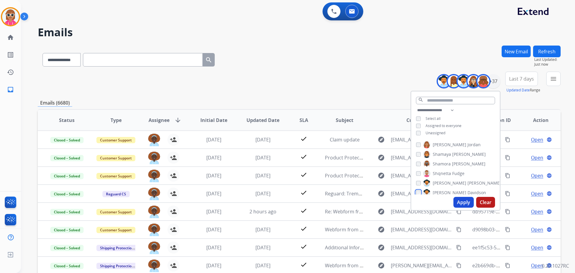
scroll to position [270, 0]
click at [449, 172] on span "Fudge" at bounding box center [454, 172] width 12 height 6
click at [467, 180] on span "[PERSON_NAME]" at bounding box center [484, 182] width 34 height 6
drag, startPoint x: 446, startPoint y: 188, endPoint x: 449, endPoint y: 169, distance: 18.7
click at [446, 188] on span "Tyquanda" at bounding box center [442, 191] width 20 height 6
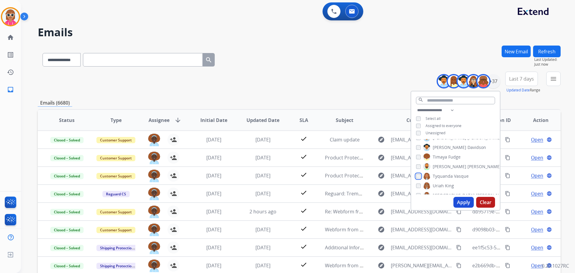
scroll to position [300, 0]
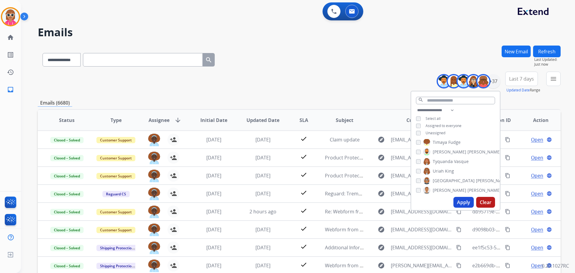
drag, startPoint x: 446, startPoint y: 166, endPoint x: 446, endPoint y: 173, distance: 6.9
click at [446, 167] on div "[PERSON_NAME] [PERSON_NAME] [PERSON_NAME] [PERSON_NAME] [PERSON_NAME] [PERSON_N…" at bounding box center [455, 166] width 89 height 55
click at [446, 168] on span "King" at bounding box center [449, 171] width 9 height 6
click at [444, 180] on span "[GEOGRAPHIC_DATA]" at bounding box center [453, 180] width 42 height 6
drag, startPoint x: 441, startPoint y: 190, endPoint x: 447, endPoint y: 165, distance: 25.9
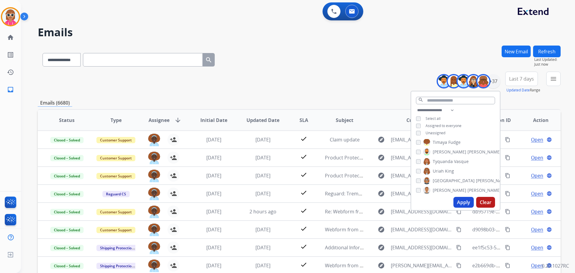
click at [441, 190] on span "[PERSON_NAME]" at bounding box center [449, 190] width 34 height 6
click at [460, 203] on button "Apply" at bounding box center [463, 202] width 20 height 11
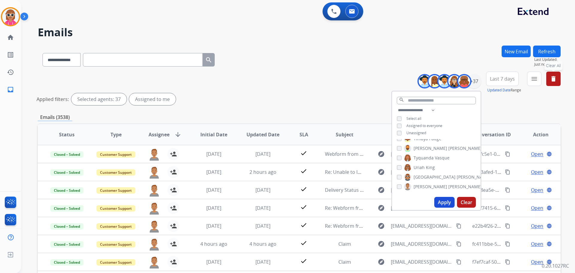
click at [304, 96] on div "Applied filters: Selected agents: 37 Assigned to me" at bounding box center [298, 99] width 522 height 12
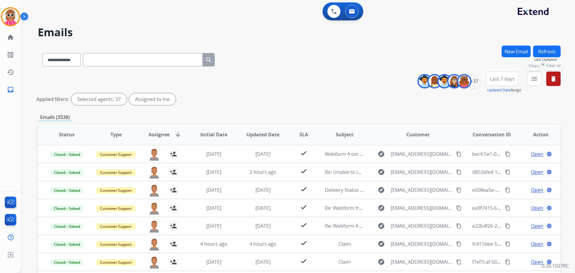
click at [533, 76] on mat-icon "menu" at bounding box center [533, 78] width 7 height 7
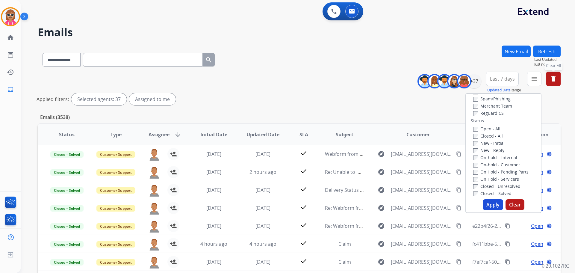
scroll to position [0, 0]
click at [497, 114] on label "Customer Support" at bounding box center [495, 116] width 44 height 6
click at [494, 138] on label "Shipping Protection" at bounding box center [496, 137] width 47 height 6
click at [492, 174] on label "Reguard CS" at bounding box center [488, 173] width 31 height 6
click at [486, 177] on div "Type Claims Adjudication Customer Support Escalation Service Support Shipping P…" at bounding box center [503, 145] width 75 height 103
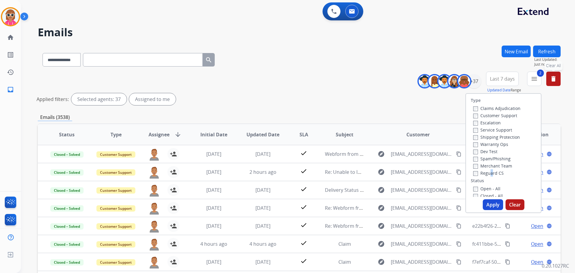
click at [485, 174] on label "Reguard CS" at bounding box center [488, 173] width 31 height 6
drag, startPoint x: 486, startPoint y: 188, endPoint x: 486, endPoint y: 193, distance: 4.8
click at [486, 189] on label "Open - All" at bounding box center [486, 189] width 27 height 6
drag, startPoint x: 487, startPoint y: 208, endPoint x: 486, endPoint y: 205, distance: 3.4
click at [487, 208] on button "Apply" at bounding box center [492, 204] width 20 height 11
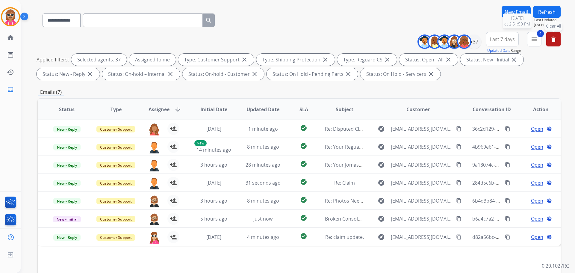
scroll to position [37, 0]
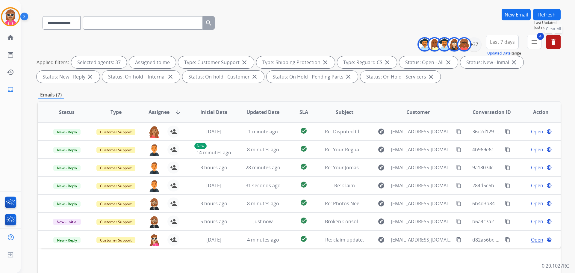
click at [549, 14] on button "Refresh" at bounding box center [547, 15] width 28 height 12
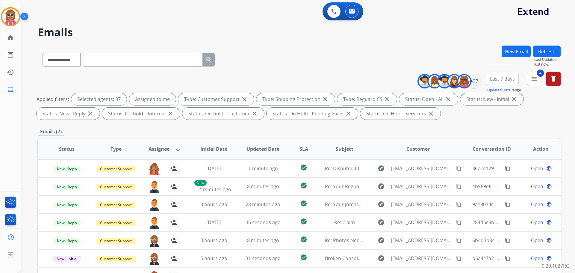
drag, startPoint x: 556, startPoint y: 49, endPoint x: 499, endPoint y: 51, distance: 56.6
click at [555, 49] on button "Refresh" at bounding box center [547, 51] width 28 height 12
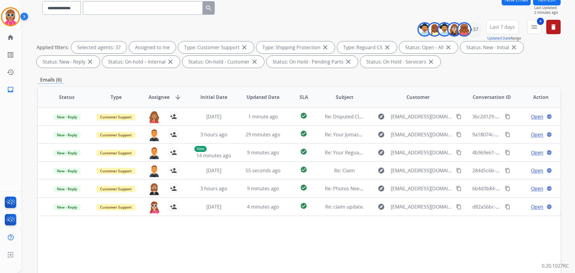
scroll to position [30, 0]
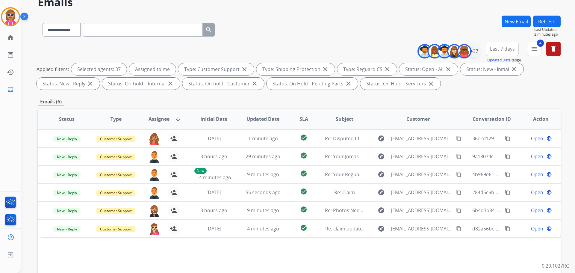
click at [547, 19] on button "Refresh" at bounding box center [547, 22] width 28 height 12
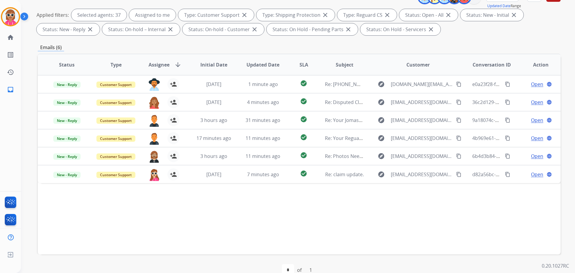
scroll to position [7, 0]
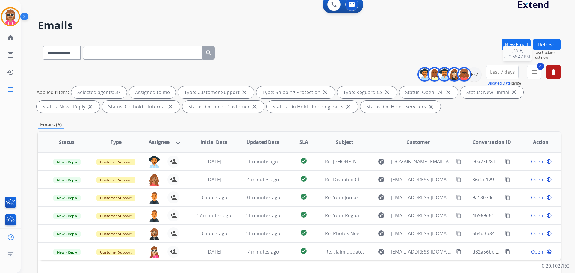
click at [552, 51] on span "Last Updated:" at bounding box center [547, 52] width 26 height 5
click at [554, 43] on button "Refresh" at bounding box center [547, 45] width 28 height 12
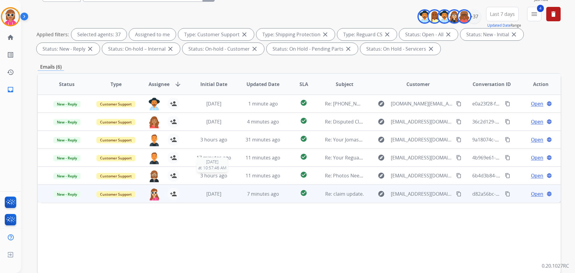
scroll to position [97, 0]
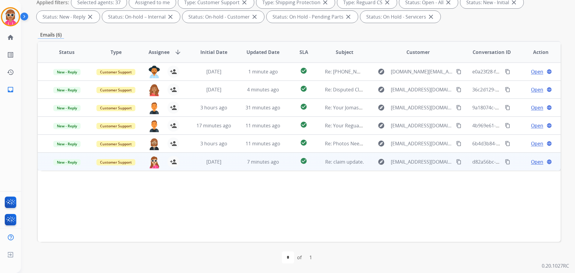
click at [238, 160] on td "7 minutes ago" at bounding box center [258, 161] width 49 height 18
click at [239, 160] on td "7 minutes ago" at bounding box center [258, 161] width 49 height 18
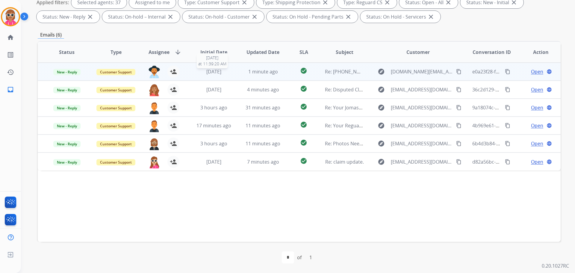
click at [229, 67] on td "6 days ago 9/15/2025 at 11:39:20 AM" at bounding box center [209, 72] width 49 height 18
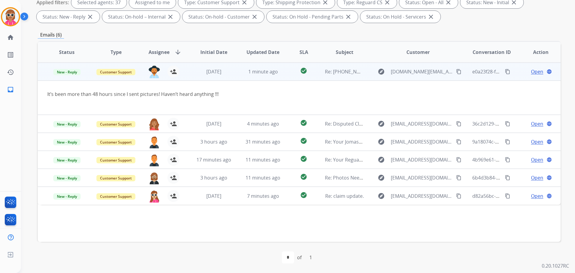
click at [456, 72] on mat-icon "content_copy" at bounding box center [458, 71] width 5 height 5
click at [531, 70] on span "Open" at bounding box center [537, 71] width 12 height 7
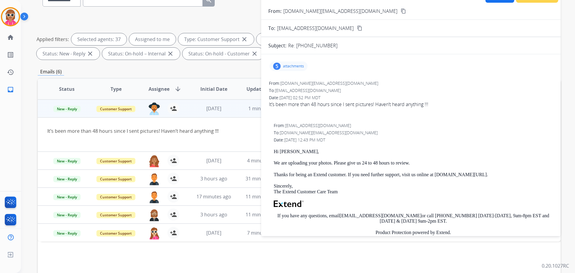
scroll to position [37, 0]
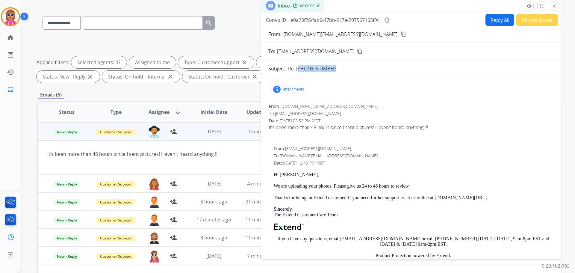
drag, startPoint x: 335, startPoint y: 66, endPoint x: 296, endPoint y: 69, distance: 39.6
click at [296, 69] on div "Re: 727 623-3403" at bounding box center [420, 68] width 265 height 7
copy p "727 623-3403"
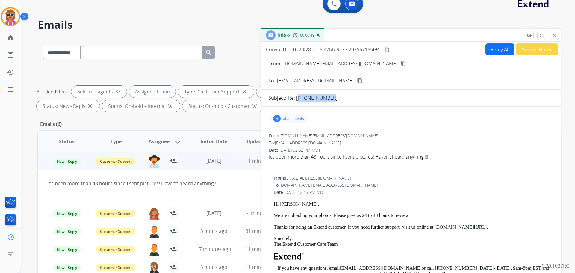
scroll to position [0, 0]
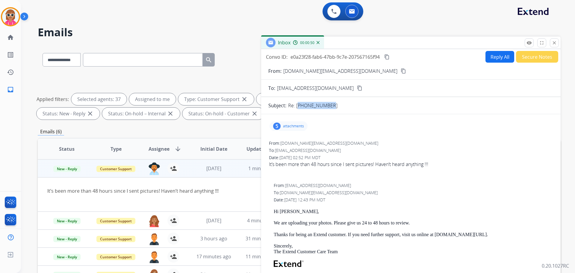
click at [400, 72] on mat-icon "content_copy" at bounding box center [402, 70] width 5 height 5
click at [386, 55] on mat-icon "content_copy" at bounding box center [386, 56] width 5 height 5
click at [494, 53] on button "Reply All" at bounding box center [499, 57] width 29 height 12
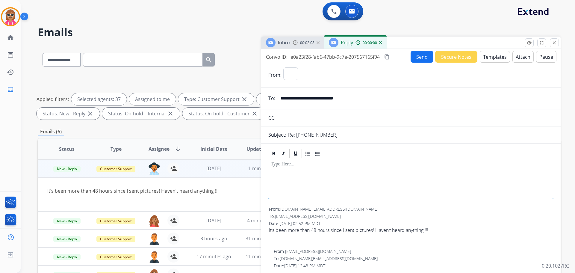
click at [496, 54] on button "Templates" at bounding box center [494, 57] width 30 height 12
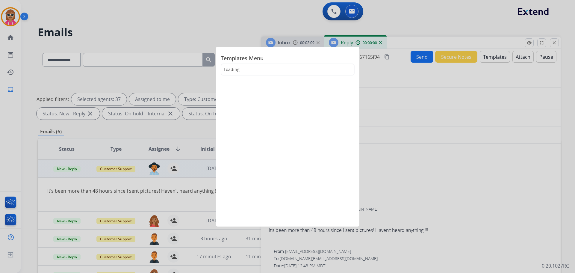
select select "**********"
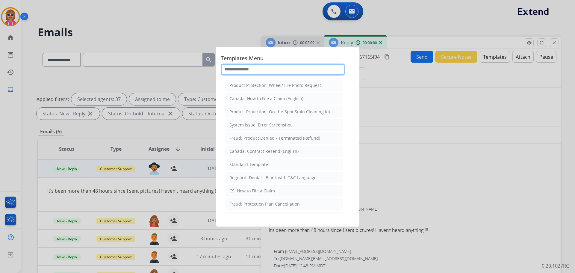
click at [297, 72] on input "text" at bounding box center [283, 69] width 124 height 12
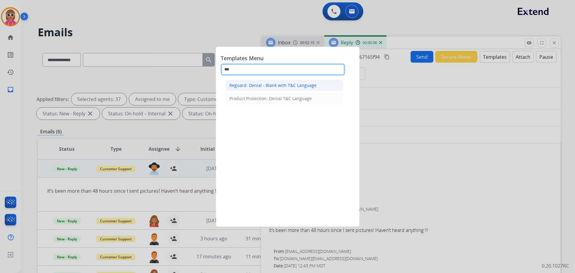
type input "***"
drag, startPoint x: 298, startPoint y: 84, endPoint x: 296, endPoint y: 99, distance: 15.7
click at [297, 85] on div "Reguard: Denial - Blank with T&C Language" at bounding box center [272, 85] width 87 height 6
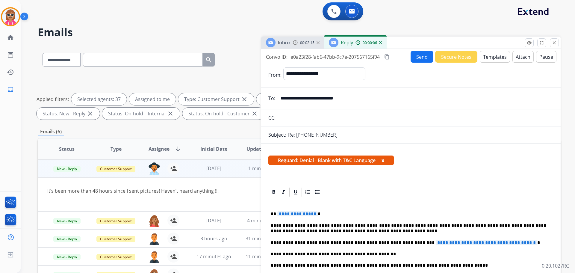
scroll to position [90, 0]
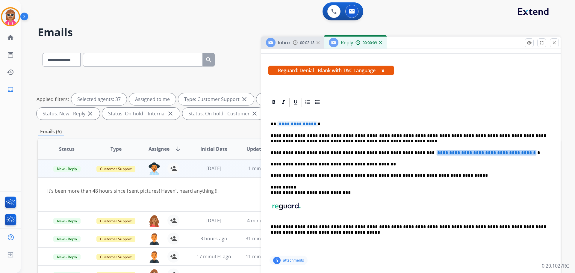
drag, startPoint x: 403, startPoint y: 154, endPoint x: 521, endPoint y: 153, distance: 117.9
click at [521, 153] on span "**********" at bounding box center [485, 152] width 101 height 5
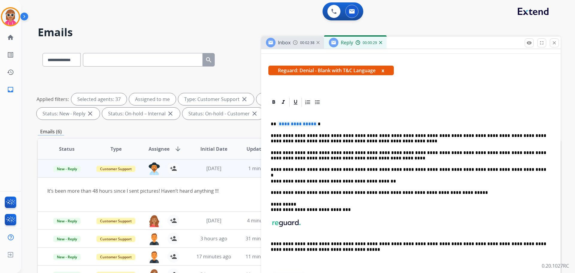
click at [271, 169] on p "**********" at bounding box center [408, 169] width 275 height 5
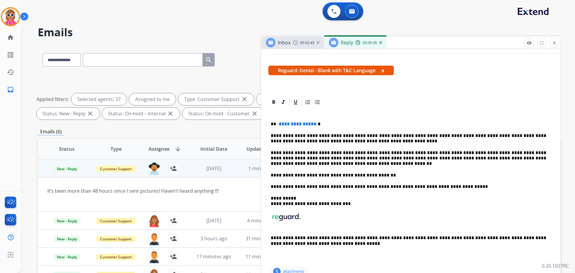
click at [292, 164] on p "**********" at bounding box center [408, 158] width 275 height 16
click at [366, 138] on p "**********" at bounding box center [408, 138] width 275 height 11
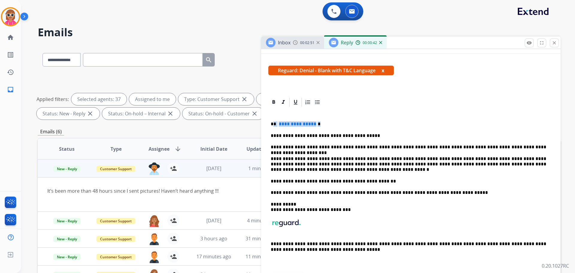
drag, startPoint x: 328, startPoint y: 122, endPoint x: 273, endPoint y: 126, distance: 54.9
click at [273, 126] on p "**********" at bounding box center [408, 123] width 275 height 5
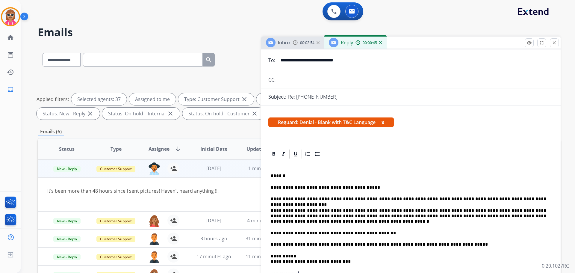
scroll to position [0, 0]
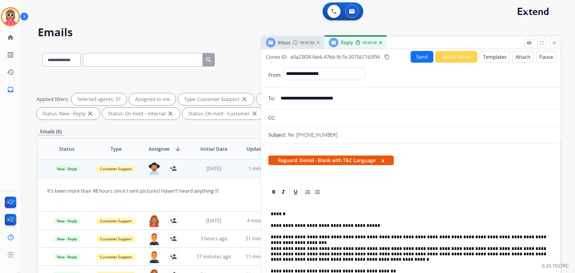
click at [512, 57] on button "Attach" at bounding box center [522, 57] width 21 height 12
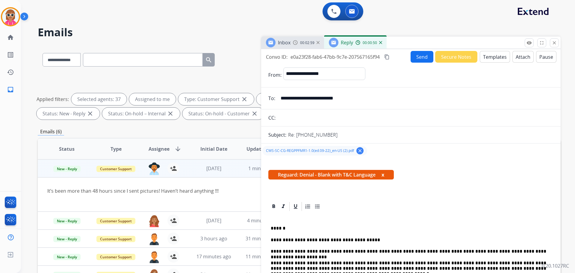
drag, startPoint x: 387, startPoint y: 54, endPoint x: 391, endPoint y: 67, distance: 13.4
click at [388, 56] on mat-icon "content_copy" at bounding box center [386, 56] width 5 height 5
click at [410, 60] on button "Send" at bounding box center [421, 57] width 23 height 12
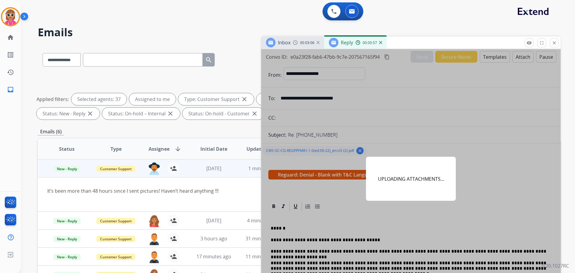
click at [428, 178] on p "UPLOADING ATTACHMENTS..." at bounding box center [411, 178] width 66 height 7
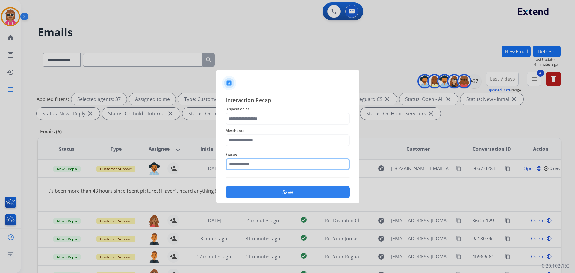
click at [273, 162] on input "text" at bounding box center [287, 164] width 124 height 12
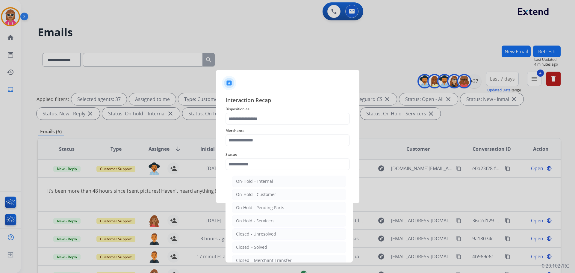
drag, startPoint x: 262, startPoint y: 243, endPoint x: 250, endPoint y: 189, distance: 54.6
click at [262, 243] on li "Closed – Solved" at bounding box center [289, 246] width 114 height 11
type input "**********"
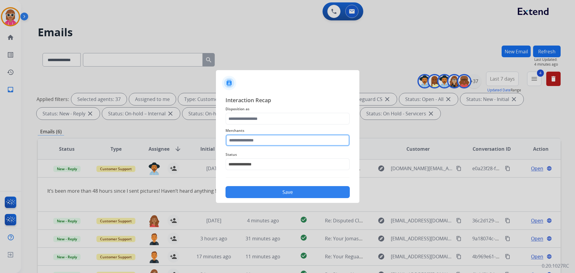
click at [248, 141] on input "text" at bounding box center [287, 140] width 124 height 12
drag, startPoint x: 242, startPoint y: 158, endPoint x: 251, endPoint y: 126, distance: 32.7
click at [243, 157] on div "[PERSON_NAME]" at bounding box center [253, 157] width 34 height 6
type input "**********"
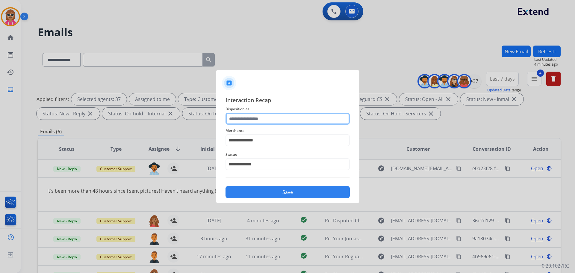
click at [252, 122] on input "text" at bounding box center [287, 119] width 124 height 12
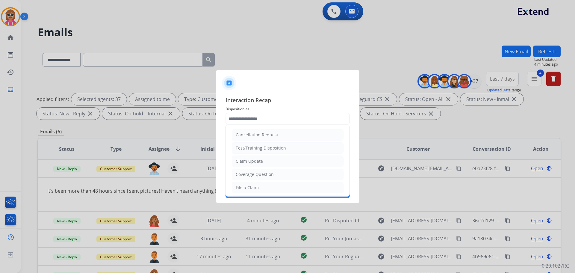
drag, startPoint x: 255, startPoint y: 159, endPoint x: 258, endPoint y: 160, distance: 3.3
click at [256, 159] on div "Claim Update" at bounding box center [249, 161] width 27 height 6
type input "**********"
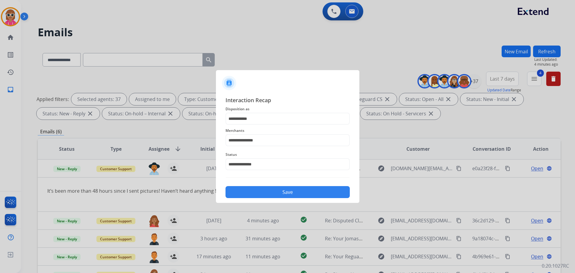
click at [261, 196] on button "Save" at bounding box center [287, 192] width 124 height 12
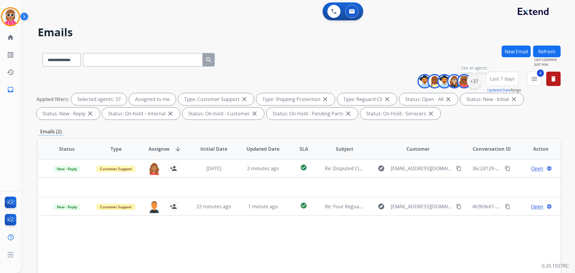
click at [473, 79] on div "+37" at bounding box center [474, 81] width 14 height 14
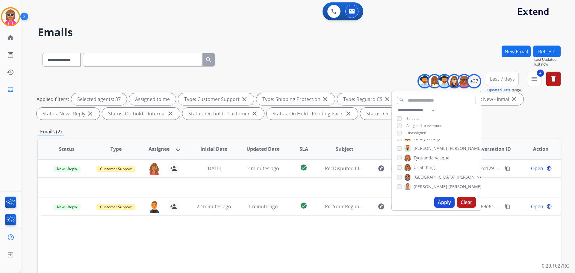
click at [550, 48] on button "Refresh" at bounding box center [547, 51] width 28 height 12
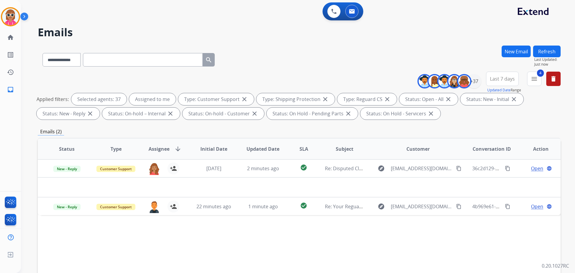
drag, startPoint x: 309, startPoint y: 47, endPoint x: 311, endPoint y: 50, distance: 3.7
click at [310, 47] on div "**********" at bounding box center [299, 58] width 522 height 26
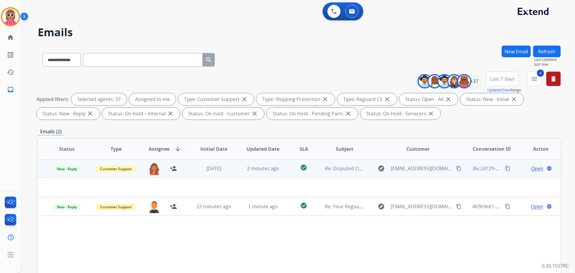
click at [292, 172] on td "check_circle" at bounding box center [298, 168] width 33 height 18
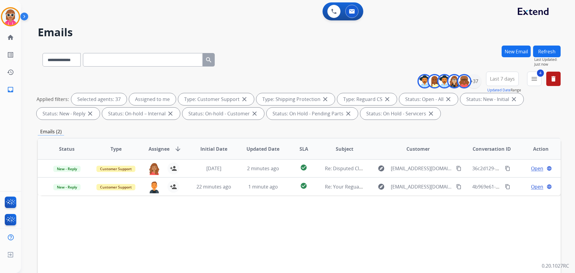
click at [542, 53] on button "Refresh" at bounding box center [547, 51] width 28 height 12
click at [547, 50] on button "Refresh" at bounding box center [547, 51] width 28 height 12
click at [256, 72] on div "**********" at bounding box center [299, 97] width 522 height 50
click at [272, 36] on h2 "Emails" at bounding box center [299, 32] width 522 height 12
click at [544, 52] on button "Refresh" at bounding box center [547, 51] width 28 height 12
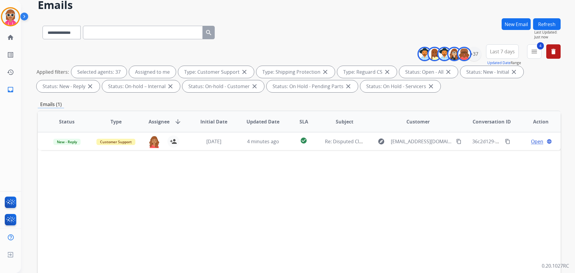
scroll to position [30, 0]
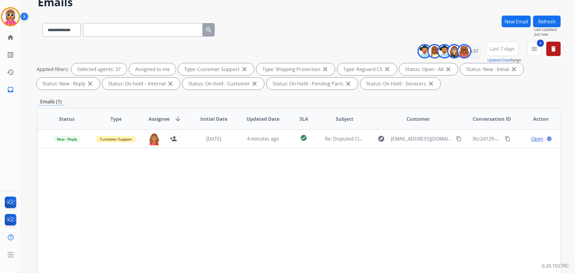
click at [554, 18] on button "Refresh" at bounding box center [547, 22] width 28 height 12
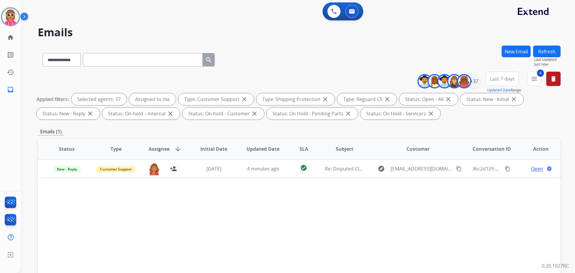
click at [545, 51] on button "Refresh" at bounding box center [547, 51] width 28 height 12
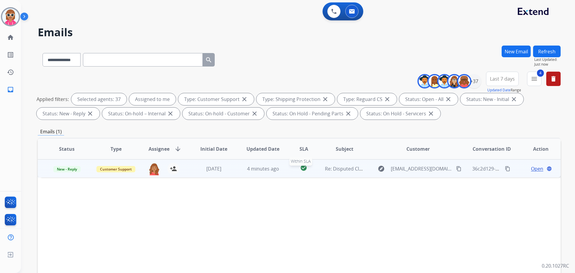
click at [296, 172] on div "check_circle" at bounding box center [303, 168] width 23 height 9
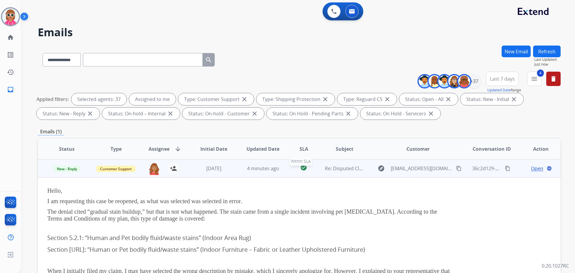
click at [298, 169] on div "check_circle" at bounding box center [303, 168] width 23 height 9
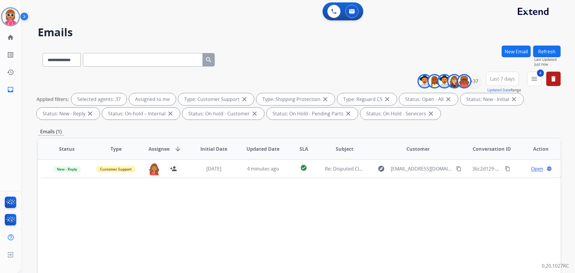
click at [549, 57] on button "Refresh" at bounding box center [547, 51] width 28 height 12
click at [540, 48] on button "Refresh" at bounding box center [547, 51] width 28 height 12
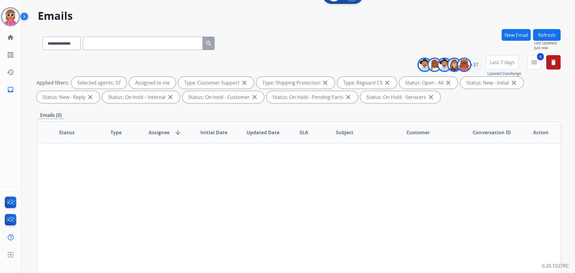
scroll to position [30, 0]
